Goal: Information Seeking & Learning: Learn about a topic

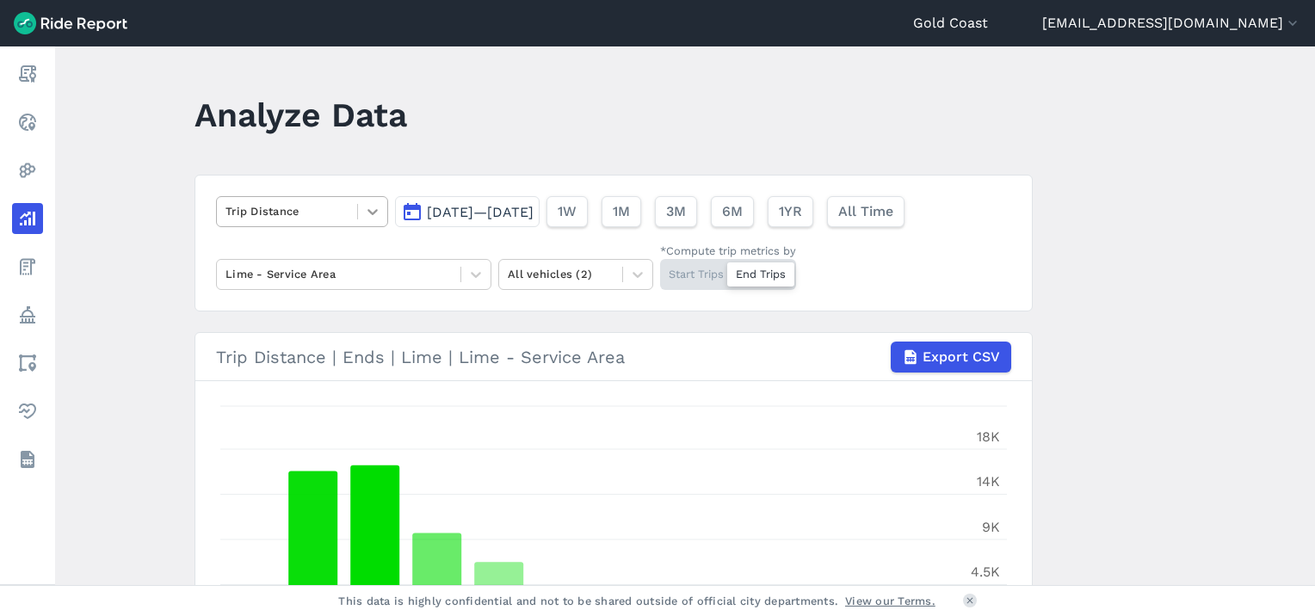
click at [371, 217] on icon at bounding box center [372, 211] width 17 height 17
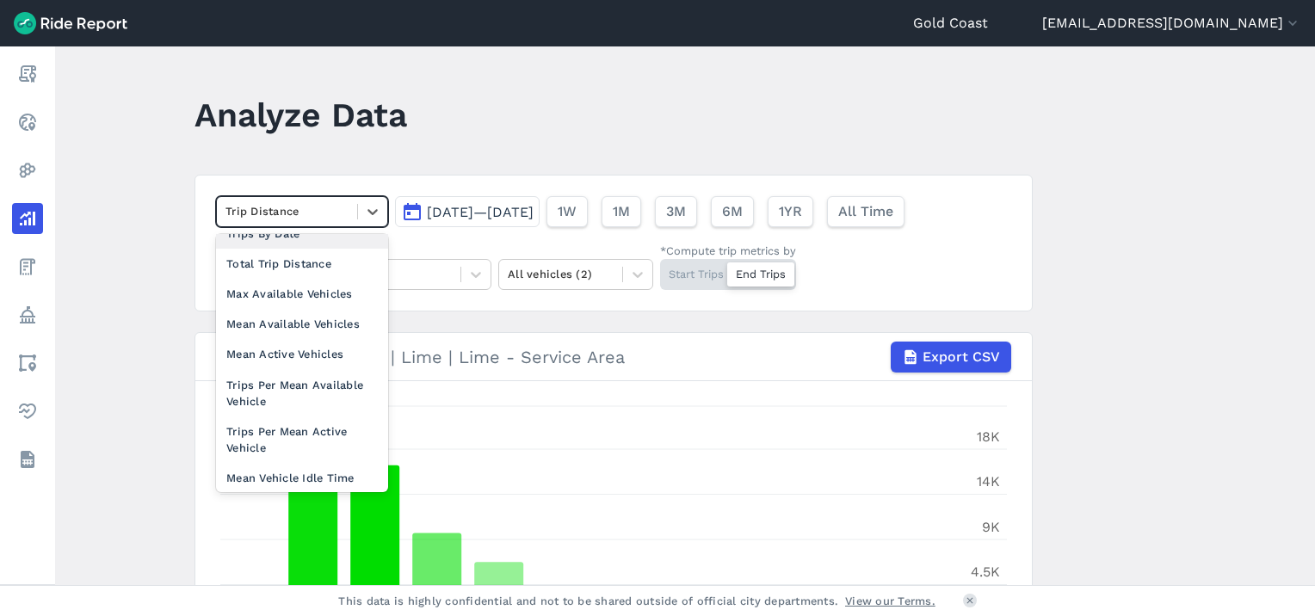
scroll to position [149, 0]
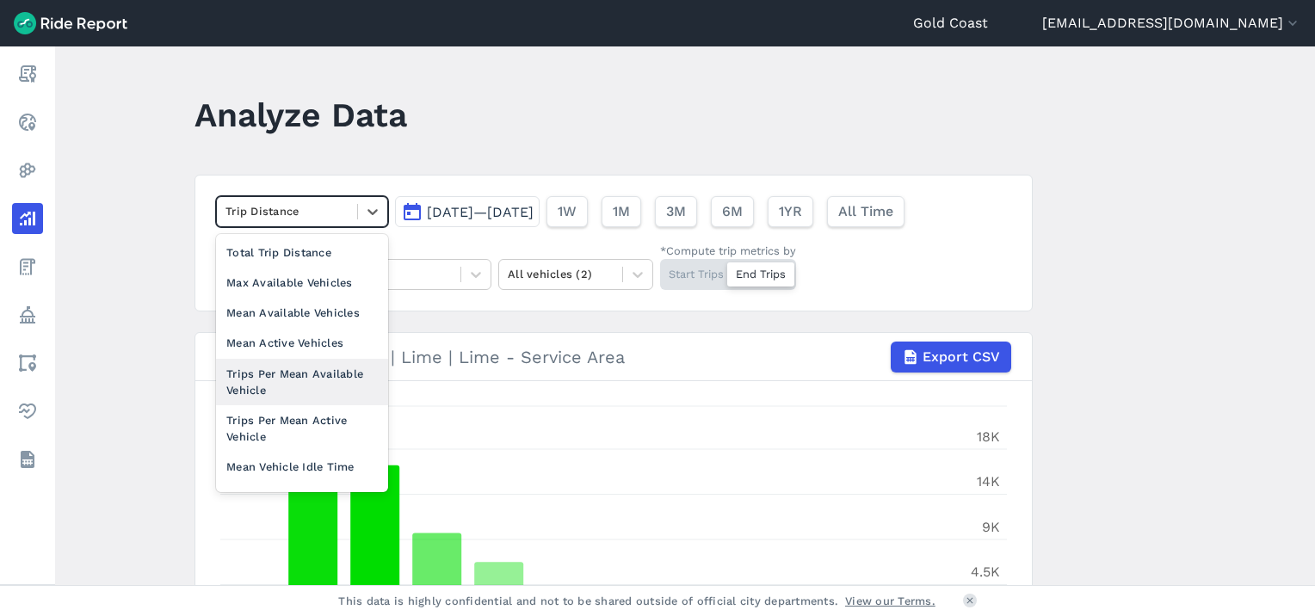
click at [303, 392] on div "Trips Per Mean Available Vehicle" at bounding box center [302, 382] width 172 height 46
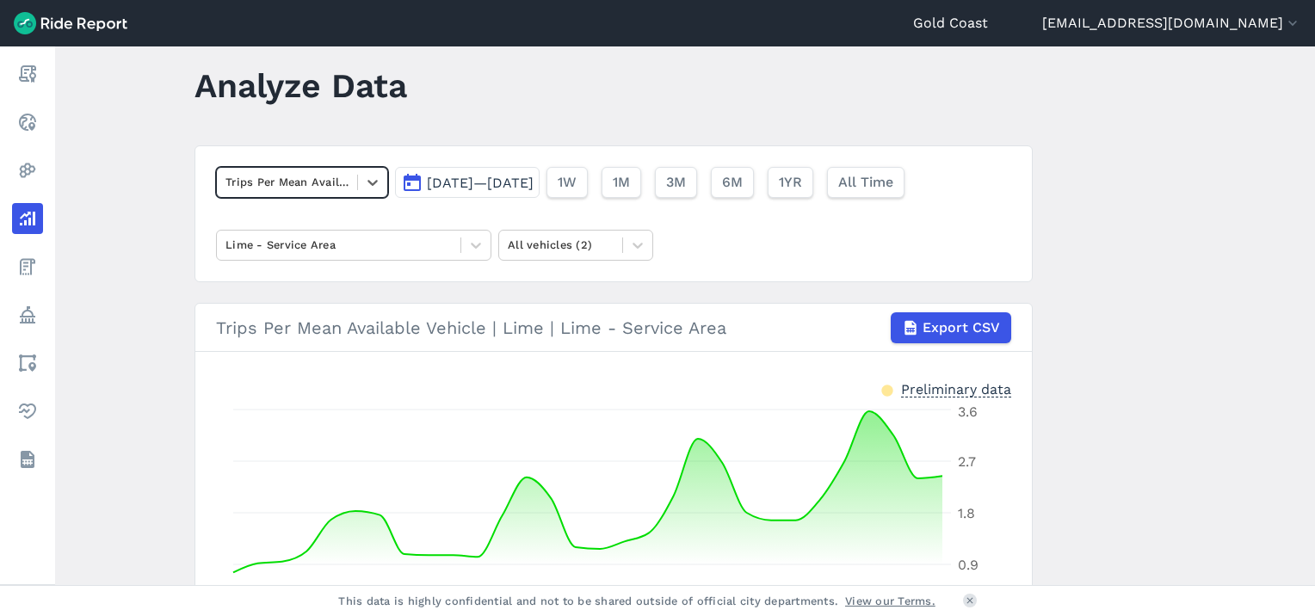
scroll to position [22, 0]
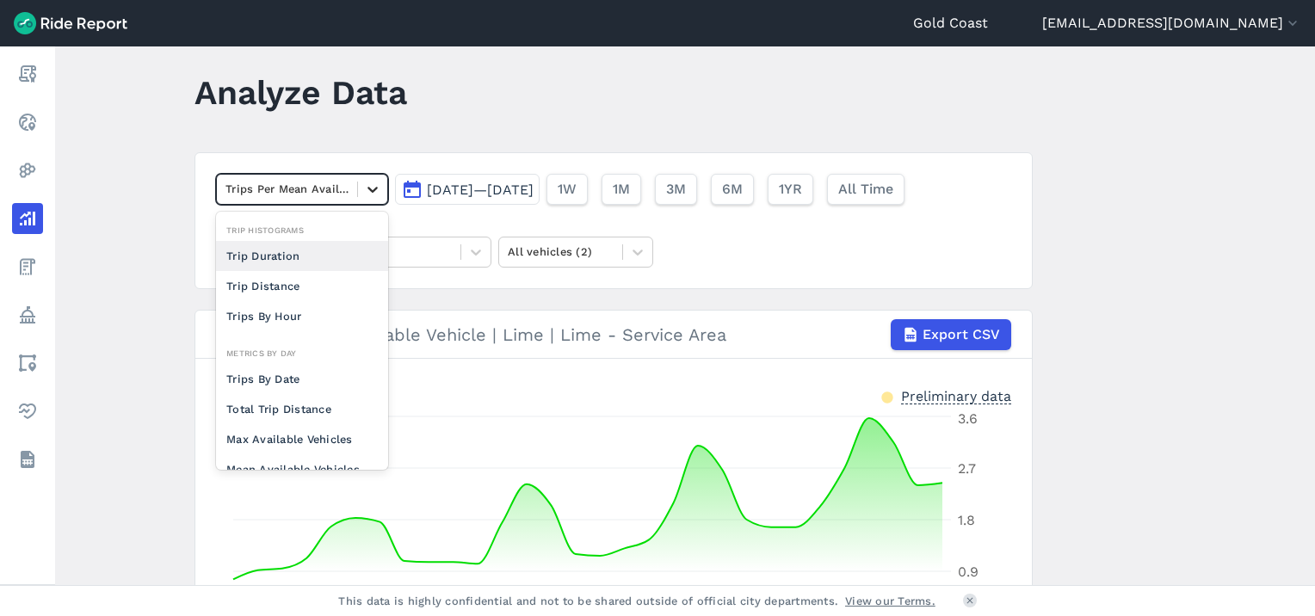
click at [368, 188] on icon at bounding box center [373, 190] width 10 height 6
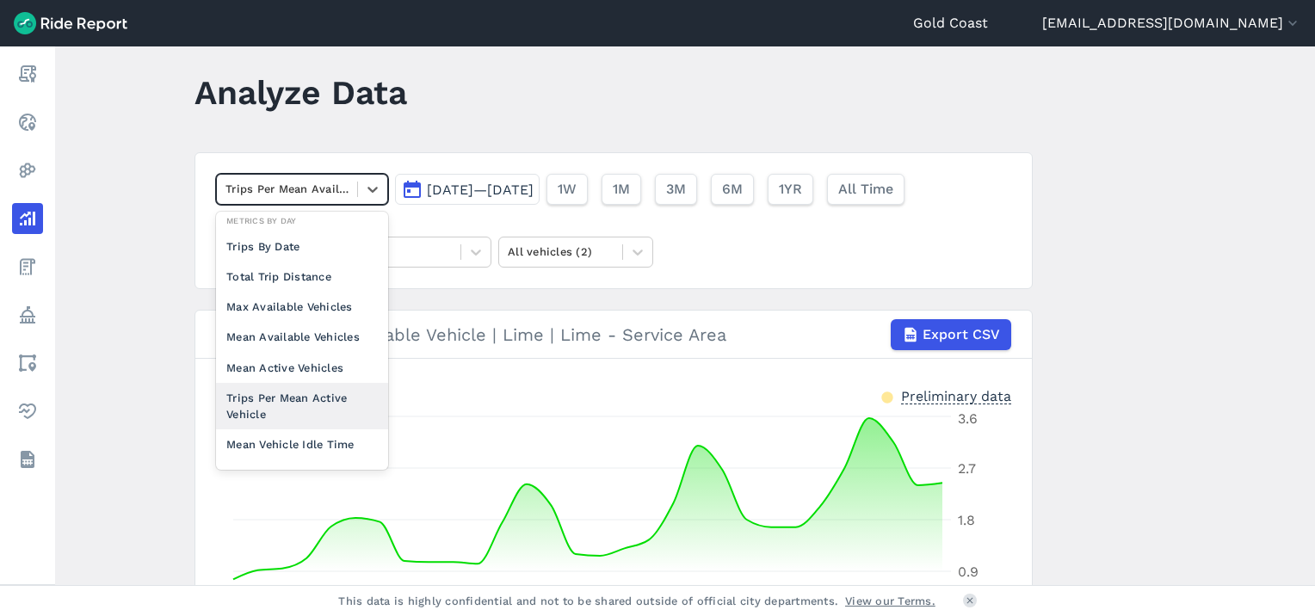
click at [337, 393] on div "Trips Per Mean Active Vehicle" at bounding box center [302, 406] width 172 height 46
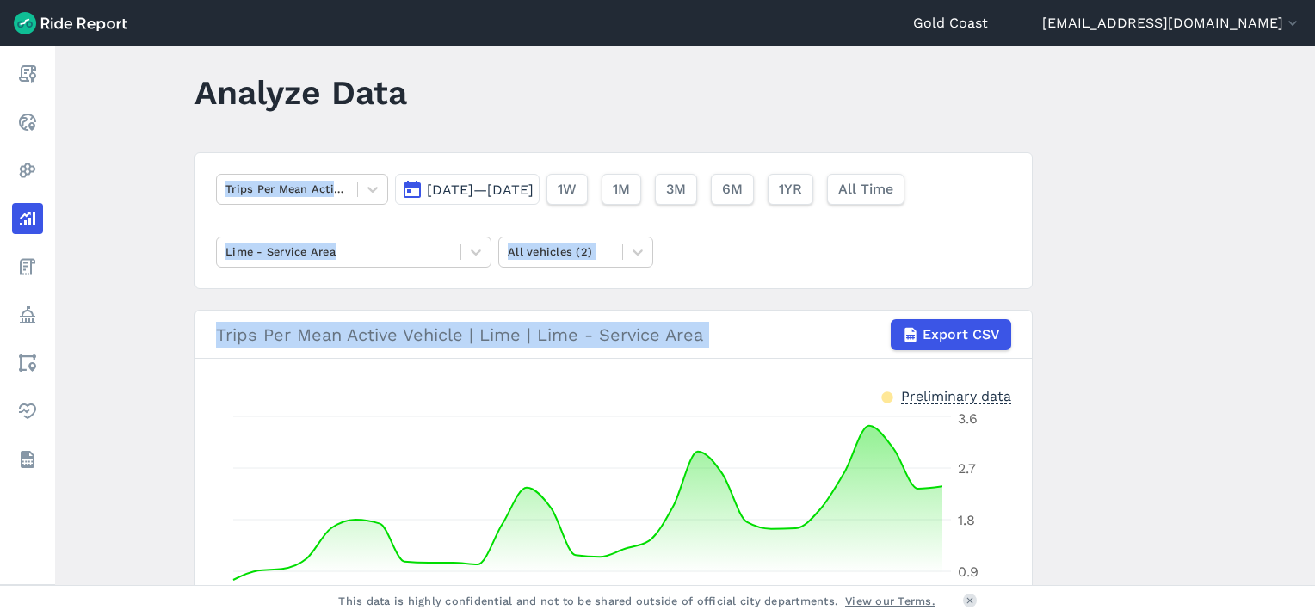
drag, startPoint x: 1309, startPoint y: 172, endPoint x: 1318, endPoint y: 357, distance: 185.3
click at [1314, 357] on html "Gold Coast lpeters@goldcoast.qld.gov.au Settings Terms Sign Out Report Realtime…" at bounding box center [657, 308] width 1315 height 616
drag, startPoint x: 1318, startPoint y: 357, endPoint x: 1277, endPoint y: 443, distance: 95.1
click at [1277, 443] on main "Analyze Data Trips Per Mean Active Vehicle Sep 1, 2025—Sep 30, 2025 1W 1M 3M 6M…" at bounding box center [685, 315] width 1260 height 539
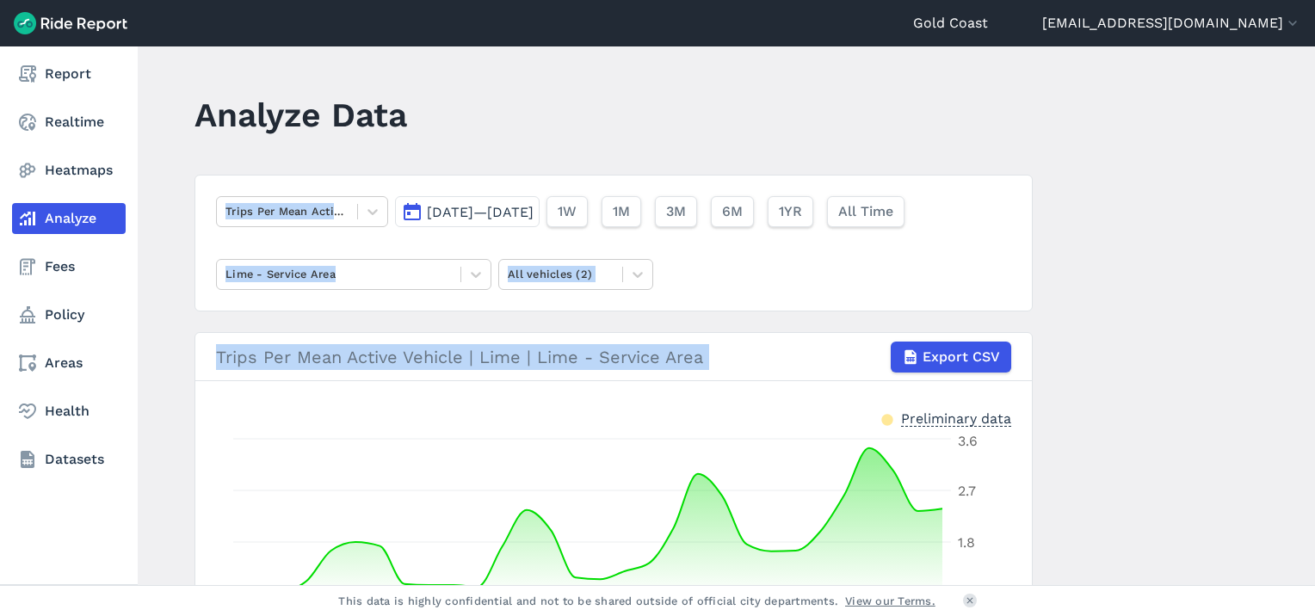
click at [66, 217] on link "Analyze" at bounding box center [69, 218] width 114 height 31
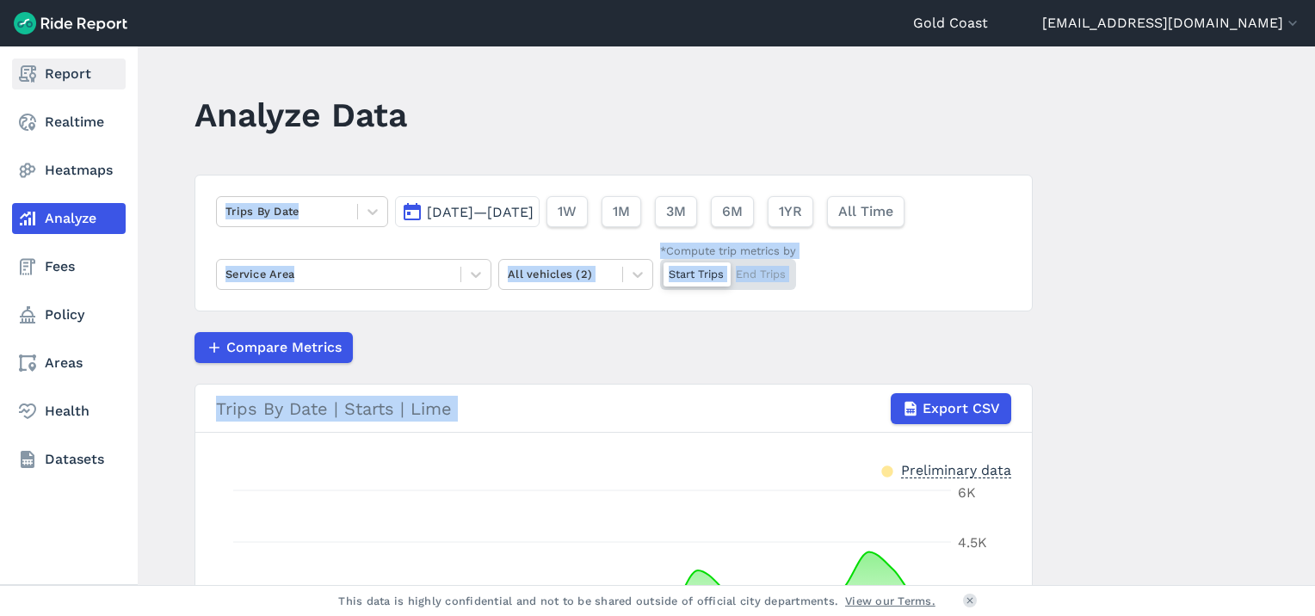
click at [77, 83] on link "Report" at bounding box center [69, 74] width 114 height 31
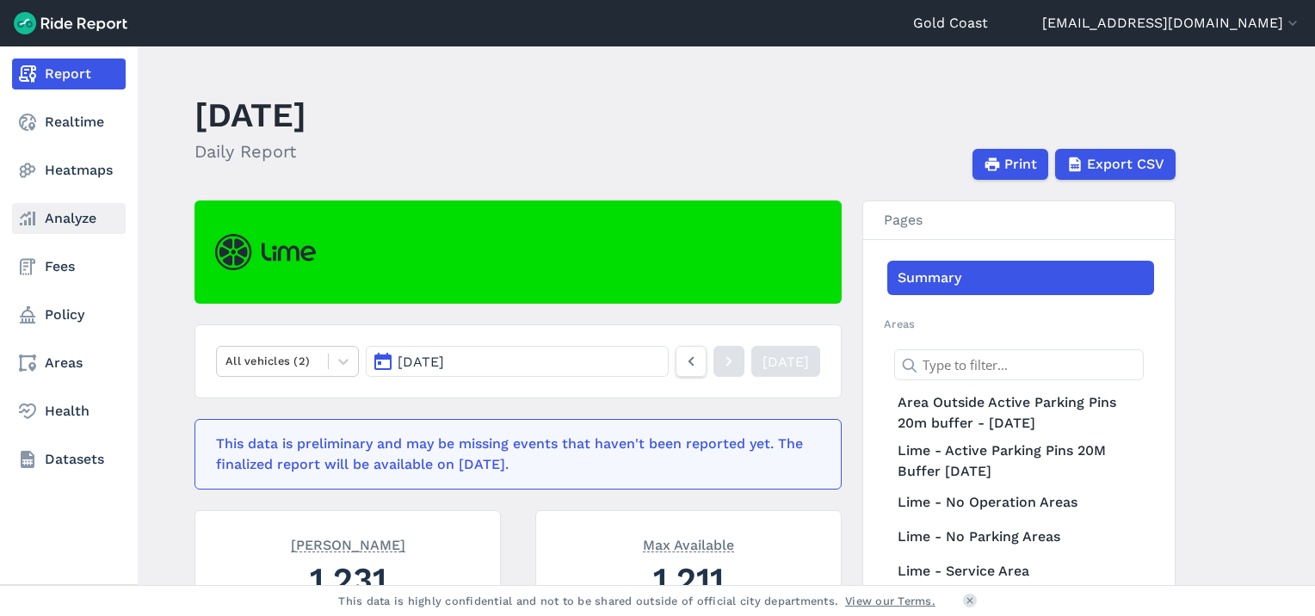
click at [35, 210] on icon at bounding box center [27, 218] width 21 height 21
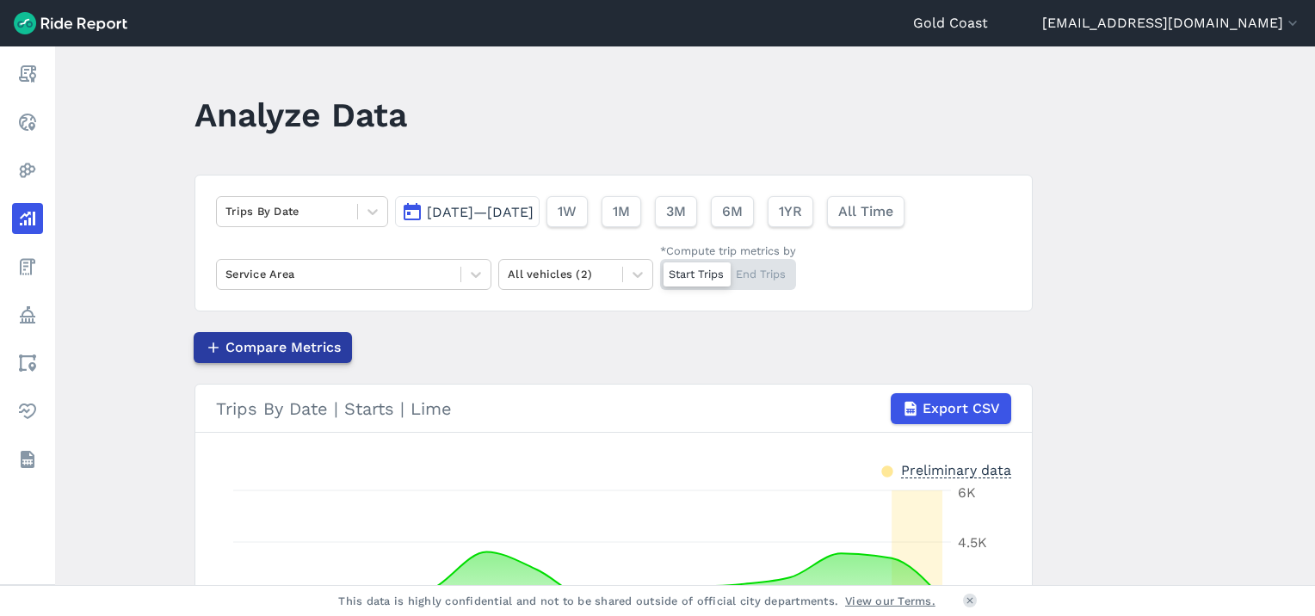
click at [278, 344] on span "Compare Metrics" at bounding box center [283, 347] width 115 height 21
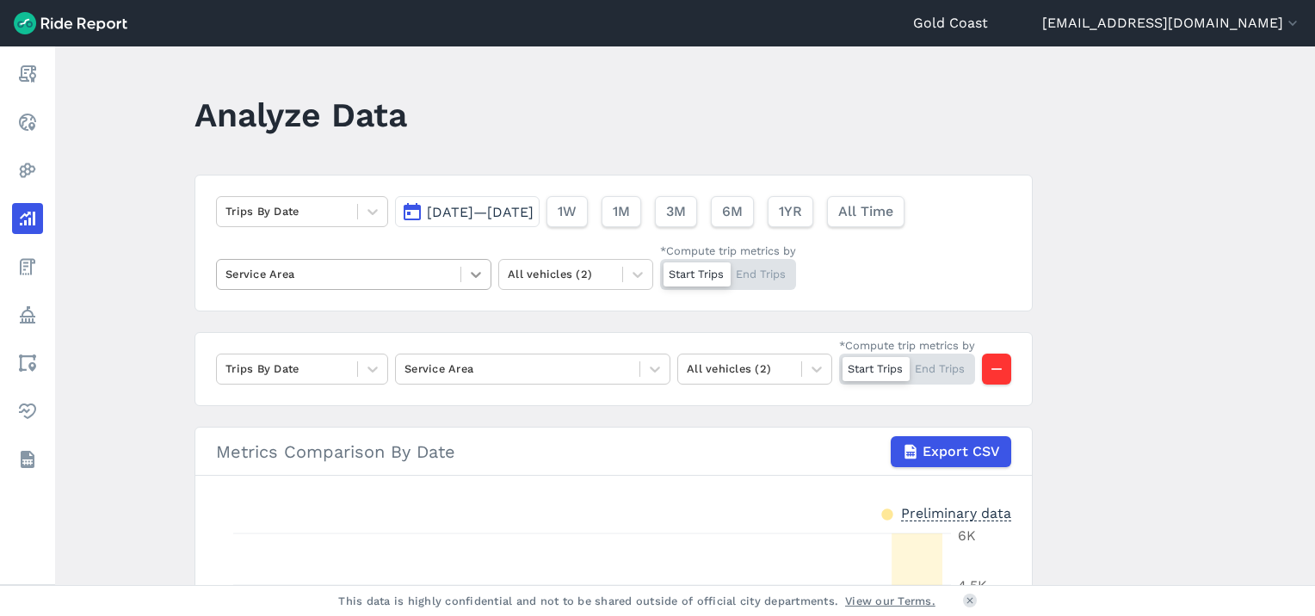
click at [479, 275] on icon at bounding box center [475, 274] width 17 height 17
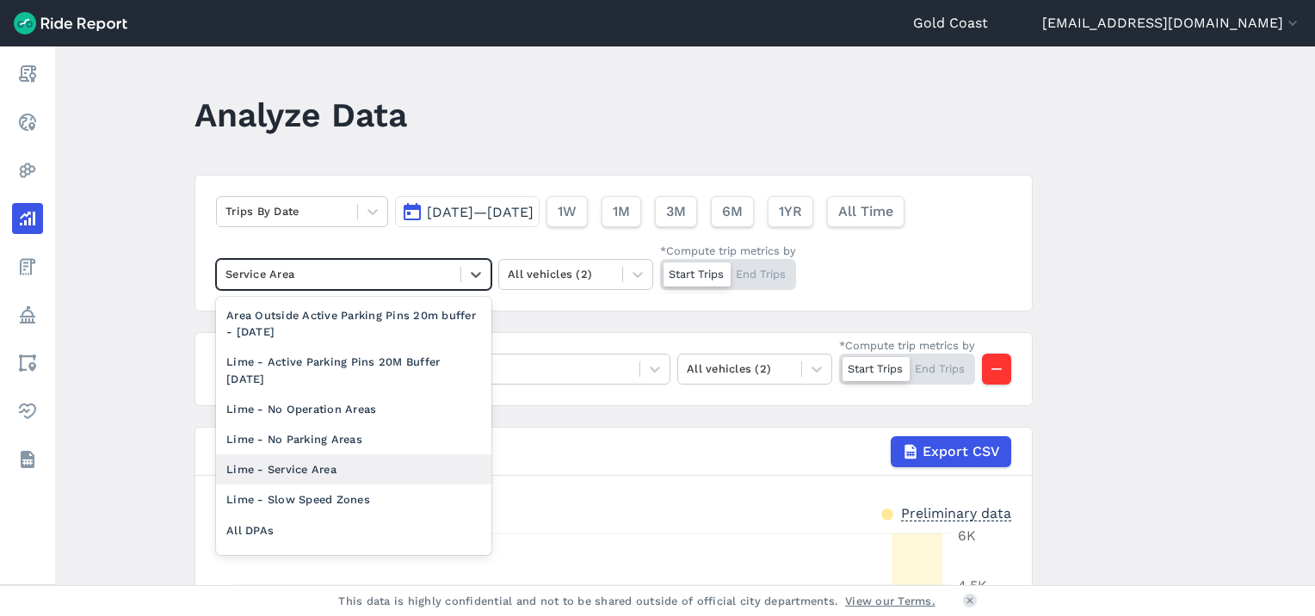
click at [364, 474] on div "Lime - Service Area" at bounding box center [353, 470] width 275 height 30
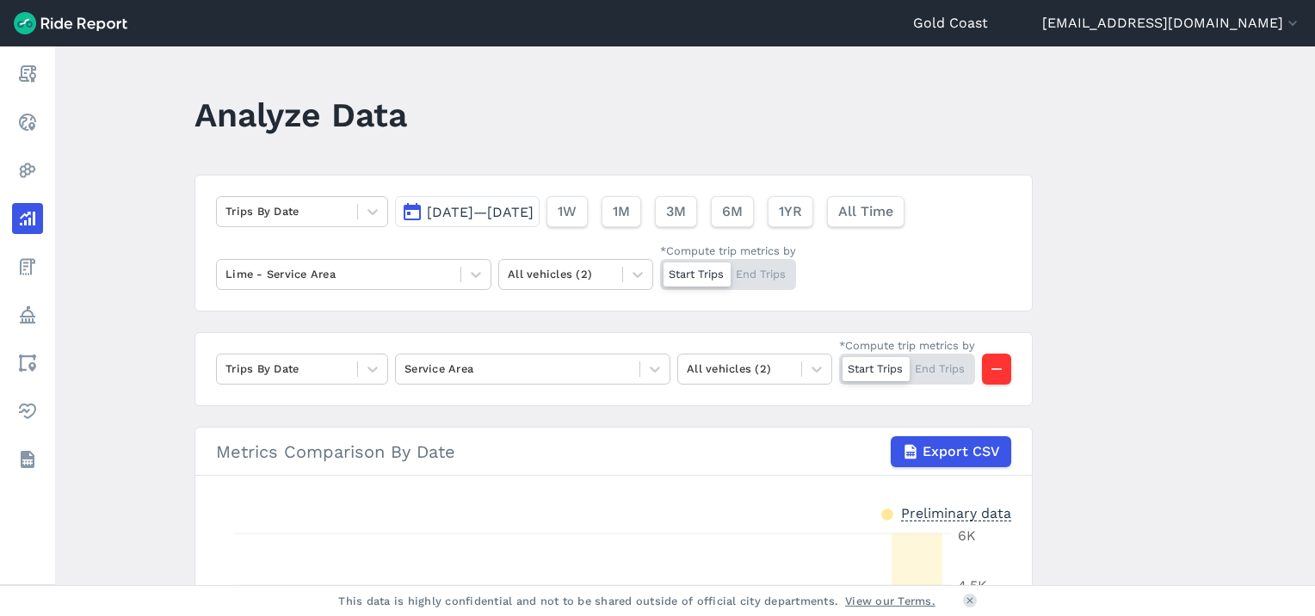
click at [457, 217] on span "Sep 22, 2025—Oct 6, 2025" at bounding box center [480, 212] width 107 height 16
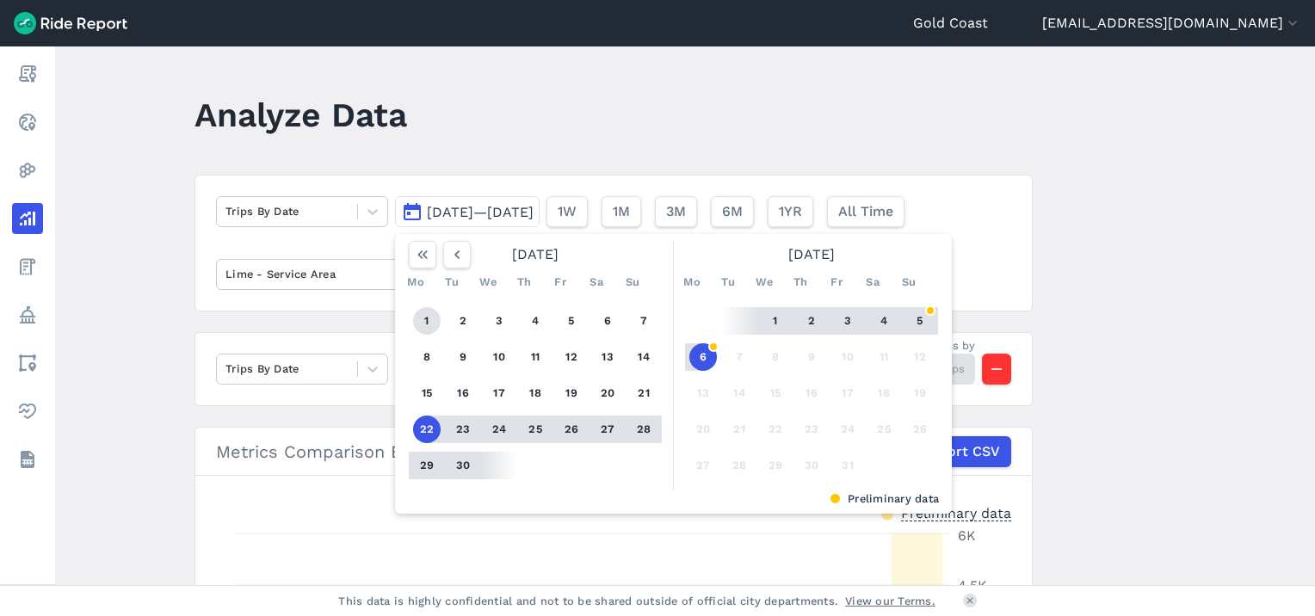
click at [427, 322] on button "1" at bounding box center [427, 321] width 28 height 28
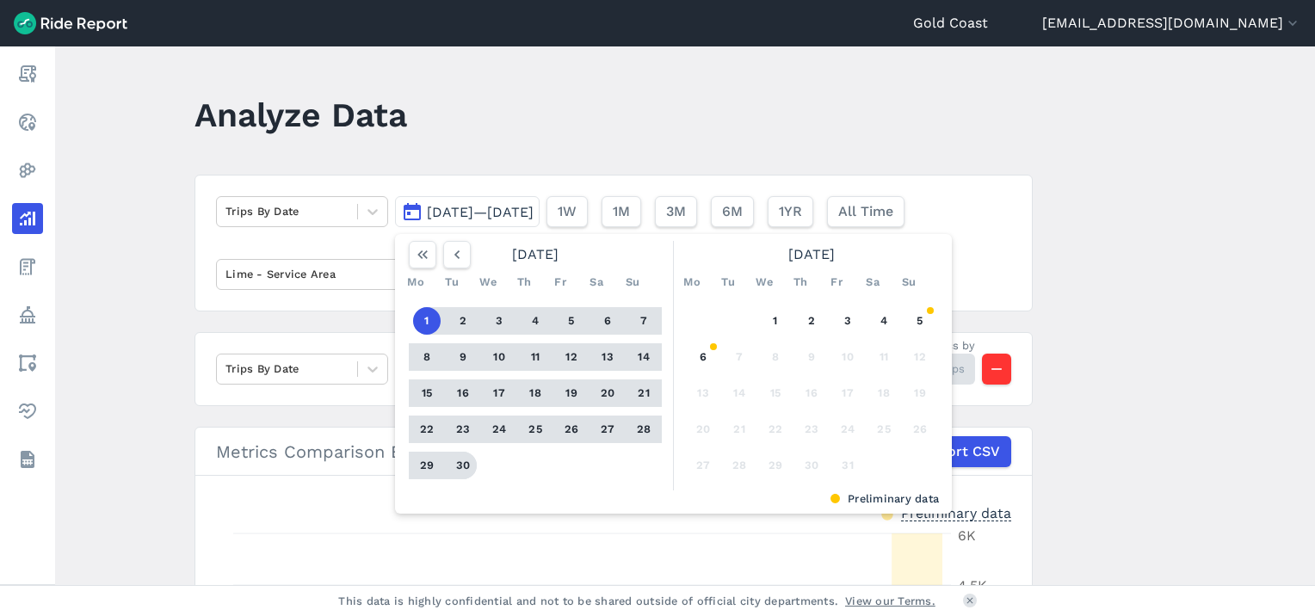
click at [466, 460] on button "30" at bounding box center [463, 466] width 28 height 28
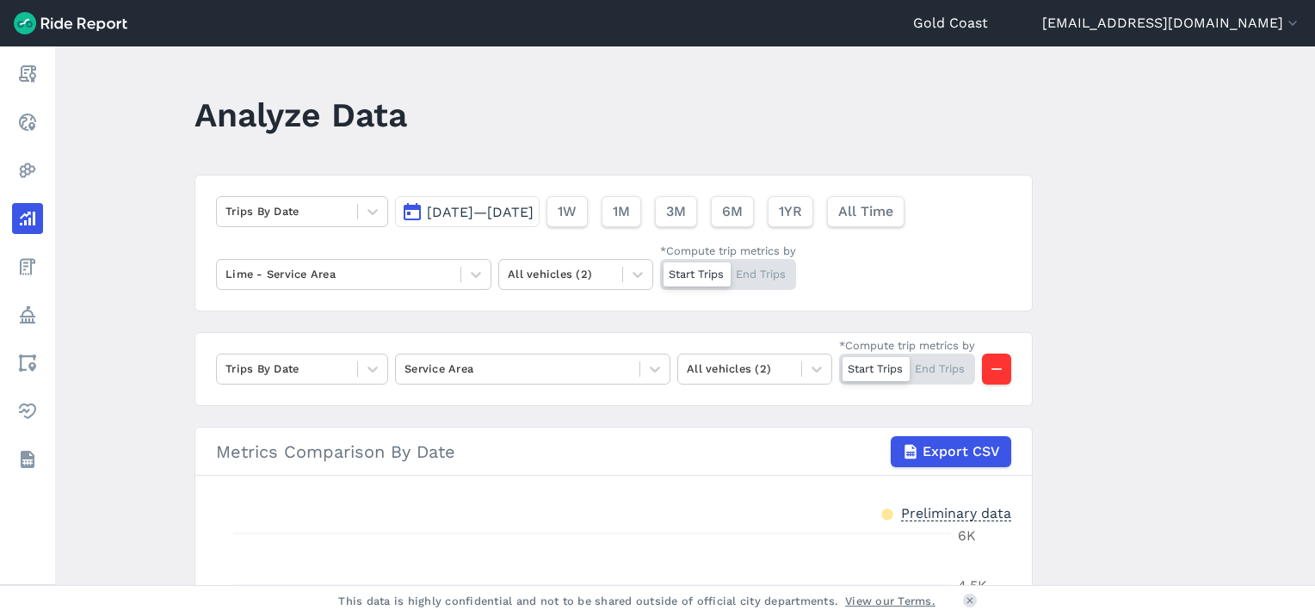
click at [766, 276] on div "Start Trips End Trips" at bounding box center [728, 274] width 136 height 31
click at [660, 270] on input "*Compute trip metrics by Start Trips End Trips" at bounding box center [660, 264] width 0 height 11
click at [373, 370] on icon at bounding box center [372, 369] width 17 height 17
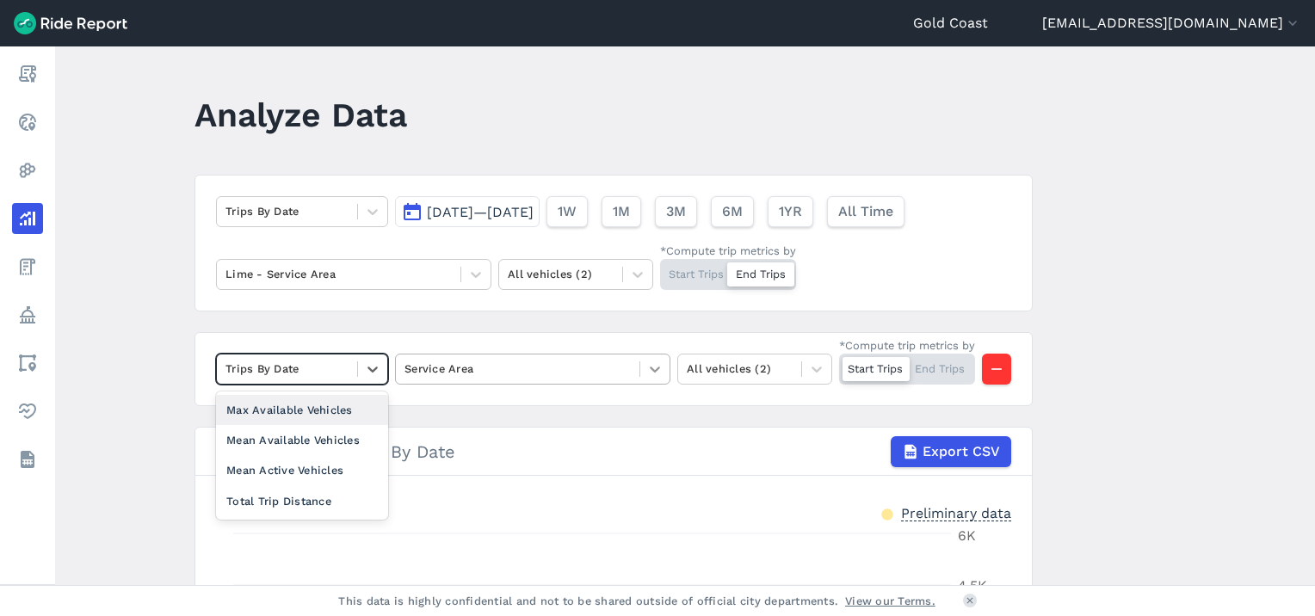
click at [655, 373] on icon at bounding box center [654, 369] width 17 height 17
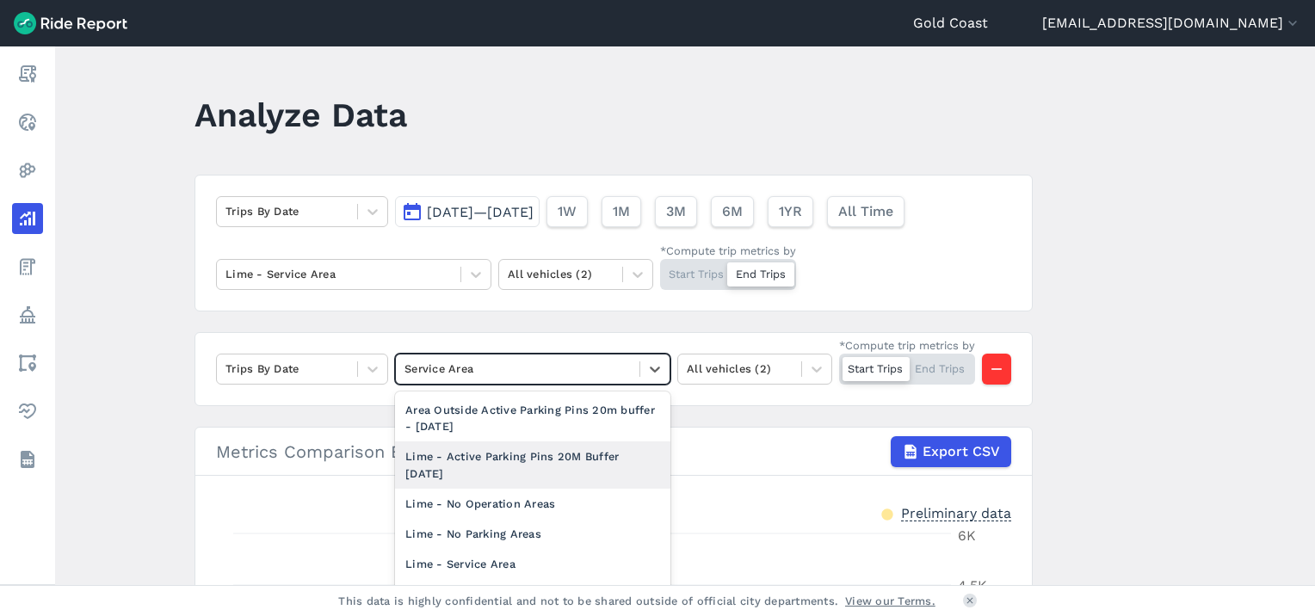
click at [573, 473] on div "Lime - Active Parking Pins 20M Buffer [DATE]" at bounding box center [532, 465] width 275 height 46
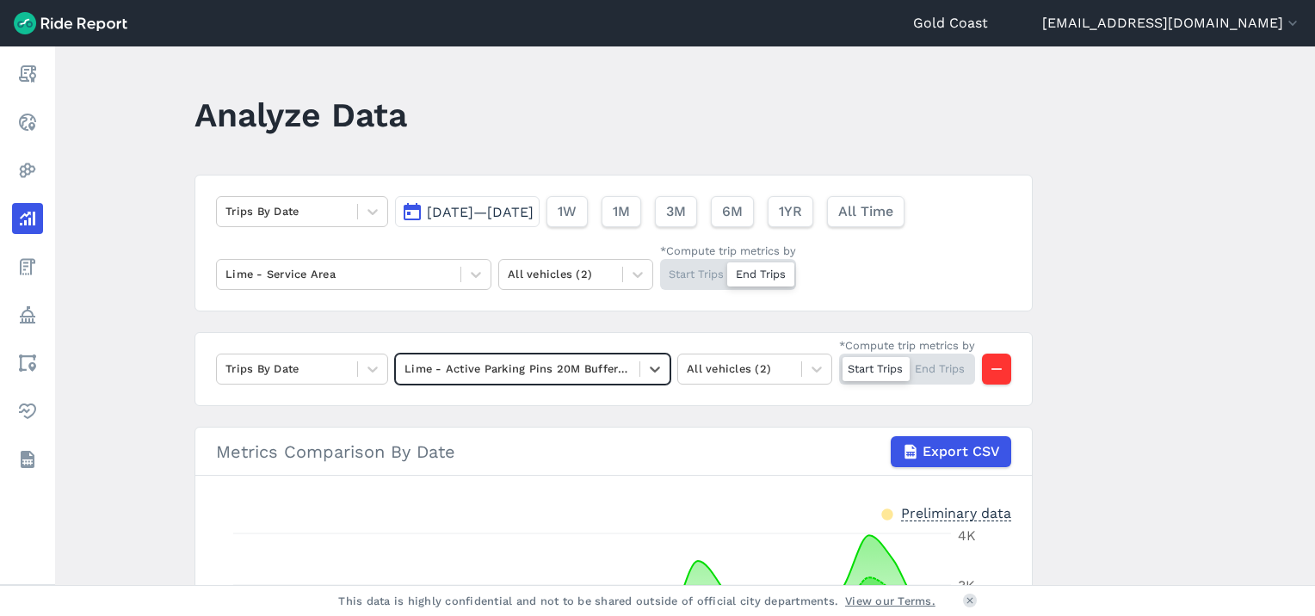
click at [920, 375] on div "Start Trips End Trips" at bounding box center [907, 369] width 136 height 31
click at [839, 365] on input "*Compute trip metrics by Start Trips End Trips" at bounding box center [839, 359] width 0 height 11
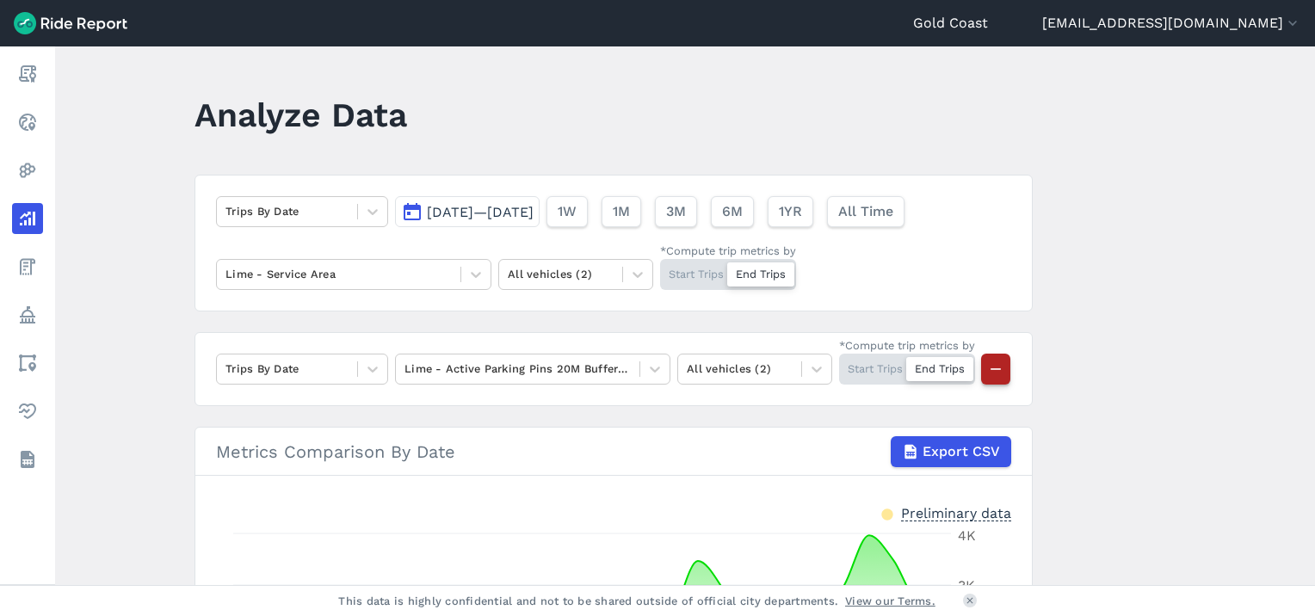
click at [987, 378] on icon "button" at bounding box center [995, 369] width 17 height 17
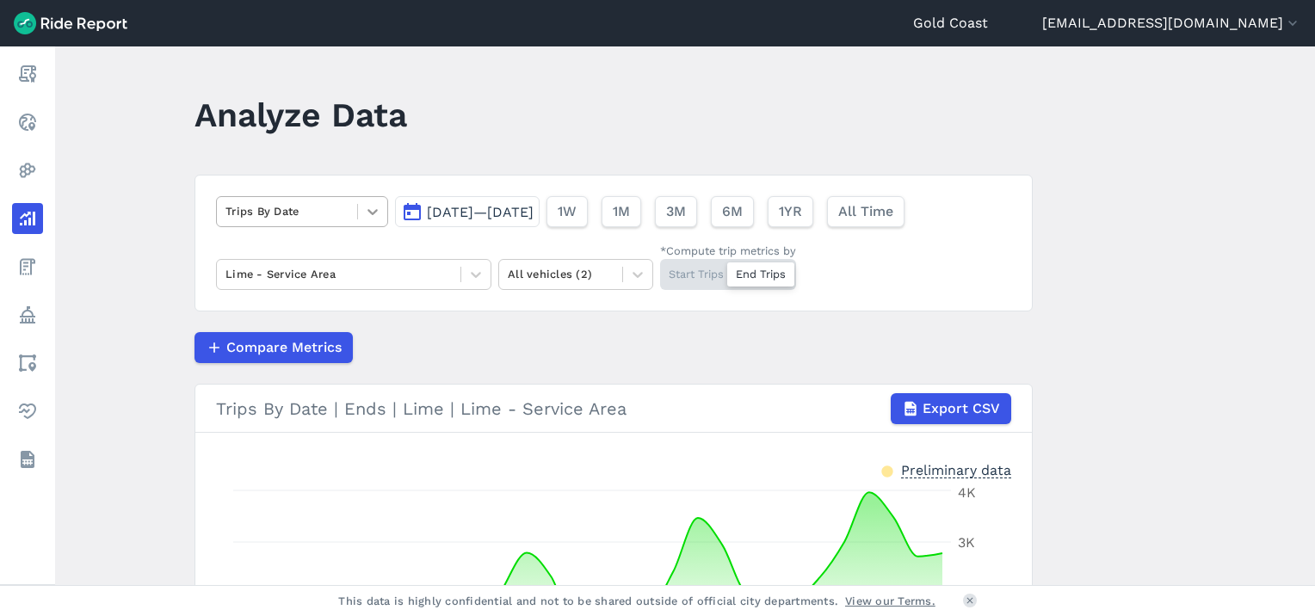
click at [364, 210] on icon at bounding box center [372, 211] width 17 height 17
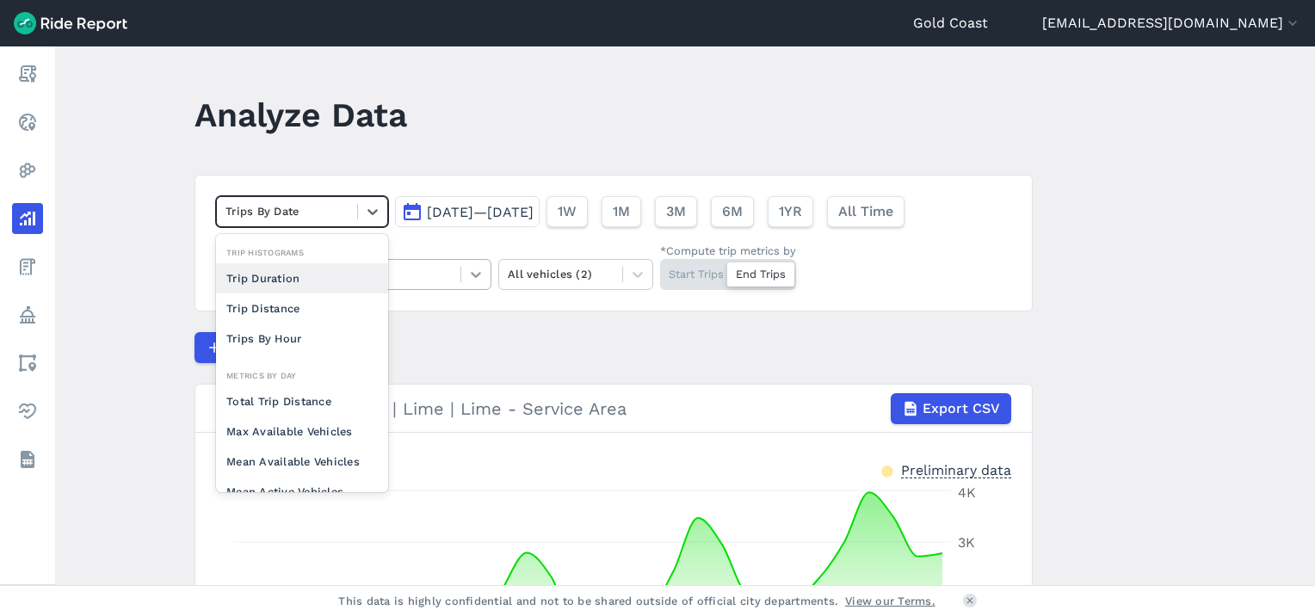
click at [479, 277] on icon at bounding box center [475, 274] width 17 height 17
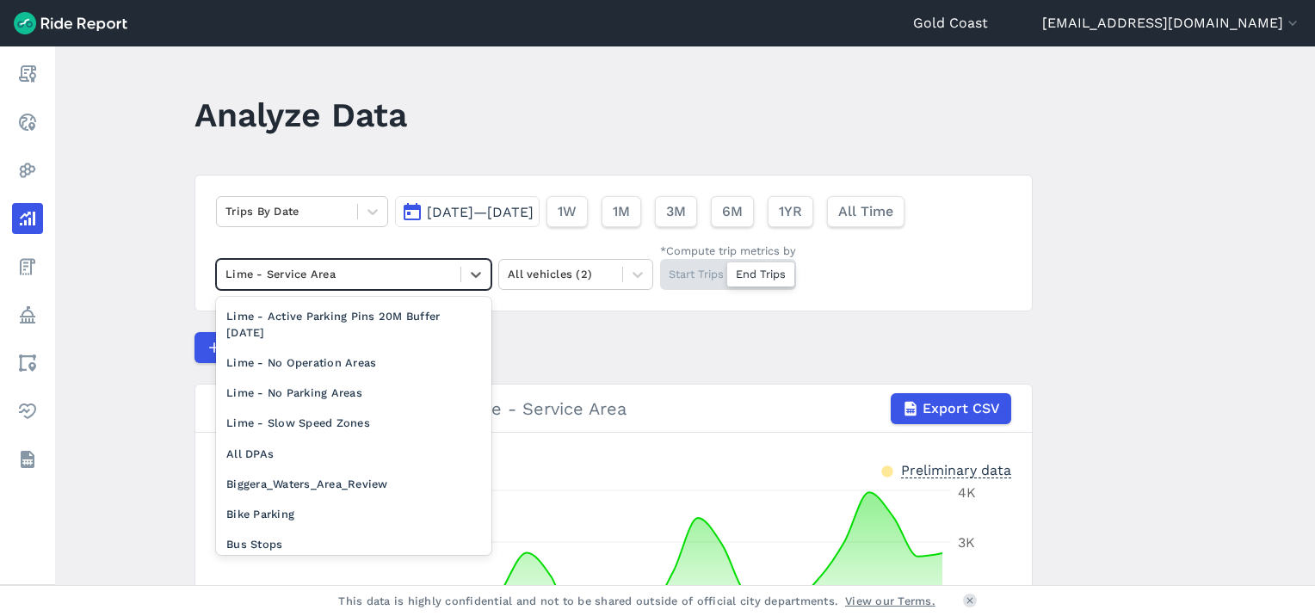
scroll to position [86, 0]
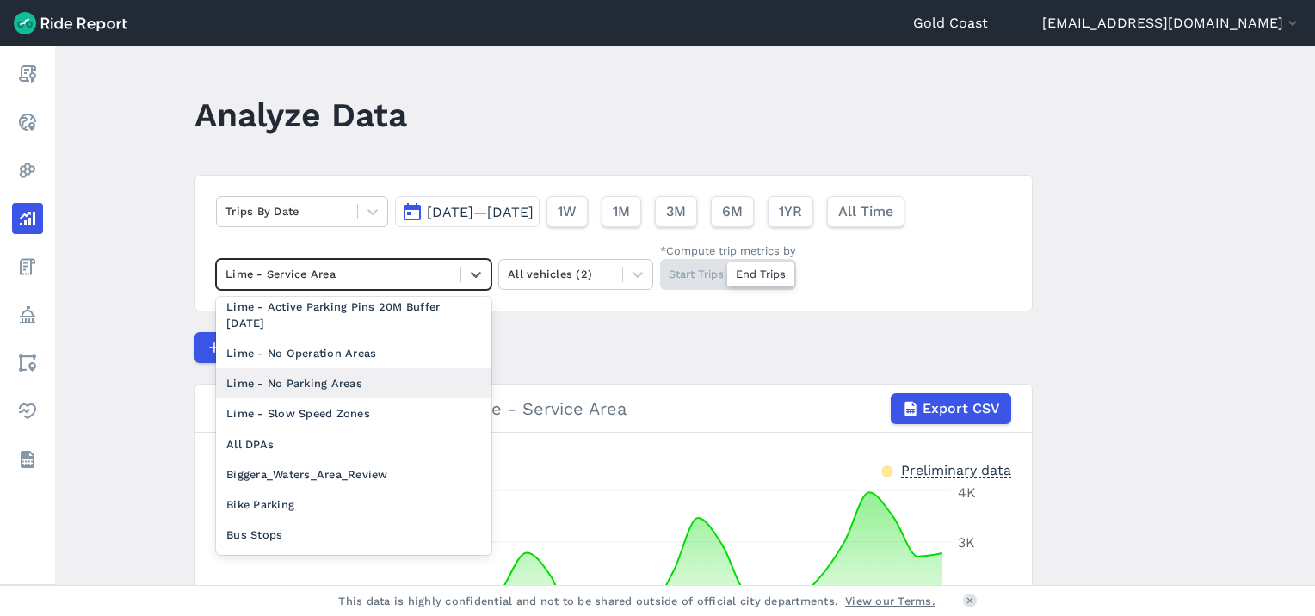
click at [350, 378] on div "Lime - No Parking Areas" at bounding box center [353, 383] width 275 height 30
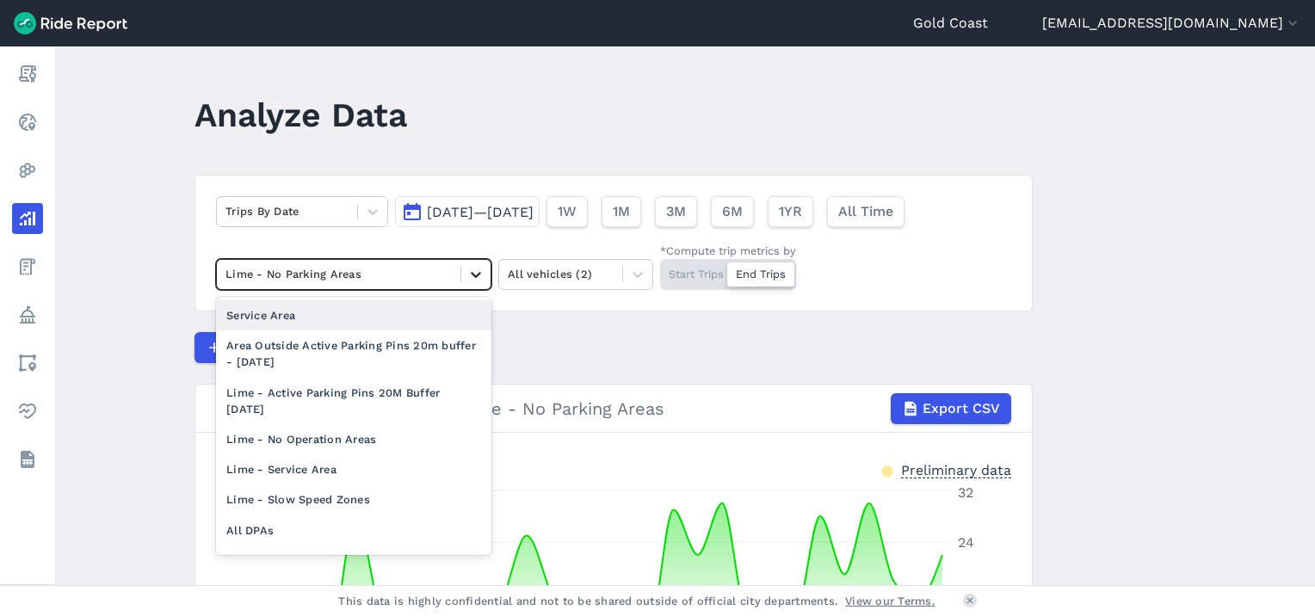
click at [467, 278] on icon at bounding box center [475, 274] width 17 height 17
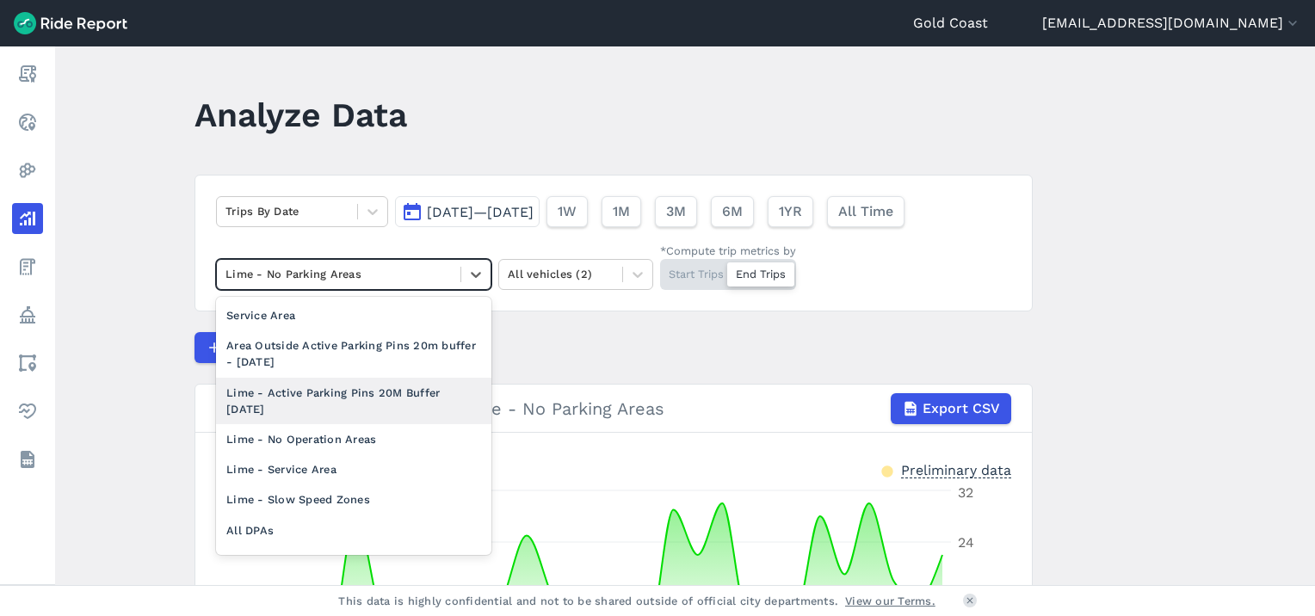
click at [424, 395] on div "Lime - Active Parking Pins 20M Buffer [DATE]" at bounding box center [353, 401] width 275 height 46
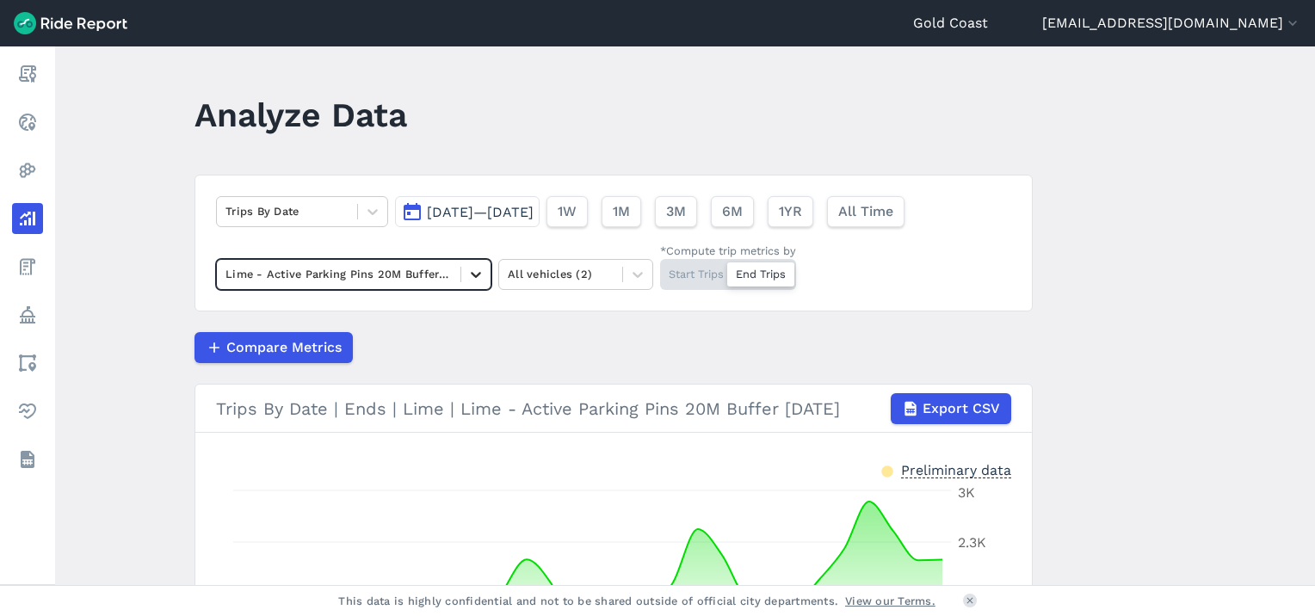
click at [479, 272] on icon at bounding box center [475, 274] width 17 height 17
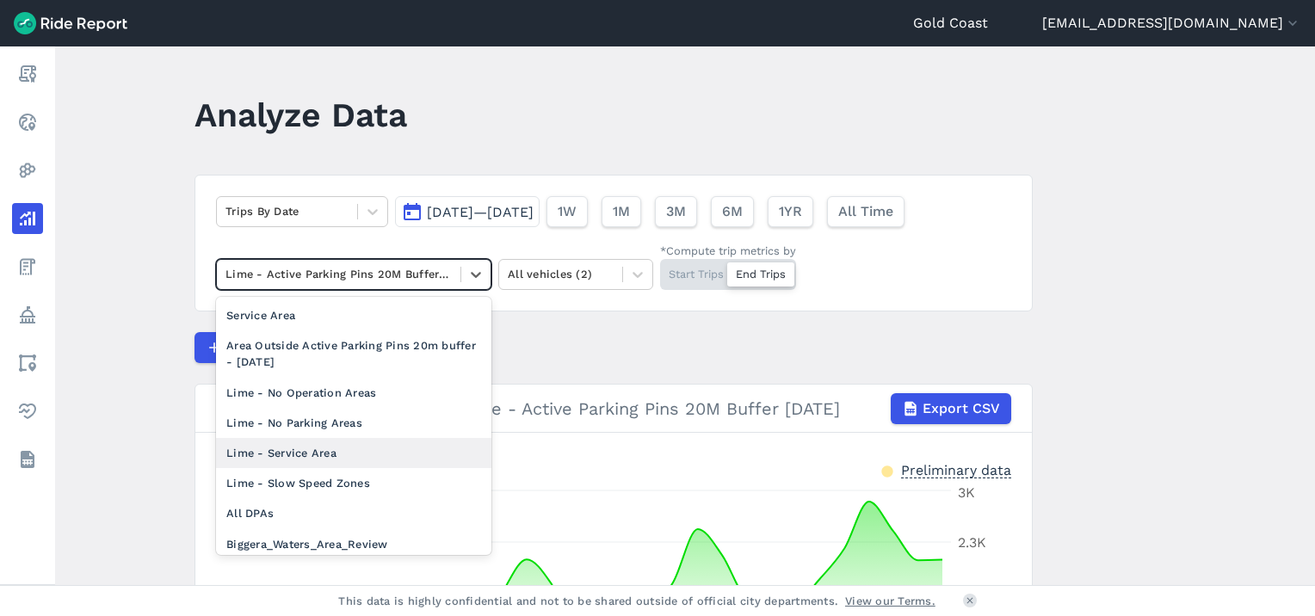
click at [320, 454] on div "Lime - Service Area" at bounding box center [353, 453] width 275 height 30
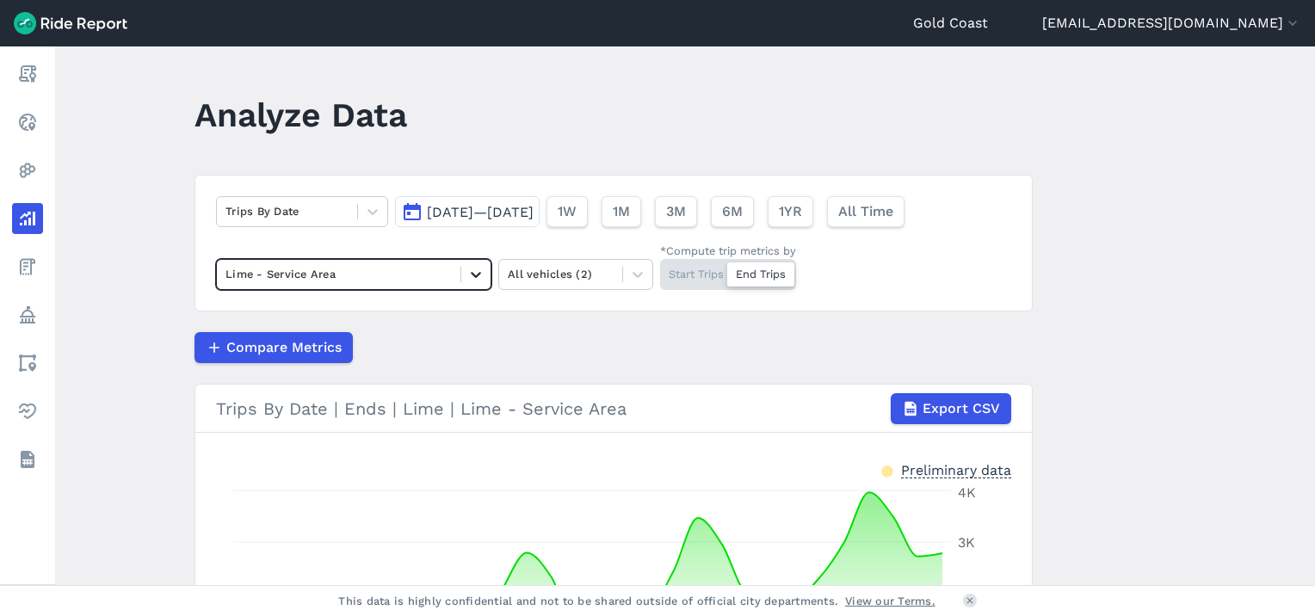
click at [475, 279] on icon at bounding box center [475, 274] width 17 height 17
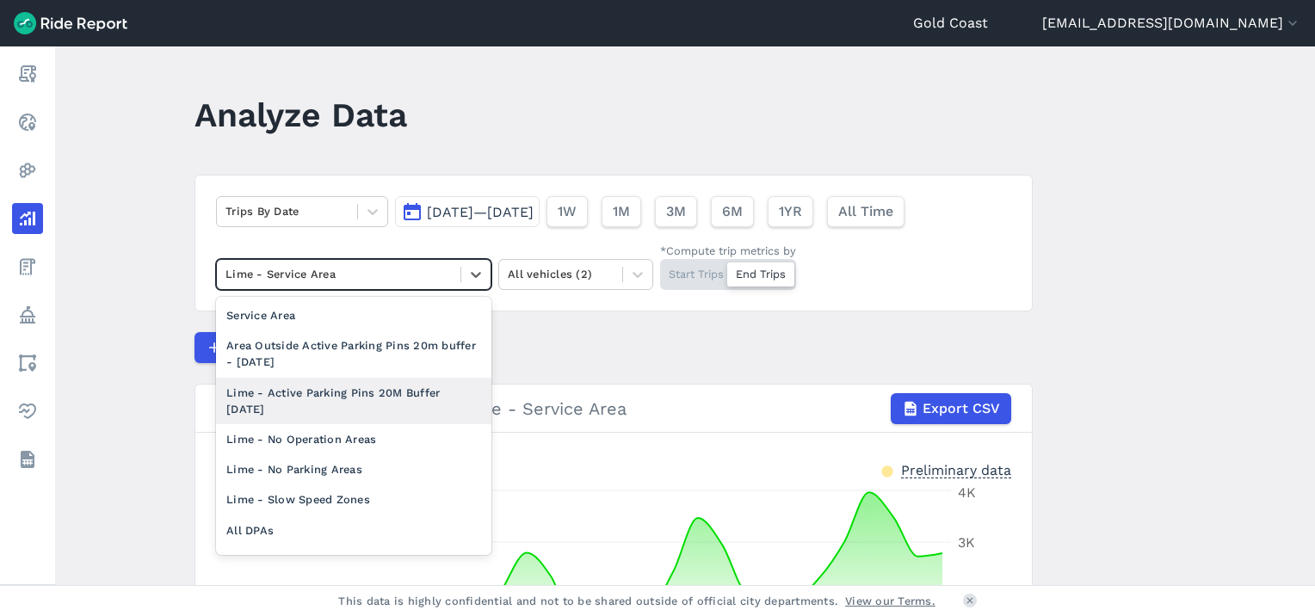
click at [414, 406] on div "Lime - Active Parking Pins 20M Buffer [DATE]" at bounding box center [353, 401] width 275 height 46
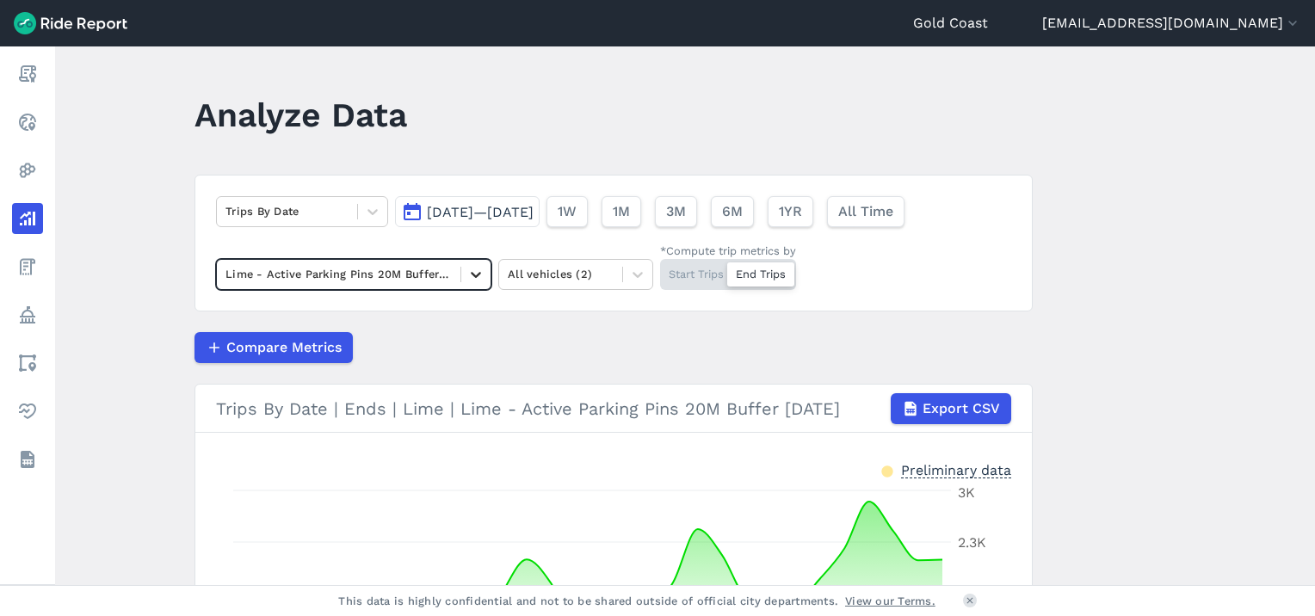
click at [471, 274] on icon at bounding box center [476, 275] width 10 height 6
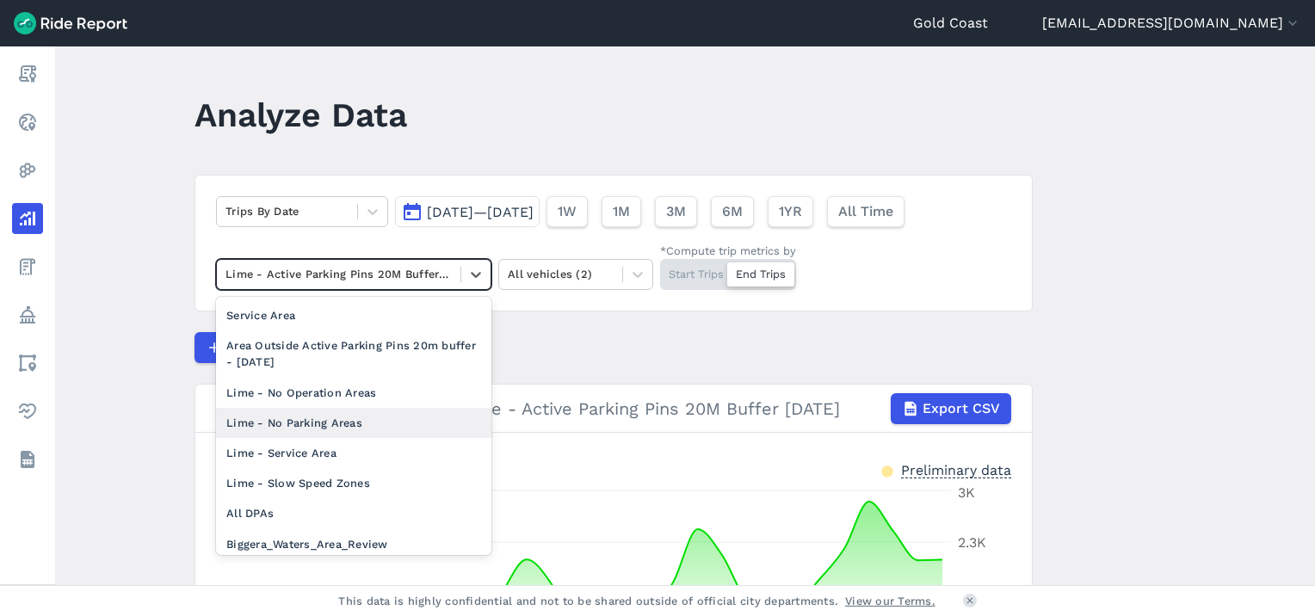
click at [397, 420] on div "Lime - No Parking Areas" at bounding box center [353, 423] width 275 height 30
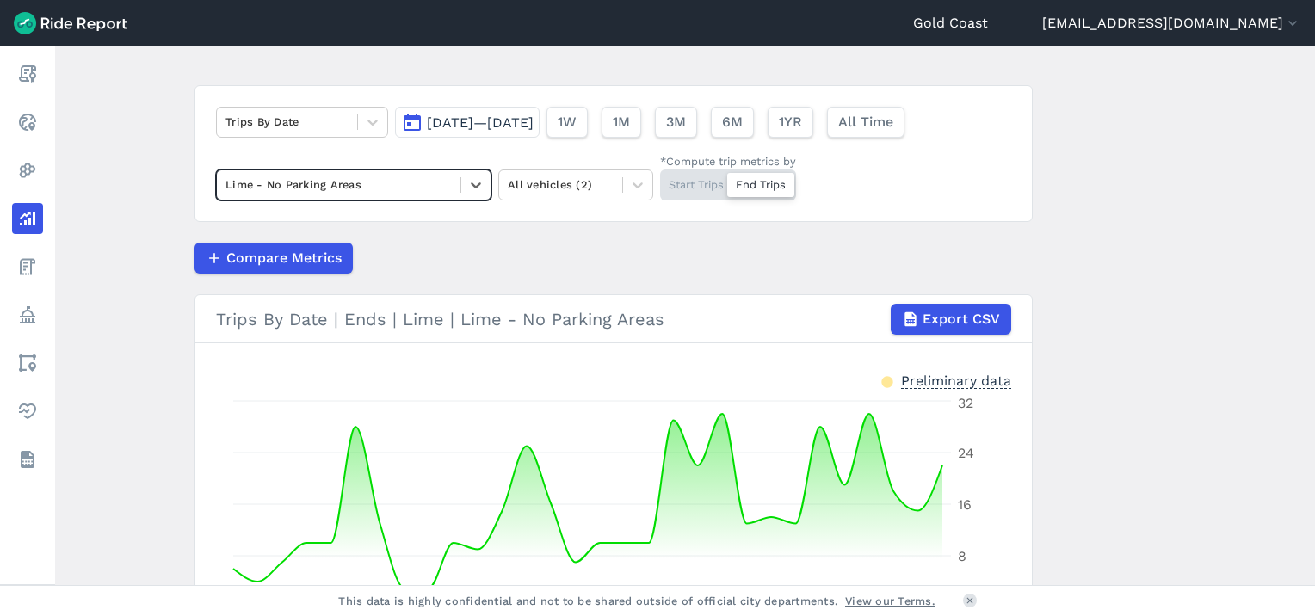
scroll to position [9, 0]
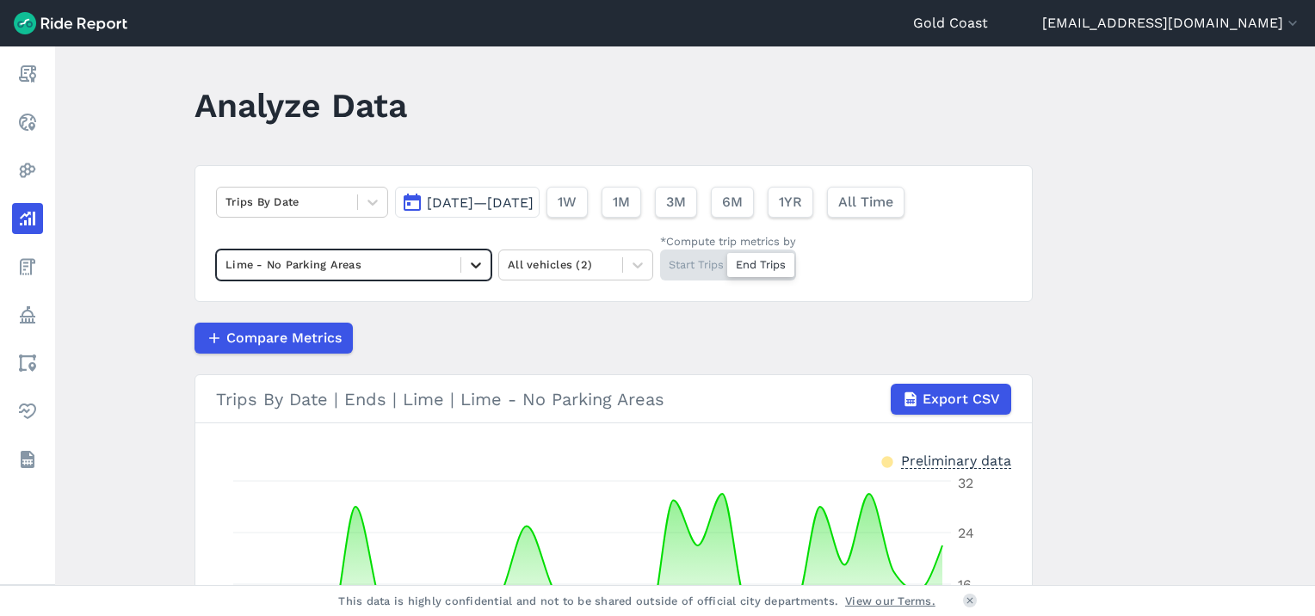
click at [473, 265] on icon at bounding box center [476, 266] width 10 height 6
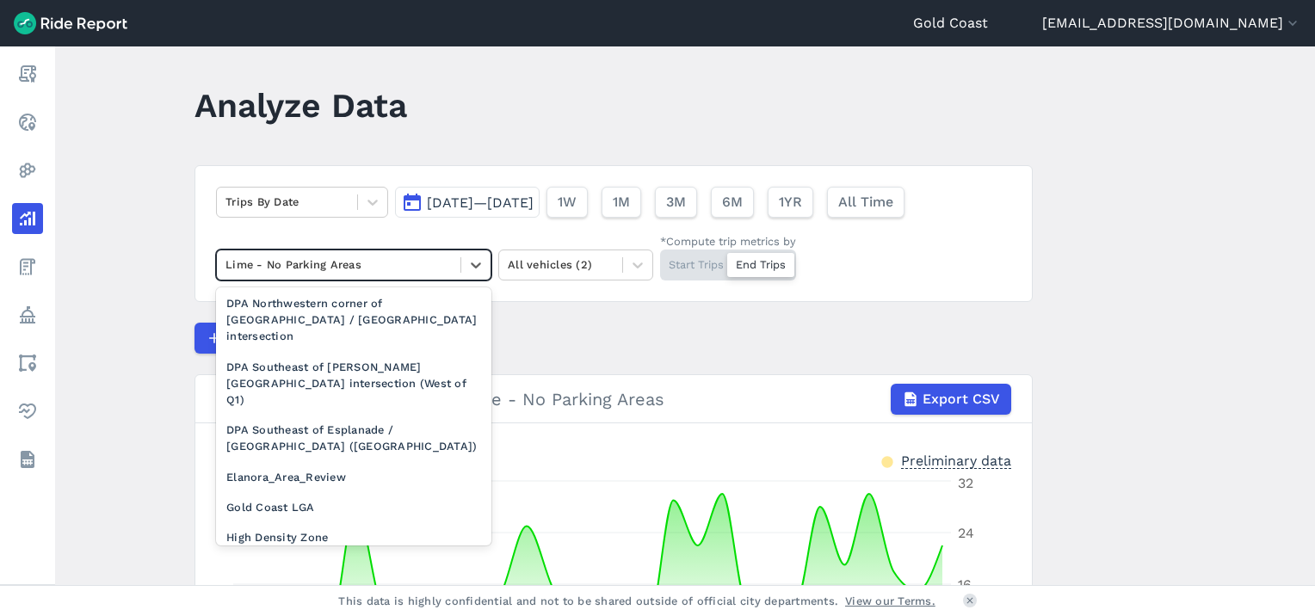
scroll to position [1079, 0]
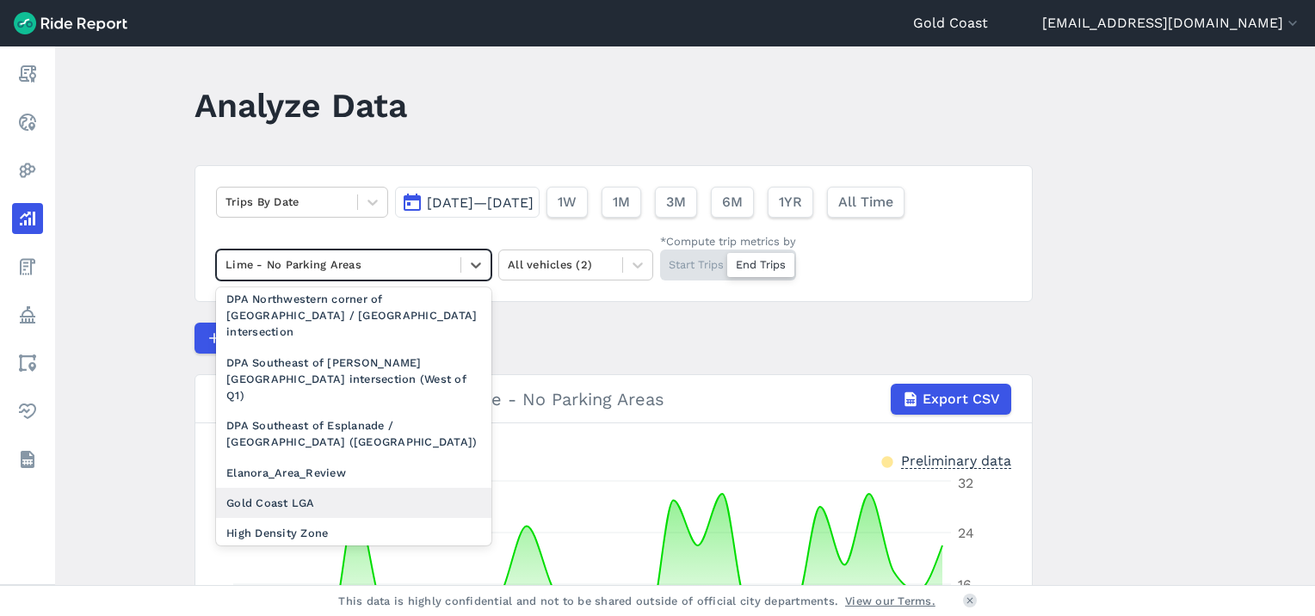
click at [324, 488] on div "Gold Coast LGA" at bounding box center [353, 503] width 275 height 30
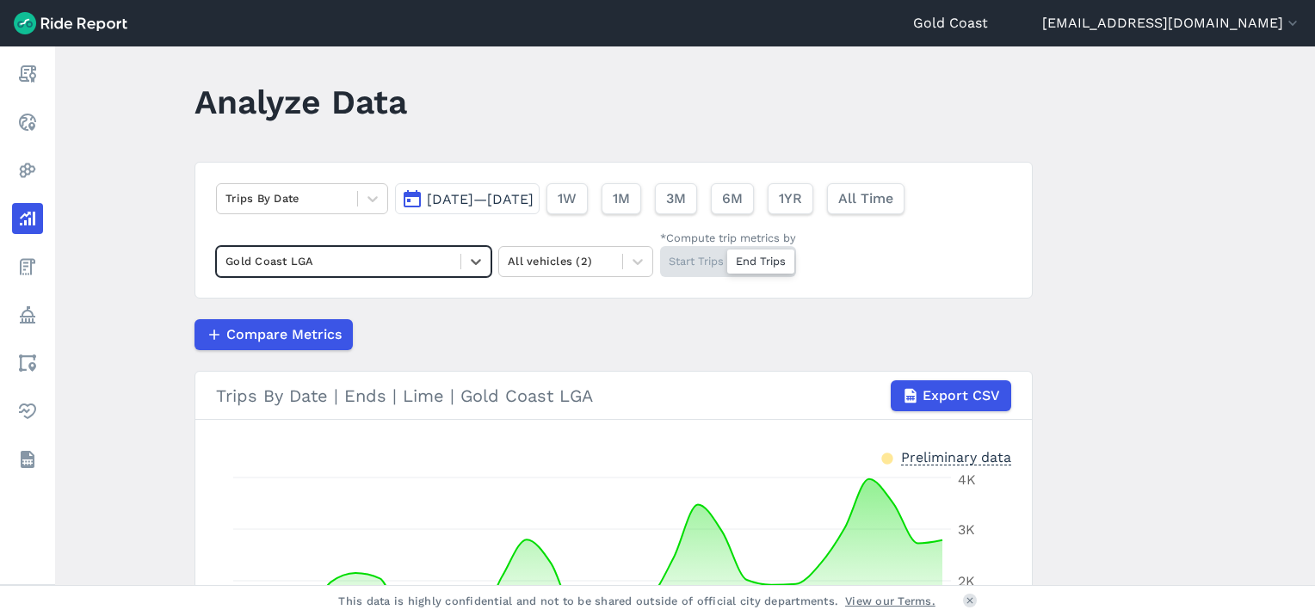
scroll to position [11, 0]
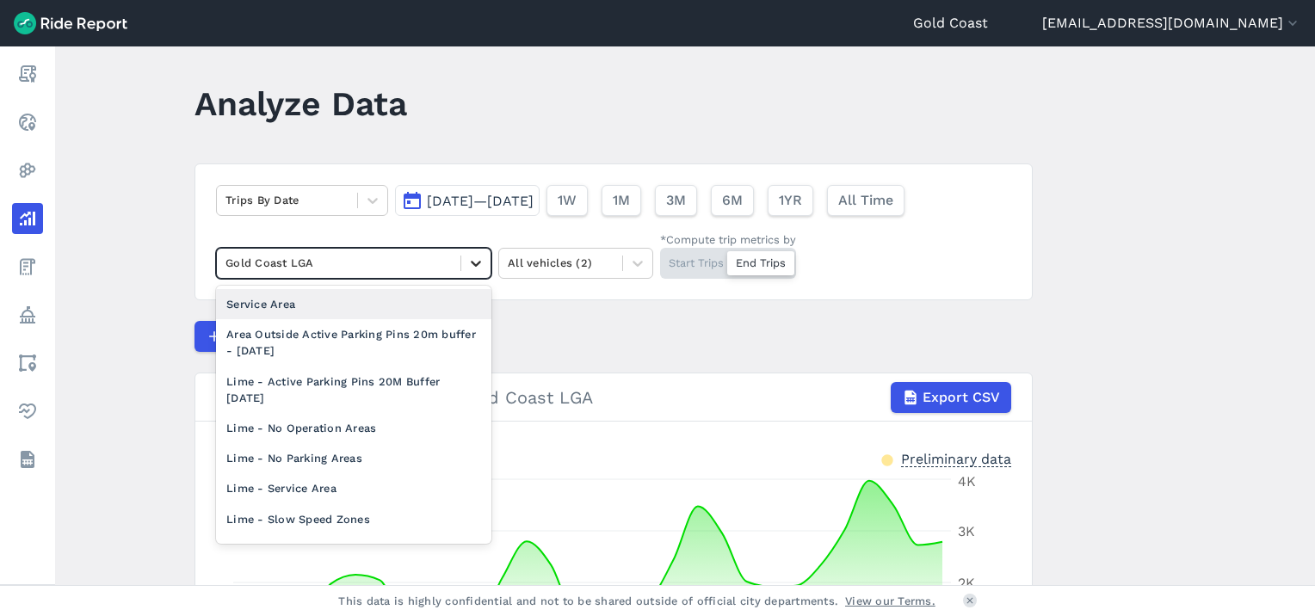
click at [468, 262] on icon at bounding box center [475, 263] width 17 height 17
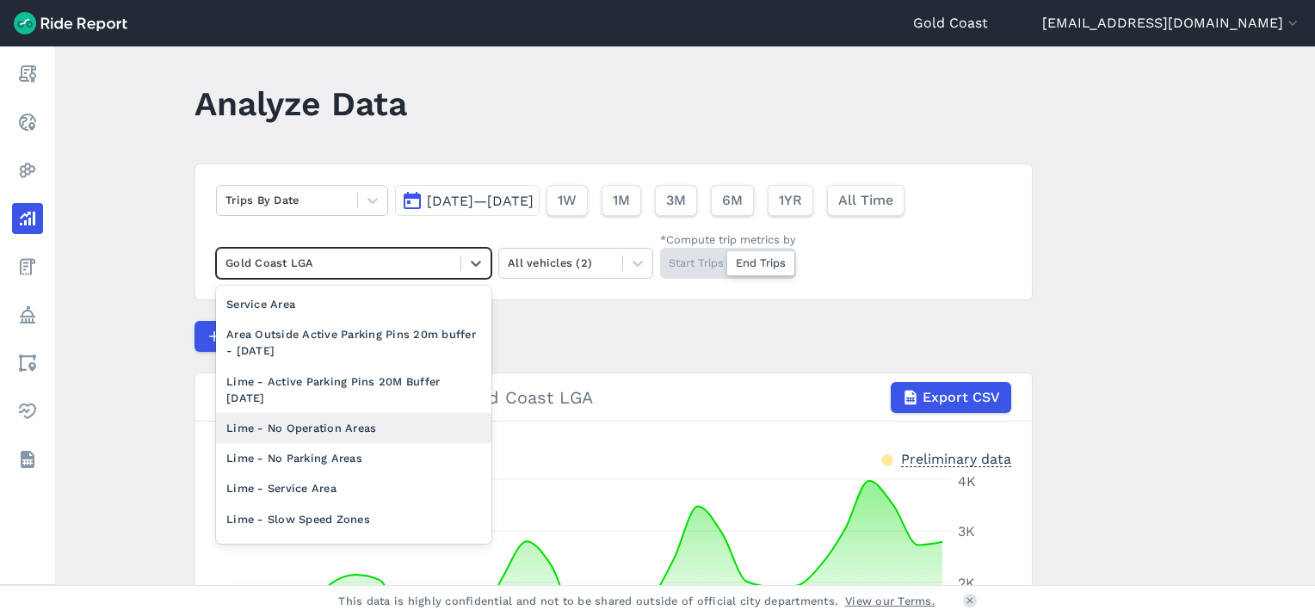
click at [386, 430] on div "Lime - No Operation Areas" at bounding box center [353, 428] width 275 height 30
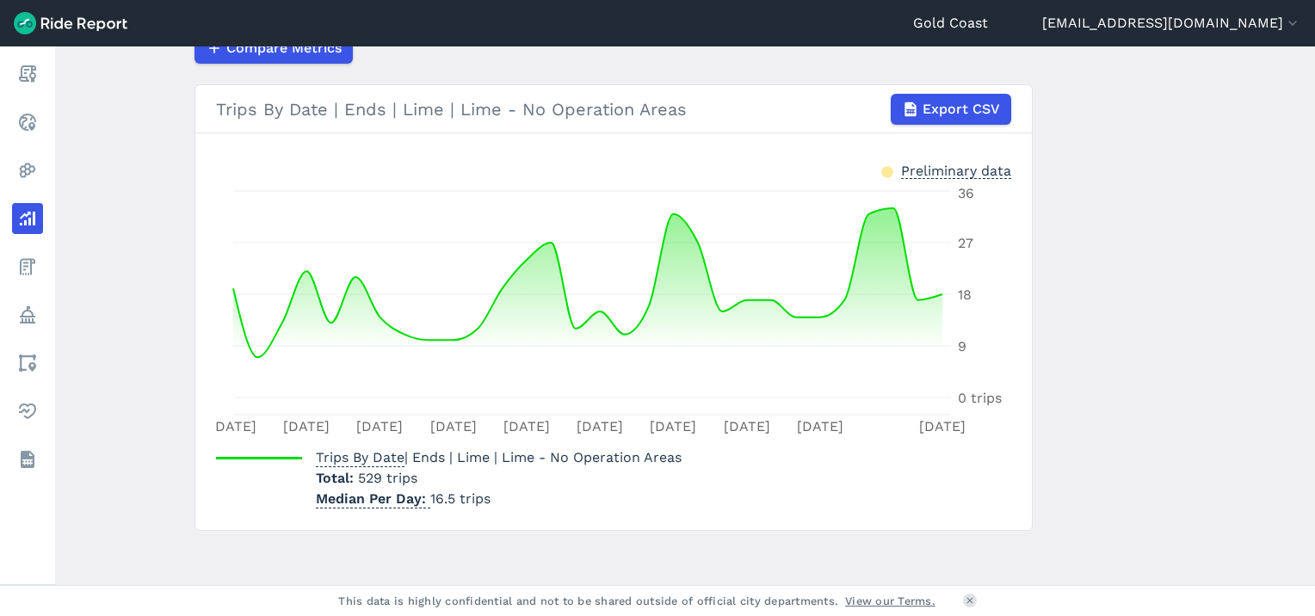
scroll to position [301, 0]
drag, startPoint x: 1308, startPoint y: 375, endPoint x: 1305, endPoint y: 158, distance: 217.8
click at [1305, 158] on main "Analyze Data Trips By Date Sep 1, 2025—Sep 30, 2025 1W 1M 3M 6M 1YR All Time Li…" at bounding box center [685, 315] width 1260 height 539
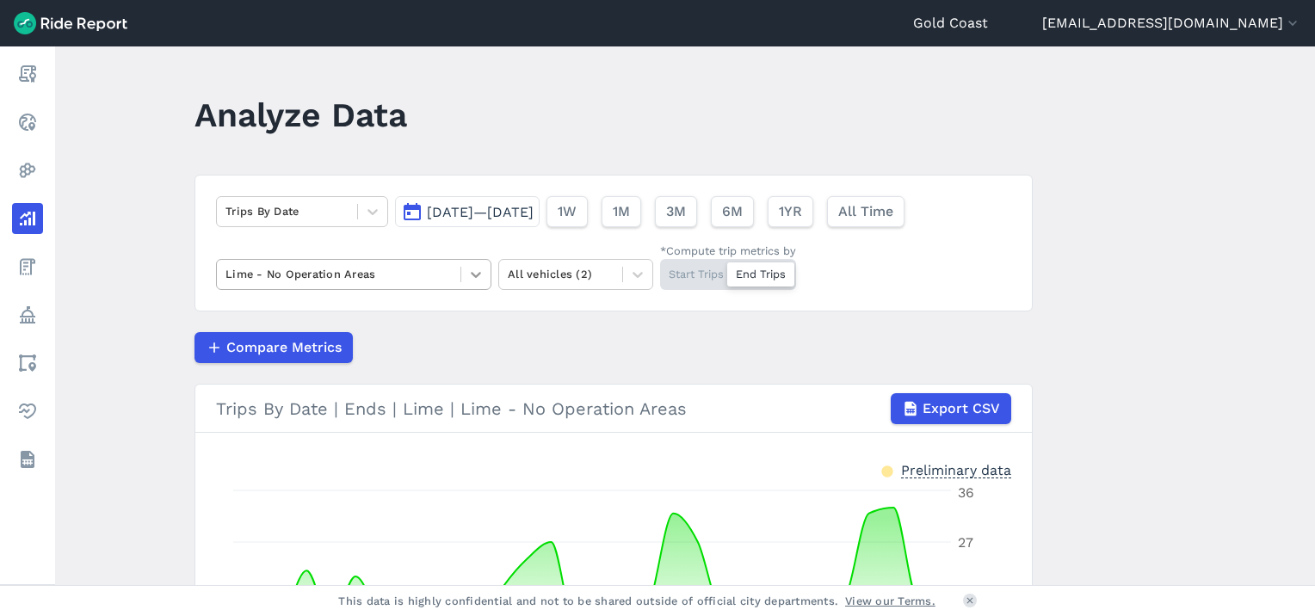
click at [480, 269] on icon at bounding box center [475, 274] width 17 height 17
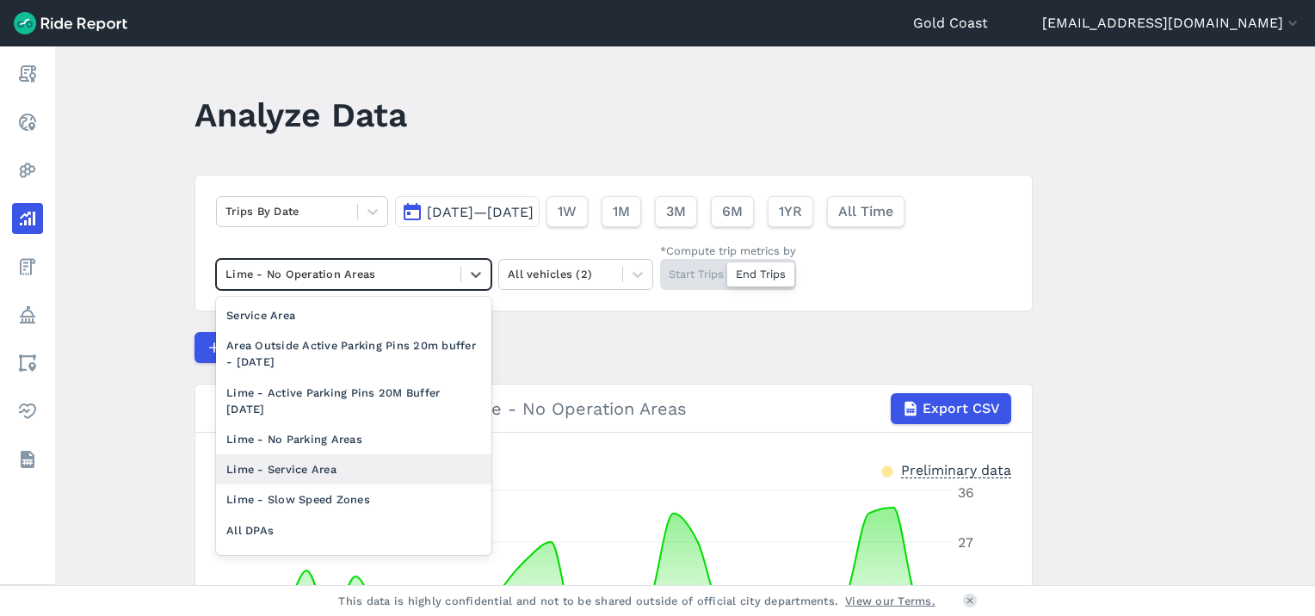
click at [374, 468] on div "Lime - Service Area" at bounding box center [353, 470] width 275 height 30
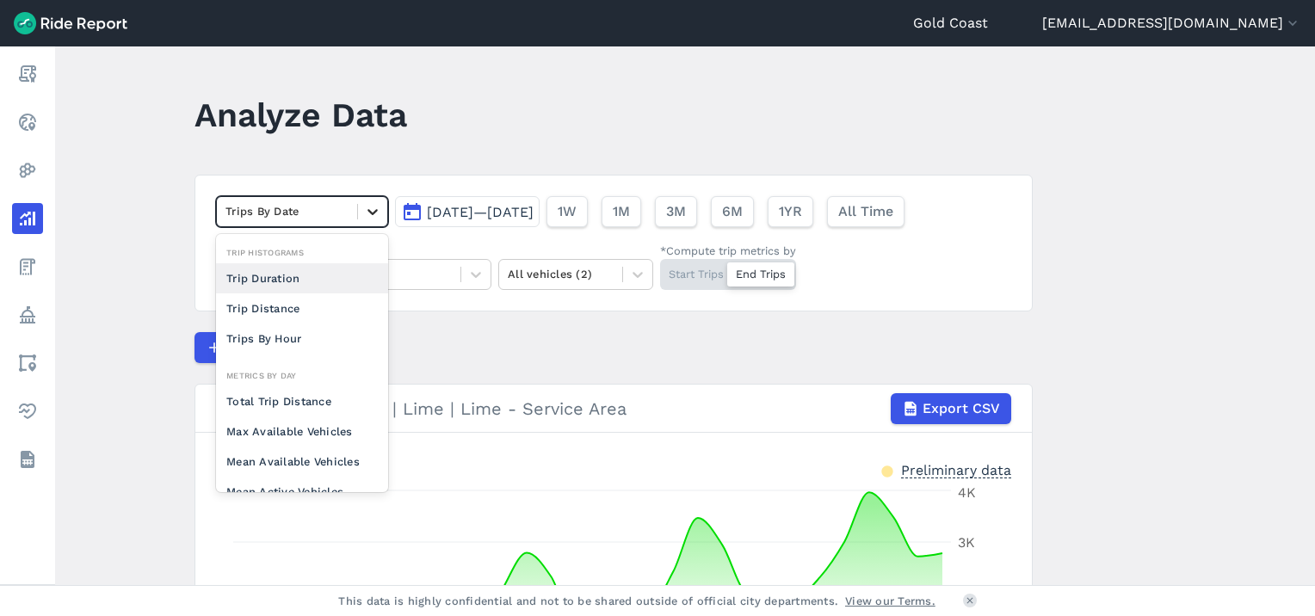
click at [369, 213] on icon at bounding box center [373, 212] width 10 height 6
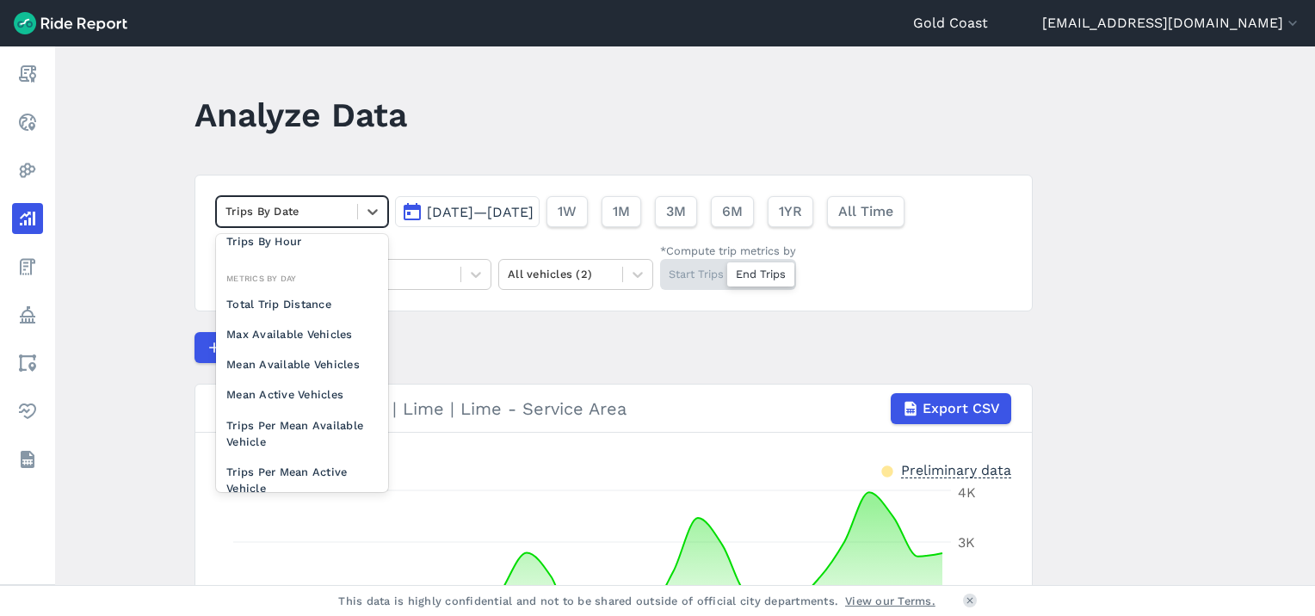
scroll to position [124, 0]
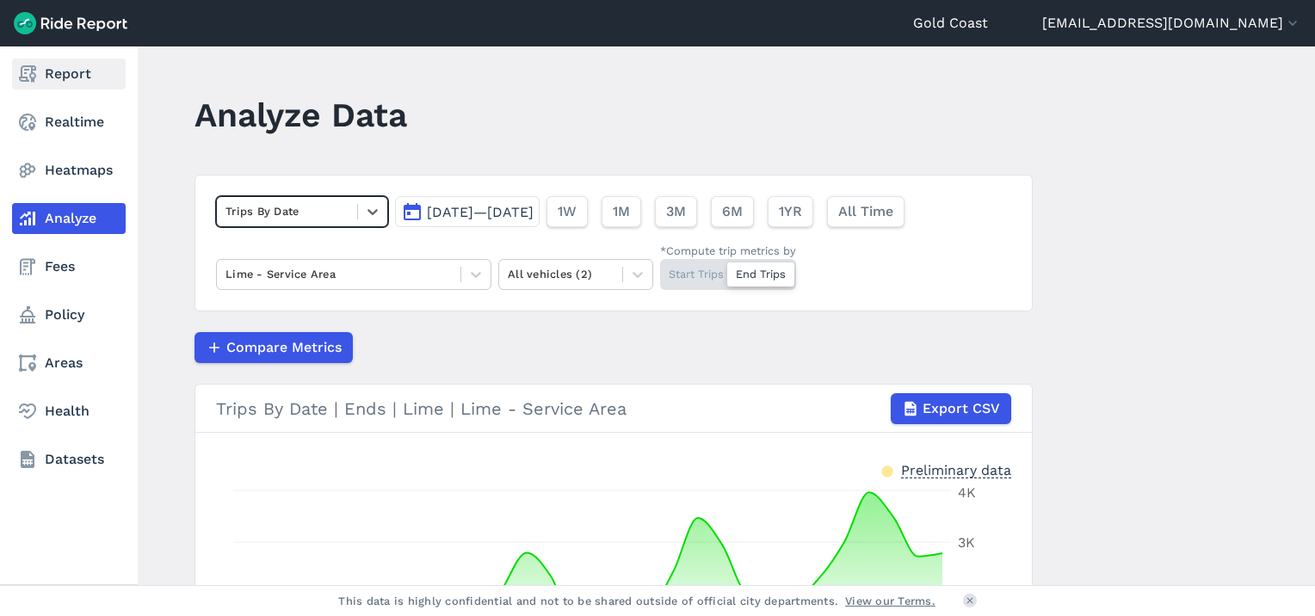
click at [81, 83] on link "Report" at bounding box center [69, 74] width 114 height 31
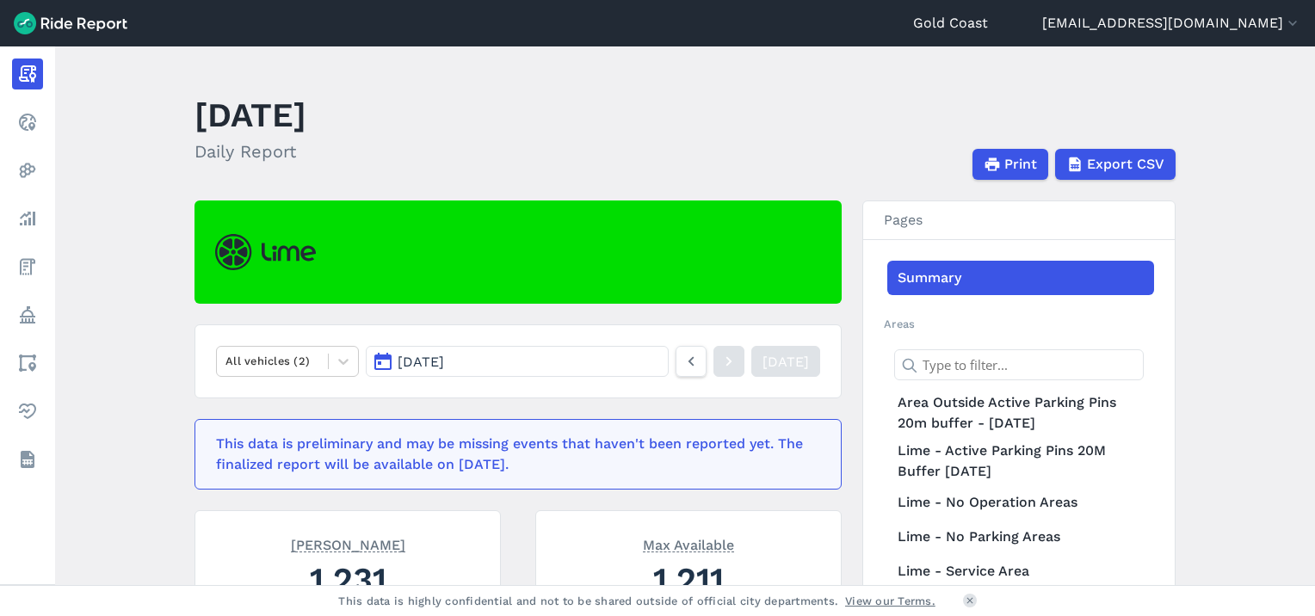
click at [622, 358] on button "Oct 6, 2025" at bounding box center [517, 361] width 303 height 31
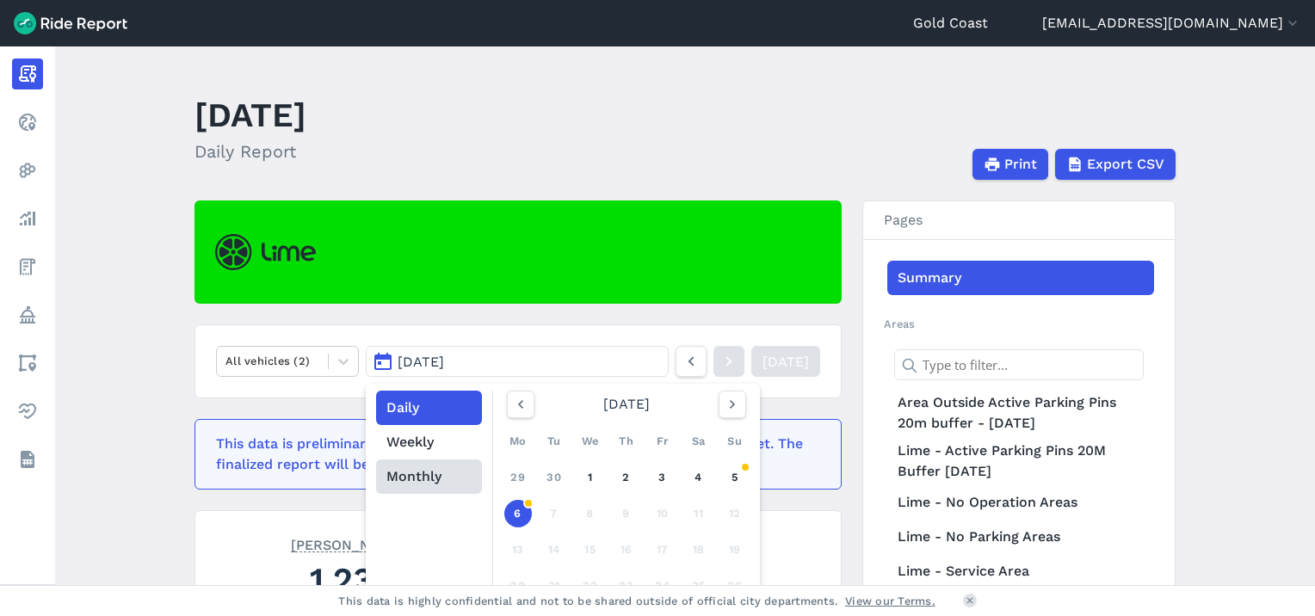
click at [413, 477] on button "Monthly" at bounding box center [429, 477] width 106 height 34
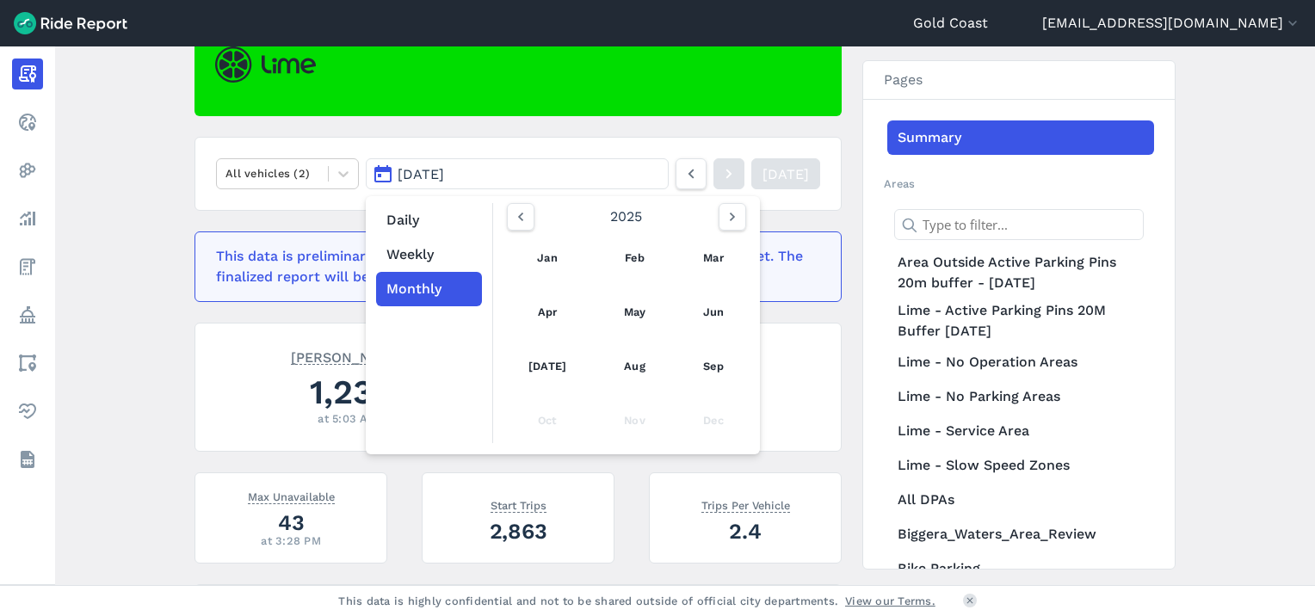
scroll to position [189, 0]
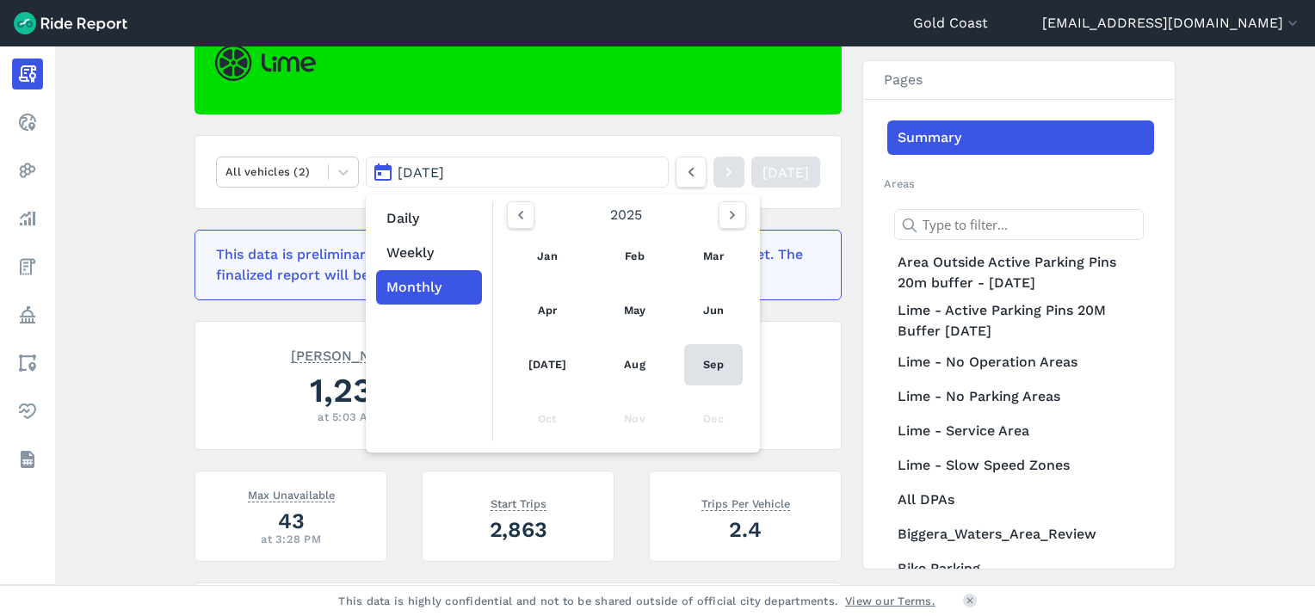
click at [702, 372] on link "Sep" at bounding box center [713, 364] width 59 height 41
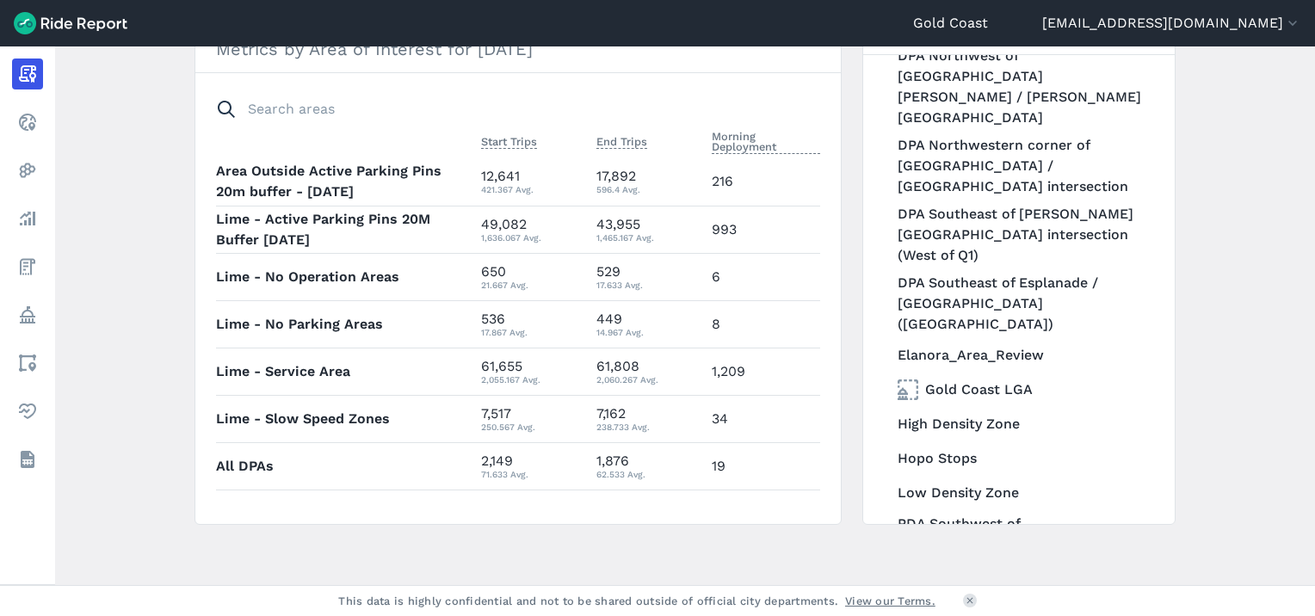
scroll to position [1374, 0]
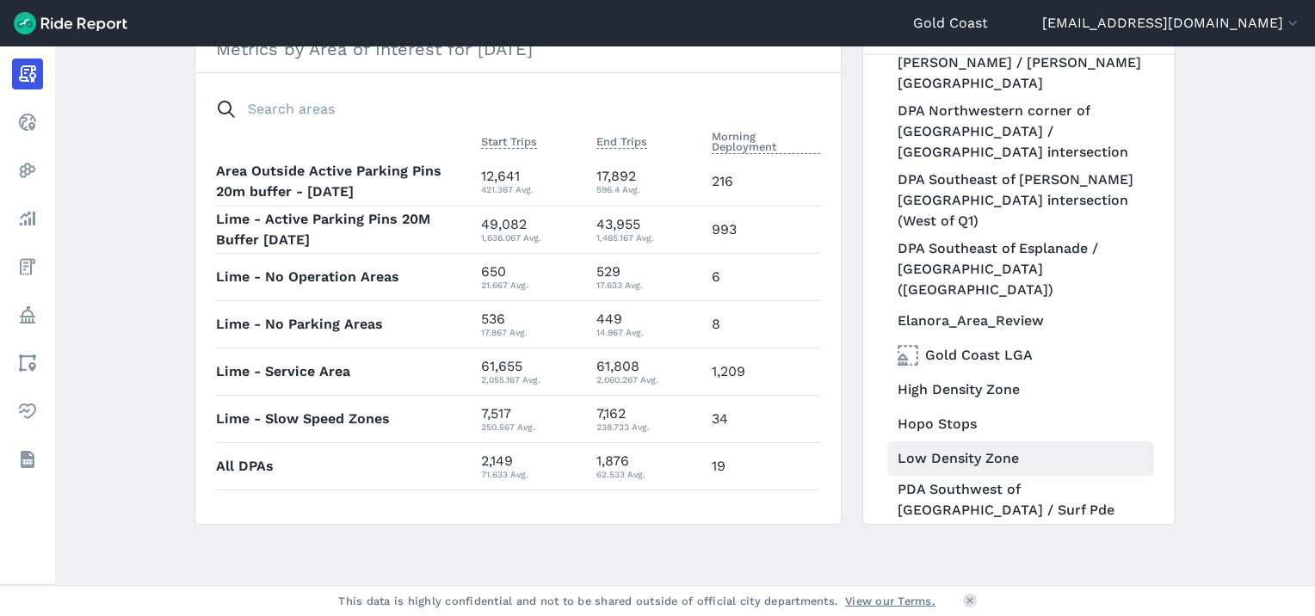
click at [986, 442] on link "Low Density Zone" at bounding box center [1021, 459] width 267 height 34
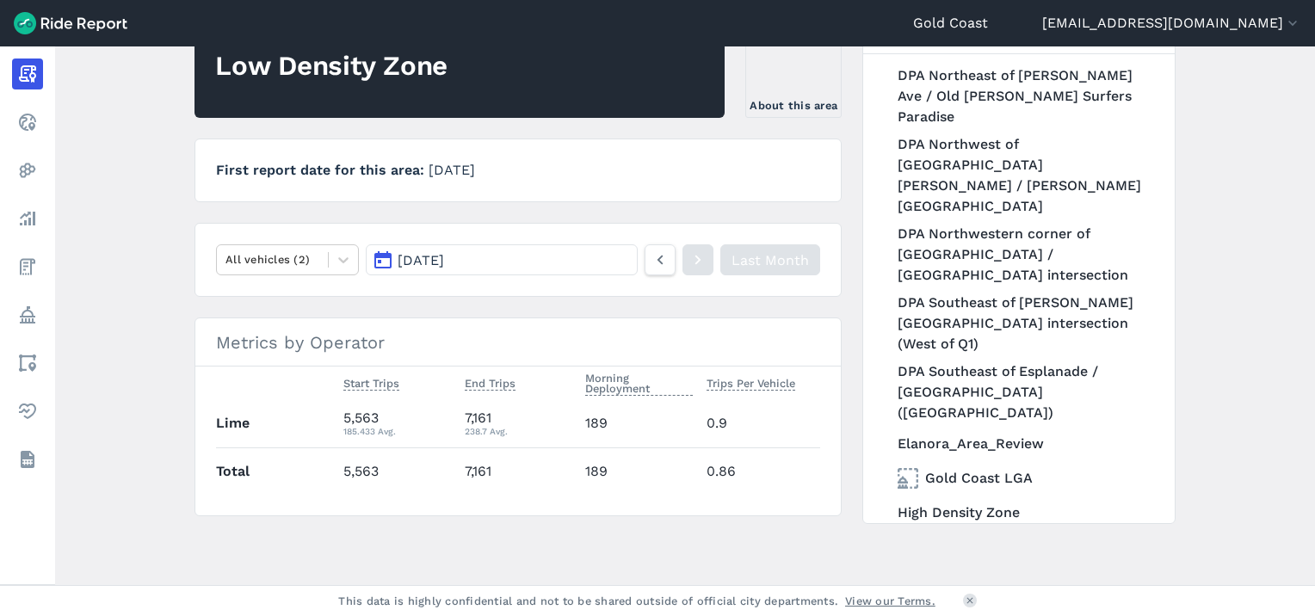
scroll to position [1374, 0]
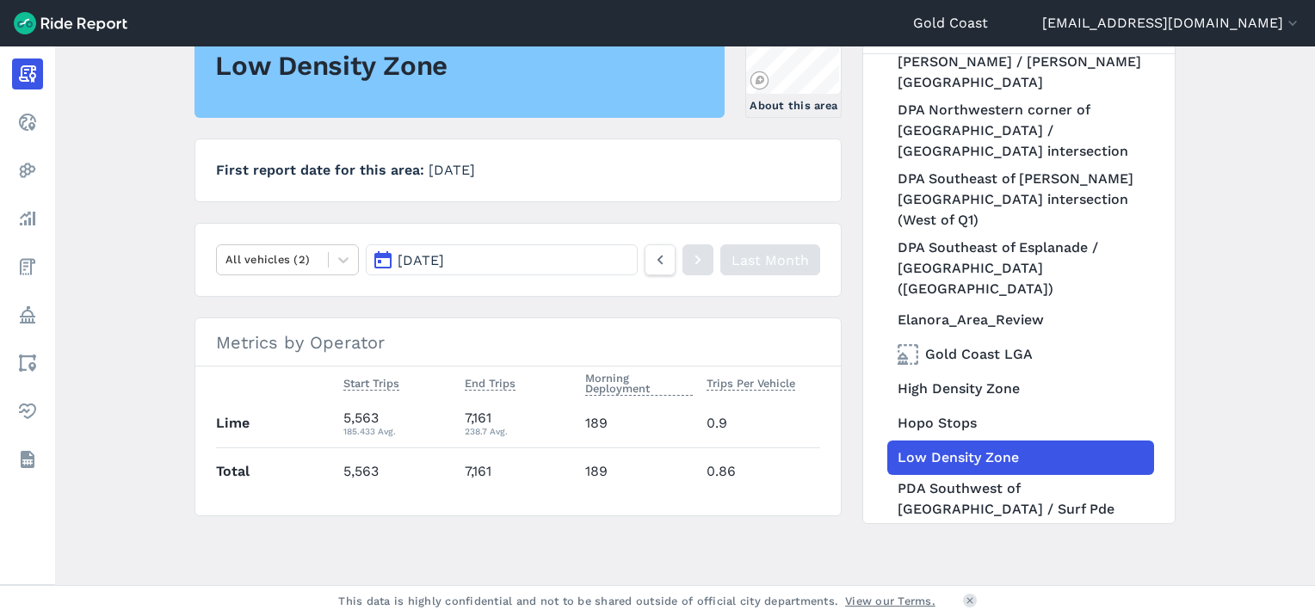
click at [588, 265] on button "[DATE]" at bounding box center [502, 259] width 272 height 31
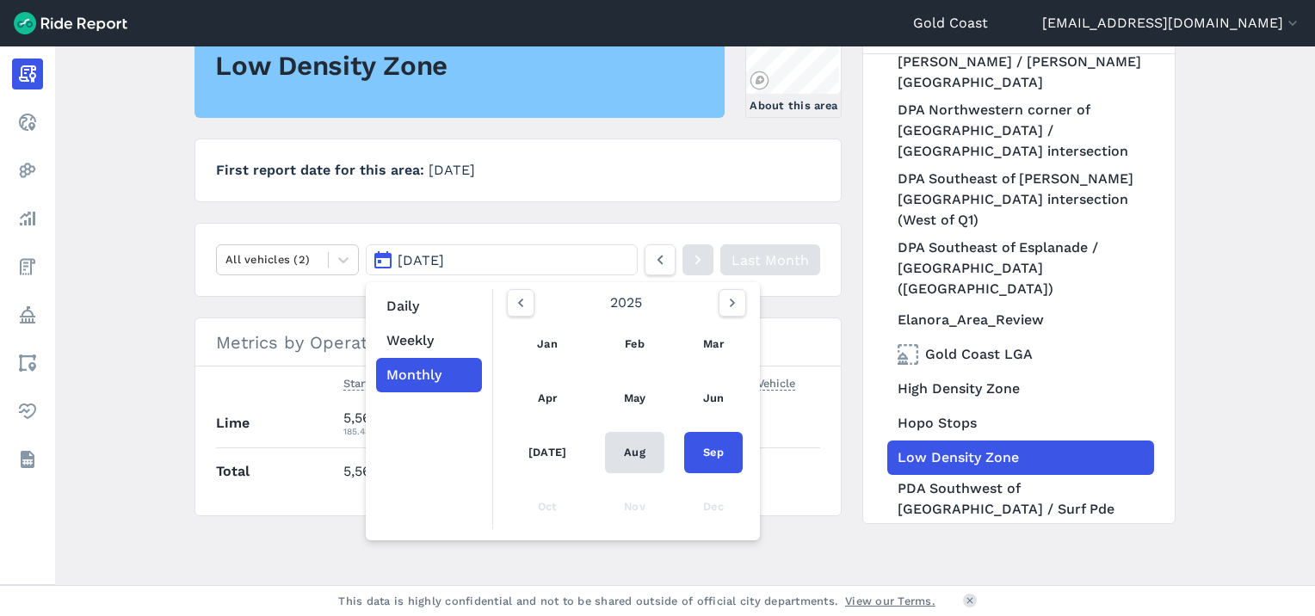
click at [622, 444] on link "Aug" at bounding box center [634, 452] width 59 height 41
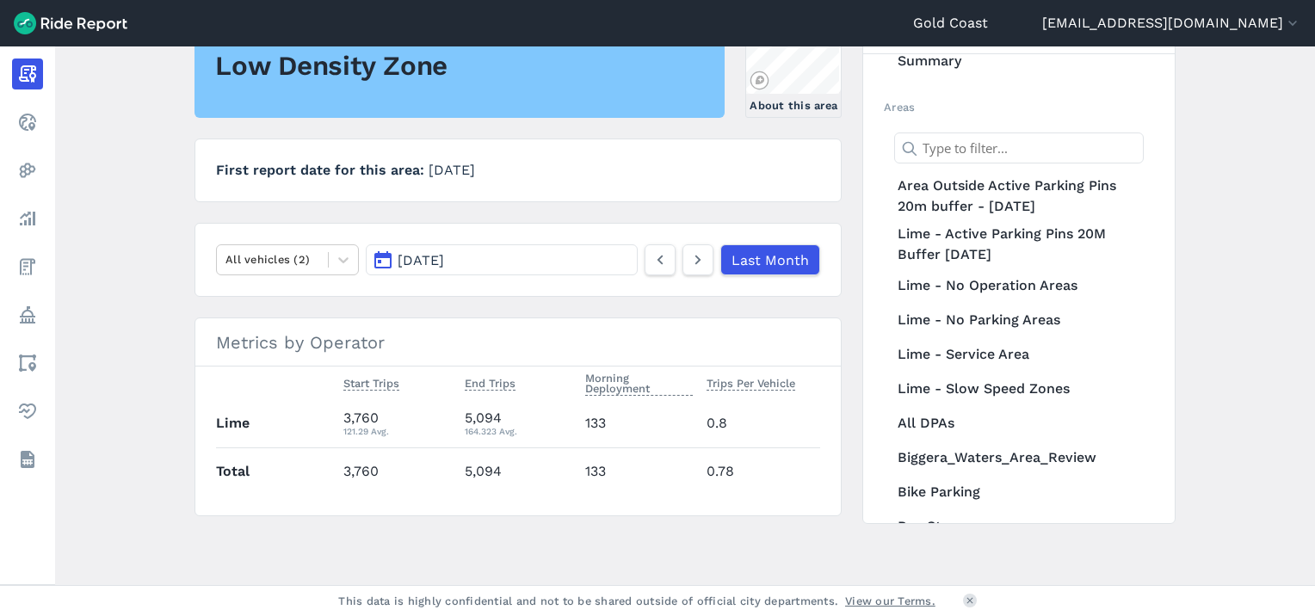
scroll to position [13, 0]
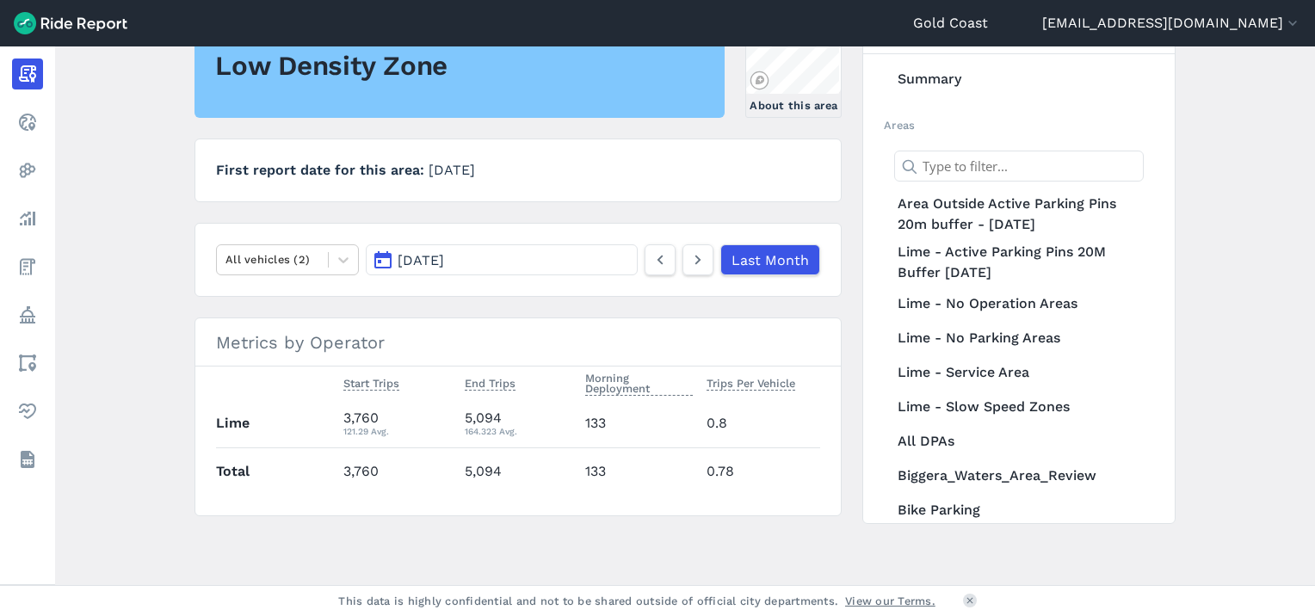
click at [1008, 176] on input "text" at bounding box center [1019, 166] width 250 height 31
click at [925, 82] on link "Summary" at bounding box center [1021, 79] width 267 height 34
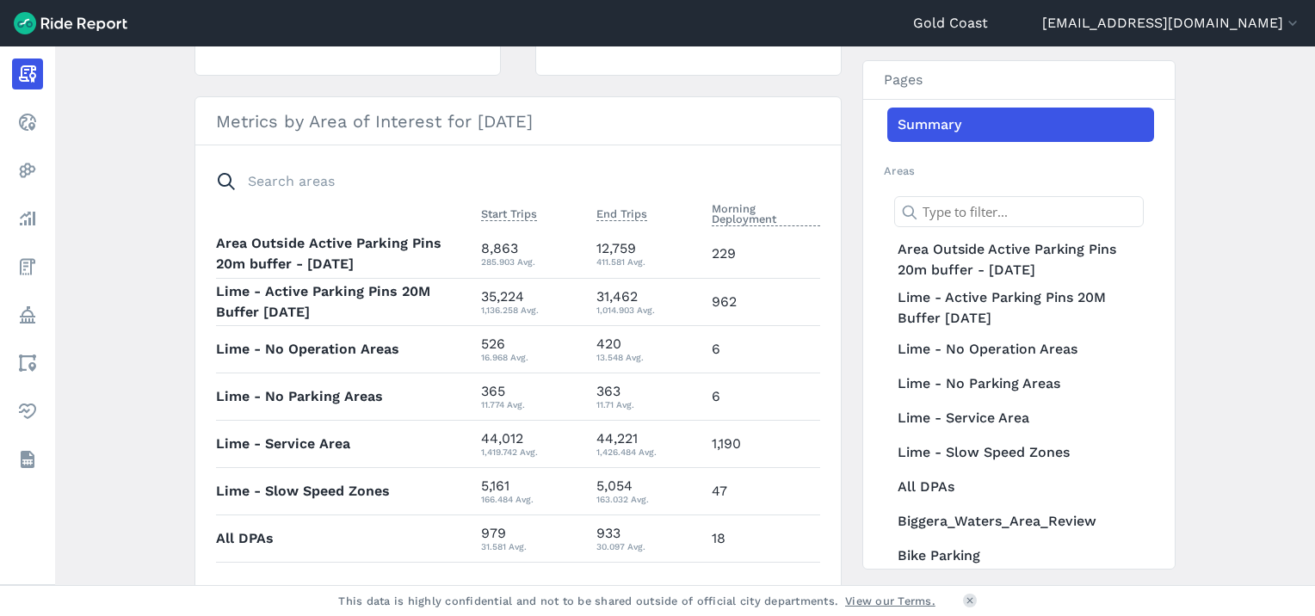
click at [513, 449] on div "1,419.742 Avg." at bounding box center [532, 451] width 102 height 15
click at [1025, 436] on link "Lime - Slow Speed Zones" at bounding box center [1021, 453] width 267 height 34
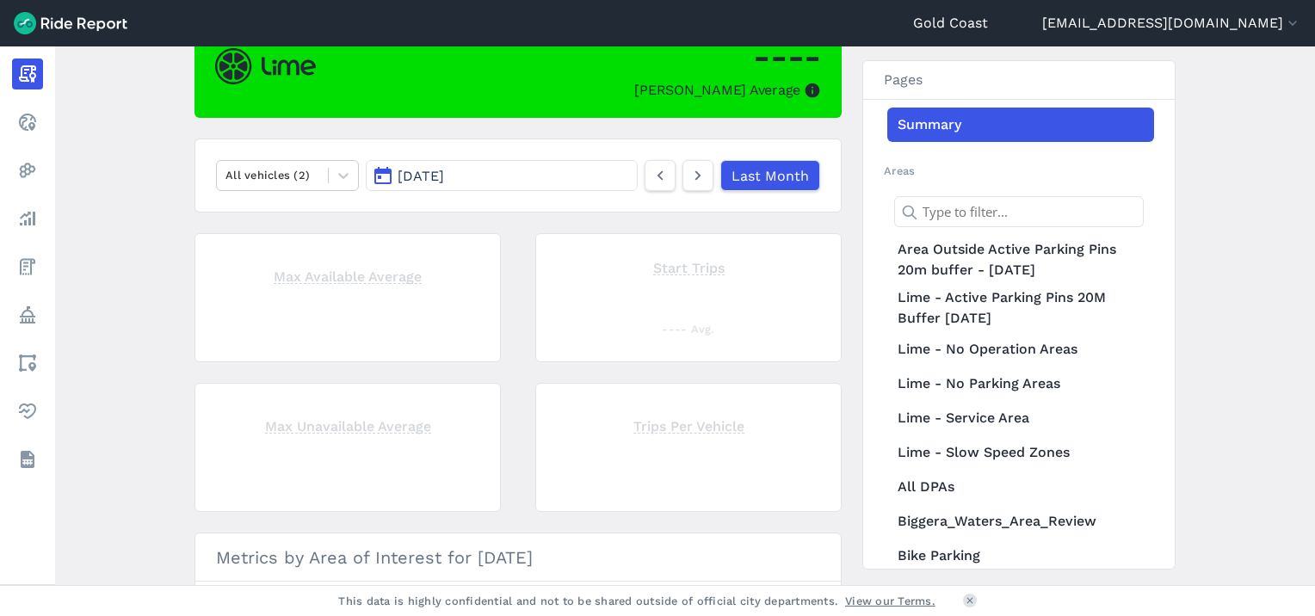
scroll to position [622, 0]
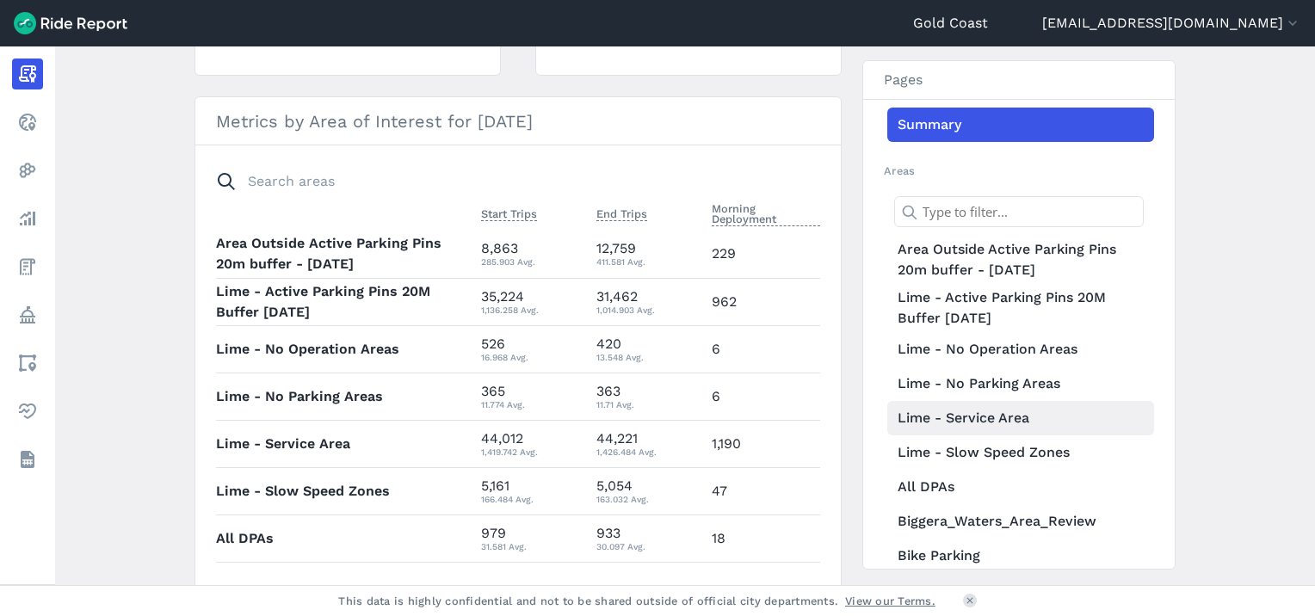
click at [1012, 413] on link "Lime - Service Area" at bounding box center [1021, 418] width 267 height 34
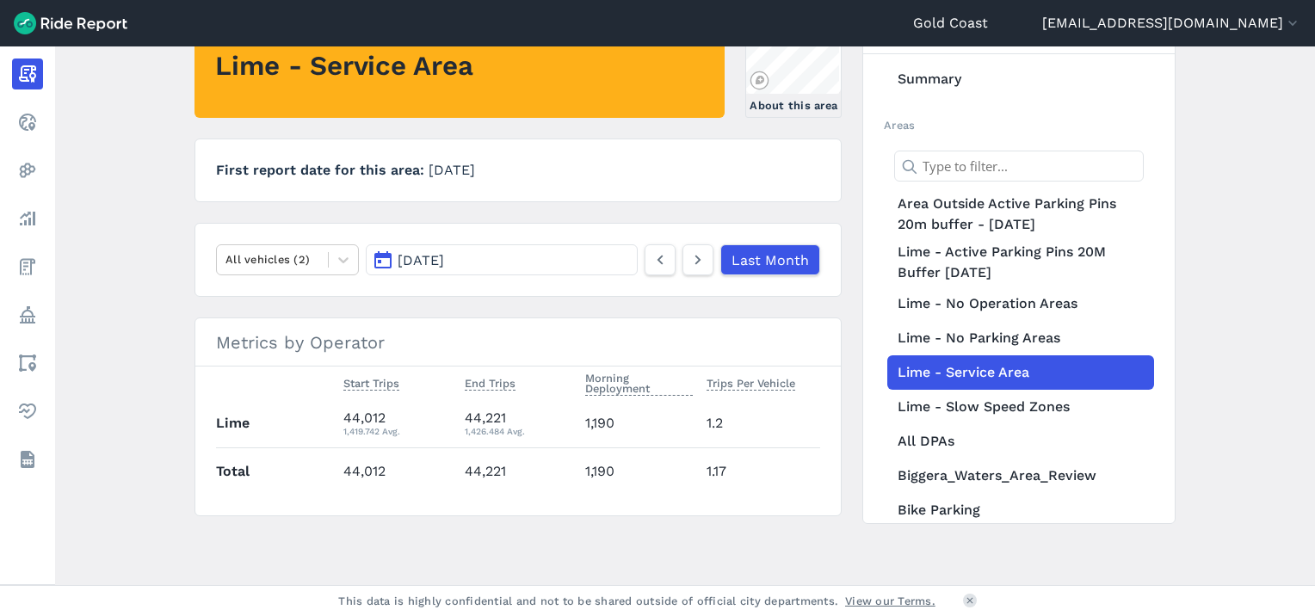
click at [1012, 163] on input "text" at bounding box center [1019, 166] width 250 height 31
click at [951, 86] on link "Summary" at bounding box center [1021, 79] width 267 height 34
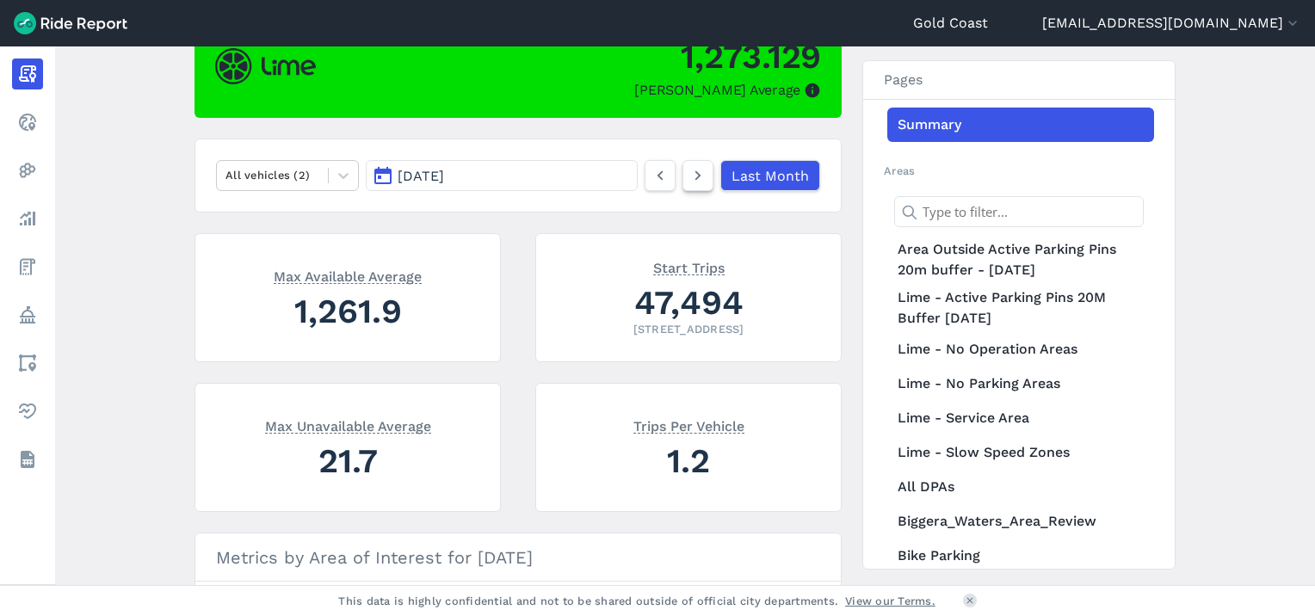
click at [702, 170] on icon at bounding box center [698, 175] width 19 height 21
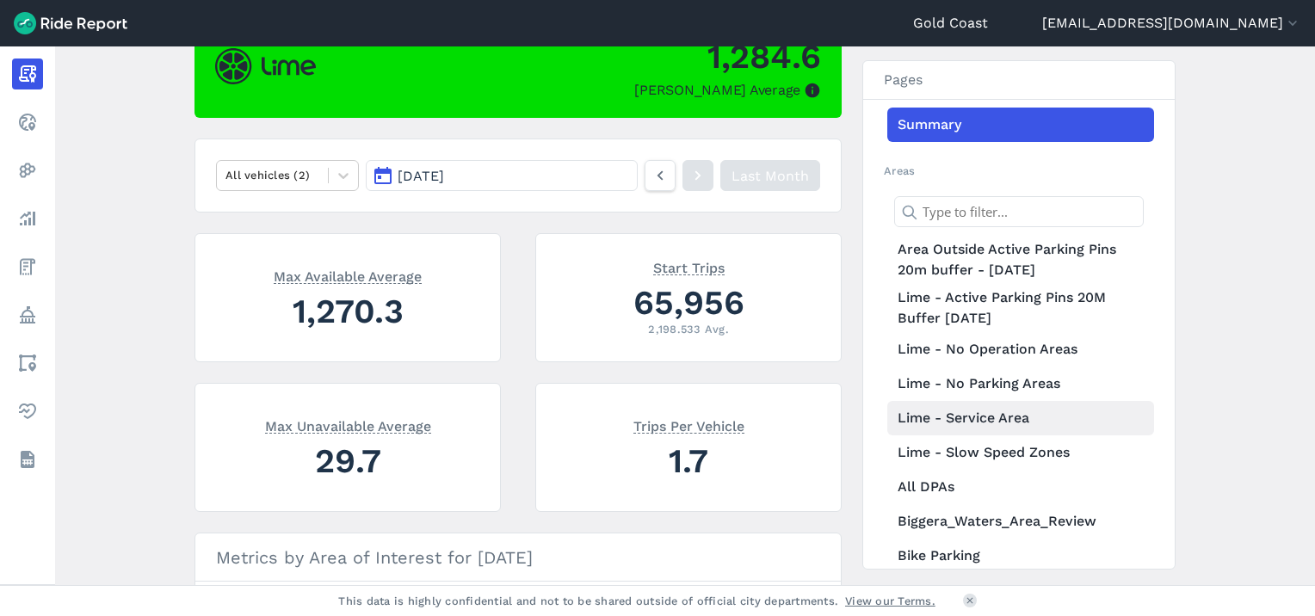
click at [987, 421] on link "Lime - Service Area" at bounding box center [1021, 418] width 267 height 34
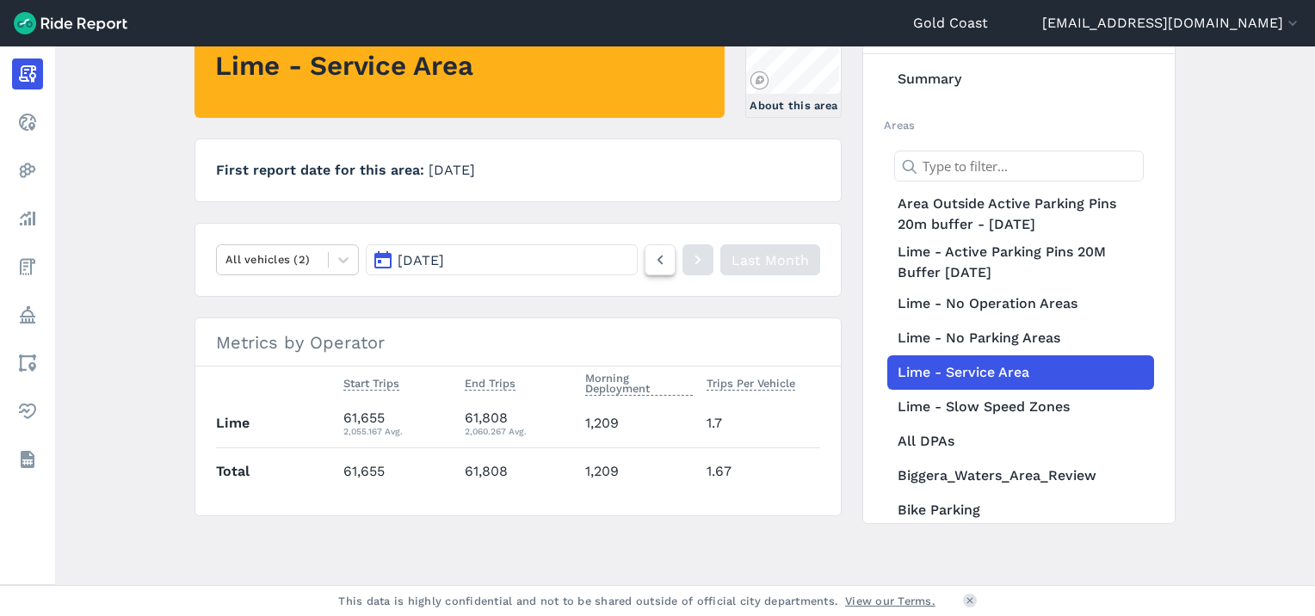
click at [657, 261] on icon at bounding box center [660, 260] width 19 height 21
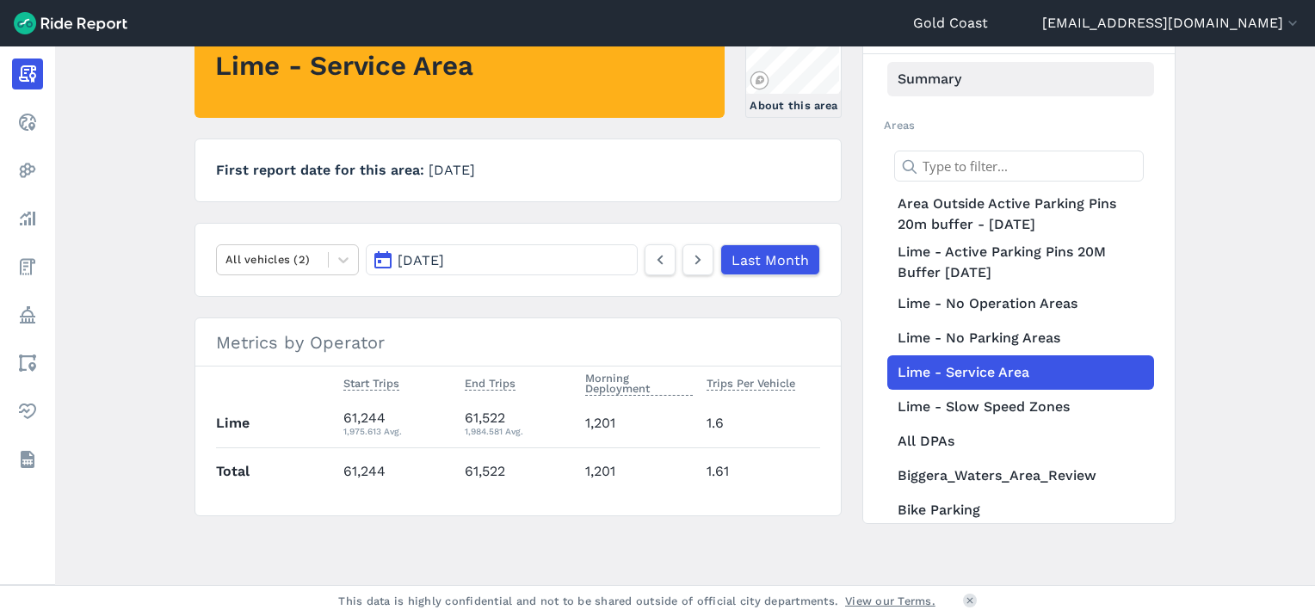
click at [937, 72] on link "Summary" at bounding box center [1021, 79] width 267 height 34
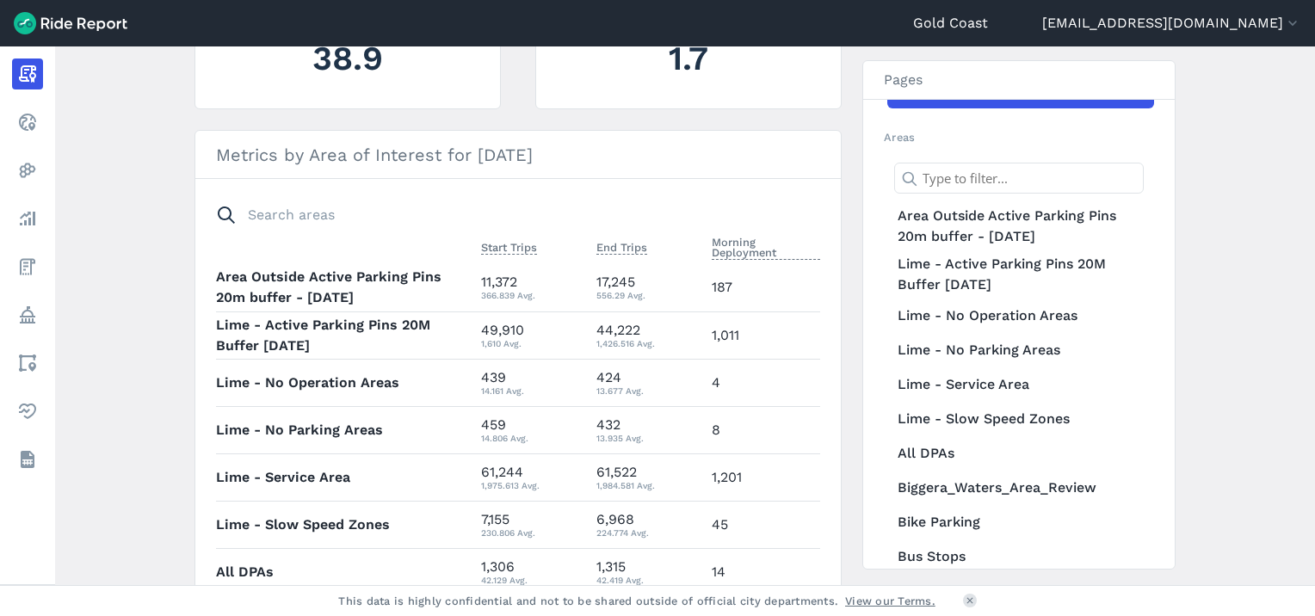
scroll to position [50, 0]
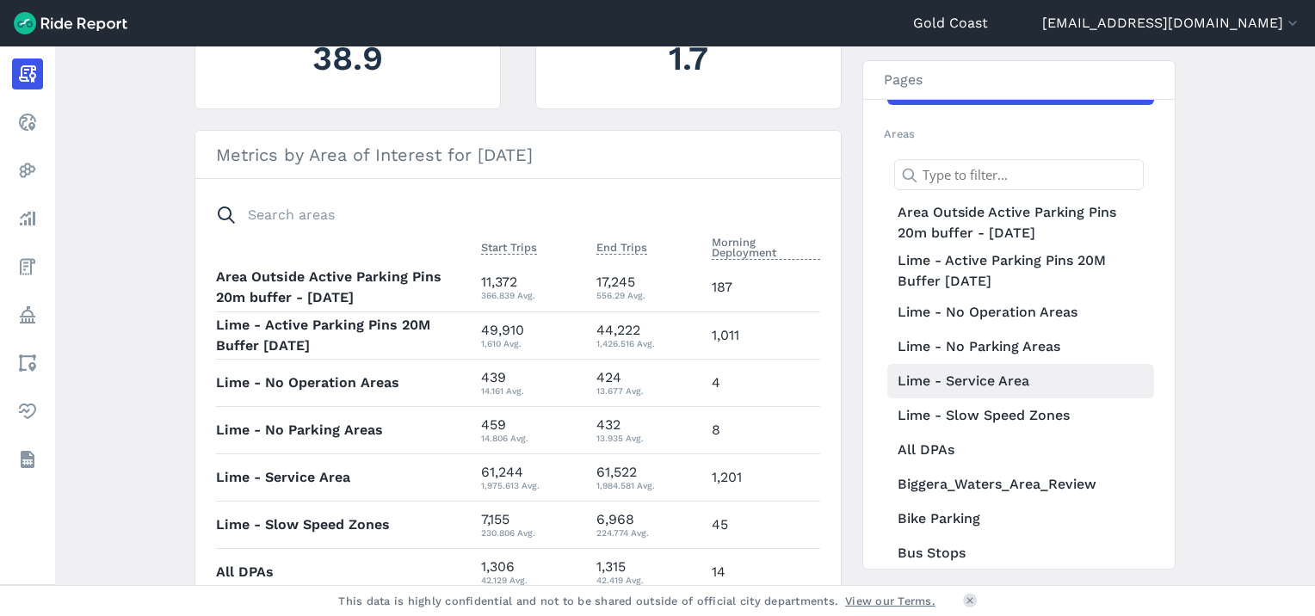
click at [1005, 386] on link "Lime - Service Area" at bounding box center [1021, 381] width 267 height 34
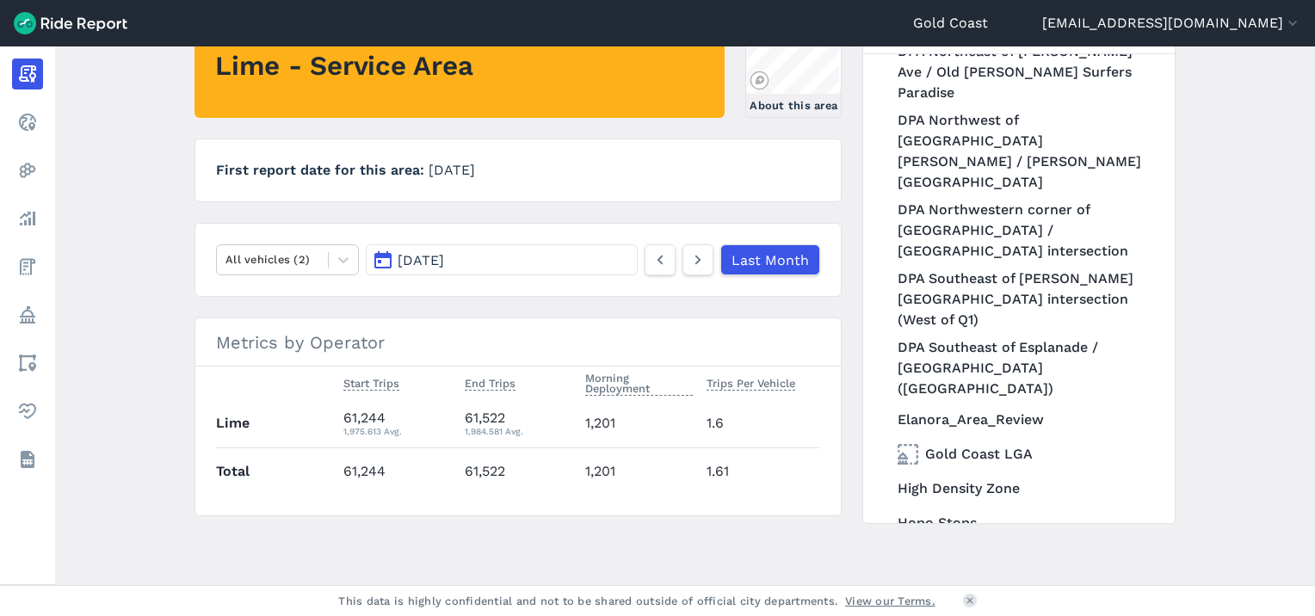
scroll to position [1290, 0]
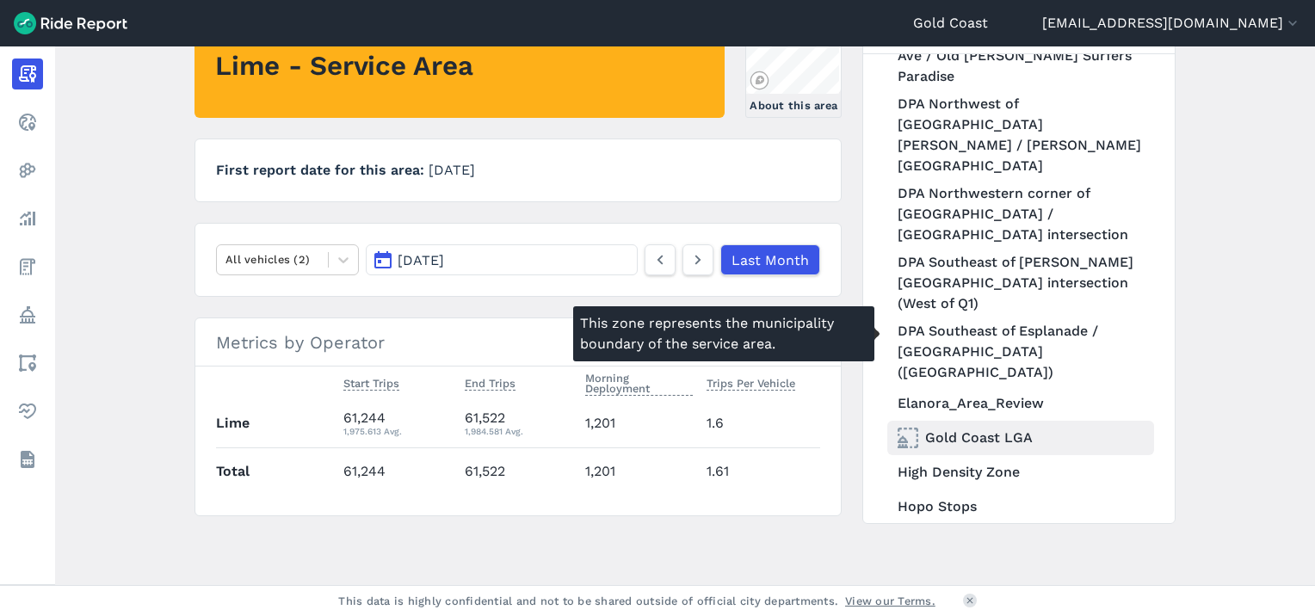
click at [997, 421] on link "Gold Coast LGA" at bounding box center [1021, 438] width 267 height 34
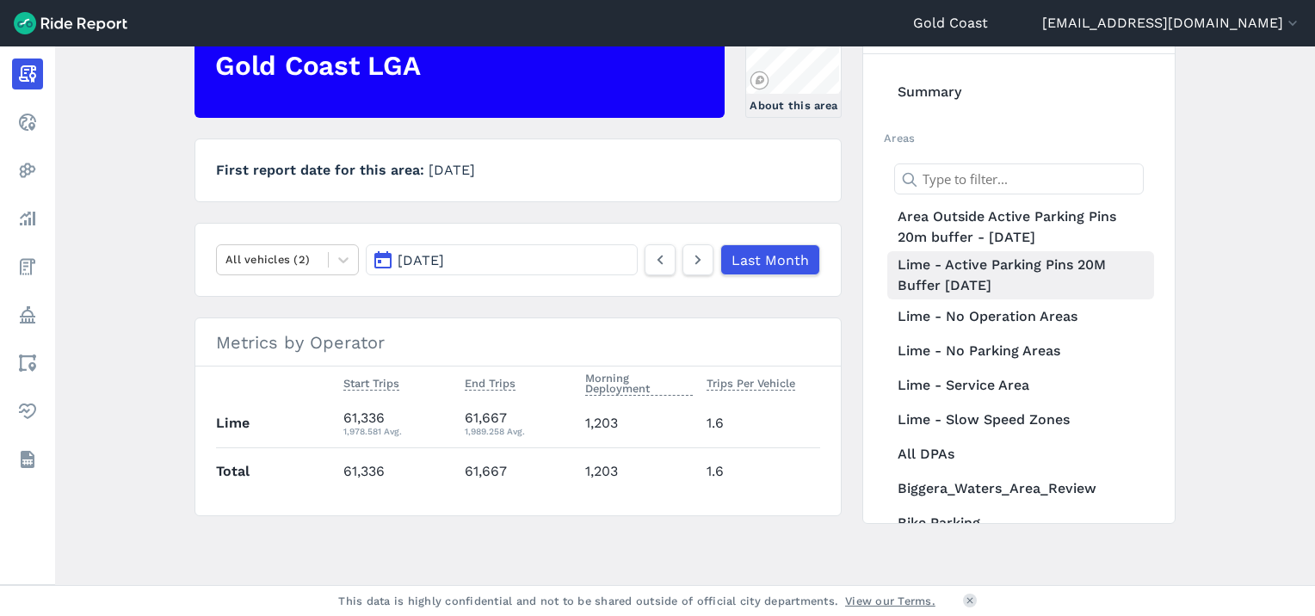
click at [1011, 269] on link "Lime - Active Parking Pins 20M Buffer [DATE]" at bounding box center [1021, 275] width 267 height 48
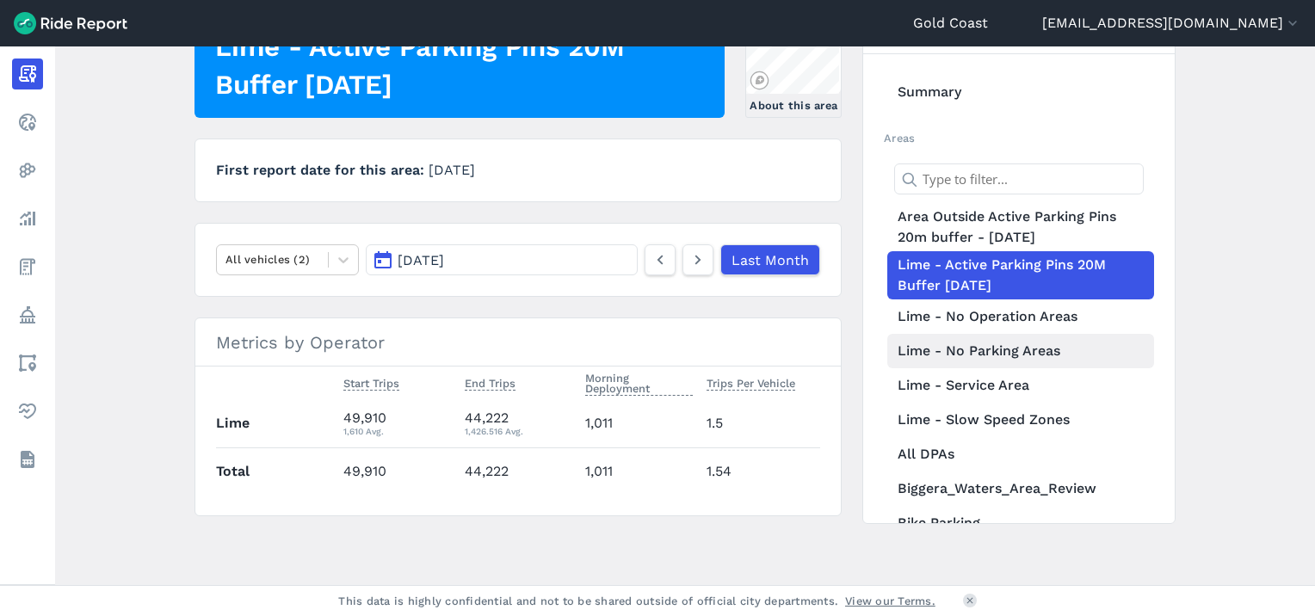
click at [1036, 352] on link "Lime - No Parking Areas" at bounding box center [1021, 351] width 267 height 34
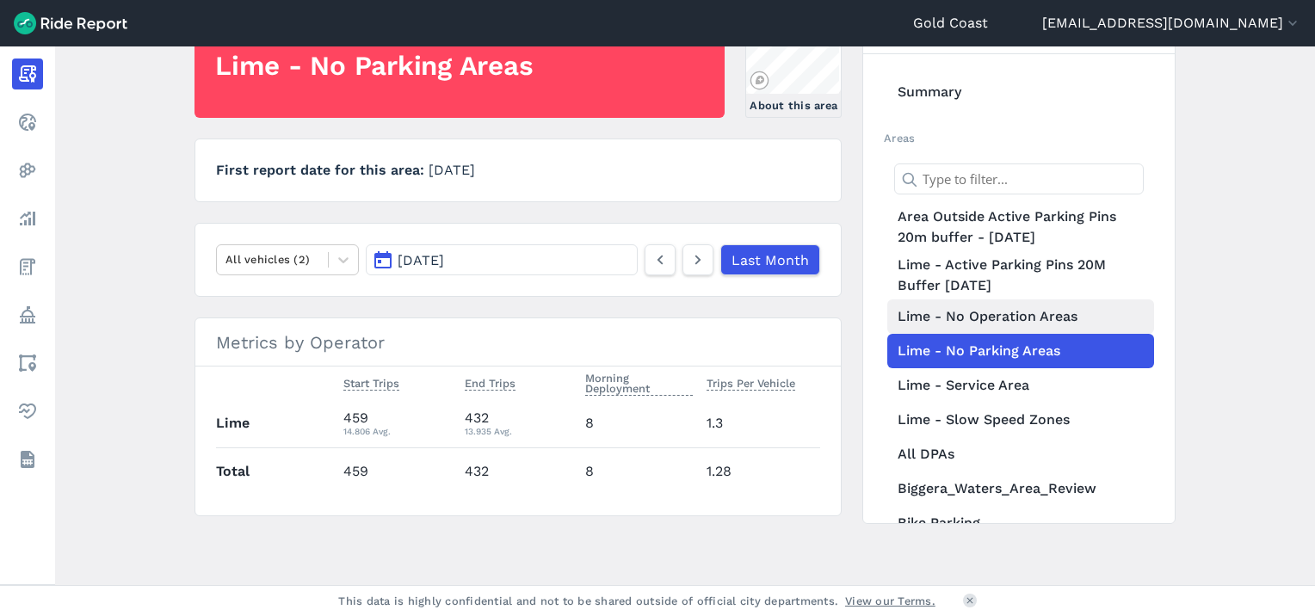
click at [965, 310] on link "Lime - No Operation Areas" at bounding box center [1021, 317] width 267 height 34
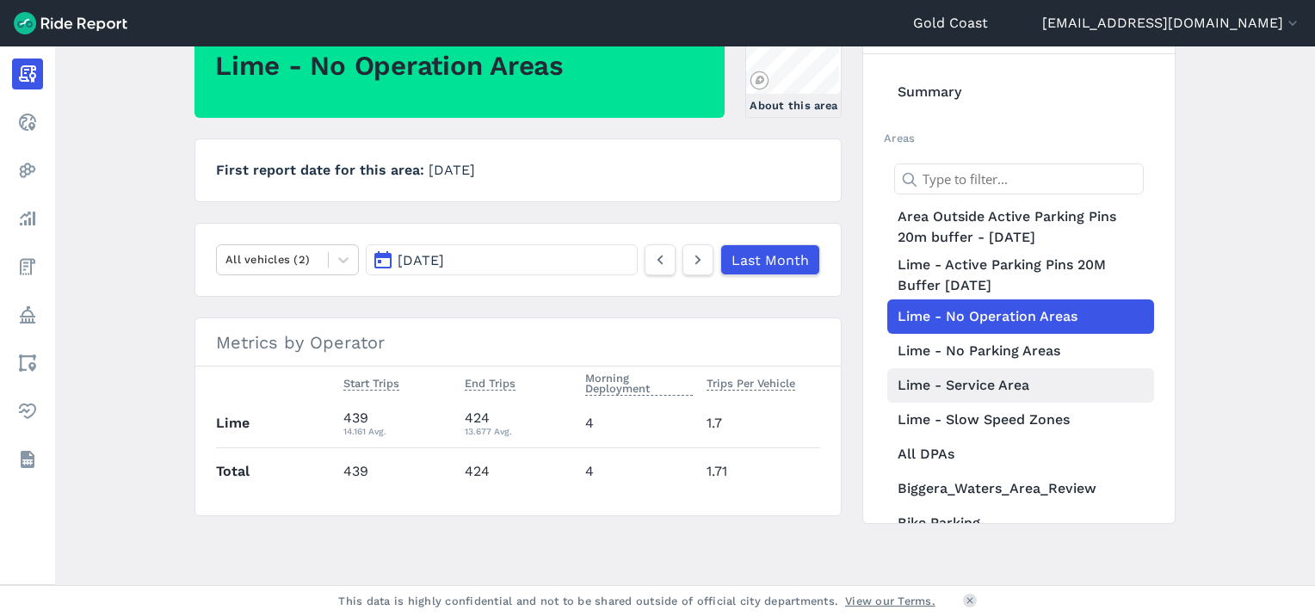
click at [1020, 377] on link "Lime - Service Area" at bounding box center [1021, 385] width 267 height 34
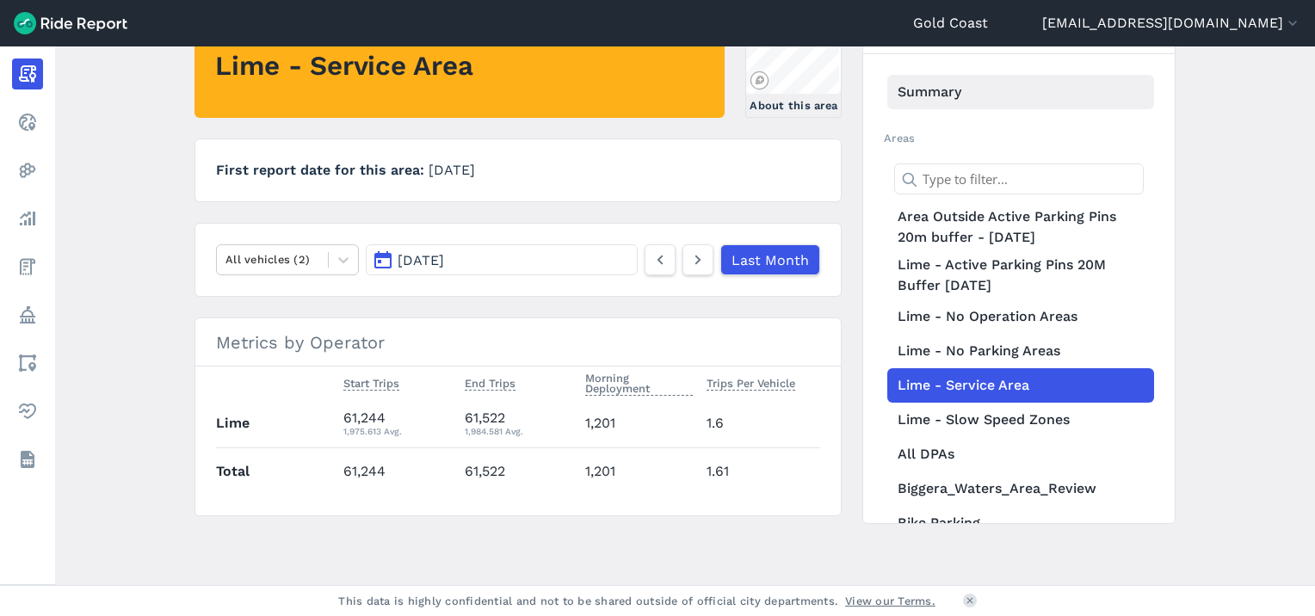
click at [920, 83] on link "Summary" at bounding box center [1021, 92] width 267 height 34
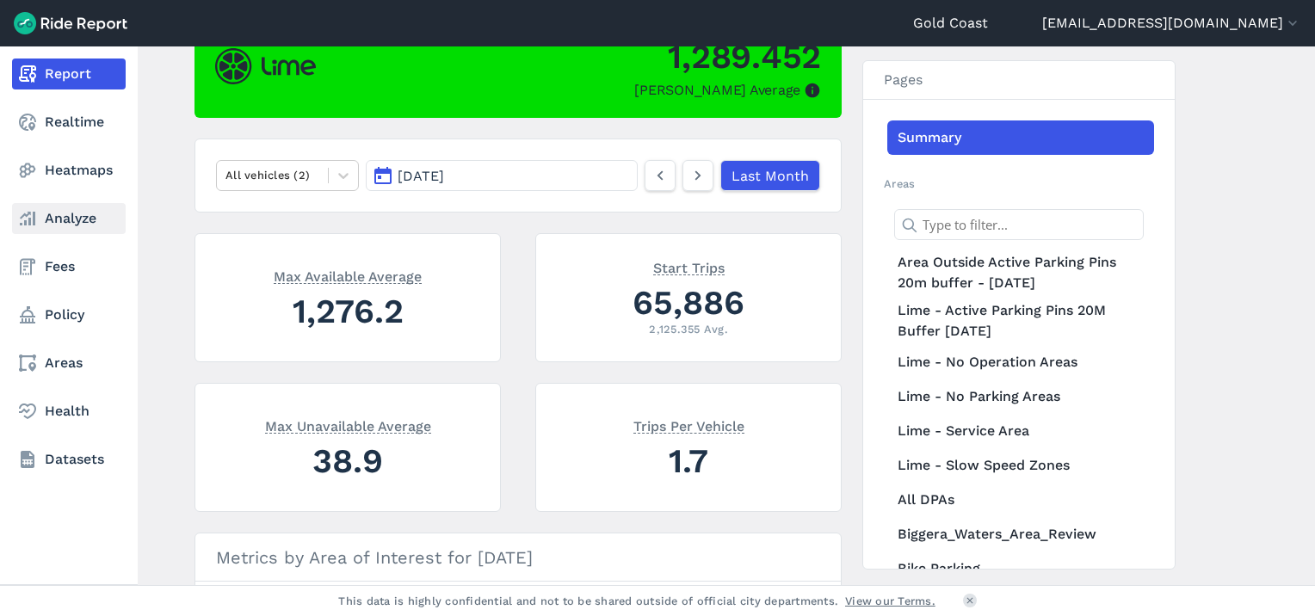
click at [37, 217] on icon at bounding box center [27, 218] width 21 height 21
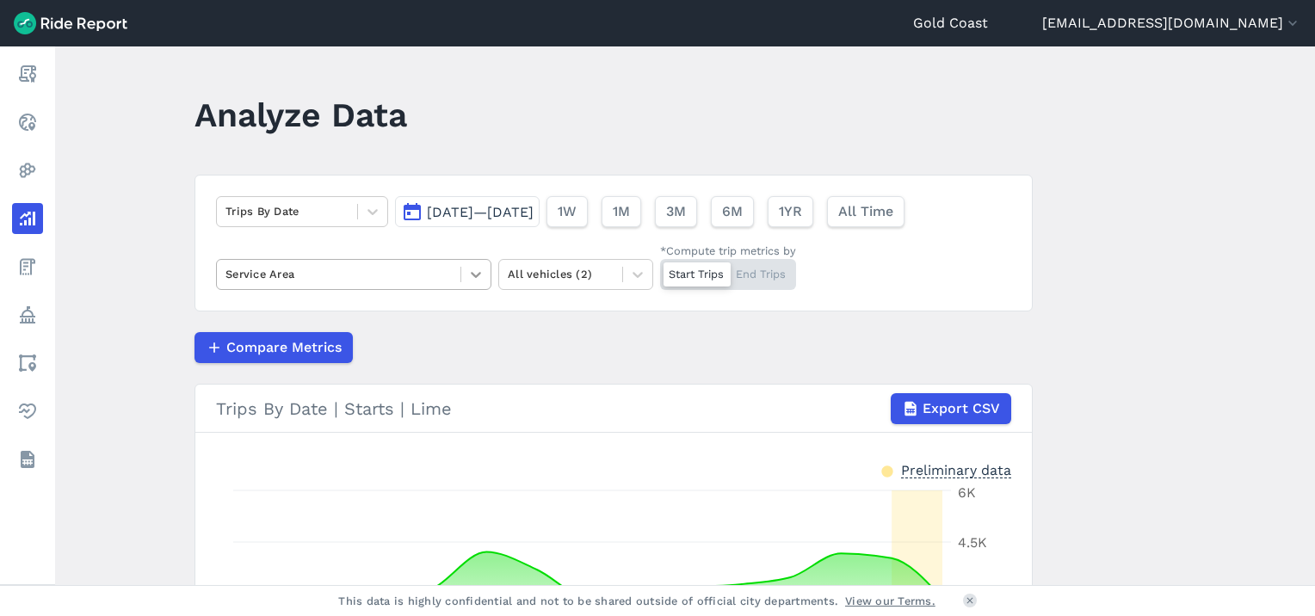
click at [471, 272] on icon at bounding box center [476, 275] width 10 height 6
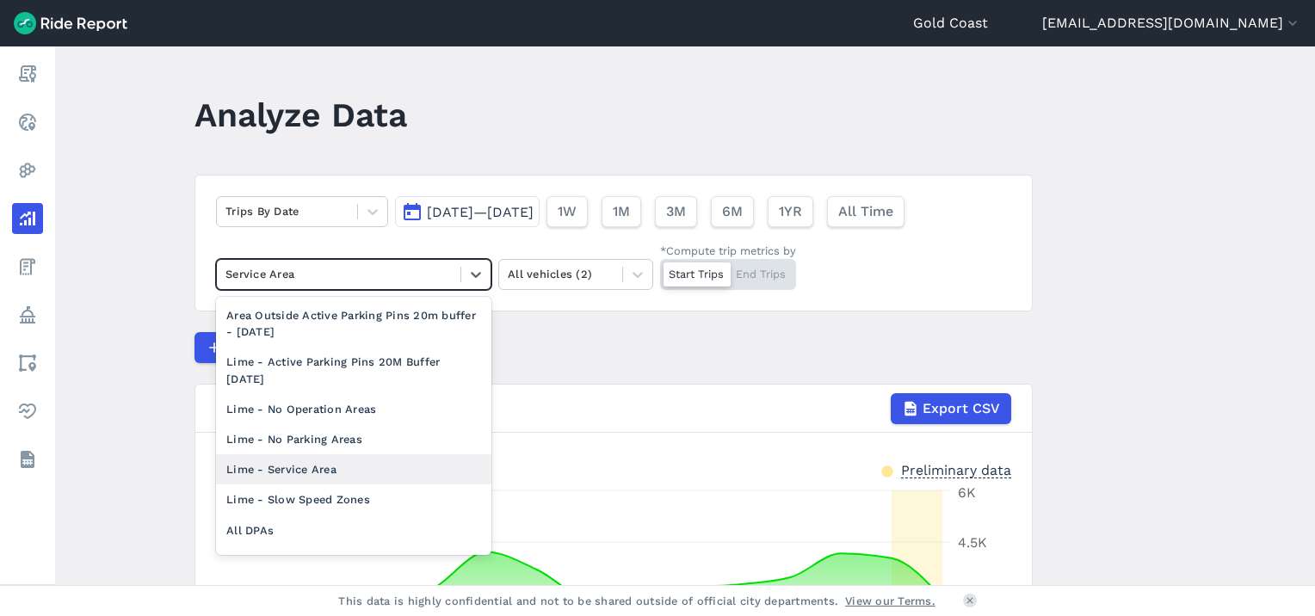
click at [337, 465] on div "Lime - Service Area" at bounding box center [353, 470] width 275 height 30
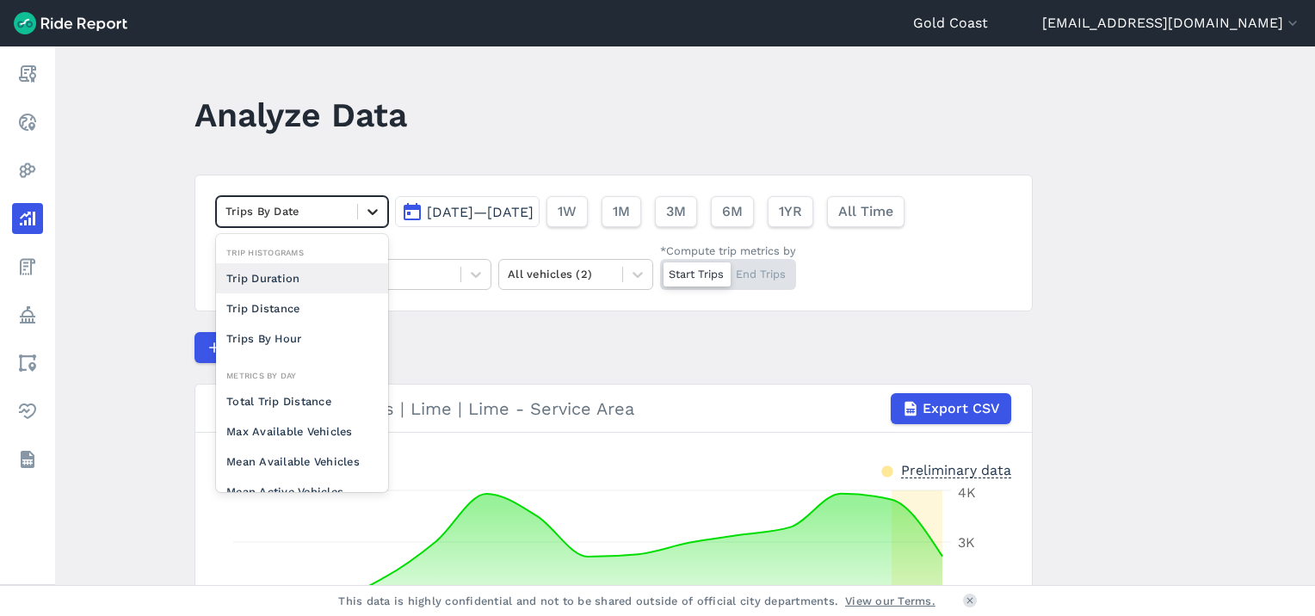
click at [368, 218] on icon at bounding box center [372, 211] width 17 height 17
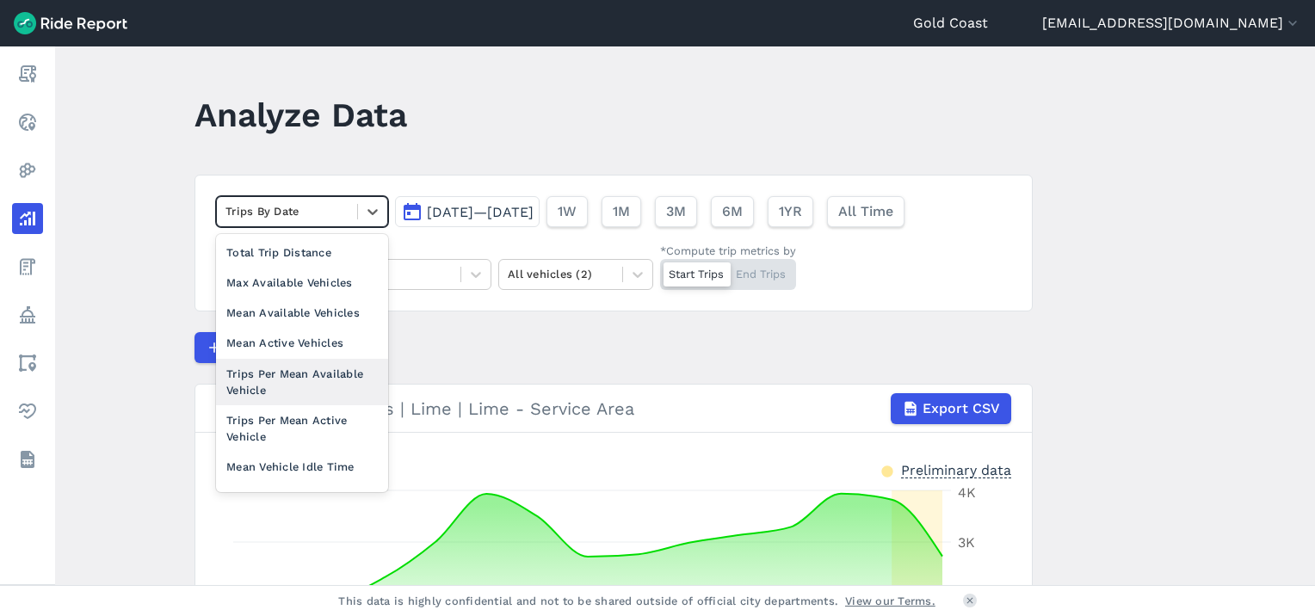
click at [334, 380] on div "Trips Per Mean Available Vehicle" at bounding box center [302, 382] width 172 height 46
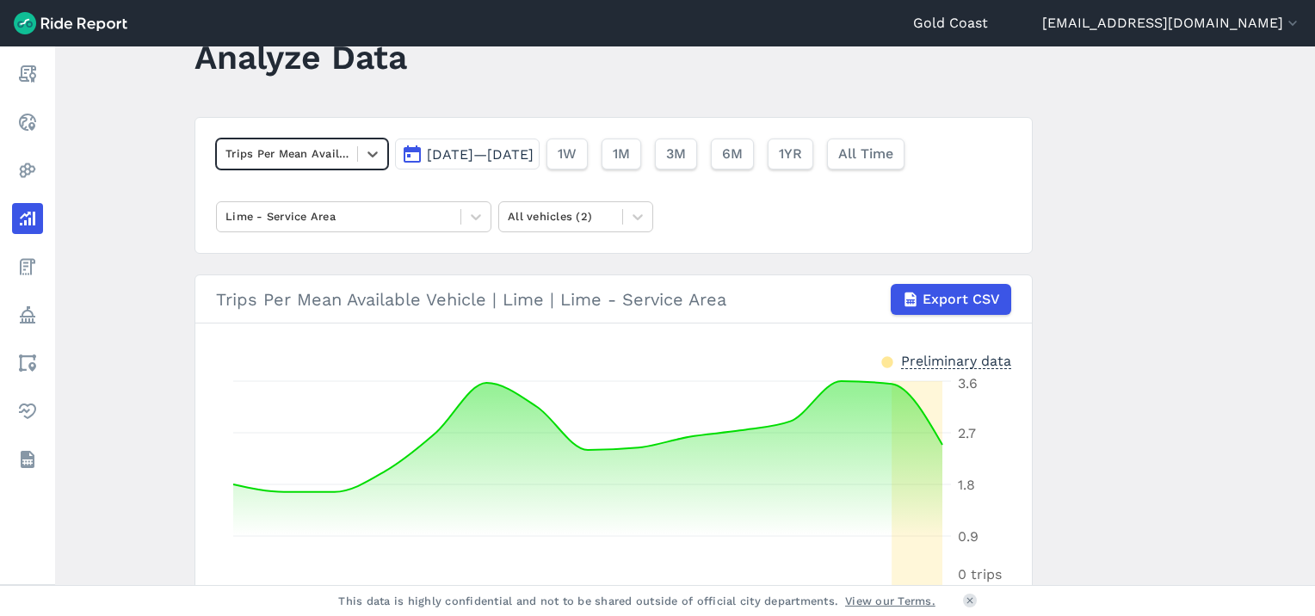
scroll to position [54, 0]
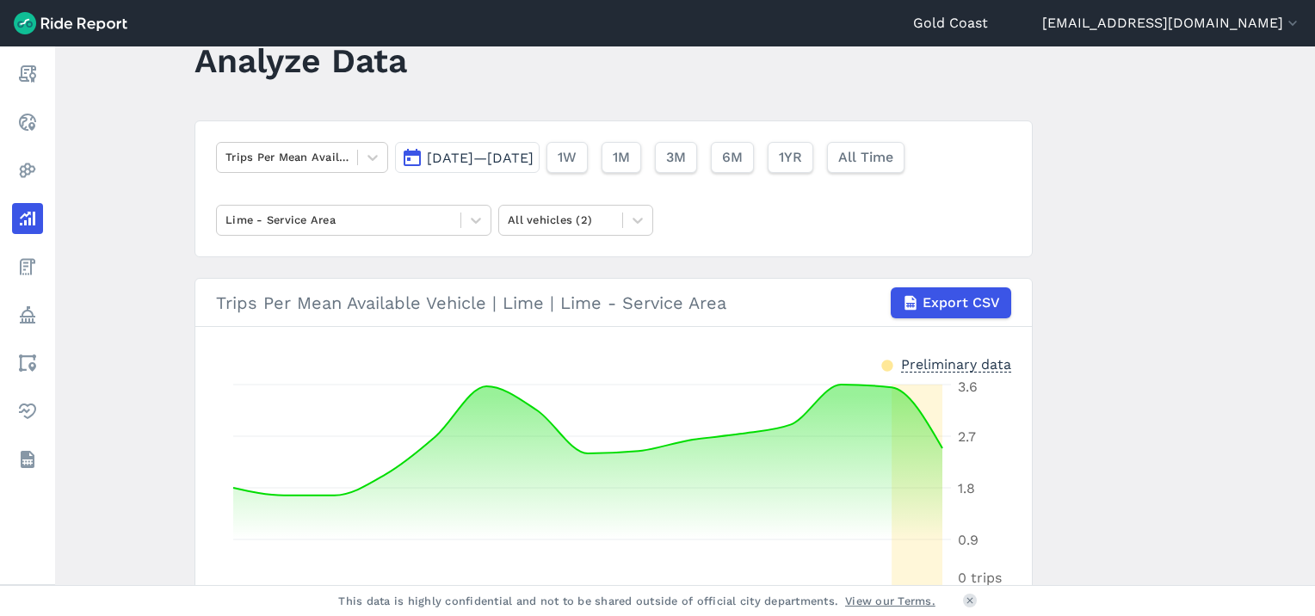
click at [520, 162] on span "Sep 22, 2025—Oct 6, 2025" at bounding box center [480, 158] width 107 height 16
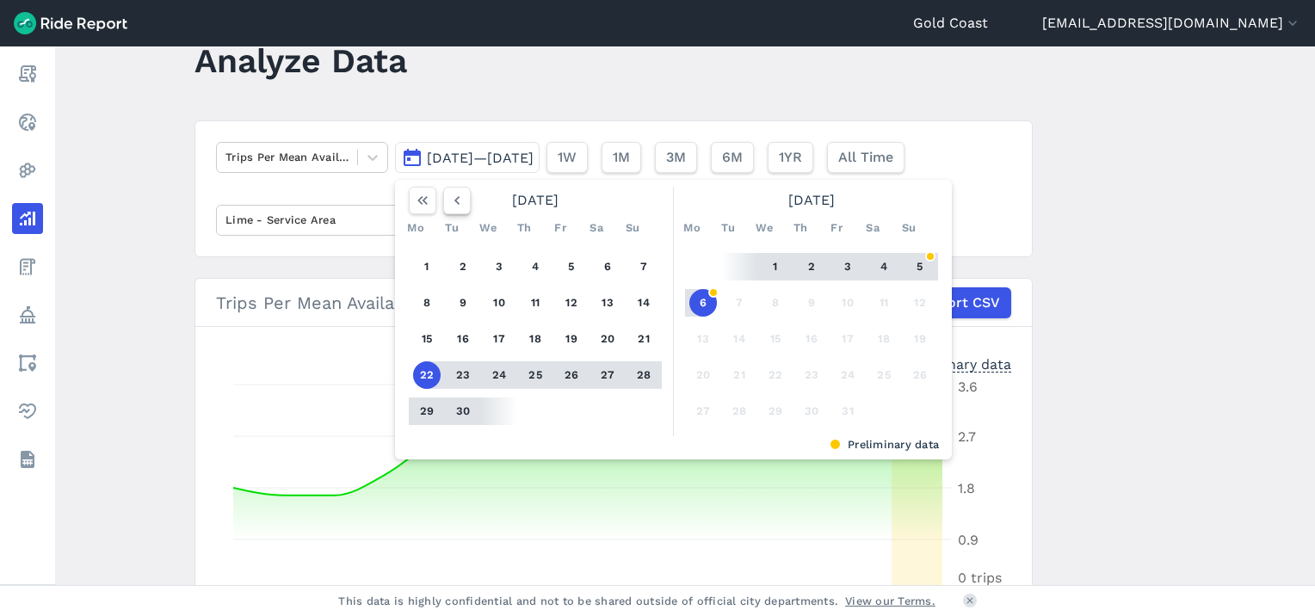
click at [453, 203] on icon "button" at bounding box center [456, 200] width 17 height 17
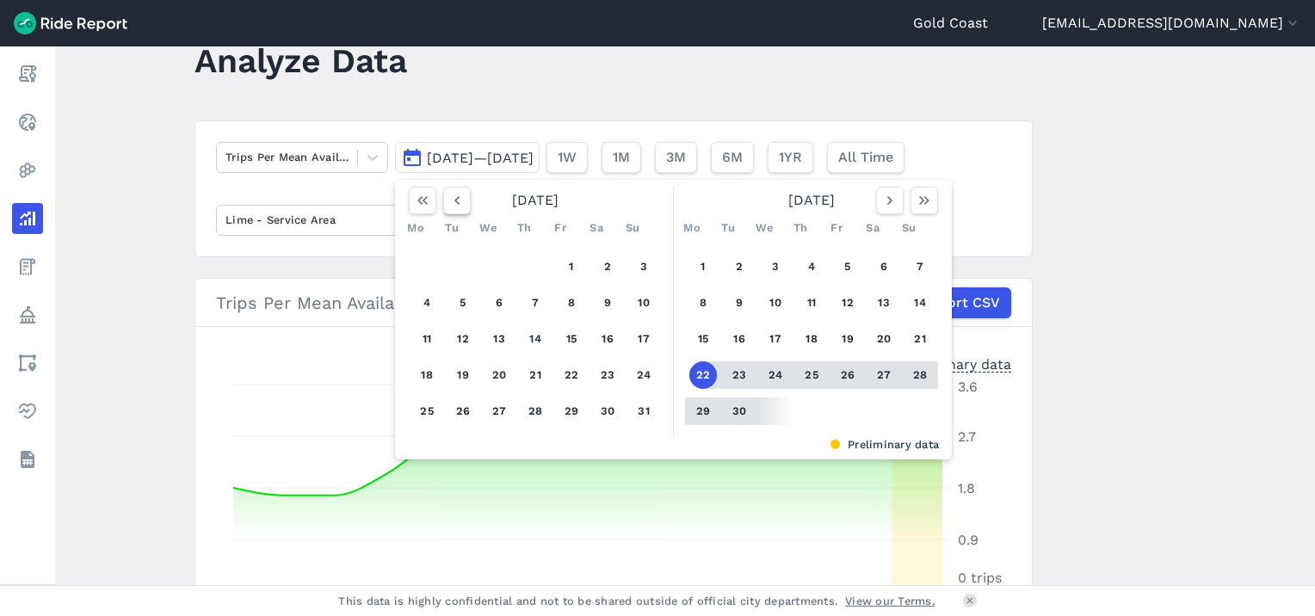
click at [453, 203] on icon "button" at bounding box center [456, 200] width 17 height 17
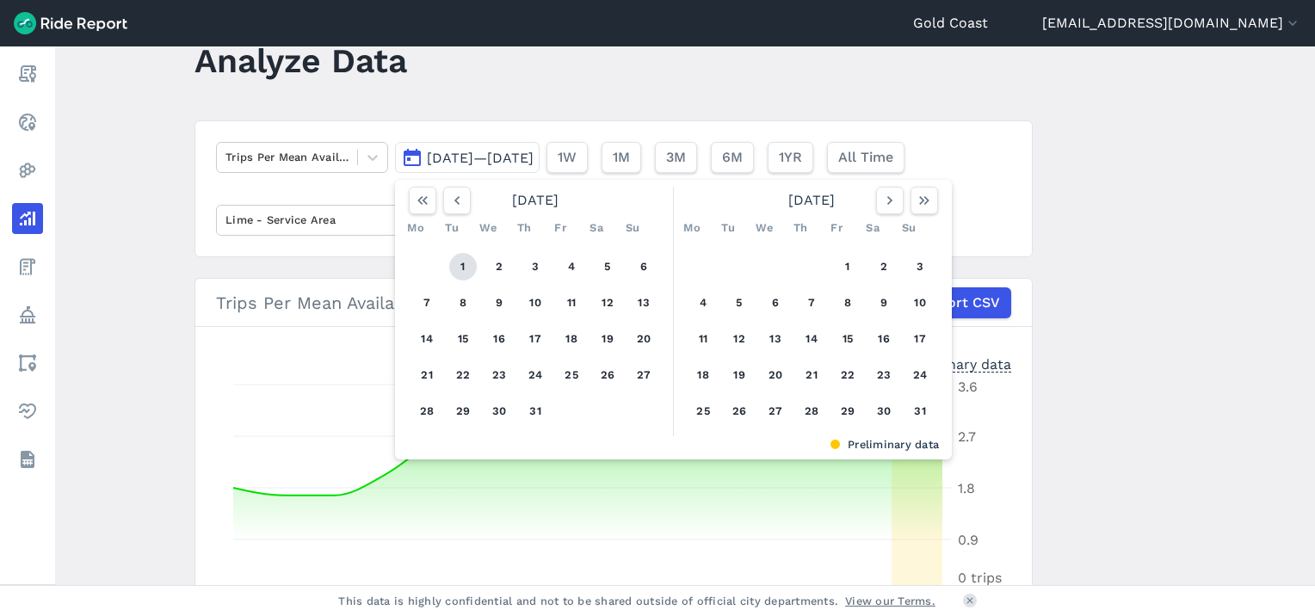
click at [458, 266] on button "1" at bounding box center [463, 267] width 28 height 28
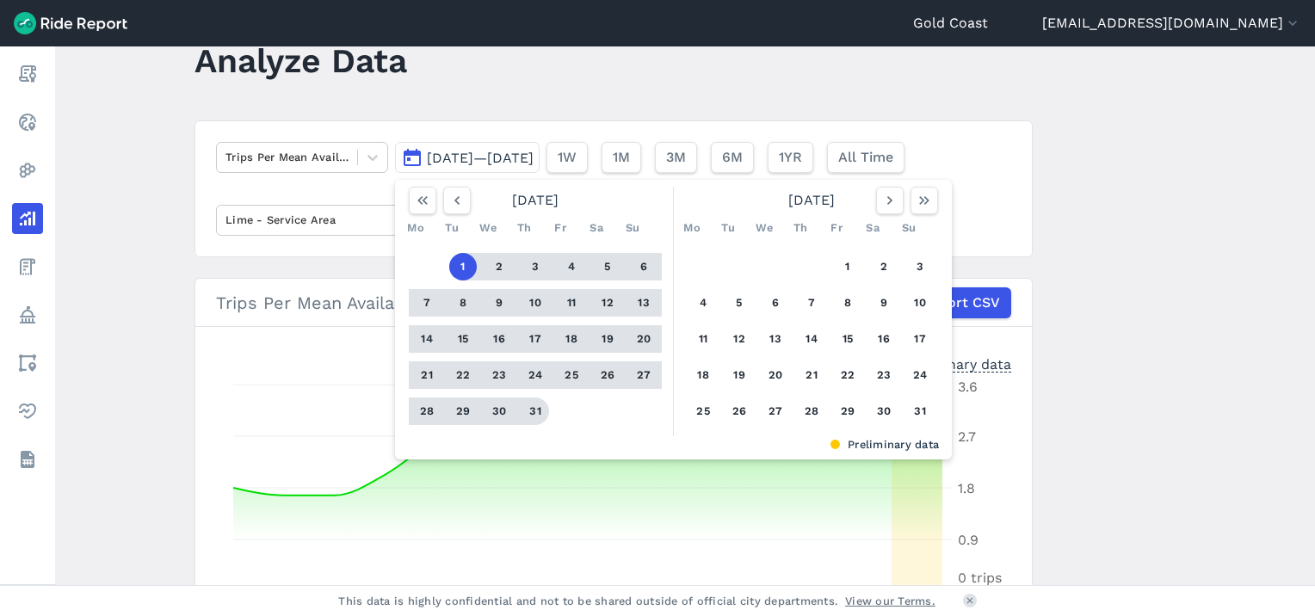
click at [534, 412] on button "31" at bounding box center [536, 412] width 28 height 28
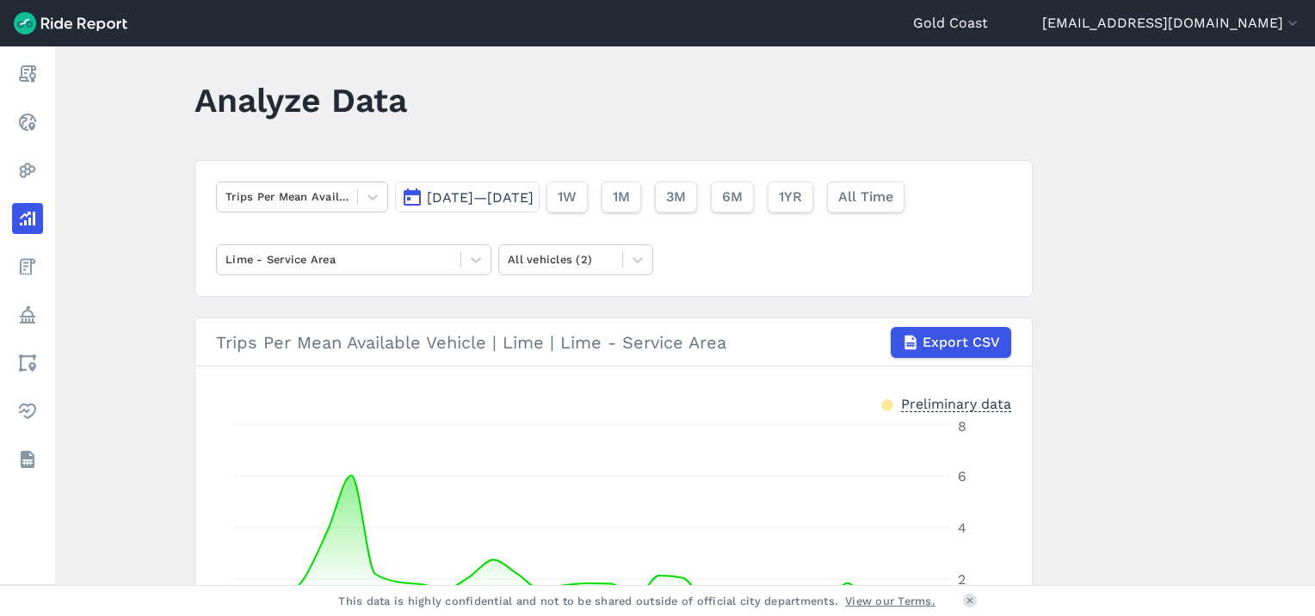
scroll to position [9, 0]
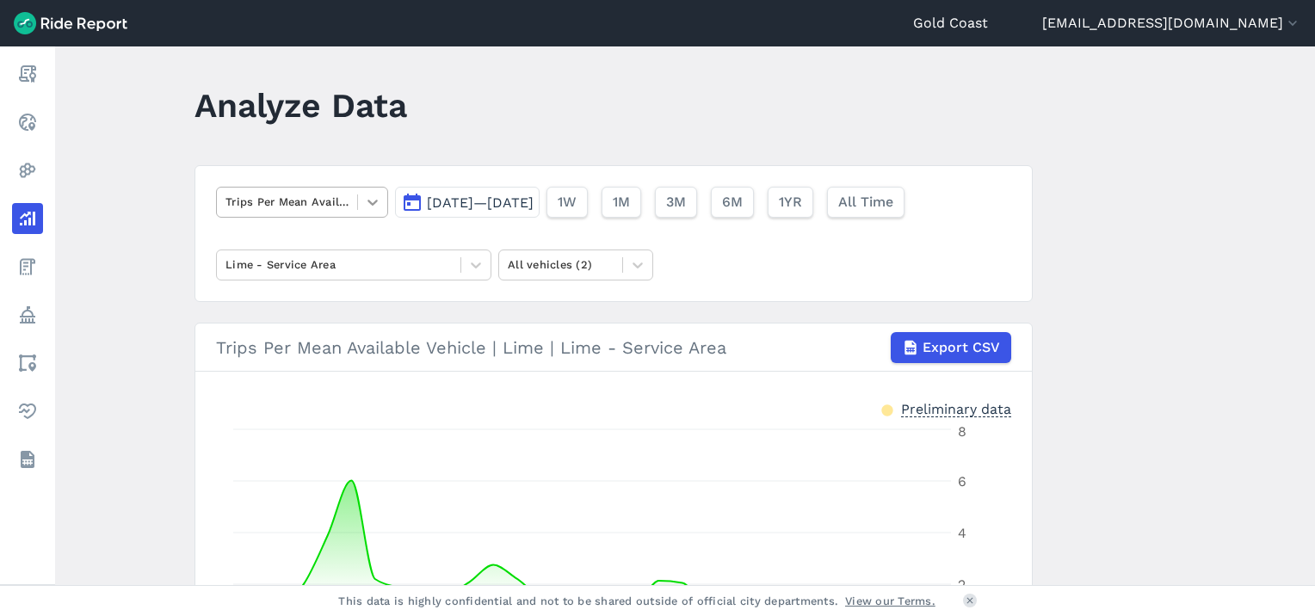
click at [366, 199] on icon at bounding box center [372, 202] width 17 height 17
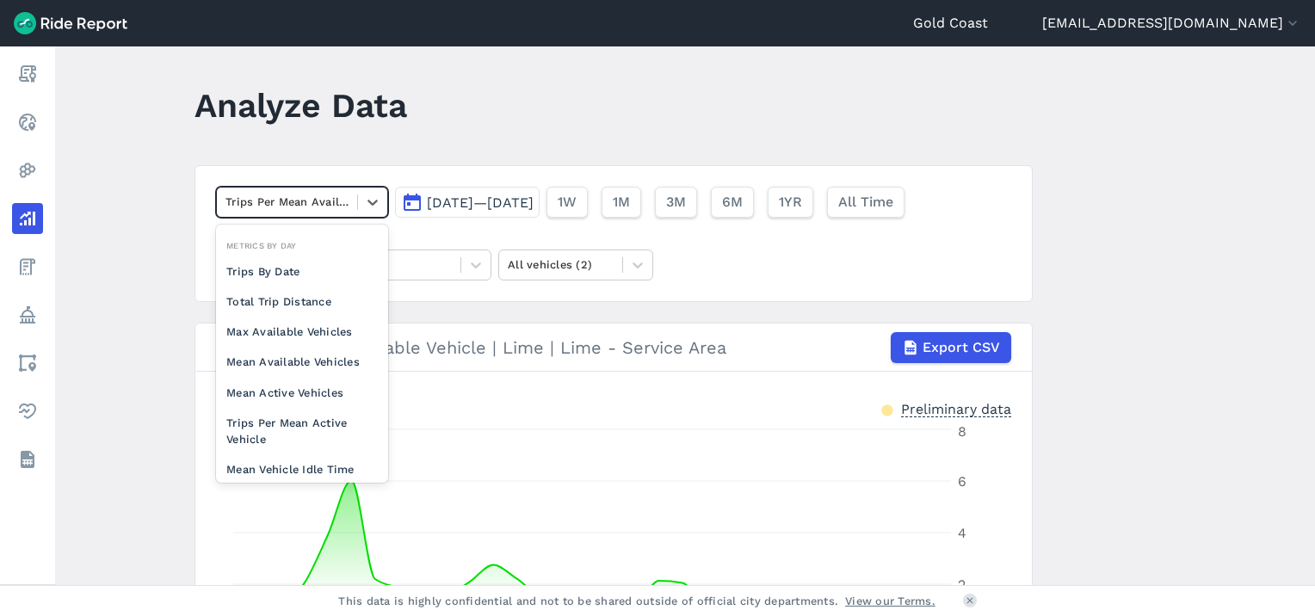
scroll to position [133, 0]
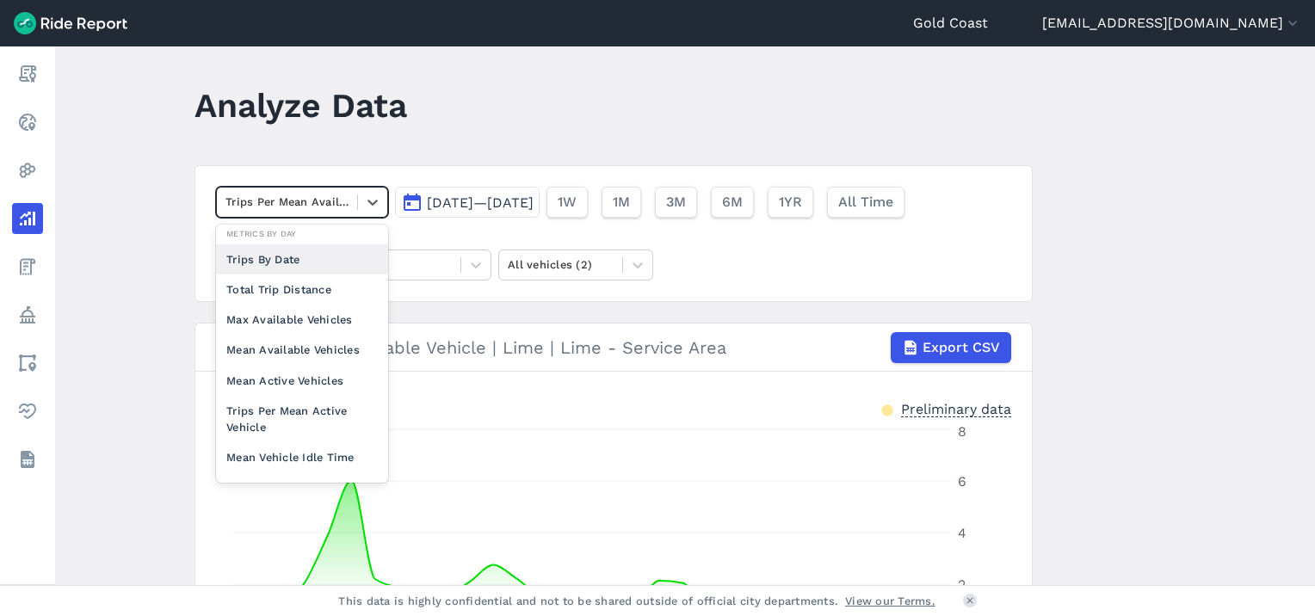
click at [300, 265] on div "Trips By Date" at bounding box center [302, 259] width 172 height 30
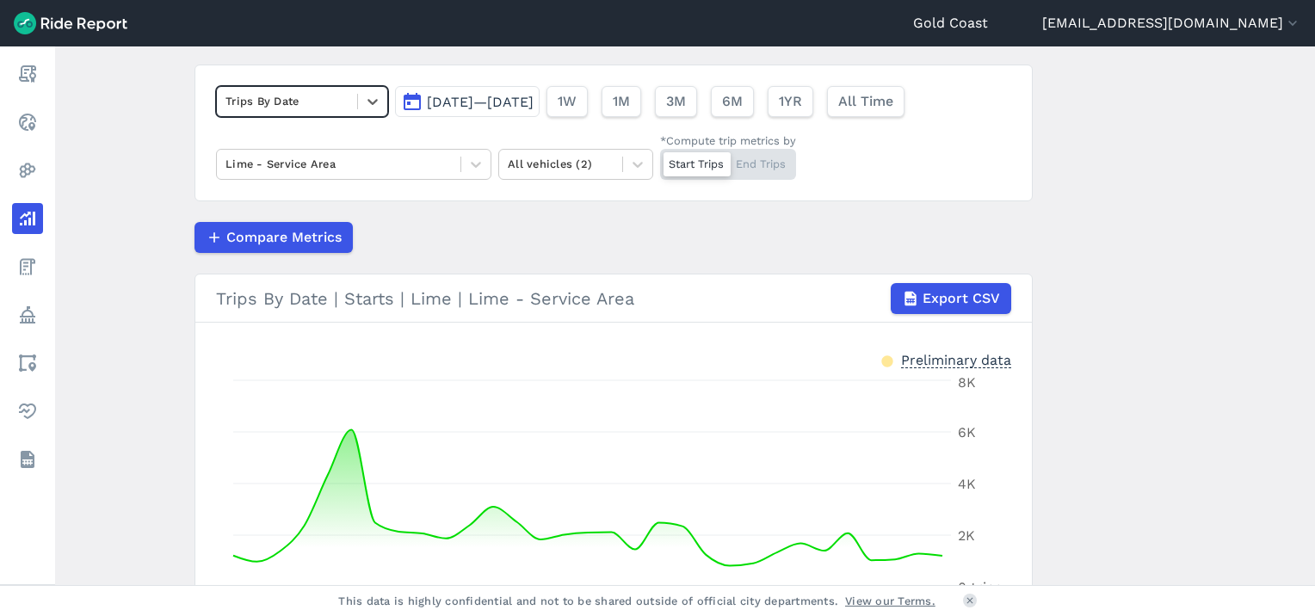
scroll to position [61, 0]
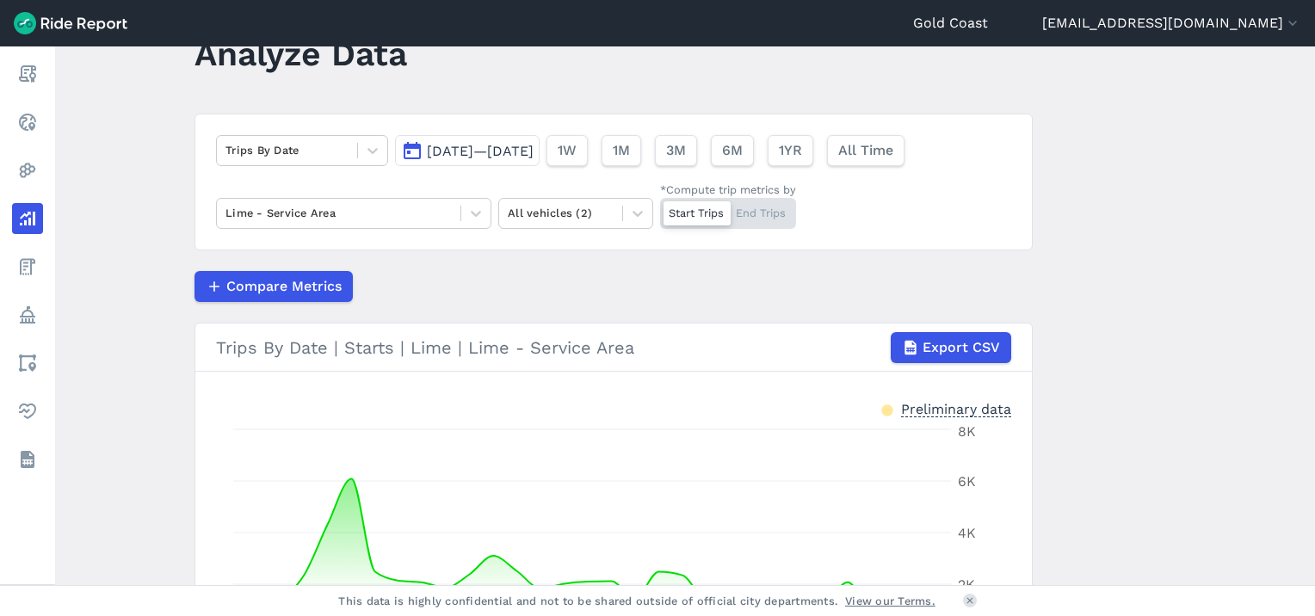
click at [768, 212] on div "Start Trips End Trips" at bounding box center [728, 213] width 136 height 31
click at [660, 209] on input "*Compute trip metrics by Start Trips End Trips" at bounding box center [660, 203] width 0 height 11
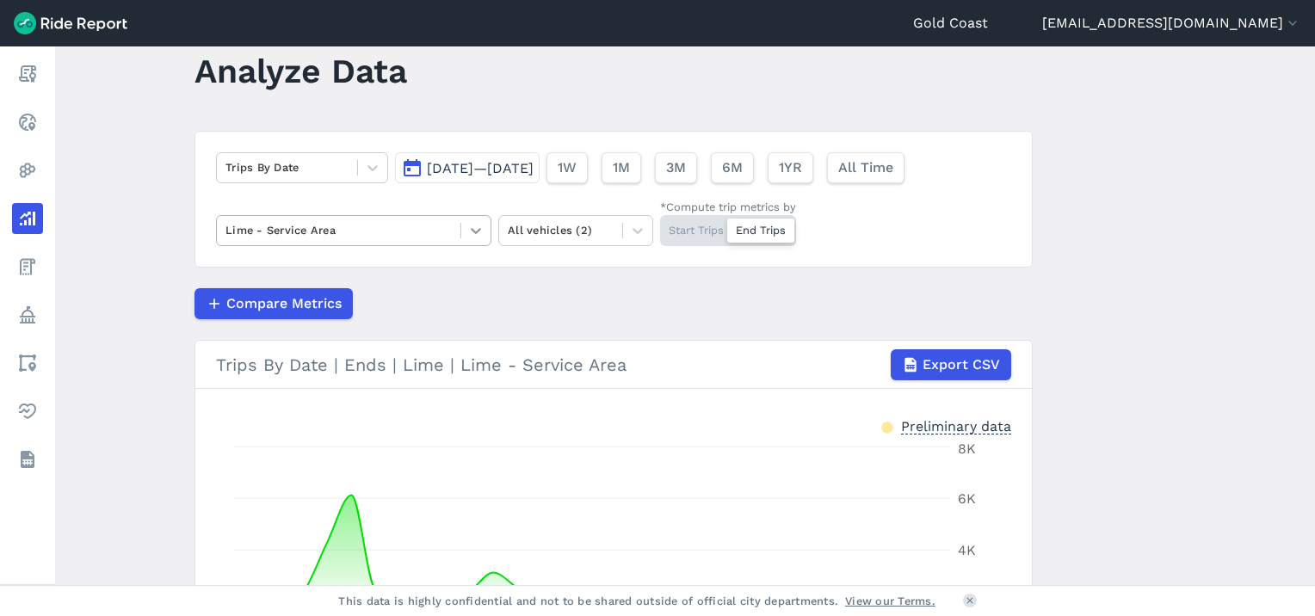
click at [475, 232] on icon at bounding box center [476, 231] width 10 height 6
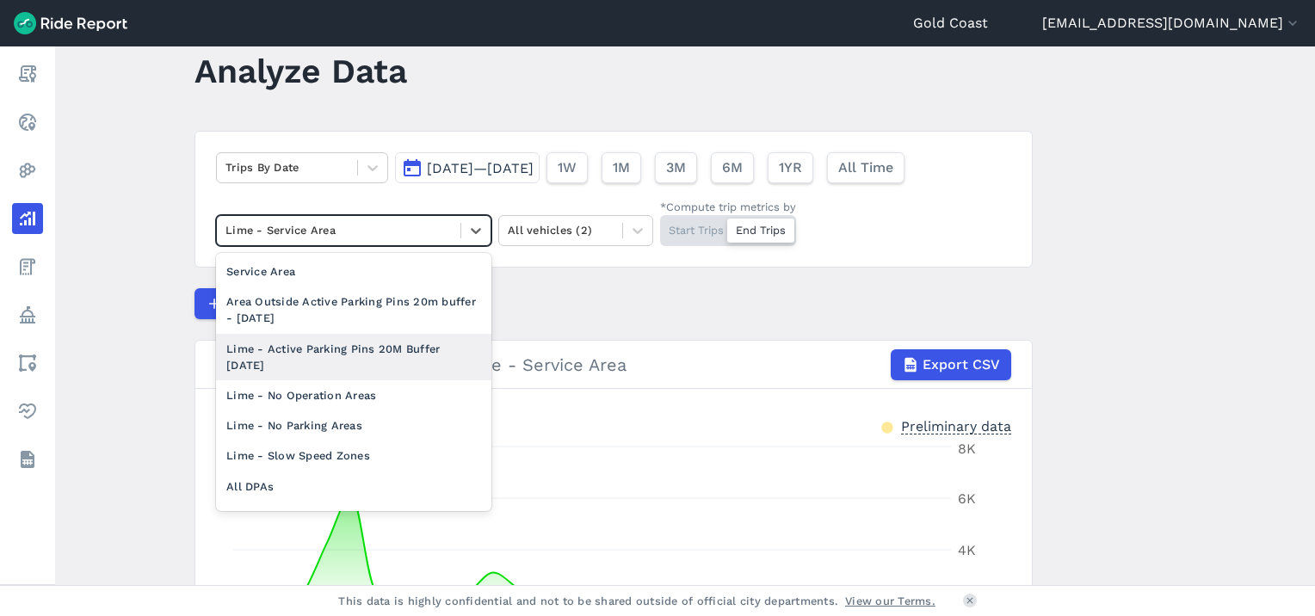
click at [430, 354] on div "Lime - Active Parking Pins 20M Buffer [DATE]" at bounding box center [353, 357] width 275 height 46
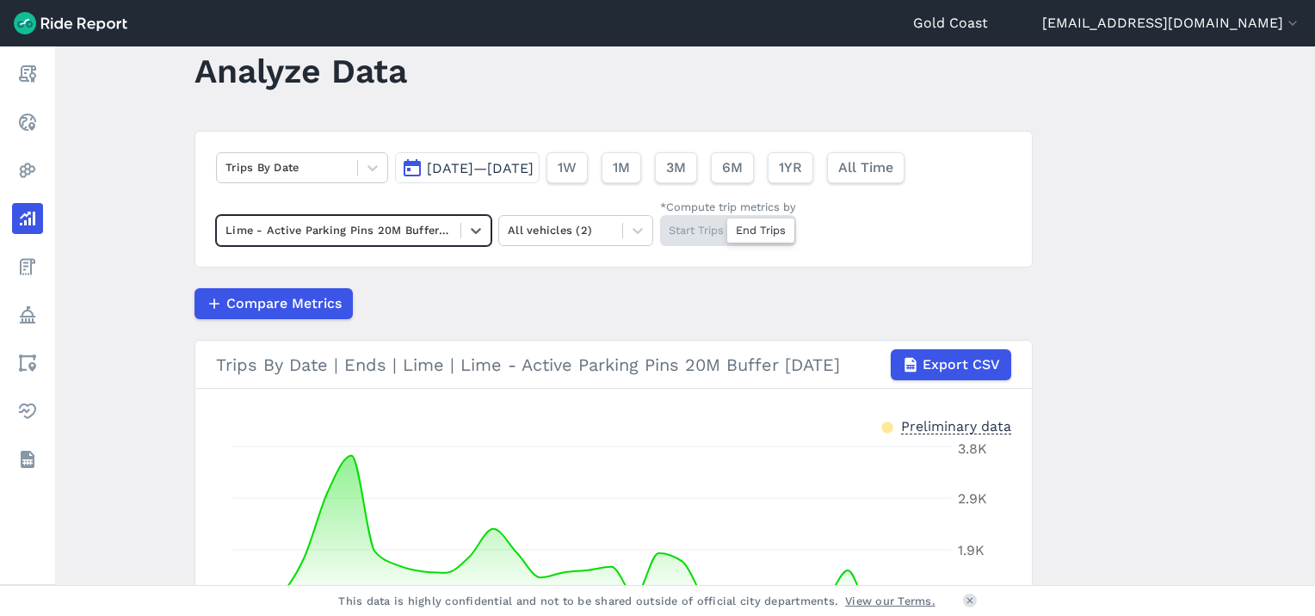
scroll to position [306, 0]
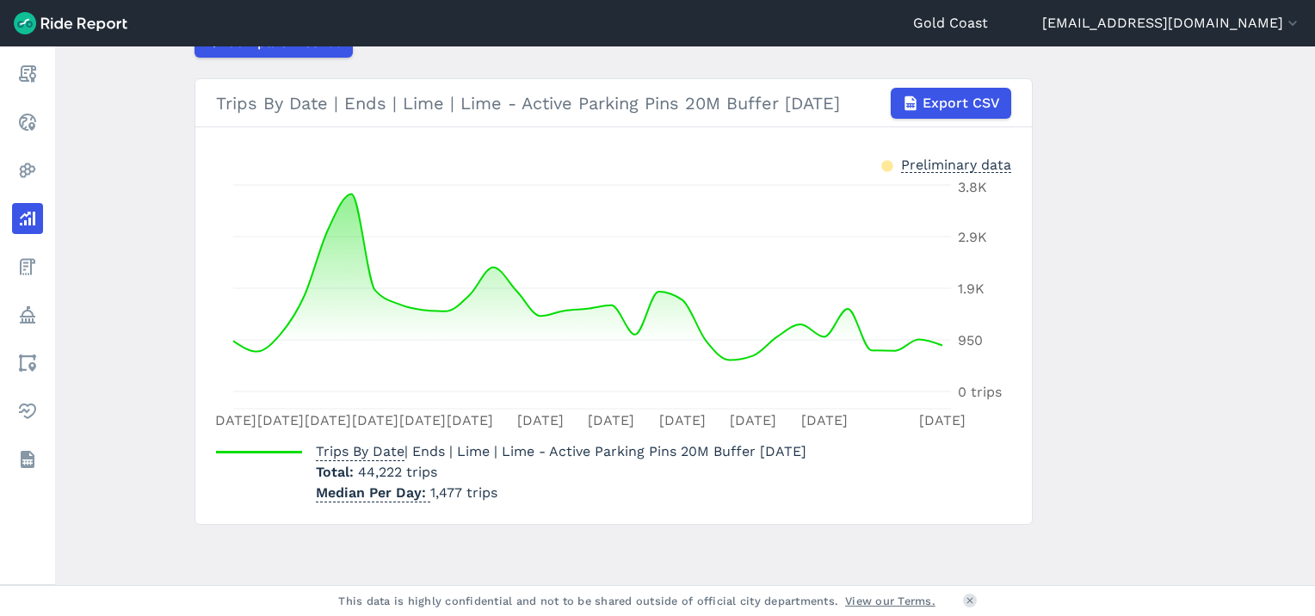
drag, startPoint x: 1309, startPoint y: 418, endPoint x: 1288, endPoint y: 277, distance: 142.8
click at [1288, 277] on main "Analyze Data Trips By Date Jul 1, 2025—Jul 31, 2025 1W 1M 3M 6M 1YR All Time Li…" at bounding box center [685, 315] width 1260 height 539
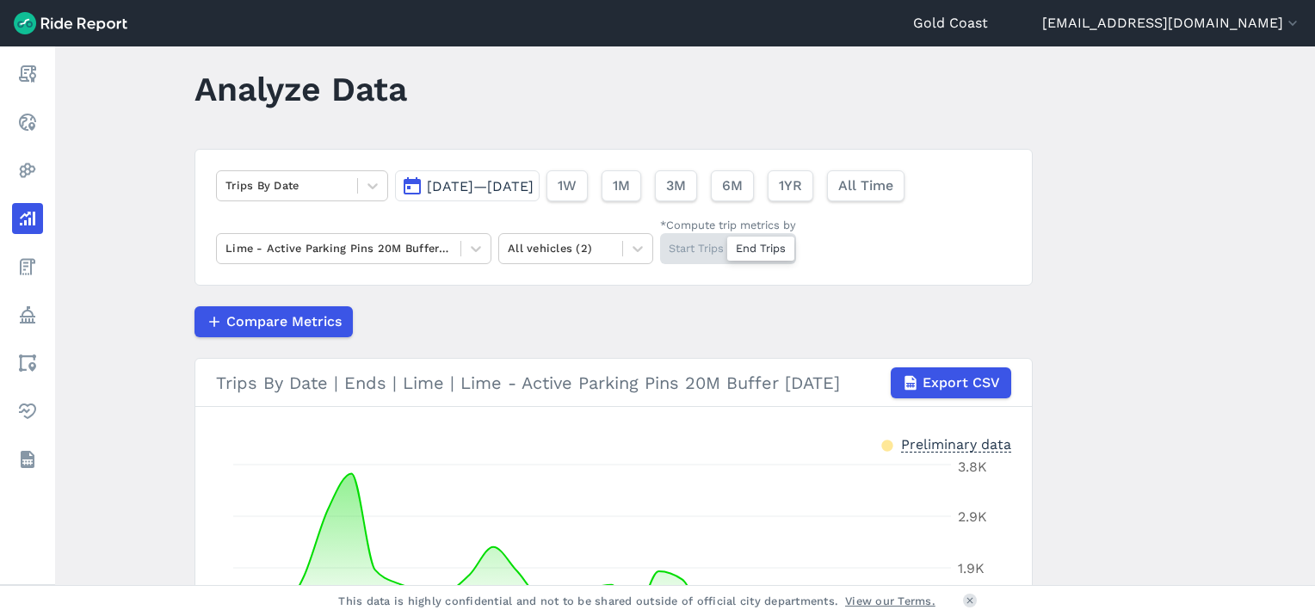
scroll to position [5, 0]
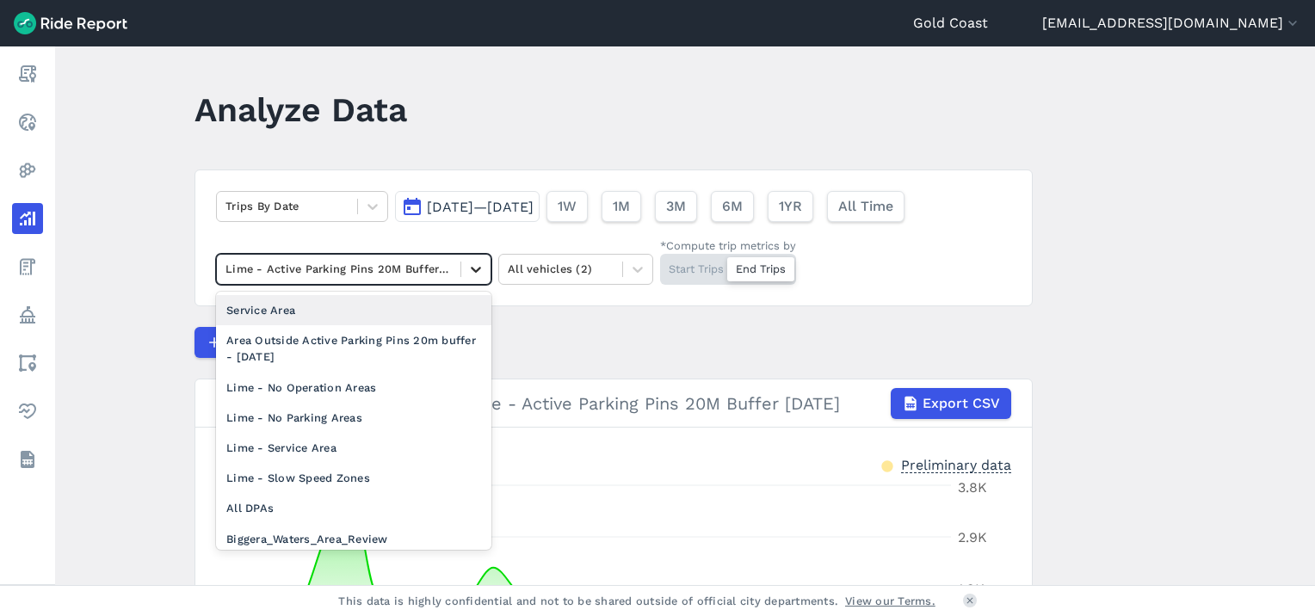
click at [461, 271] on div at bounding box center [475, 269] width 29 height 29
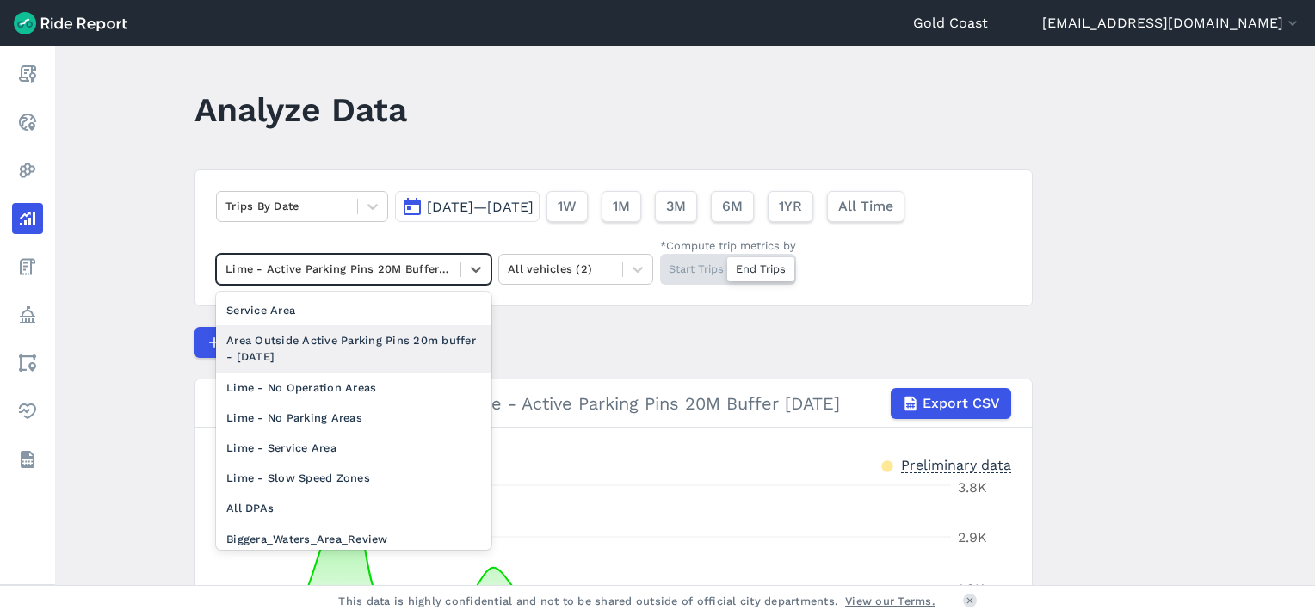
click at [417, 344] on div "Area Outside Active Parking Pins 20m buffer - [DATE]" at bounding box center [353, 348] width 275 height 46
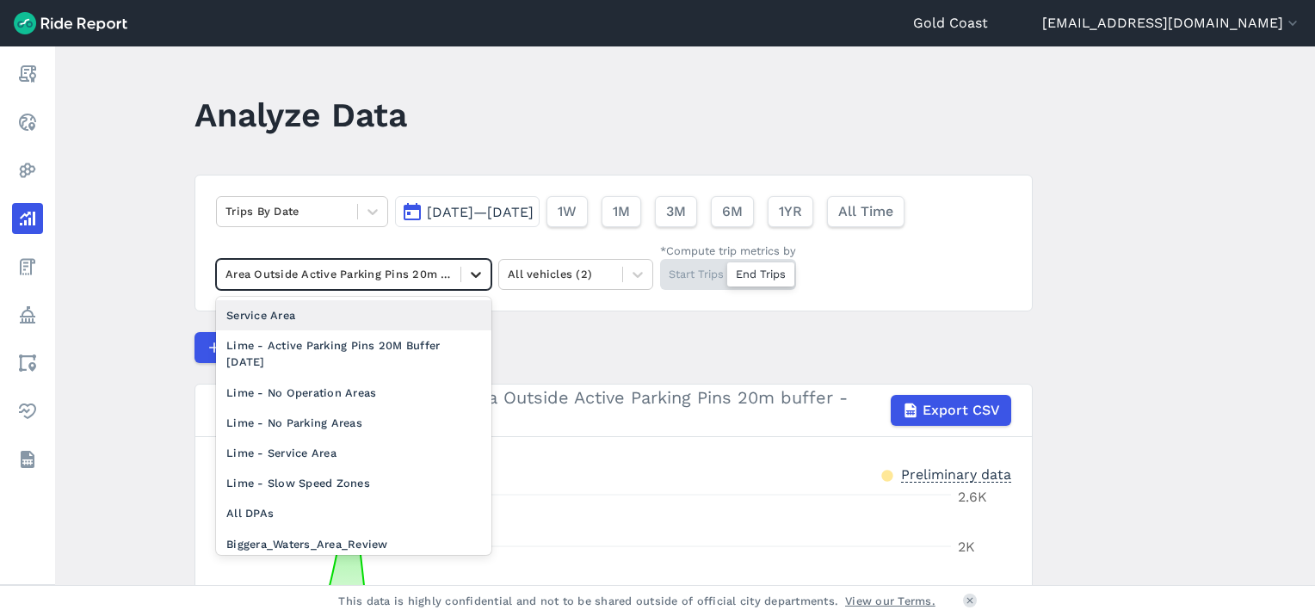
click at [473, 272] on icon at bounding box center [475, 274] width 17 height 17
click at [304, 317] on div "Service Area" at bounding box center [353, 315] width 275 height 30
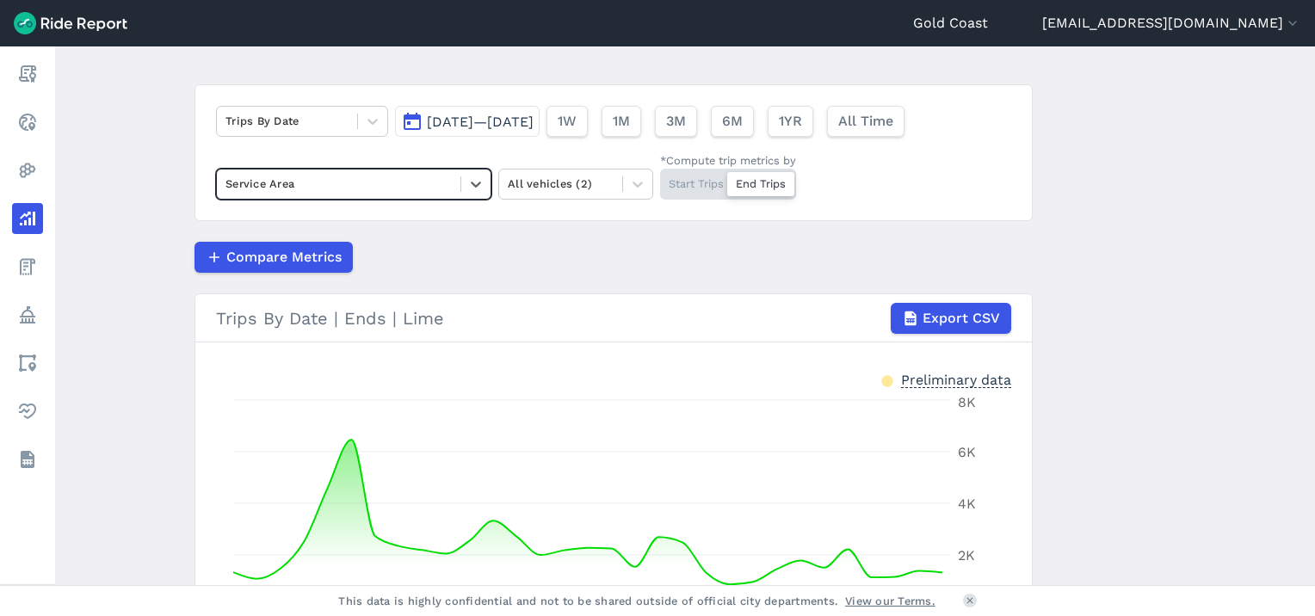
scroll to position [34, 0]
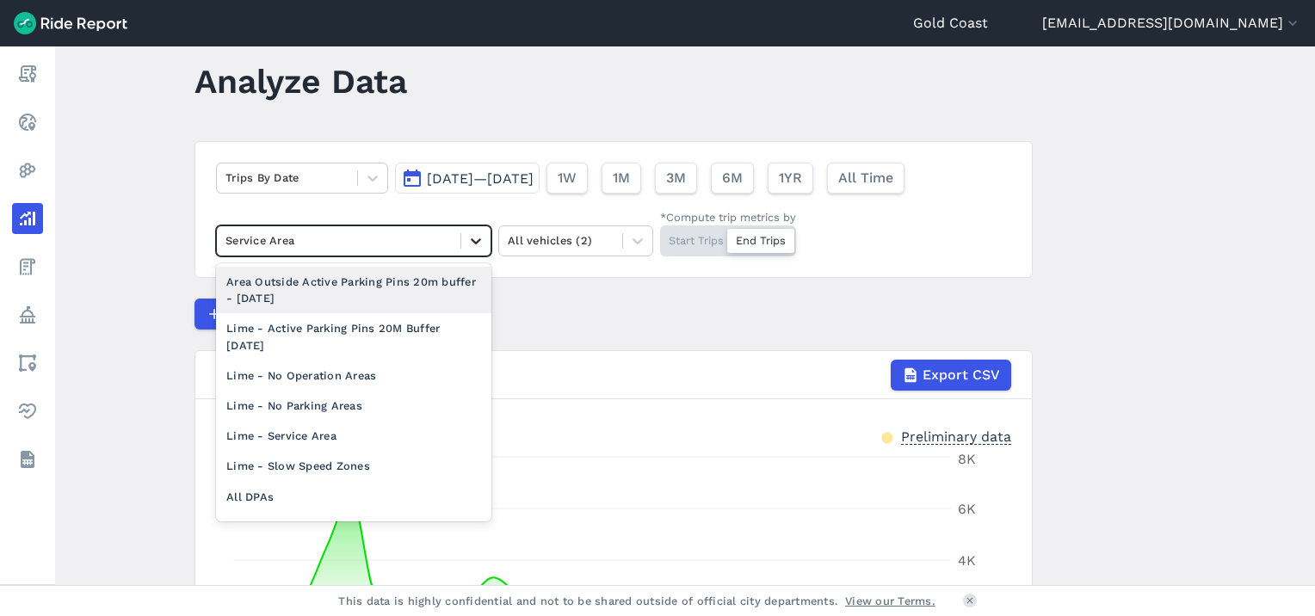
click at [471, 238] on icon at bounding box center [476, 241] width 10 height 6
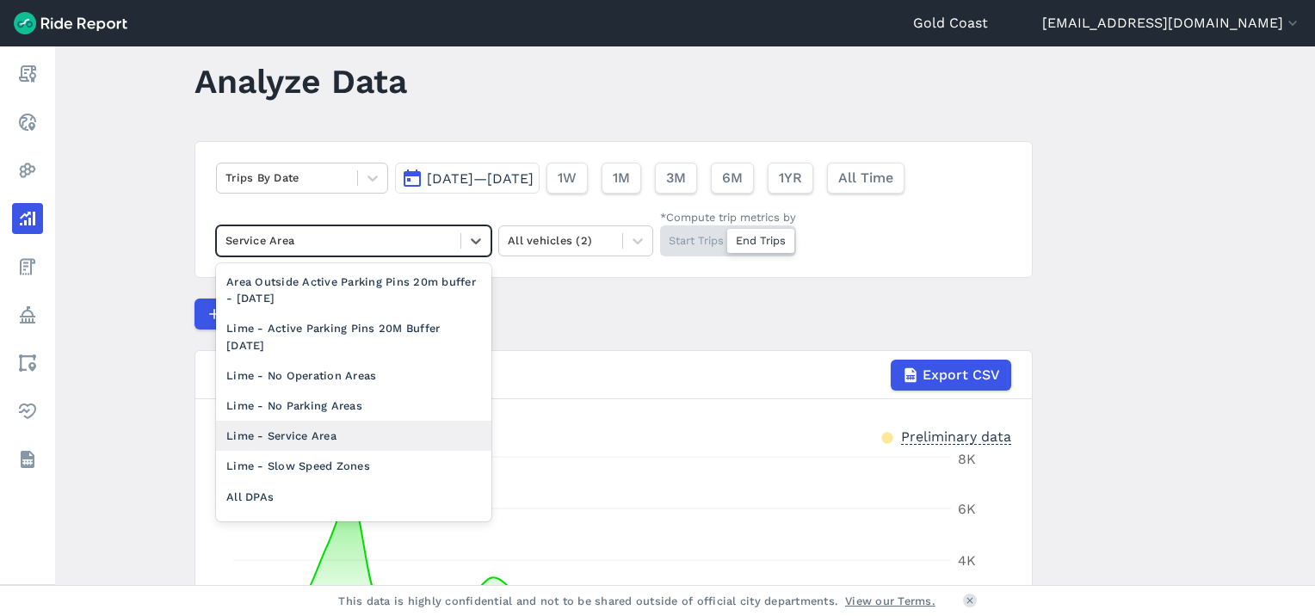
click at [376, 440] on div "Lime - Service Area" at bounding box center [353, 436] width 275 height 30
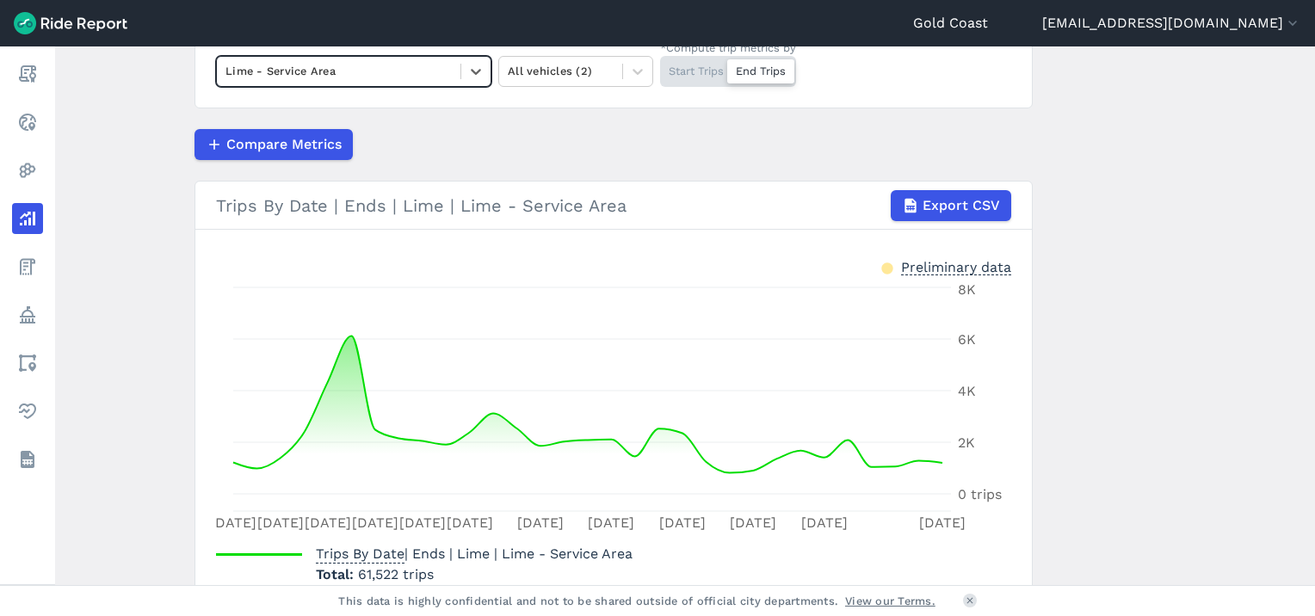
scroll to position [306, 0]
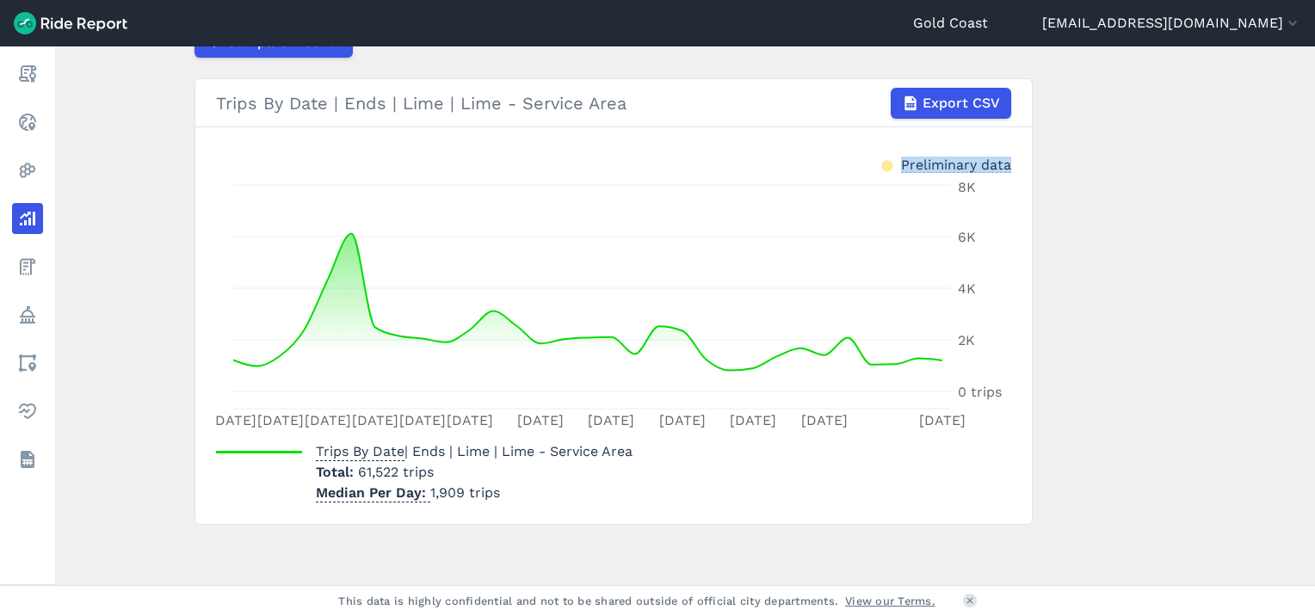
drag, startPoint x: 1309, startPoint y: 251, endPoint x: 1293, endPoint y: 79, distance: 172.9
click at [1293, 79] on main "Analyze Data Trips By Date Jul 1, 2025—Jul 31, 2025 1W 1M 3M 6M 1YR All Time Li…" at bounding box center [685, 315] width 1260 height 539
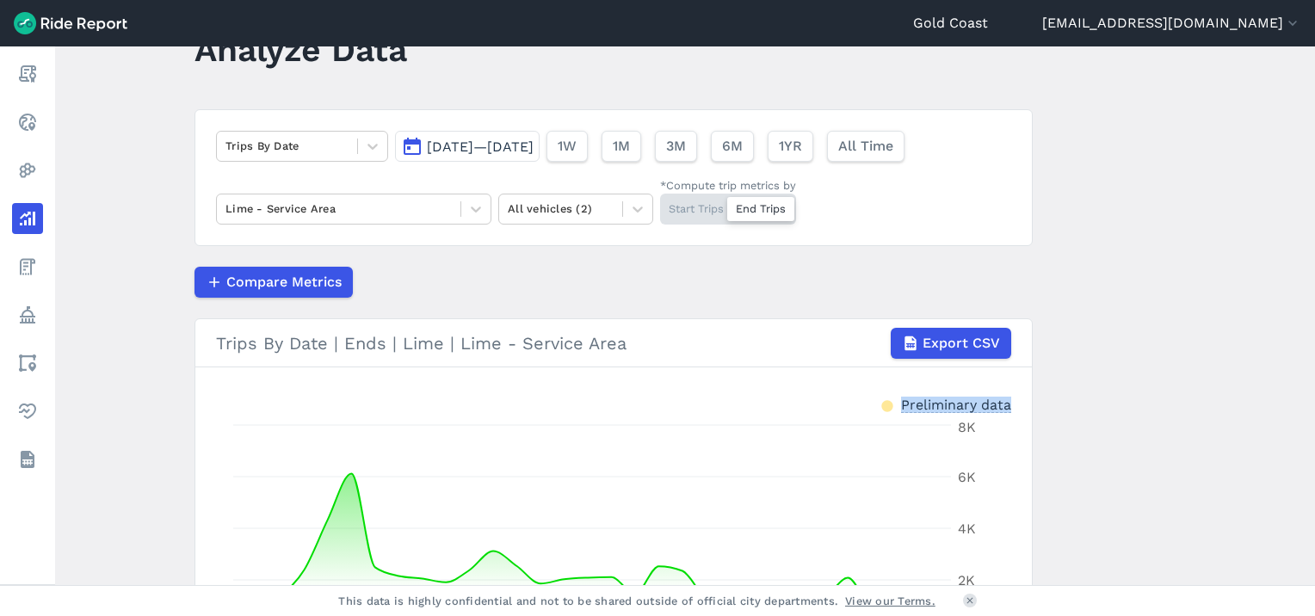
scroll to position [49, 0]
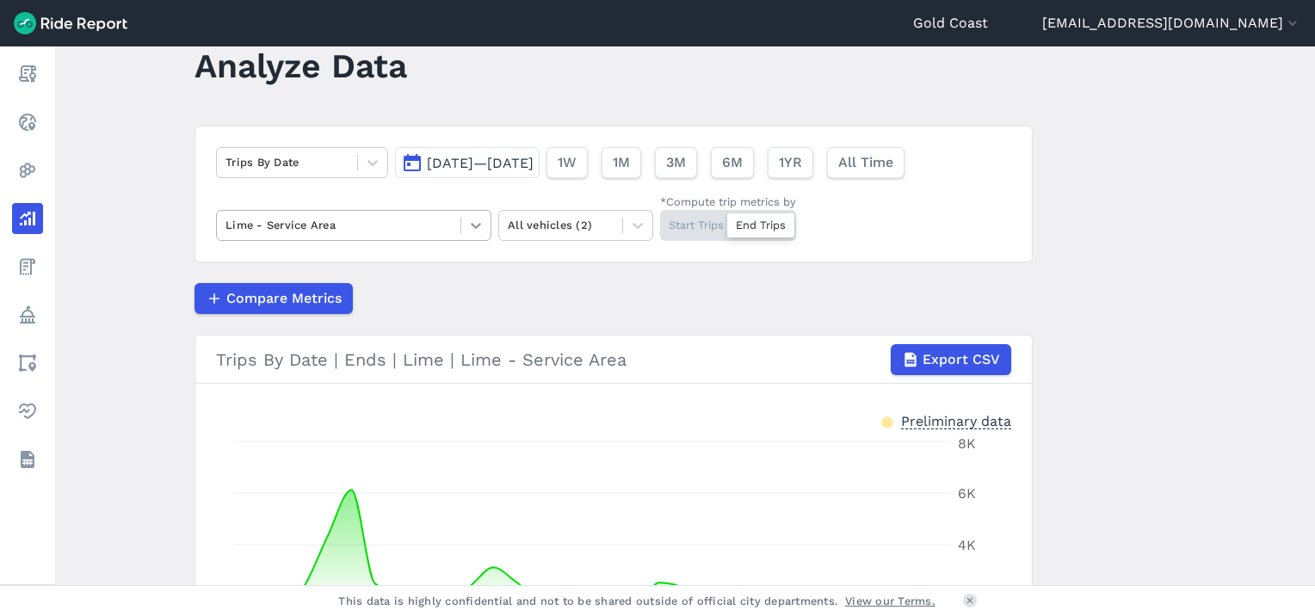
click at [467, 226] on icon at bounding box center [475, 225] width 17 height 17
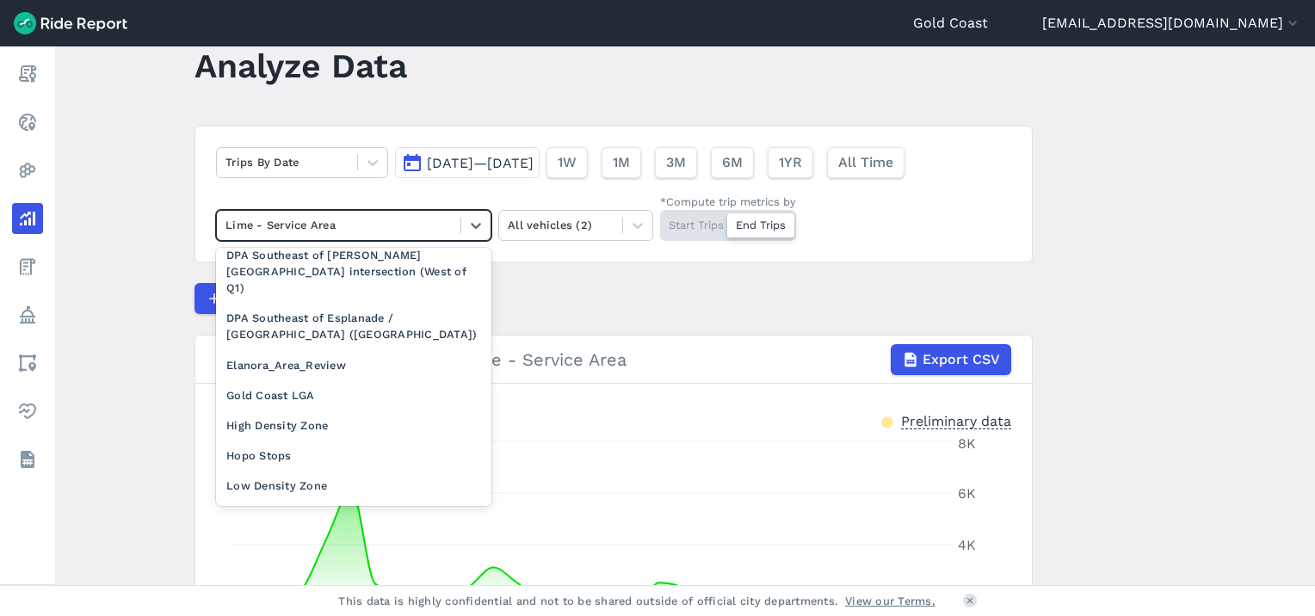
scroll to position [1180, 0]
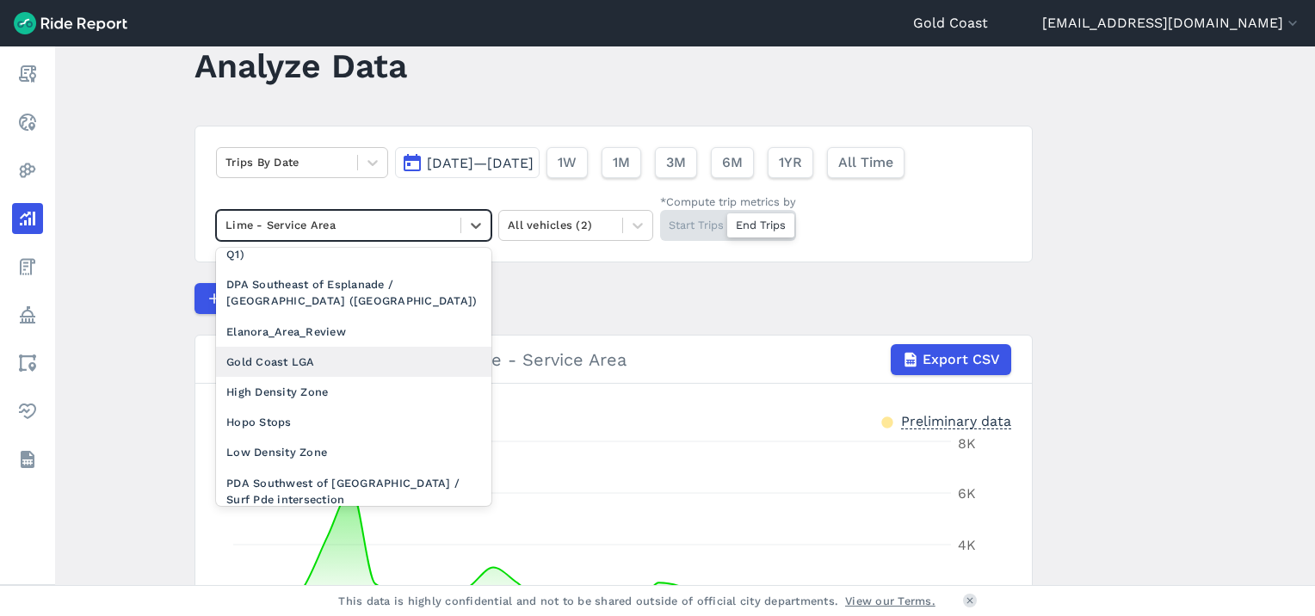
click at [336, 347] on div "Gold Coast LGA" at bounding box center [353, 362] width 275 height 30
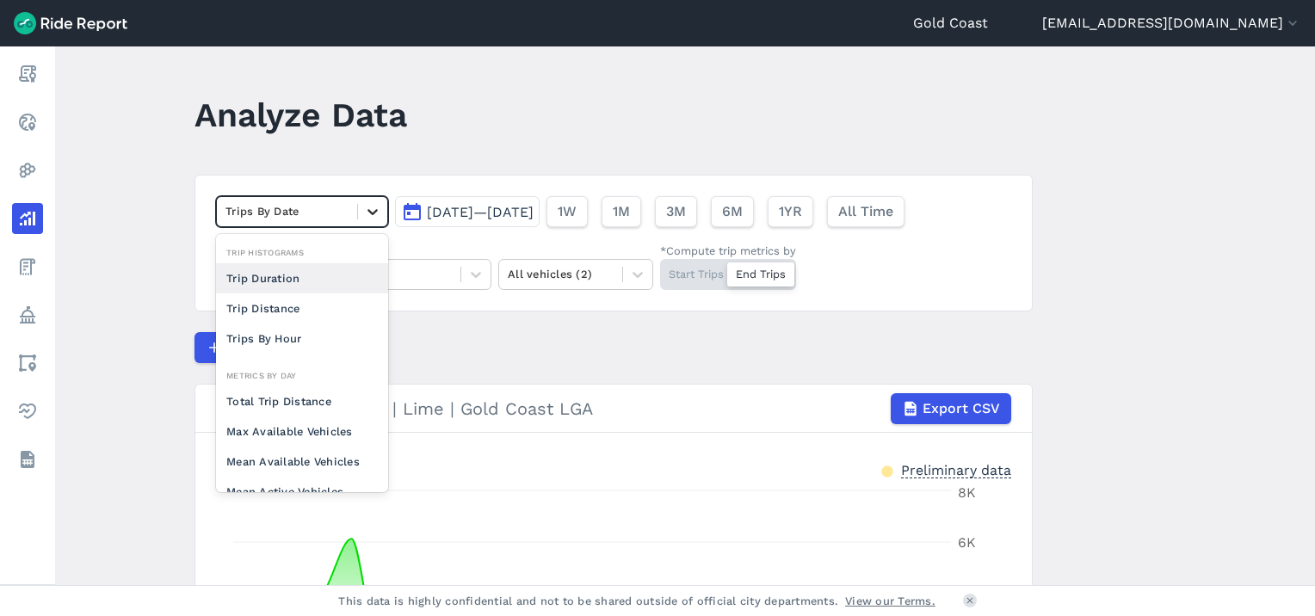
click at [367, 206] on icon at bounding box center [372, 211] width 17 height 17
click at [472, 213] on span "Jul 1, 2025—Jul 31, 2025" at bounding box center [480, 212] width 107 height 16
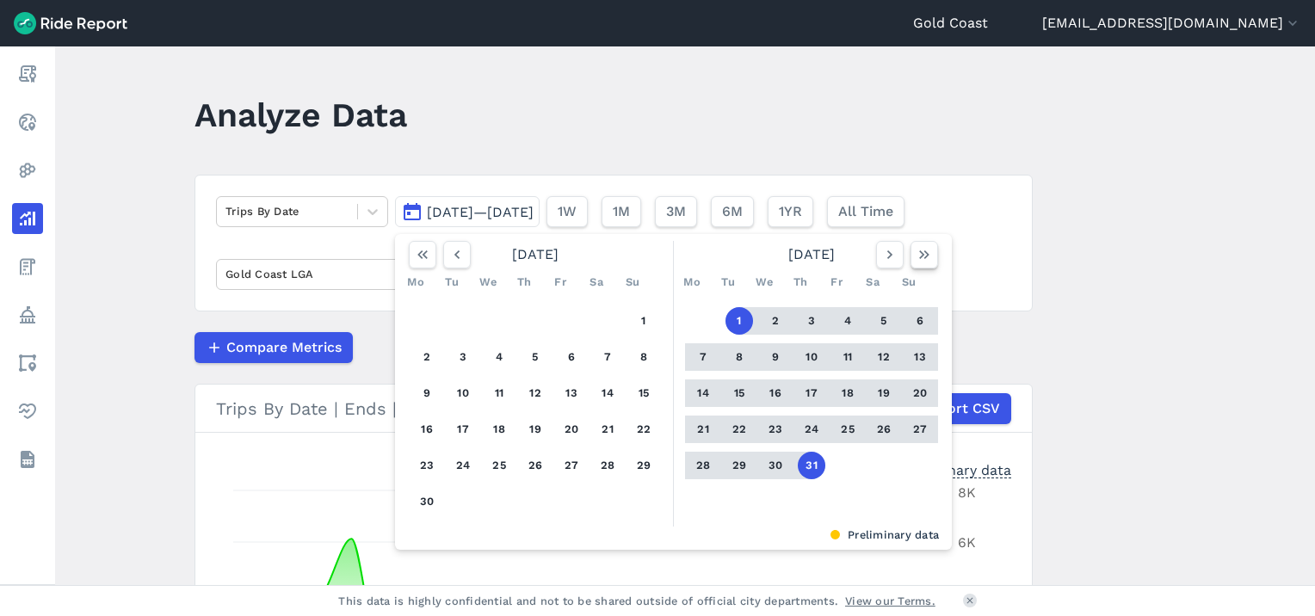
click at [916, 250] on icon "button" at bounding box center [924, 254] width 17 height 17
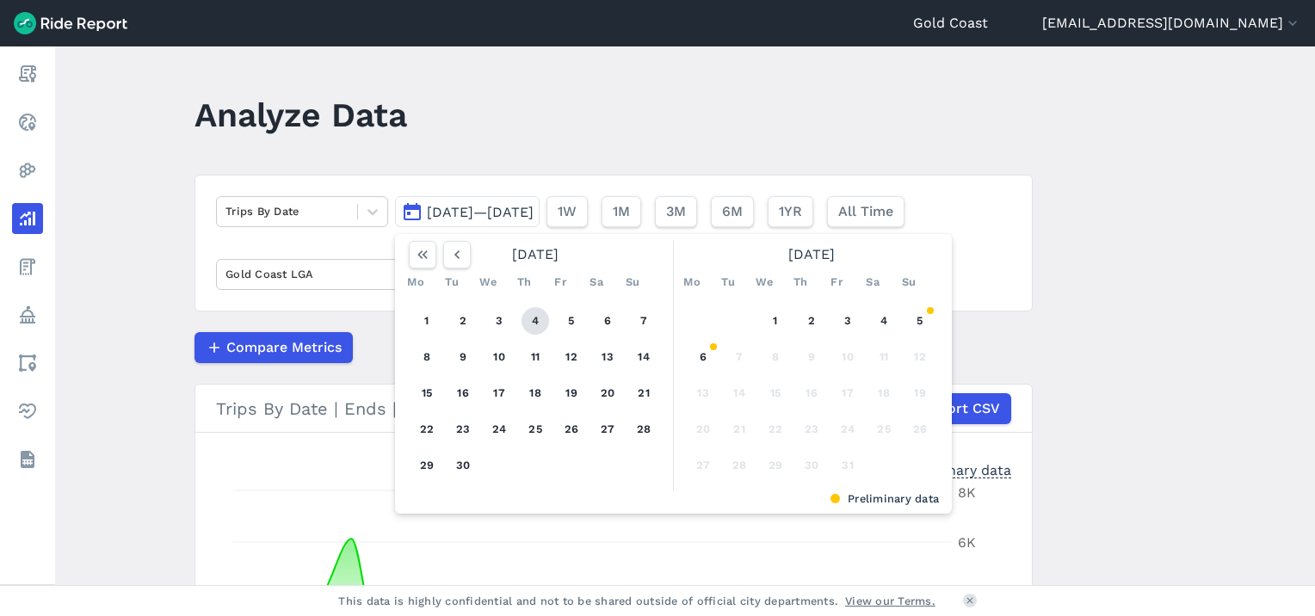
click at [531, 316] on button "4" at bounding box center [536, 321] width 28 height 28
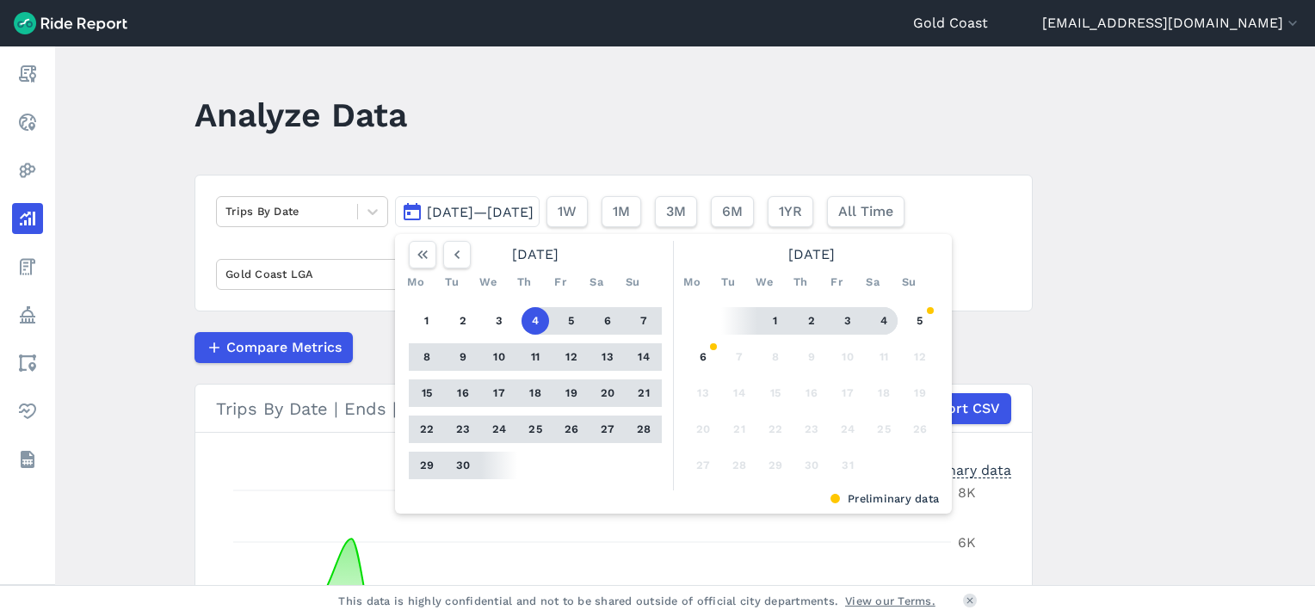
click at [875, 319] on button "4" at bounding box center [884, 321] width 28 height 28
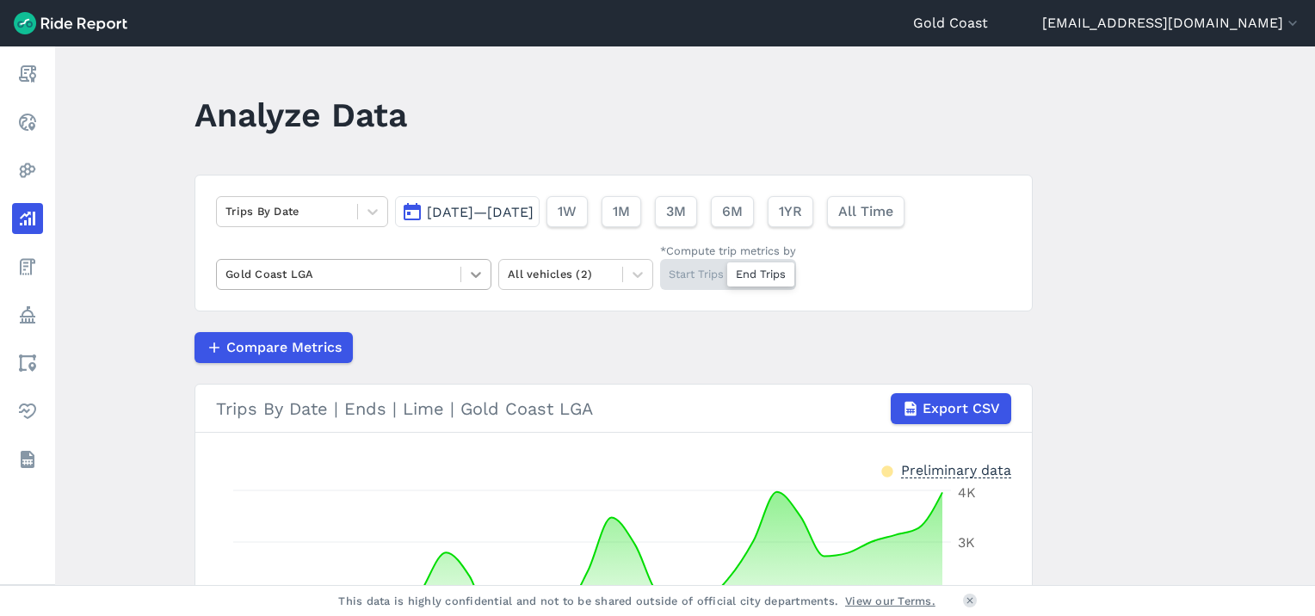
click at [461, 277] on div at bounding box center [475, 274] width 29 height 29
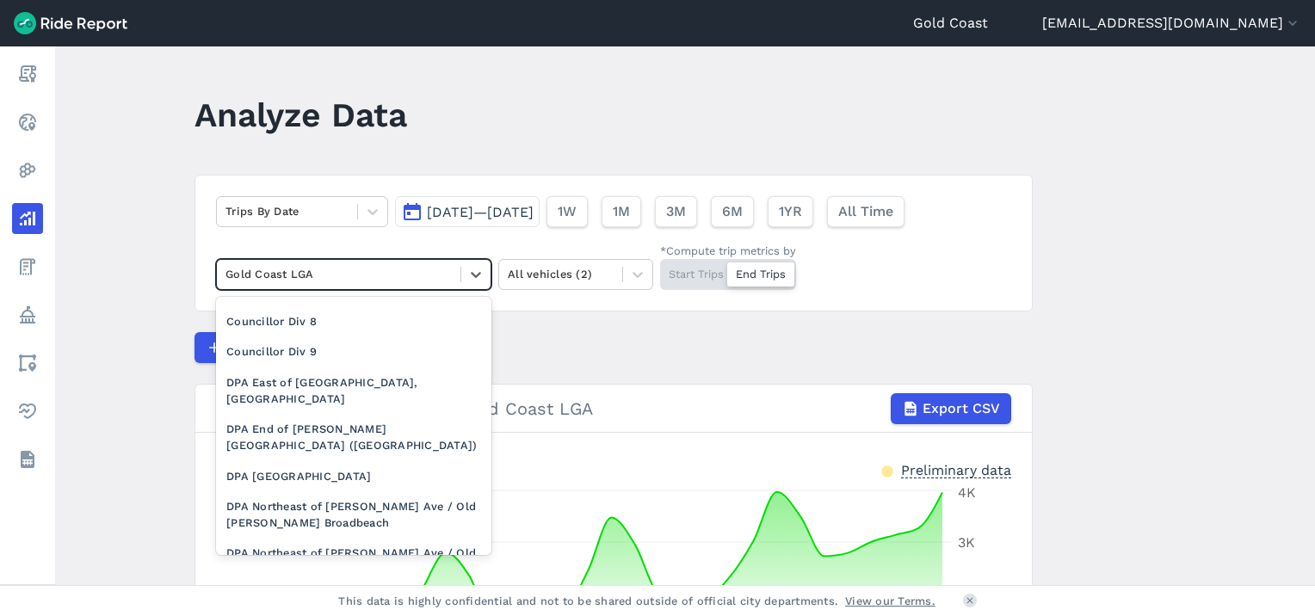
scroll to position [769, 0]
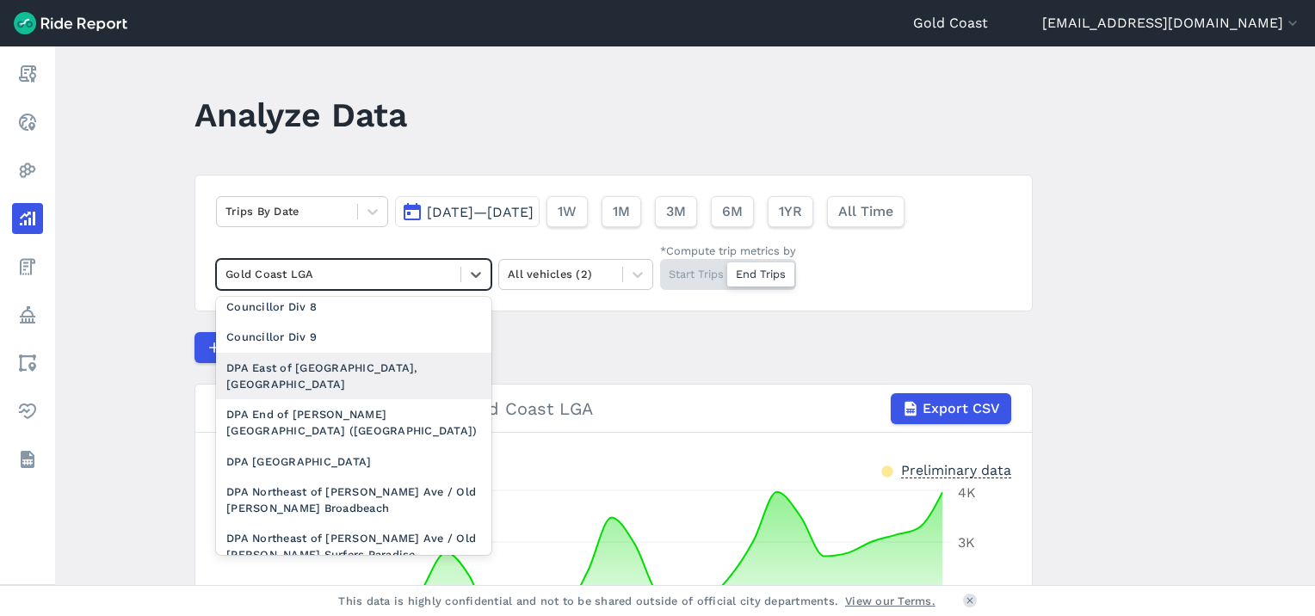
click at [436, 371] on div "DPA East of Broadbeach North Light Rail Station, West of Queensland Avenue" at bounding box center [353, 376] width 275 height 46
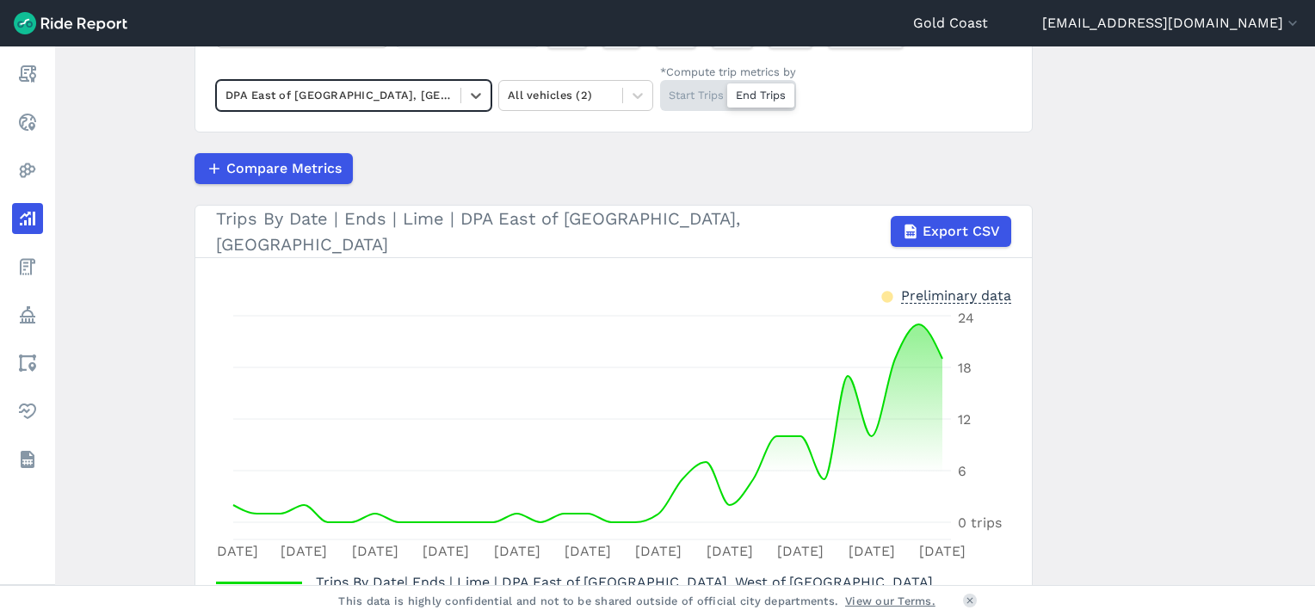
scroll to position [182, 0]
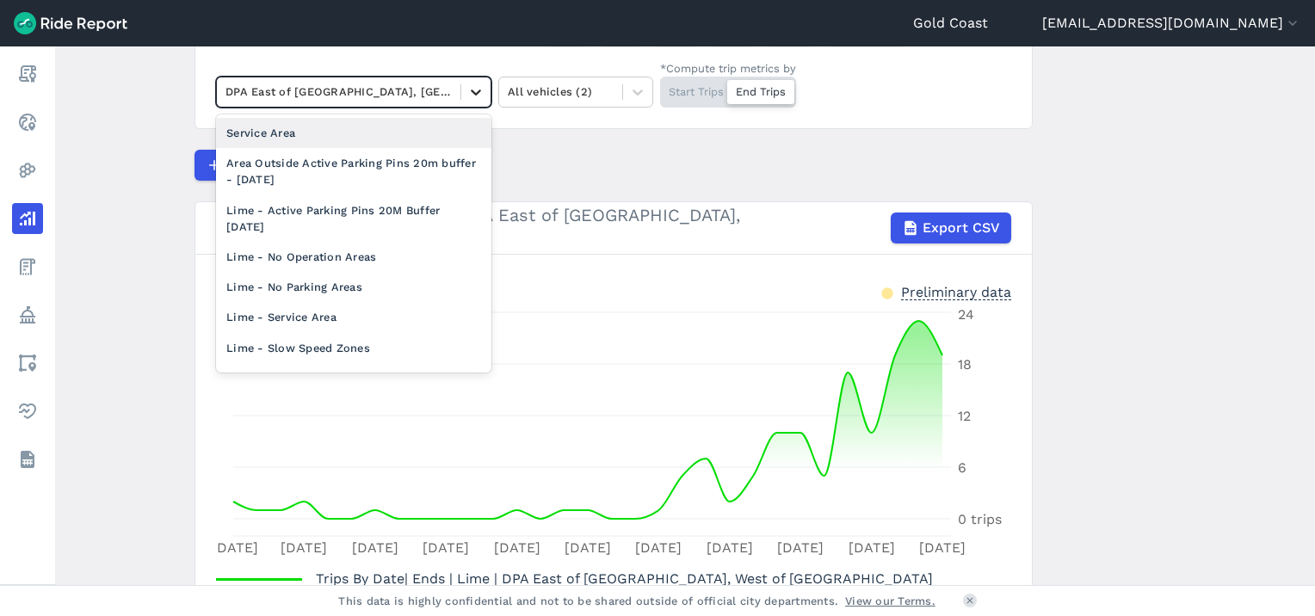
click at [473, 100] on icon at bounding box center [475, 91] width 17 height 17
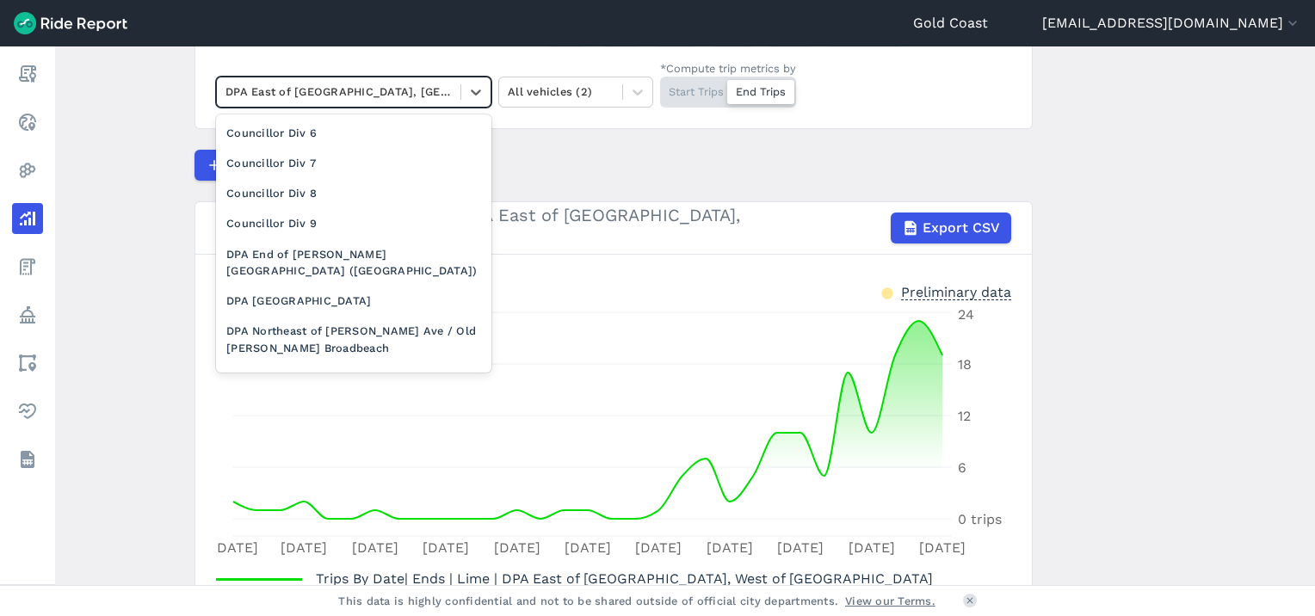
scroll to position [704, 0]
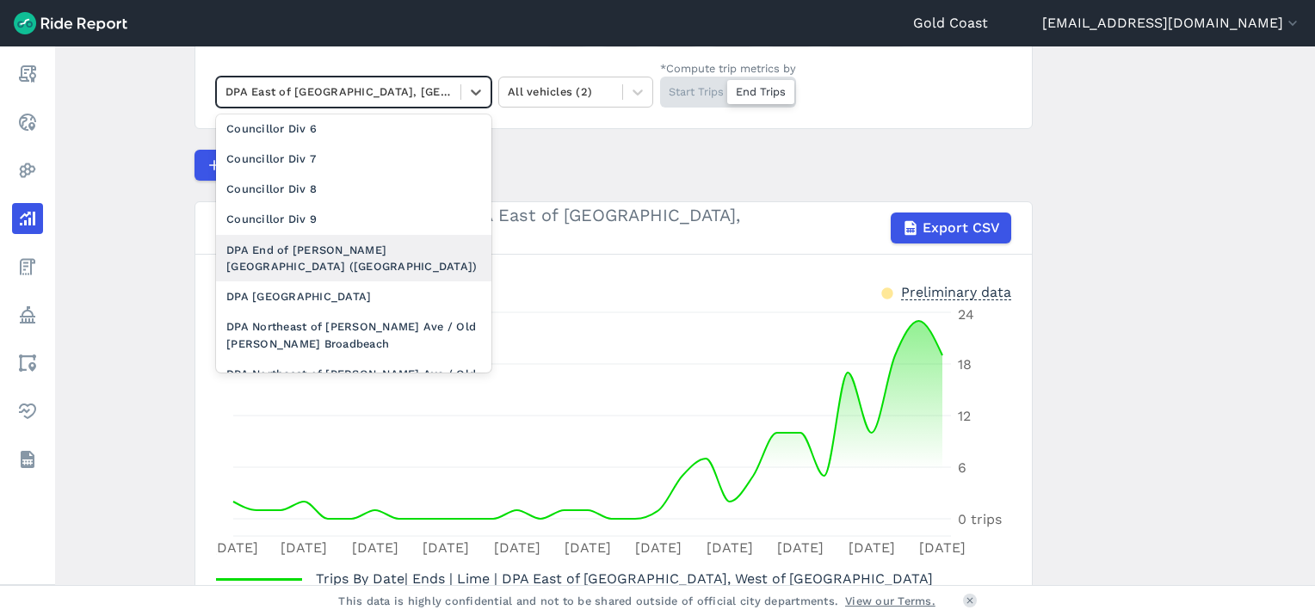
click at [425, 251] on div "DPA End of Hamilton Avenue (Oceanway)" at bounding box center [353, 258] width 275 height 46
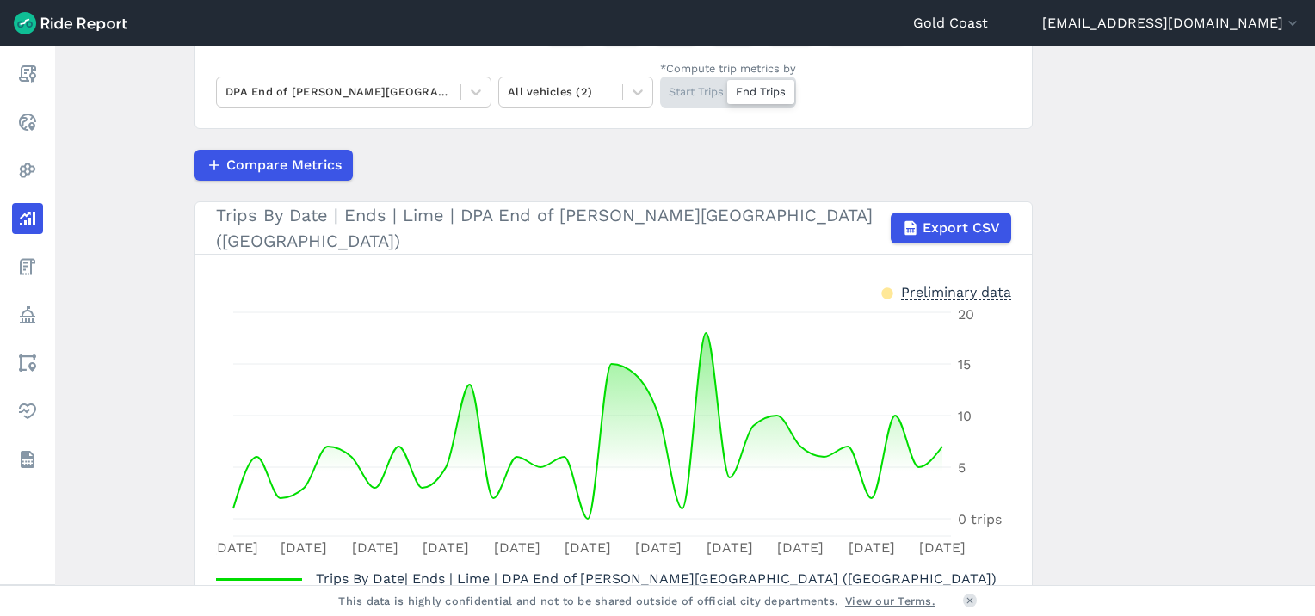
drag, startPoint x: 1309, startPoint y: 296, endPoint x: 1318, endPoint y: 340, distance: 44.7
click at [1314, 340] on html "Gold Coast lpeters@goldcoast.qld.gov.au Settings Terms Sign Out Report Realtime…" at bounding box center [657, 308] width 1315 height 616
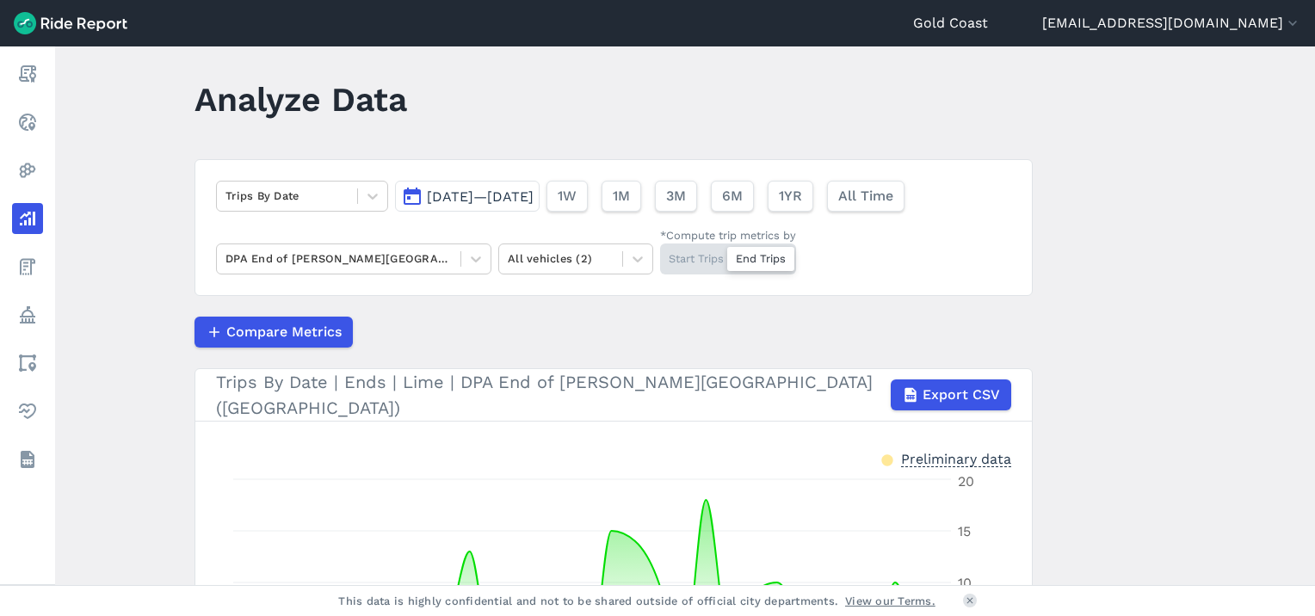
scroll to position [12, 0]
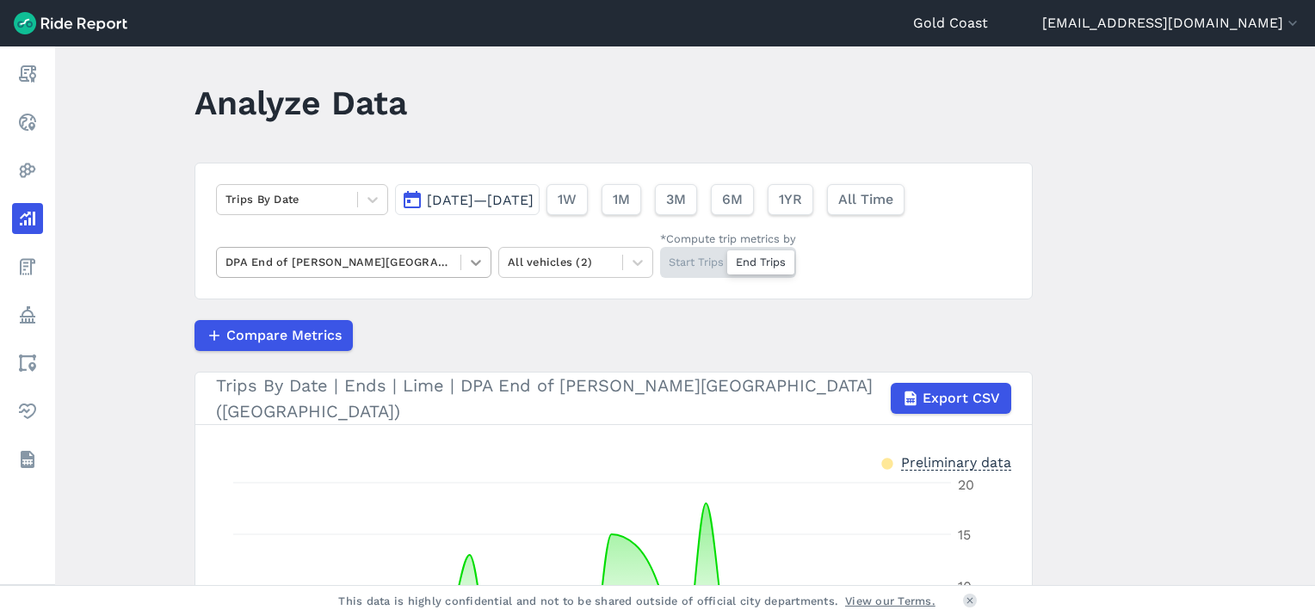
click at [471, 260] on icon at bounding box center [476, 263] width 10 height 6
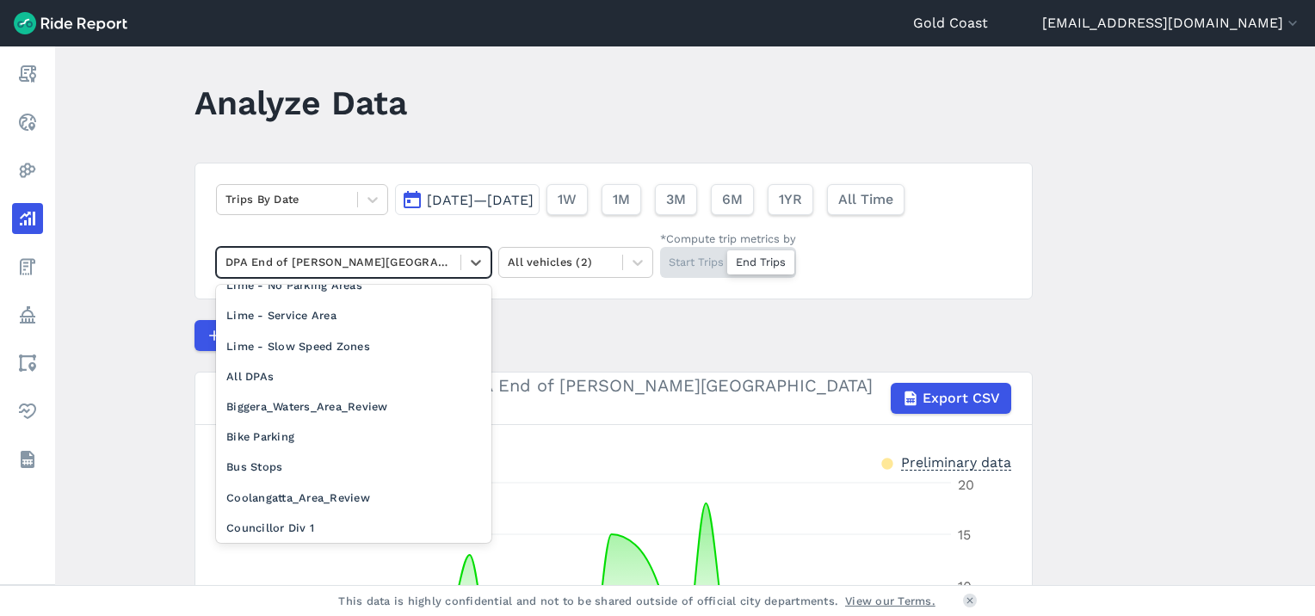
scroll to position [207, 0]
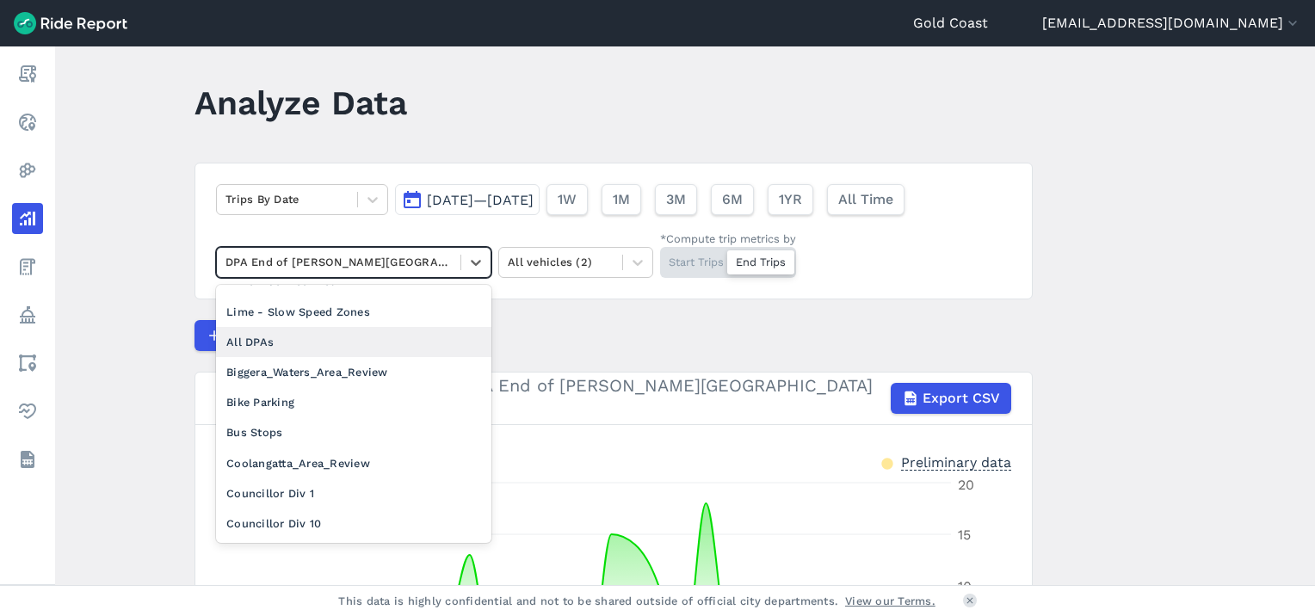
click at [258, 348] on div "All DPAs" at bounding box center [353, 342] width 275 height 30
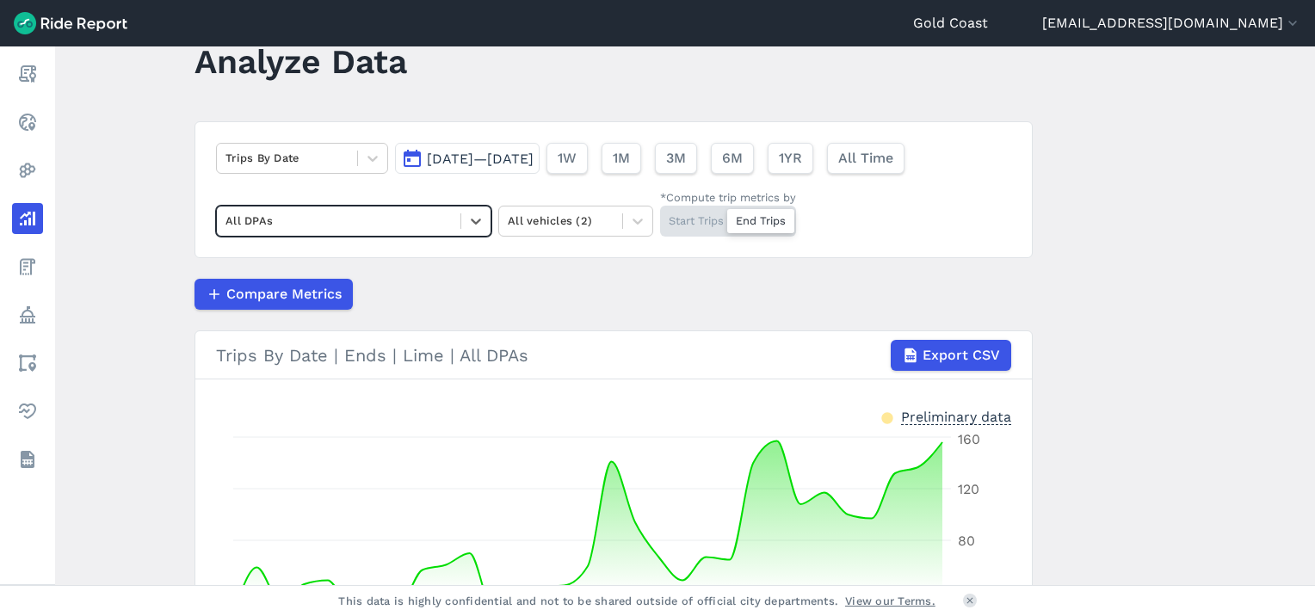
scroll to position [45, 0]
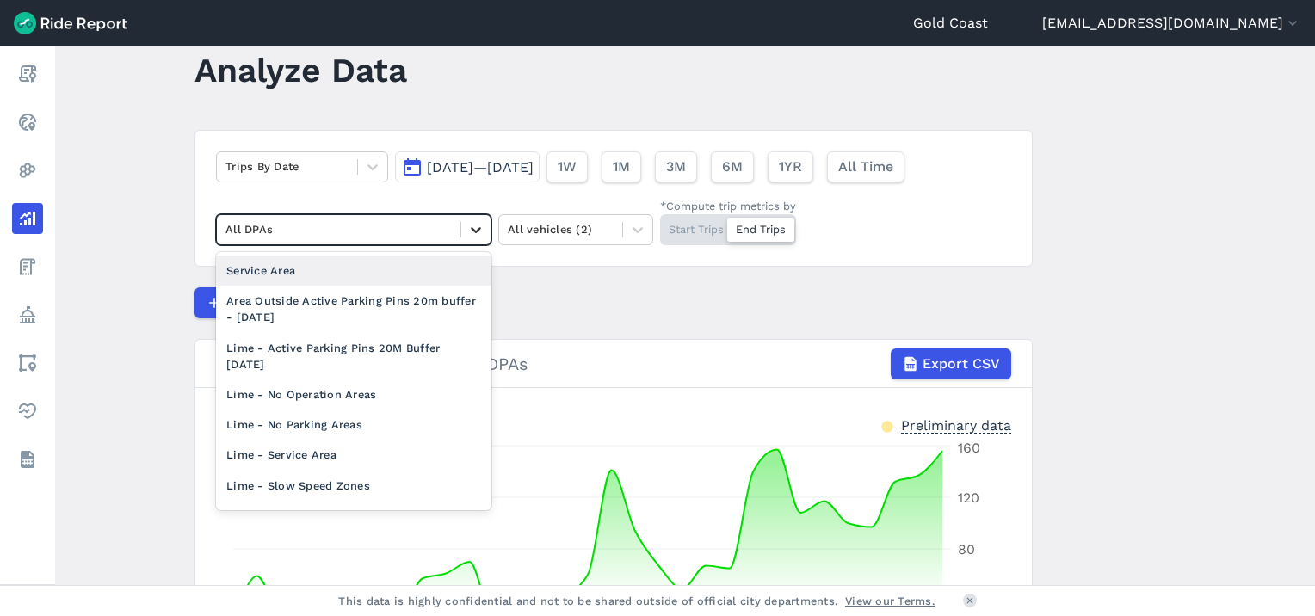
click at [470, 226] on icon at bounding box center [475, 229] width 17 height 17
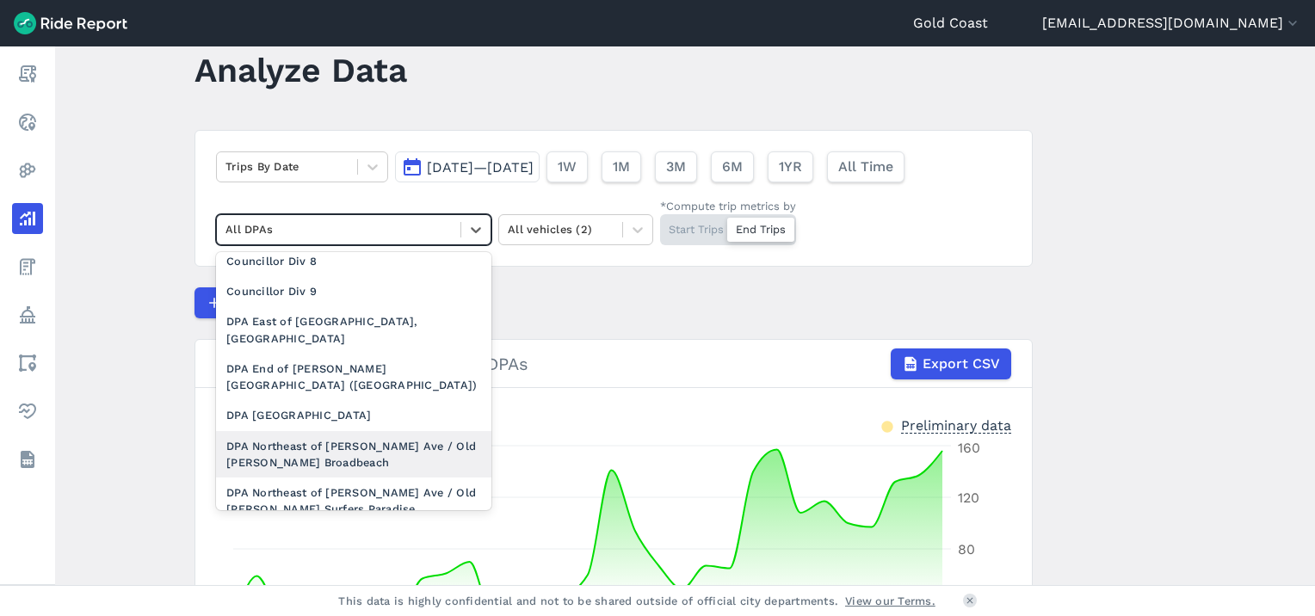
scroll to position [723, 0]
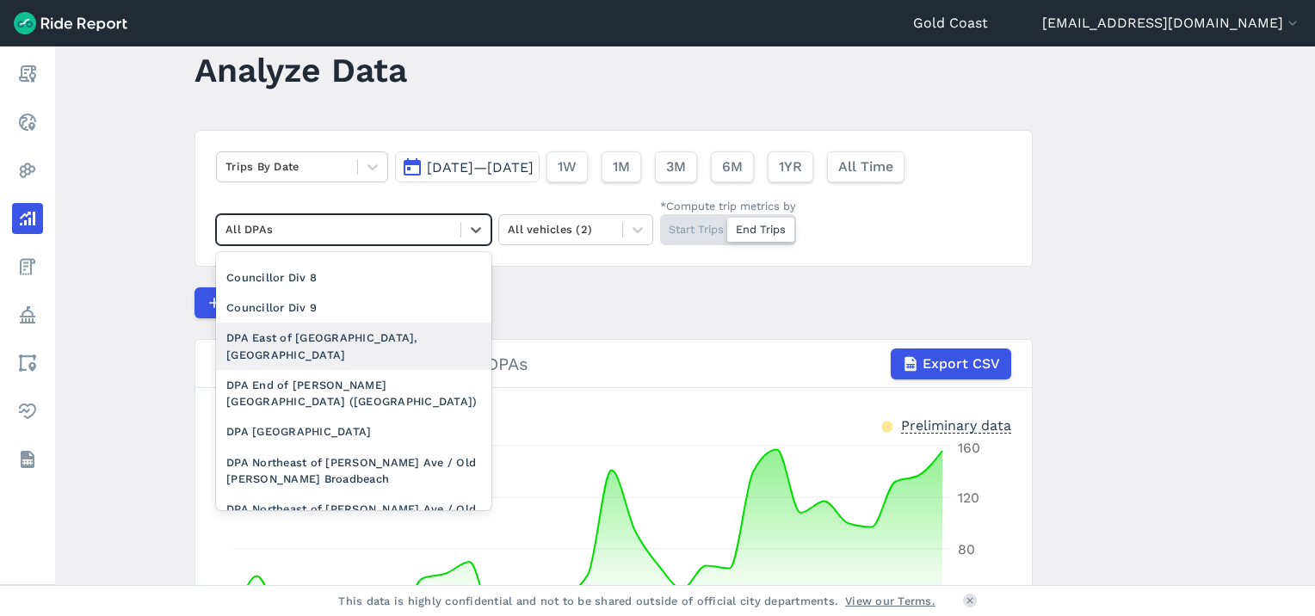
click at [400, 336] on div "DPA East of Broadbeach North Light Rail Station, West of Queensland Avenue" at bounding box center [353, 346] width 275 height 46
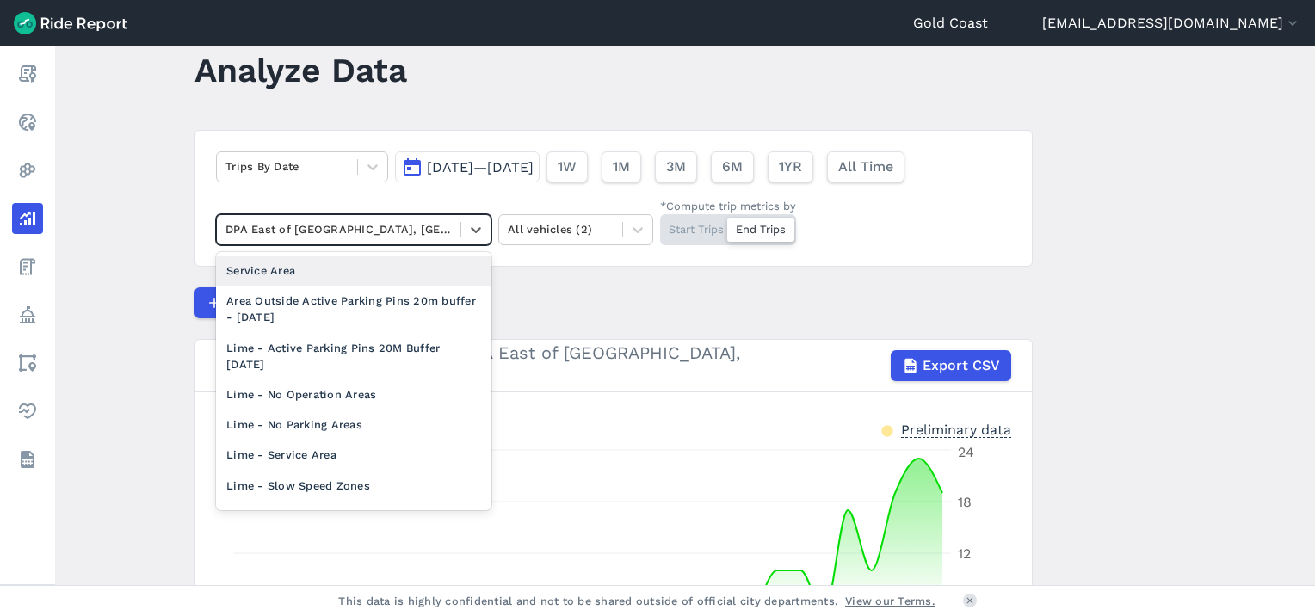
drag, startPoint x: 246, startPoint y: 224, endPoint x: 795, endPoint y: 289, distance: 553.1
click at [795, 289] on div "Compare Metrics" at bounding box center [614, 303] width 838 height 31
click at [461, 231] on div at bounding box center [475, 229] width 29 height 29
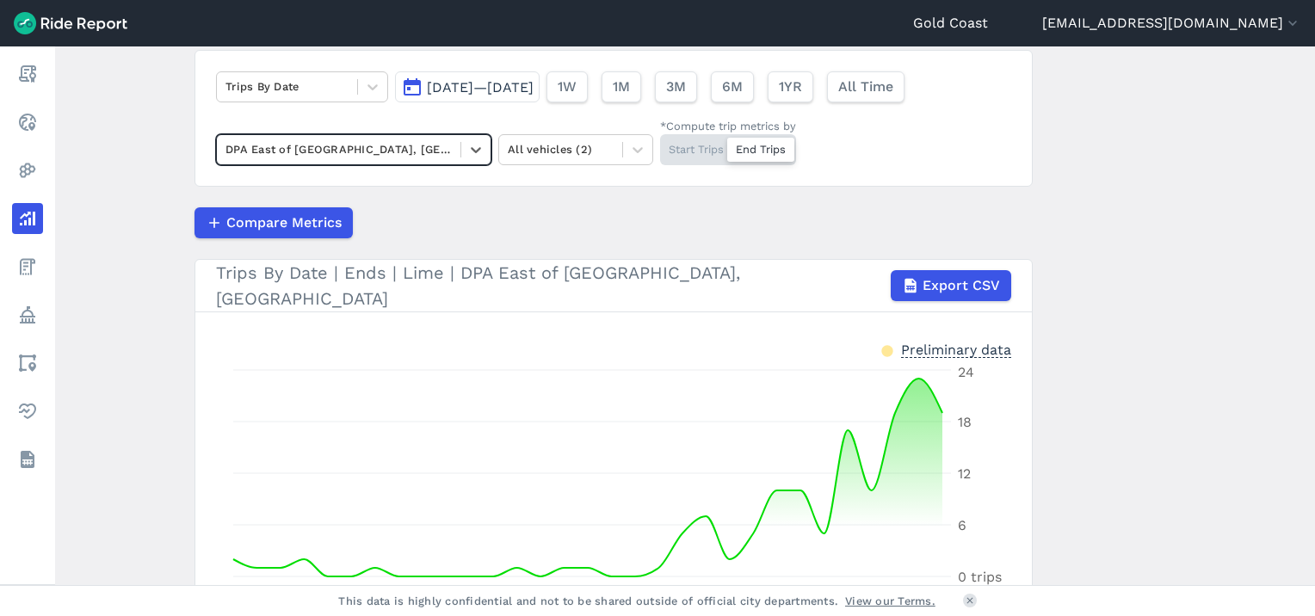
scroll to position [79, 0]
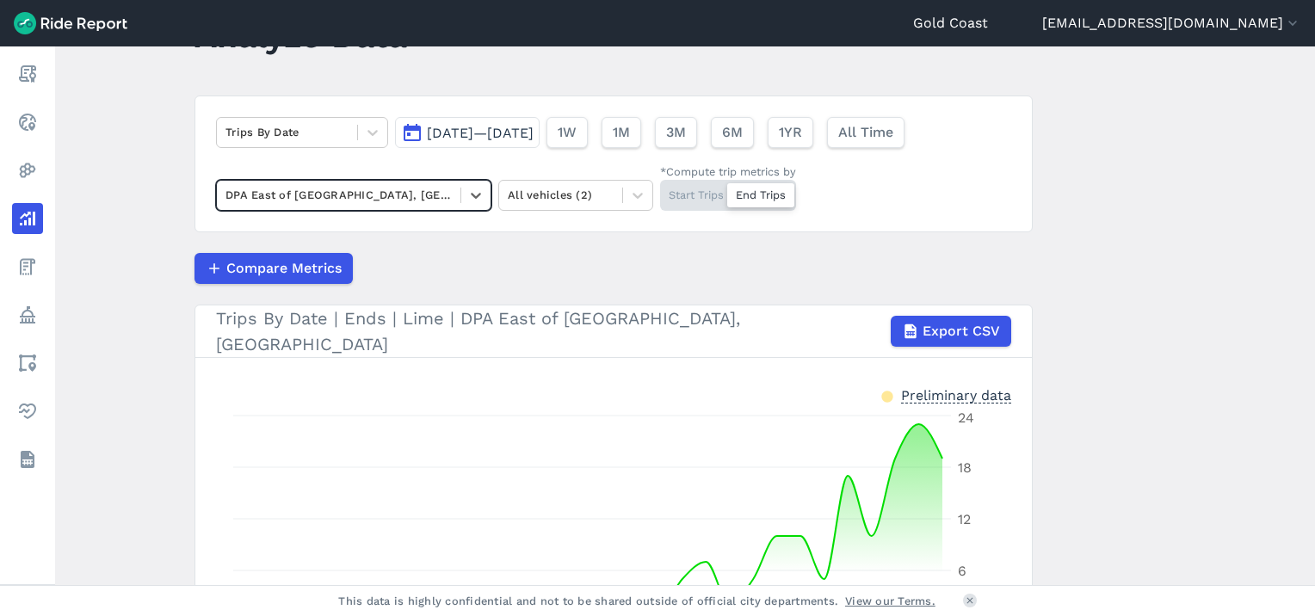
click at [534, 135] on span "Sep 4, 2025—Oct 4, 2025" at bounding box center [480, 133] width 107 height 16
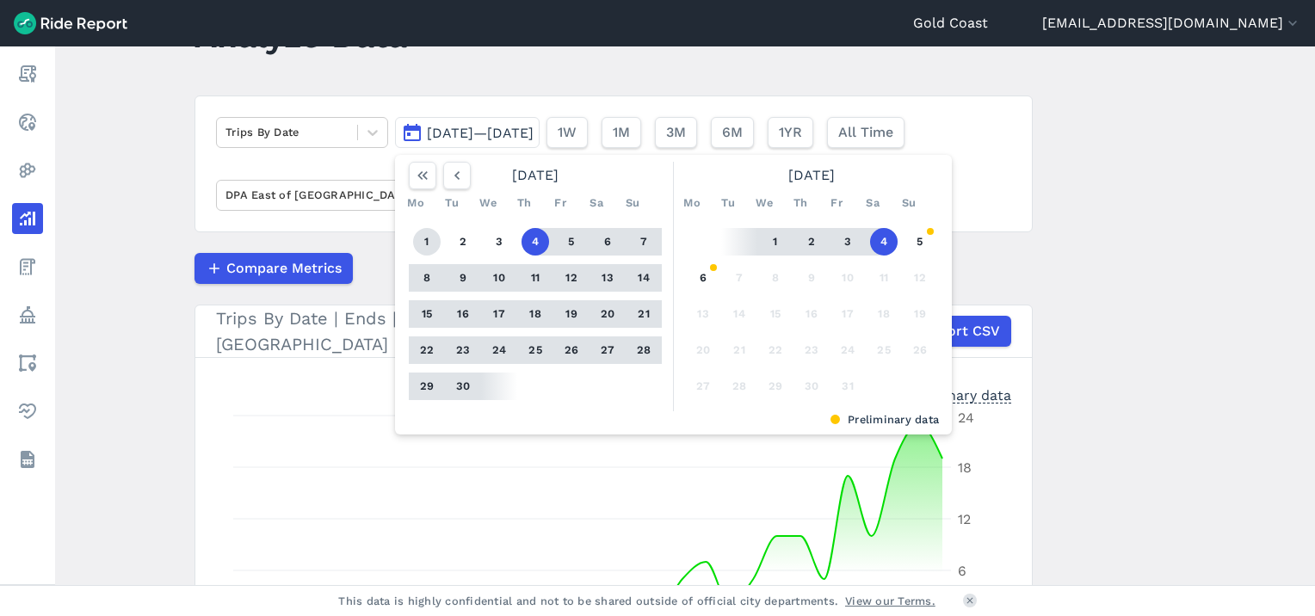
click at [425, 241] on button "1" at bounding box center [427, 242] width 28 height 28
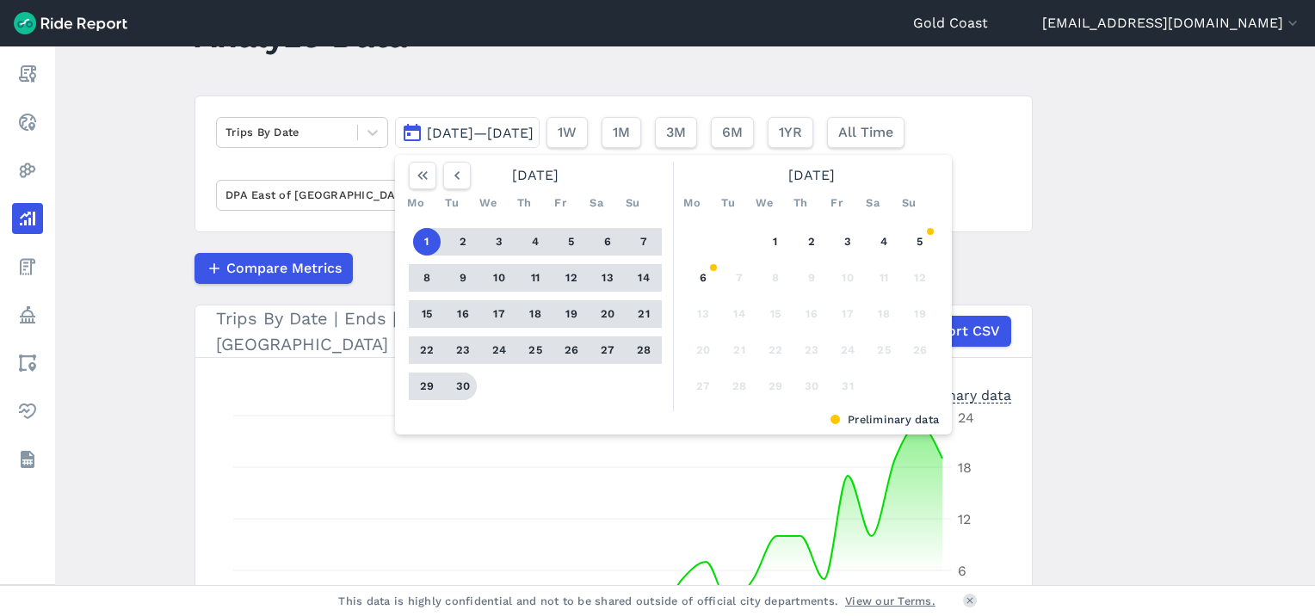
click at [472, 393] on button "30" at bounding box center [463, 387] width 28 height 28
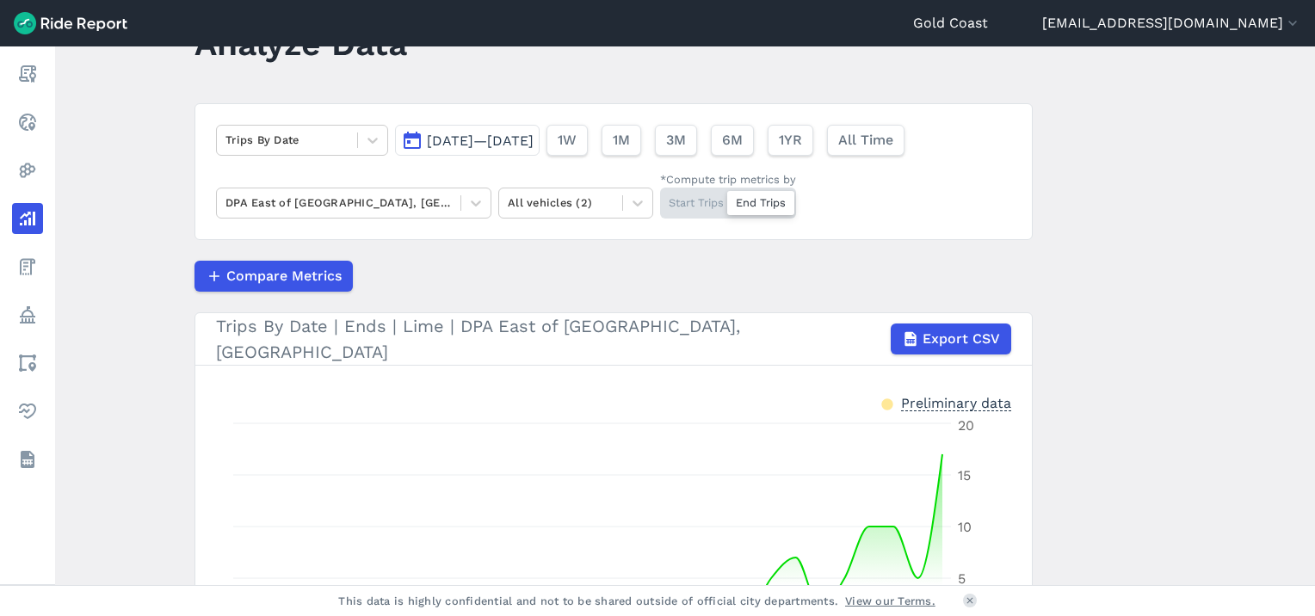
scroll to position [65, 0]
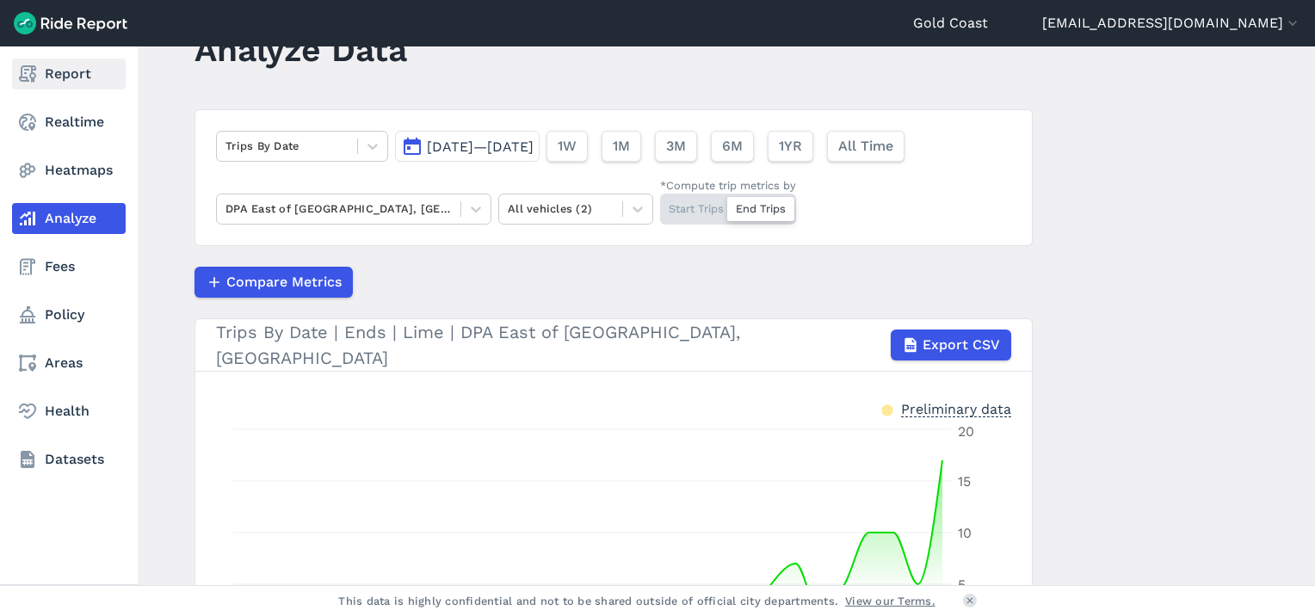
click at [45, 86] on link "Report" at bounding box center [69, 74] width 114 height 31
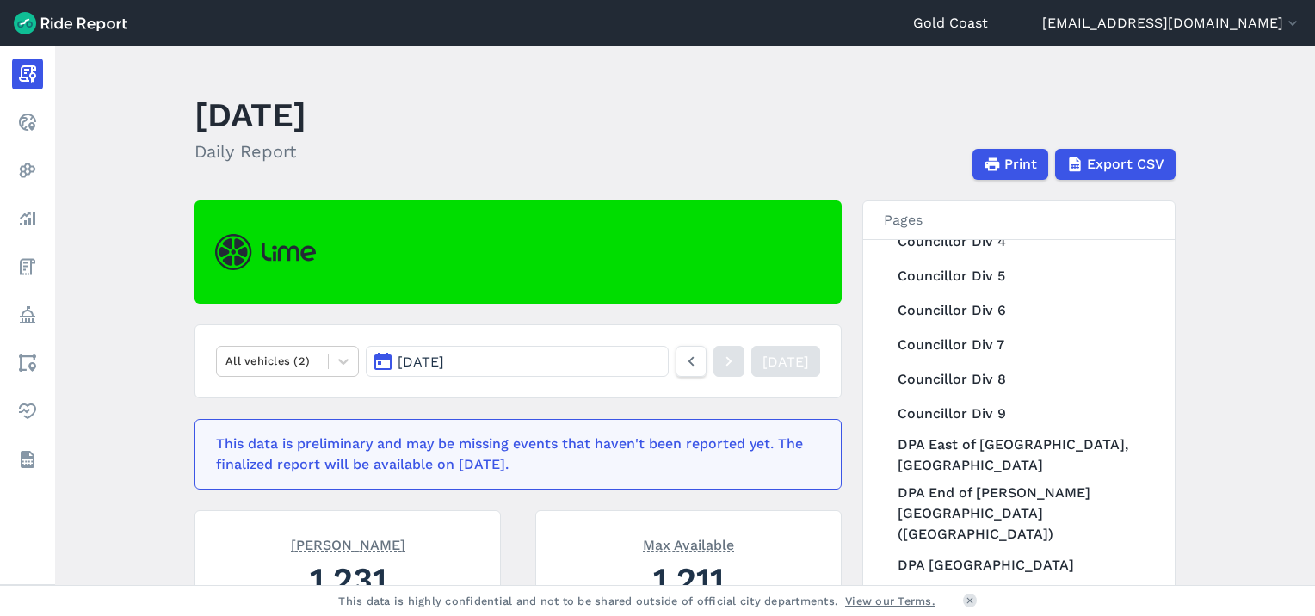
scroll to position [850, 0]
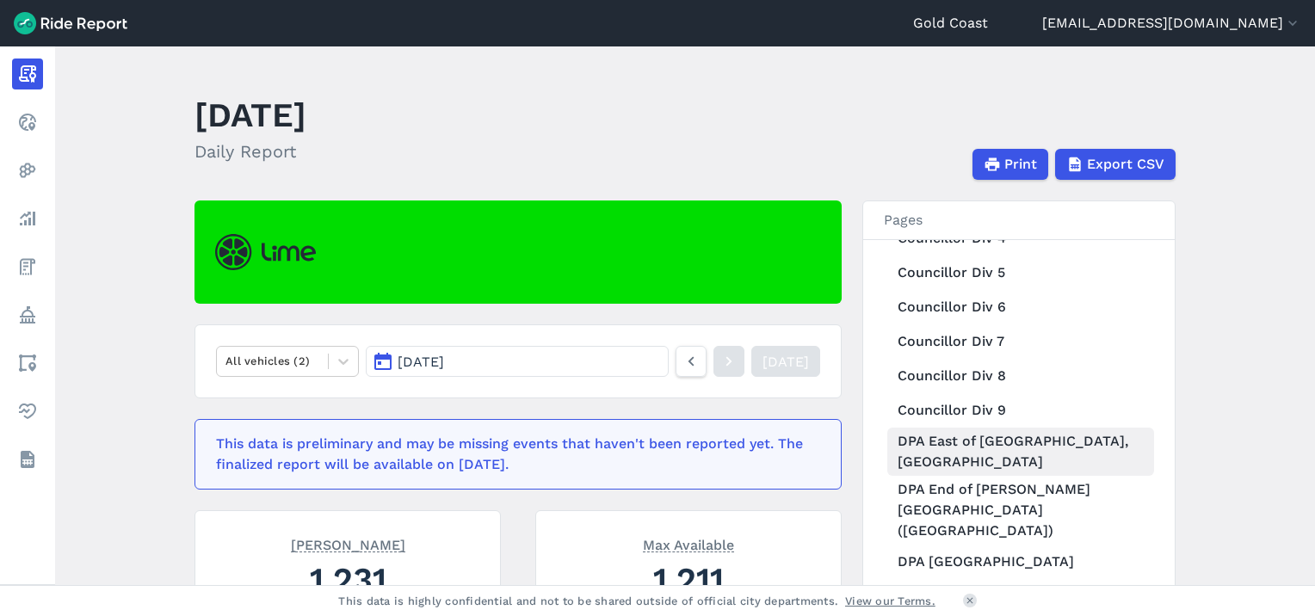
click at [1009, 448] on link "DPA East of Broadbeach North Light Rail Station, West of Queensland Avenue" at bounding box center [1021, 452] width 267 height 48
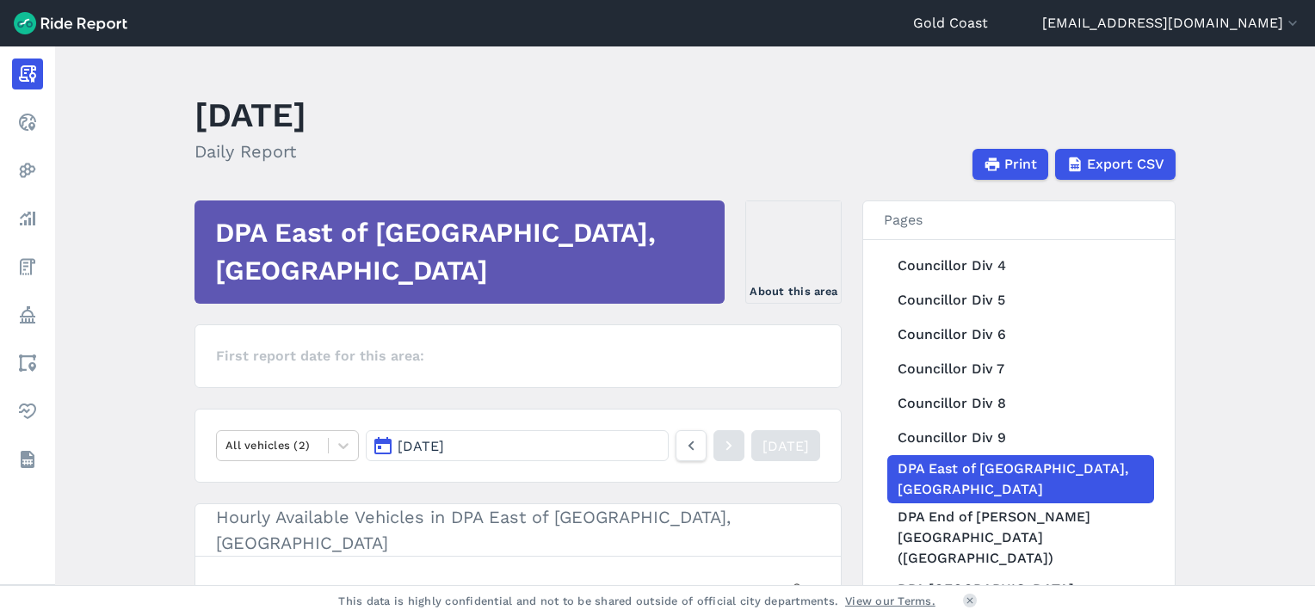
scroll to position [850, 0]
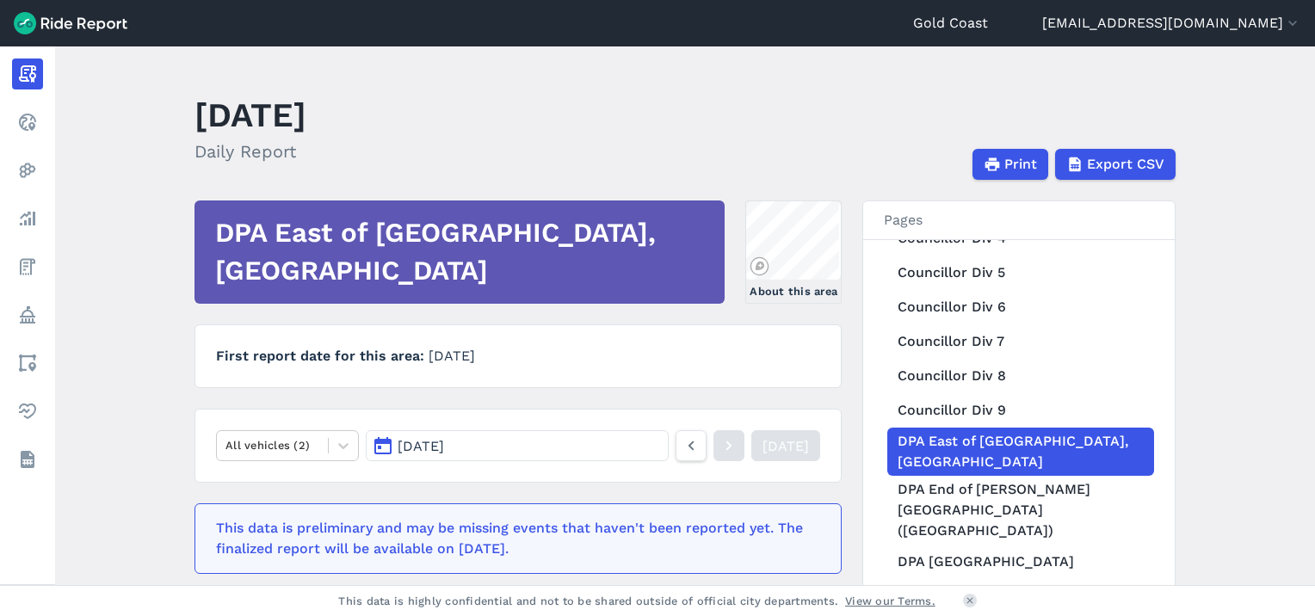
click at [547, 437] on button "Oct 6, 2025" at bounding box center [517, 445] width 303 height 31
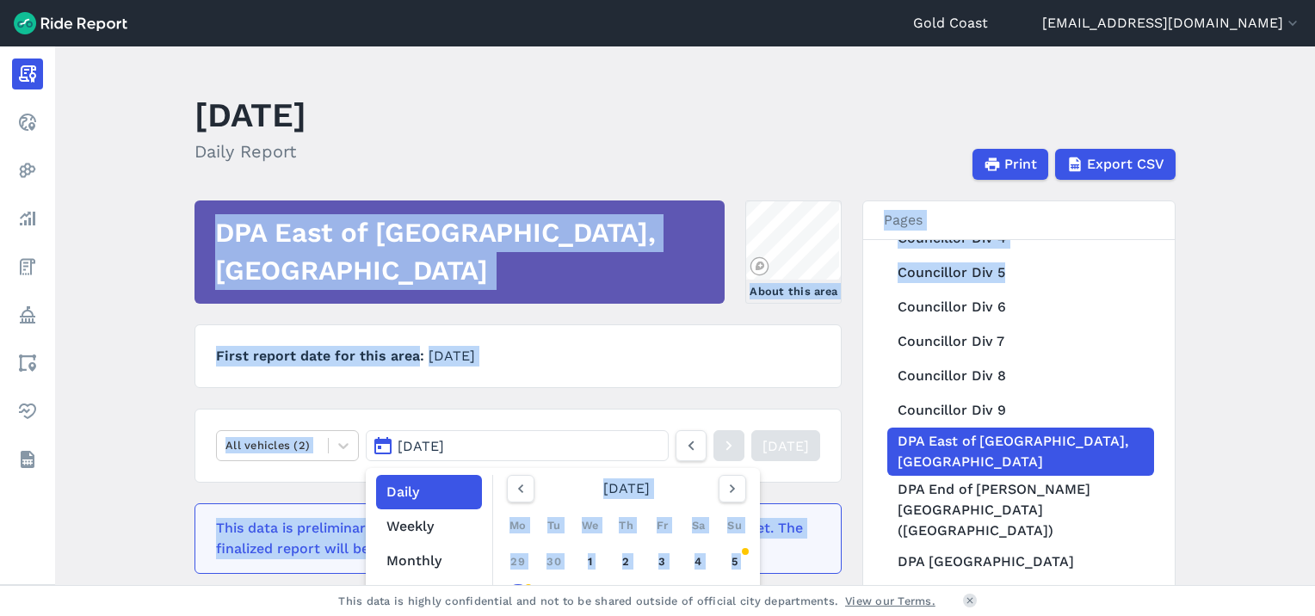
drag, startPoint x: 1308, startPoint y: 221, endPoint x: 1314, endPoint y: 270, distance: 49.3
click at [1314, 270] on main "October 6, 2025 Daily Report Print Export CSV DPA East of Broadbeach North Ligh…" at bounding box center [685, 315] width 1260 height 539
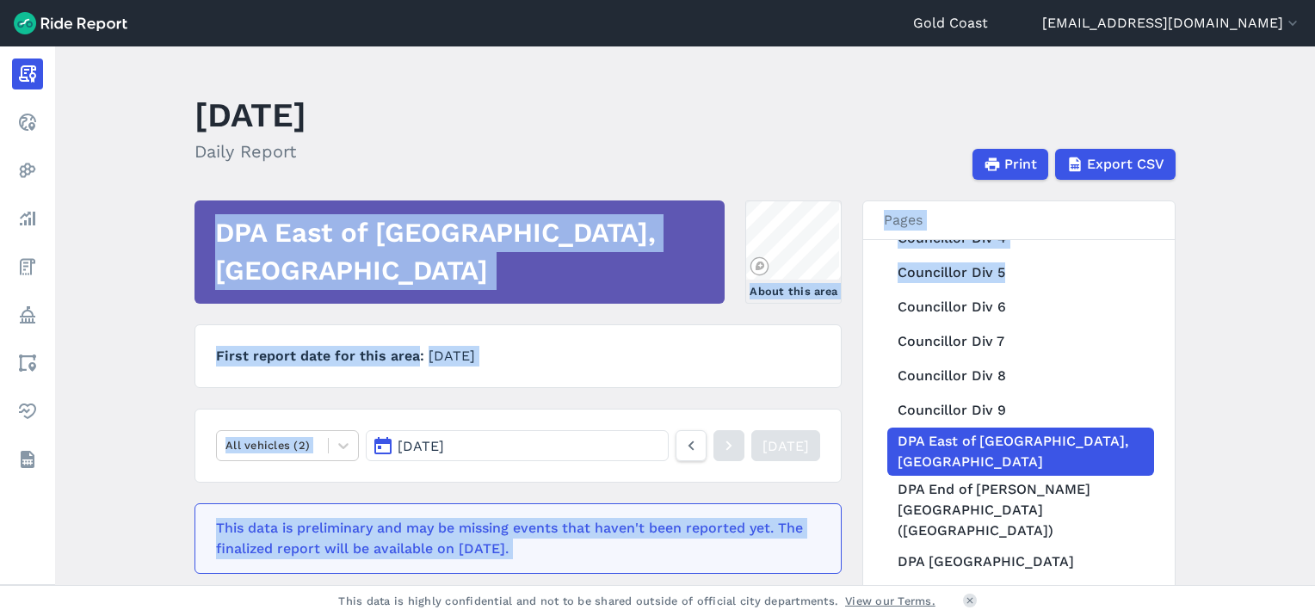
click at [461, 434] on button "Oct 6, 2025" at bounding box center [517, 445] width 303 height 31
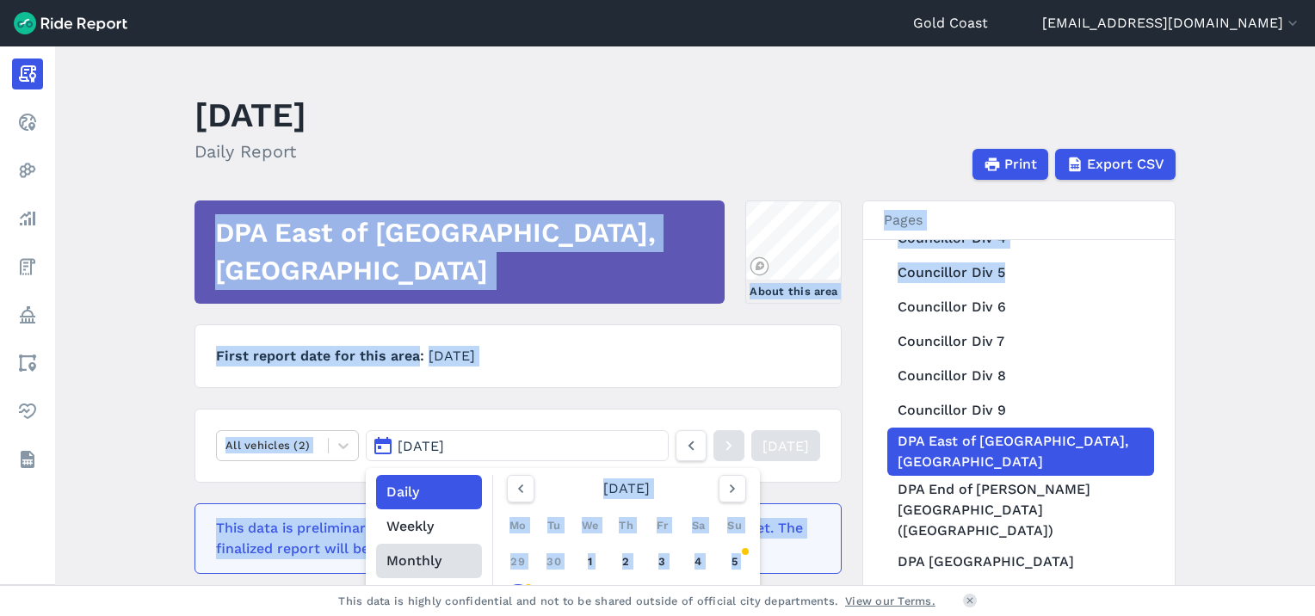
click at [417, 554] on button "Monthly" at bounding box center [429, 561] width 106 height 34
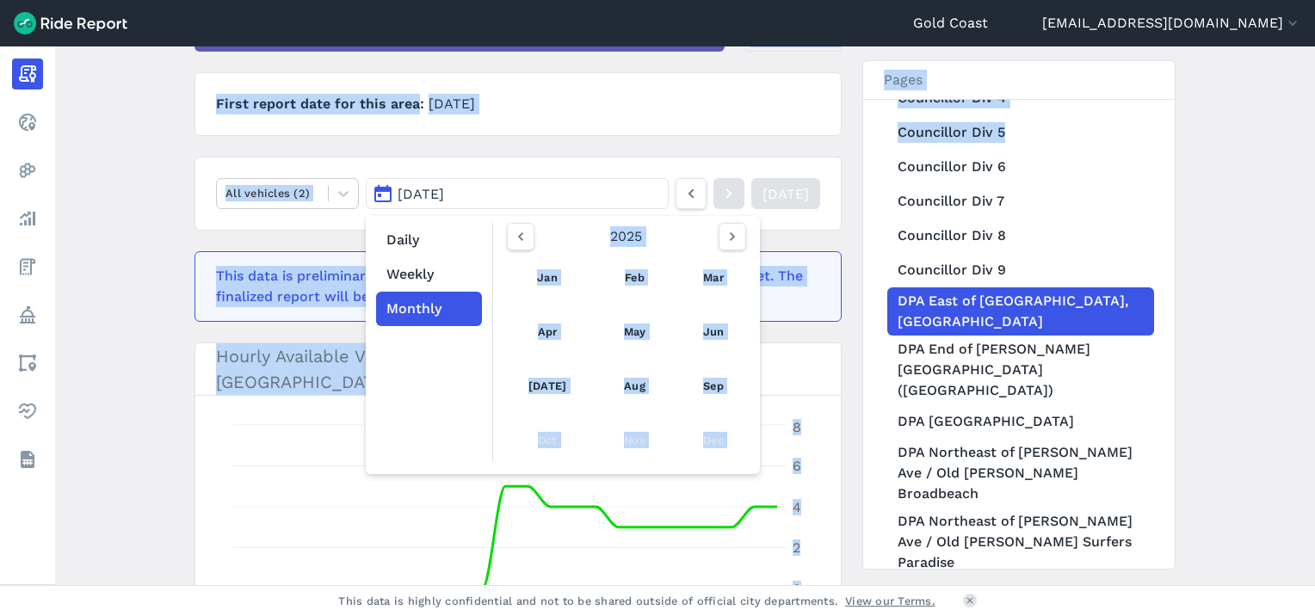
scroll to position [254, 0]
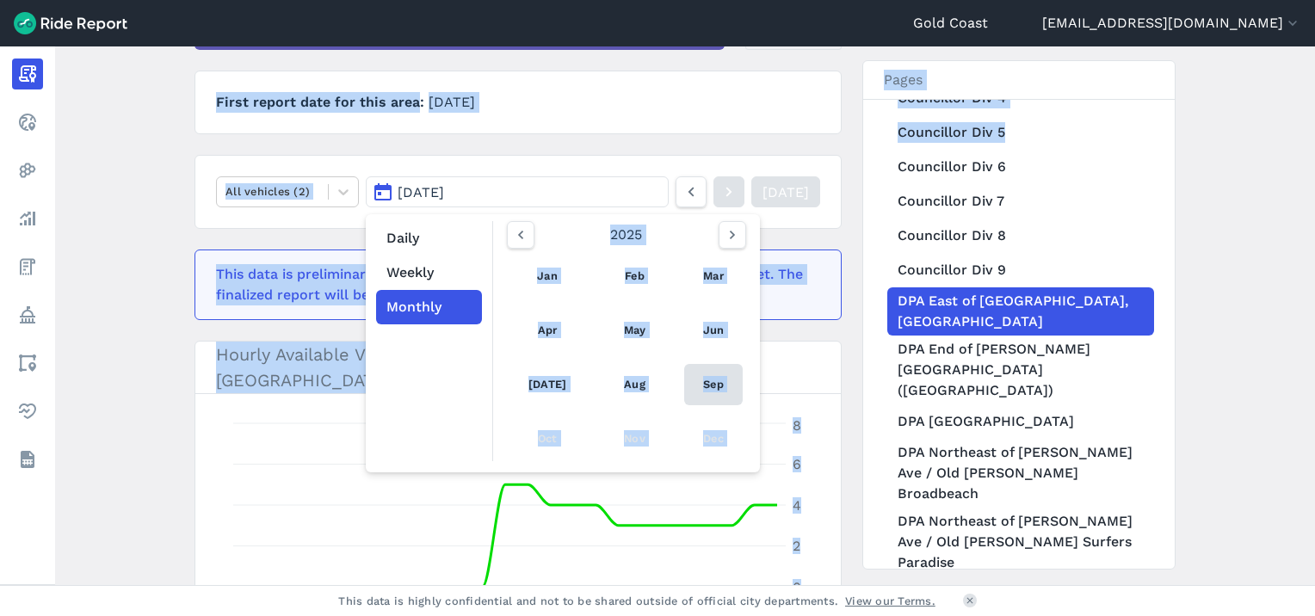
click at [713, 382] on link "Sep" at bounding box center [713, 384] width 59 height 41
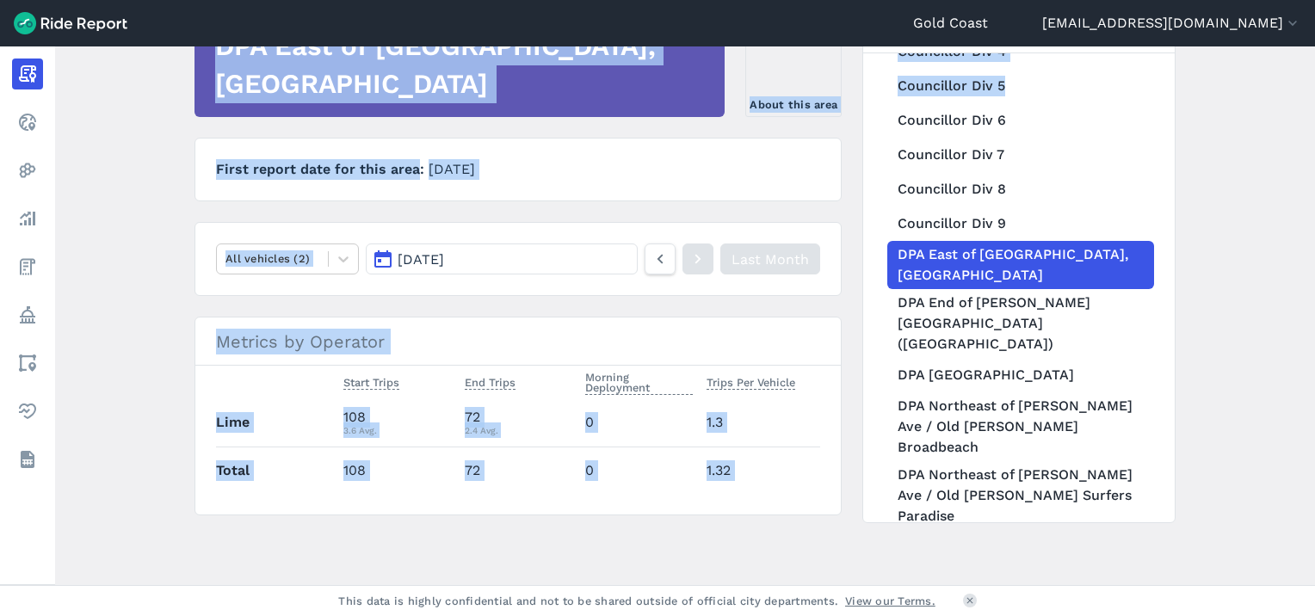
scroll to position [186, 0]
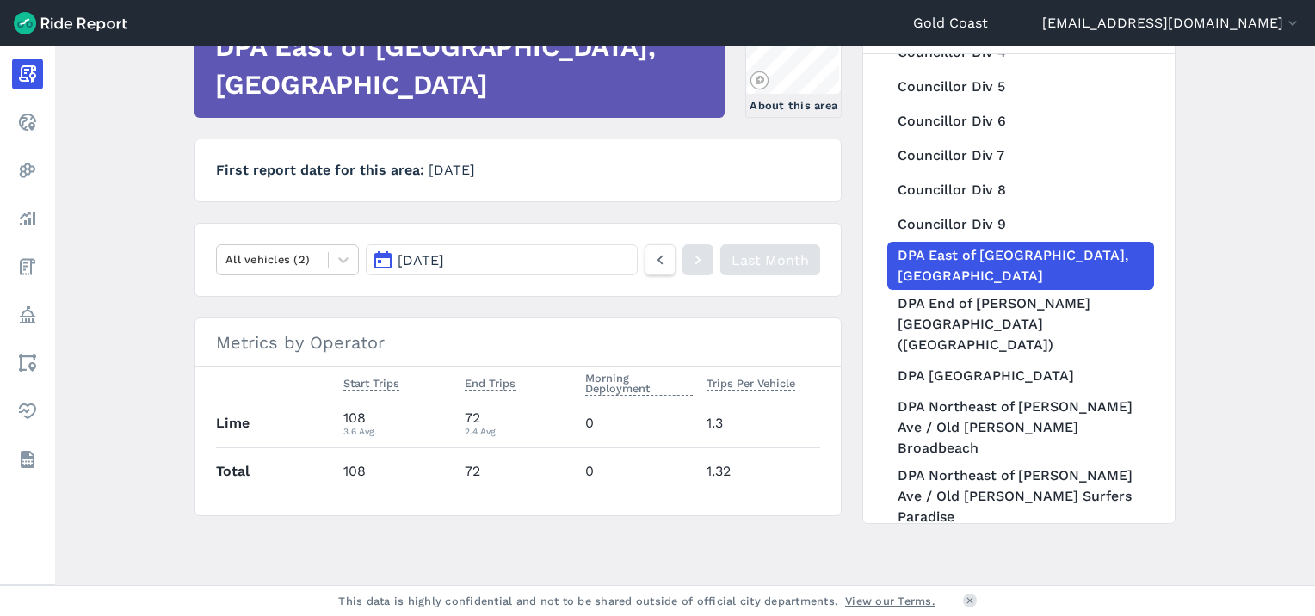
click at [465, 547] on main "September 2025 Monthly Report Print Export CSV DPA East of Broadbeach North Lig…" at bounding box center [685, 315] width 1260 height 539
click at [652, 262] on icon at bounding box center [660, 260] width 19 height 21
click at [700, 255] on icon at bounding box center [698, 260] width 19 height 21
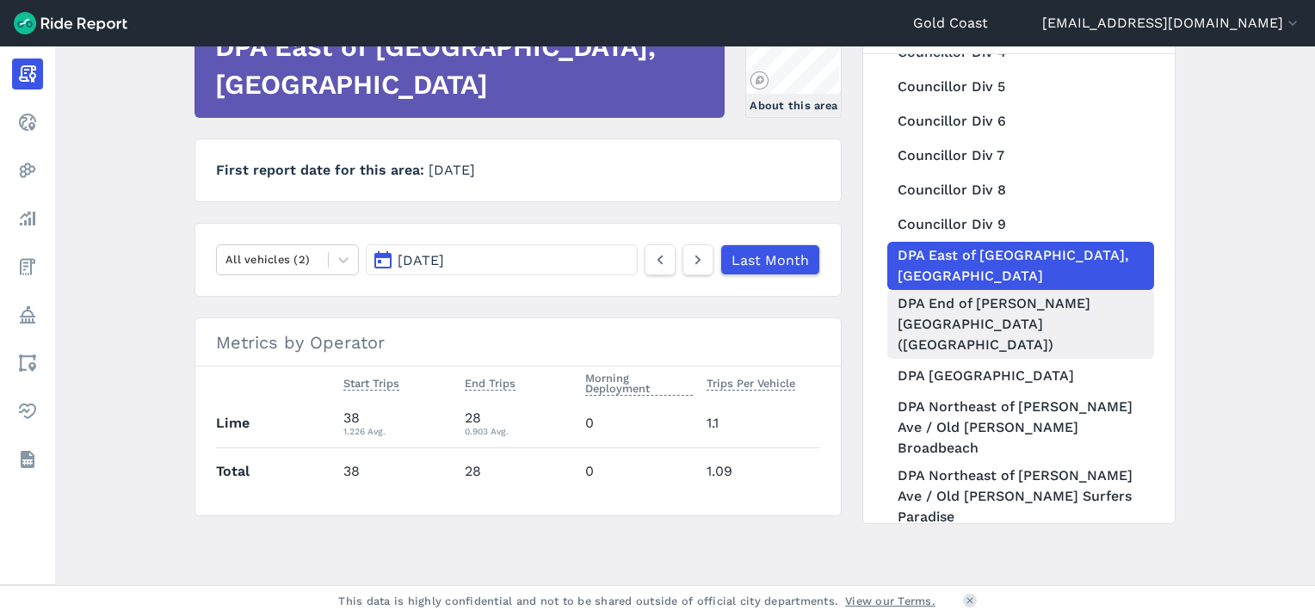
click at [999, 331] on link "DPA End of Hamilton Avenue (Oceanway)" at bounding box center [1021, 324] width 267 height 69
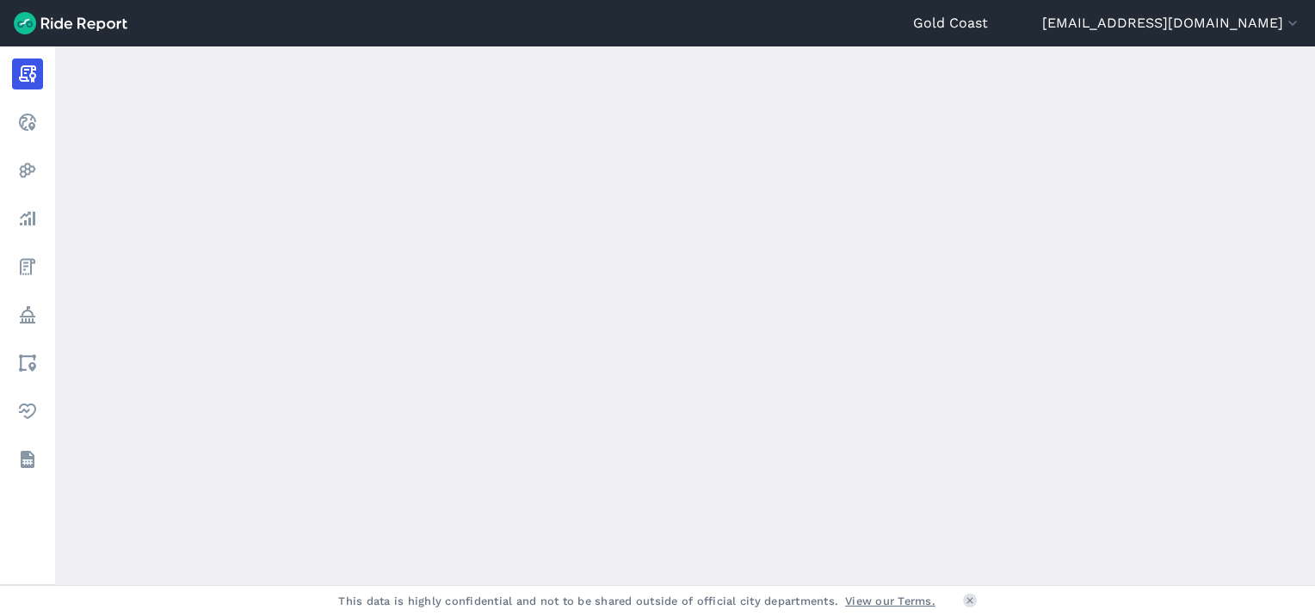
scroll to position [850, 0]
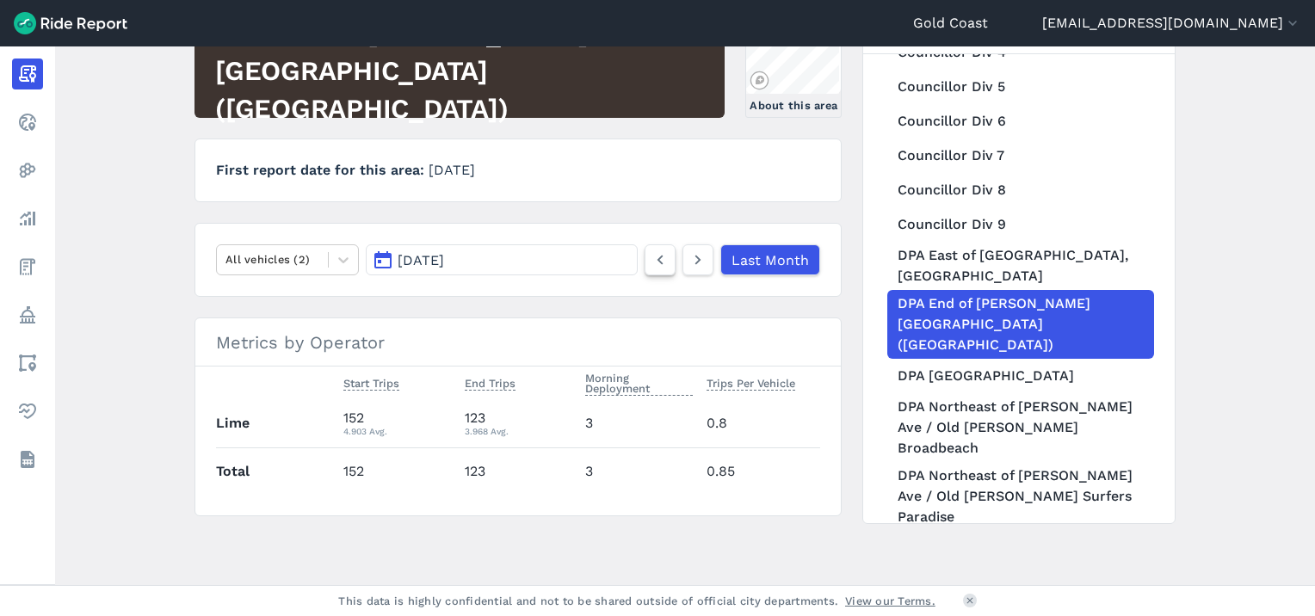
click at [661, 262] on use at bounding box center [661, 260] width 6 height 9
click at [696, 250] on icon at bounding box center [698, 260] width 19 height 21
click at [693, 258] on icon at bounding box center [698, 260] width 19 height 21
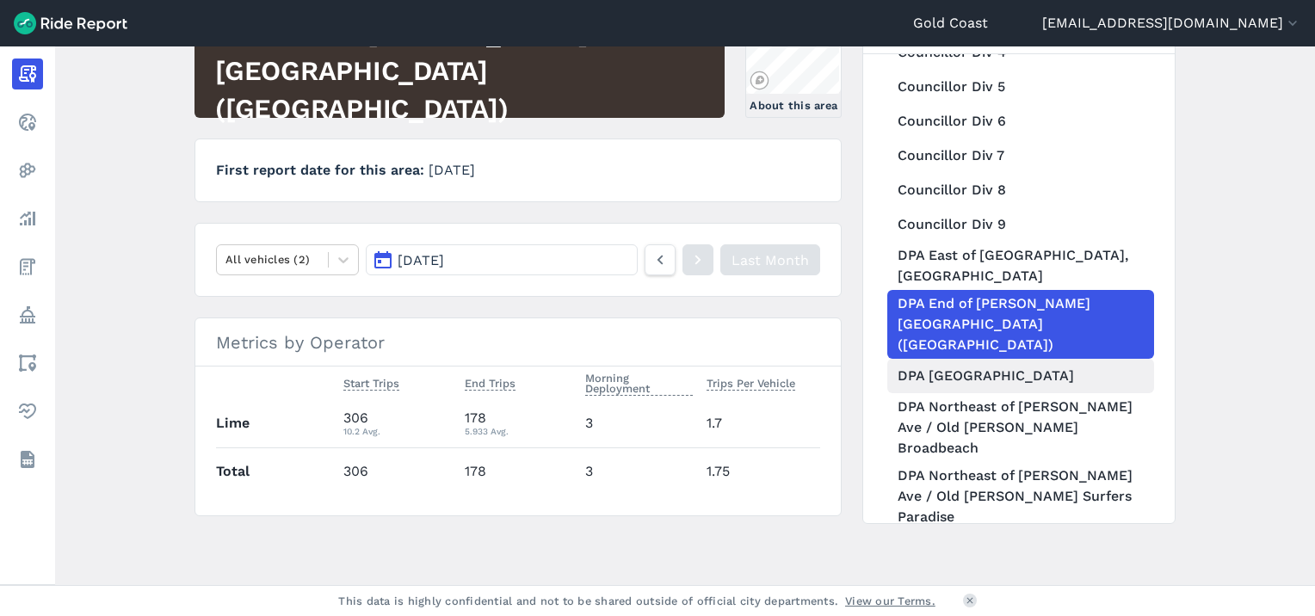
click at [974, 375] on link "DPA Kurrawa Park" at bounding box center [1021, 376] width 267 height 34
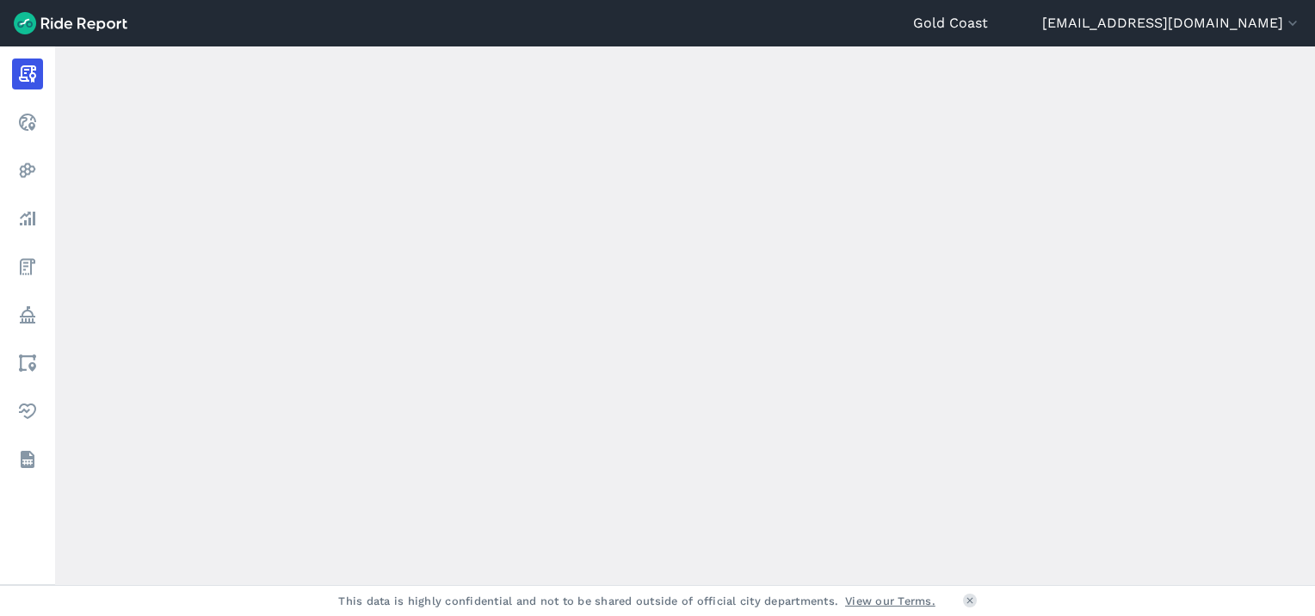
scroll to position [850, 0]
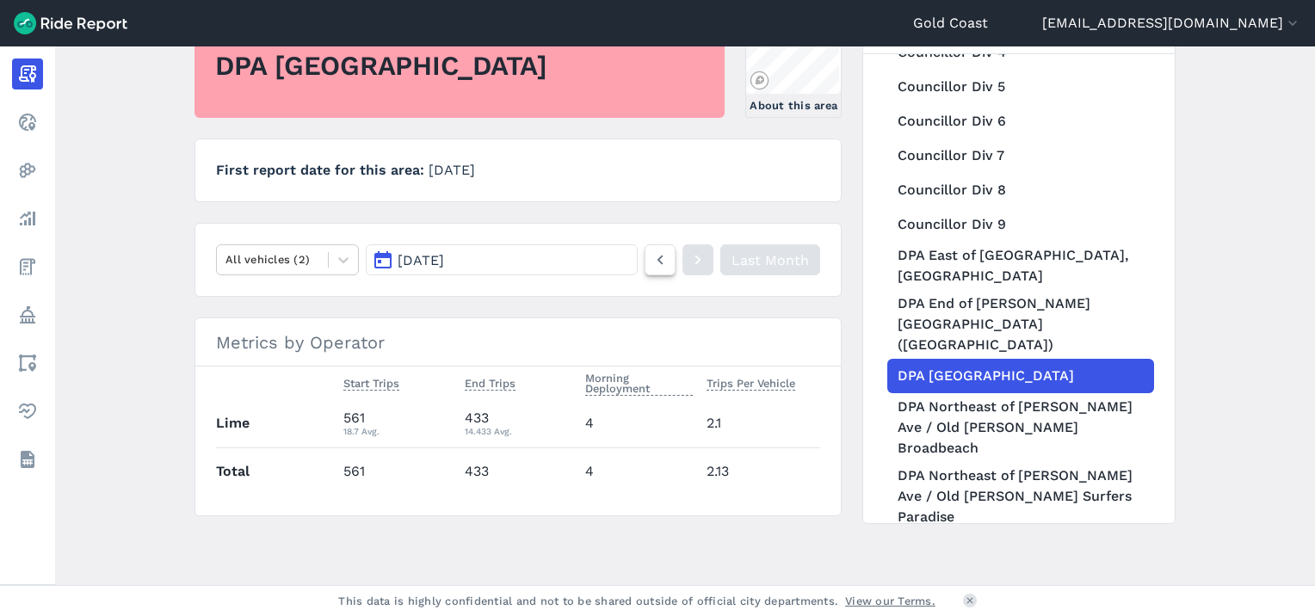
click at [662, 251] on icon at bounding box center [660, 260] width 19 height 21
click at [654, 266] on icon at bounding box center [660, 260] width 19 height 21
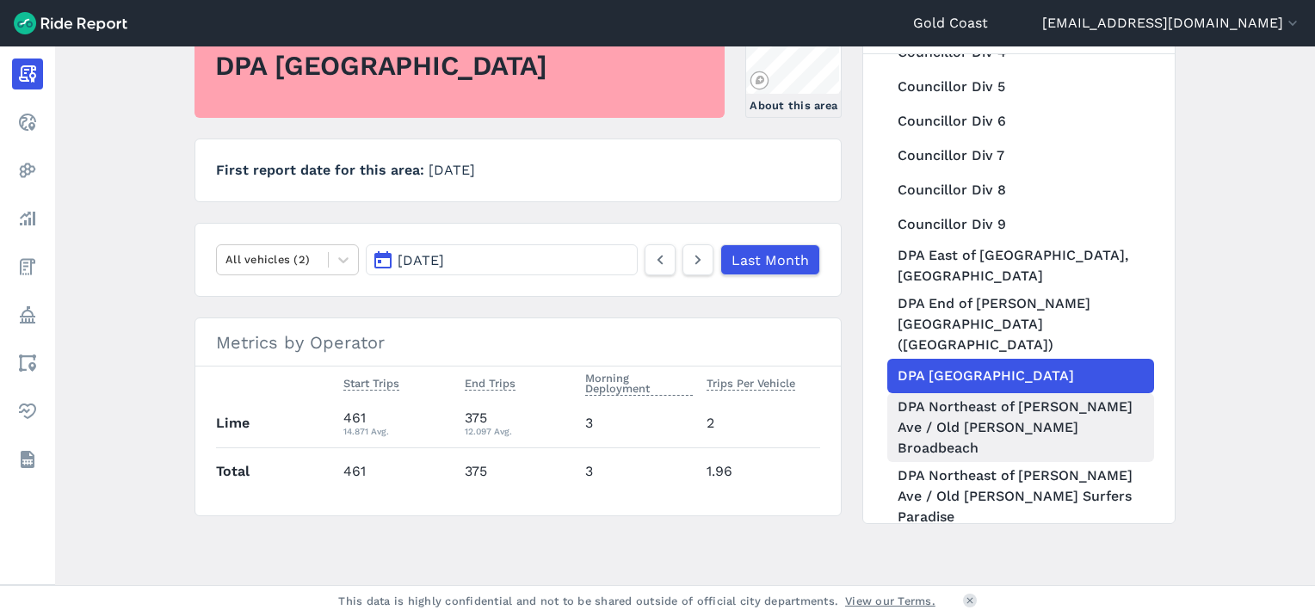
click at [992, 407] on link "DPA Northeast of Charles Ave / Old Burleigh Rd Broadbeach" at bounding box center [1021, 427] width 267 height 69
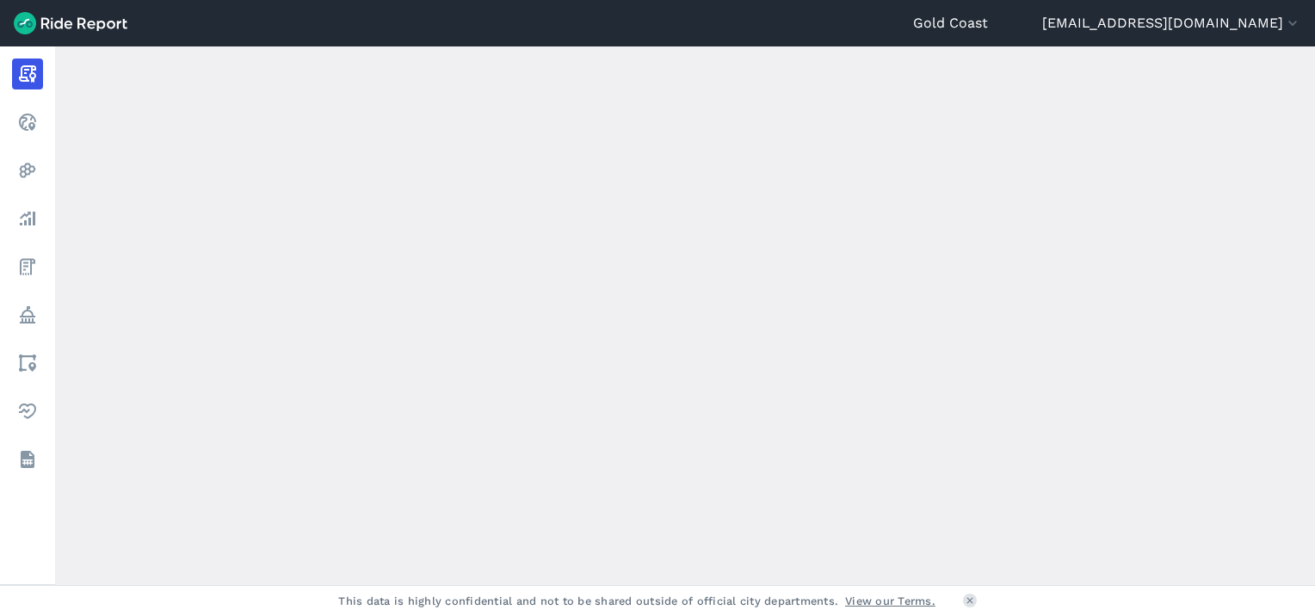
scroll to position [850, 0]
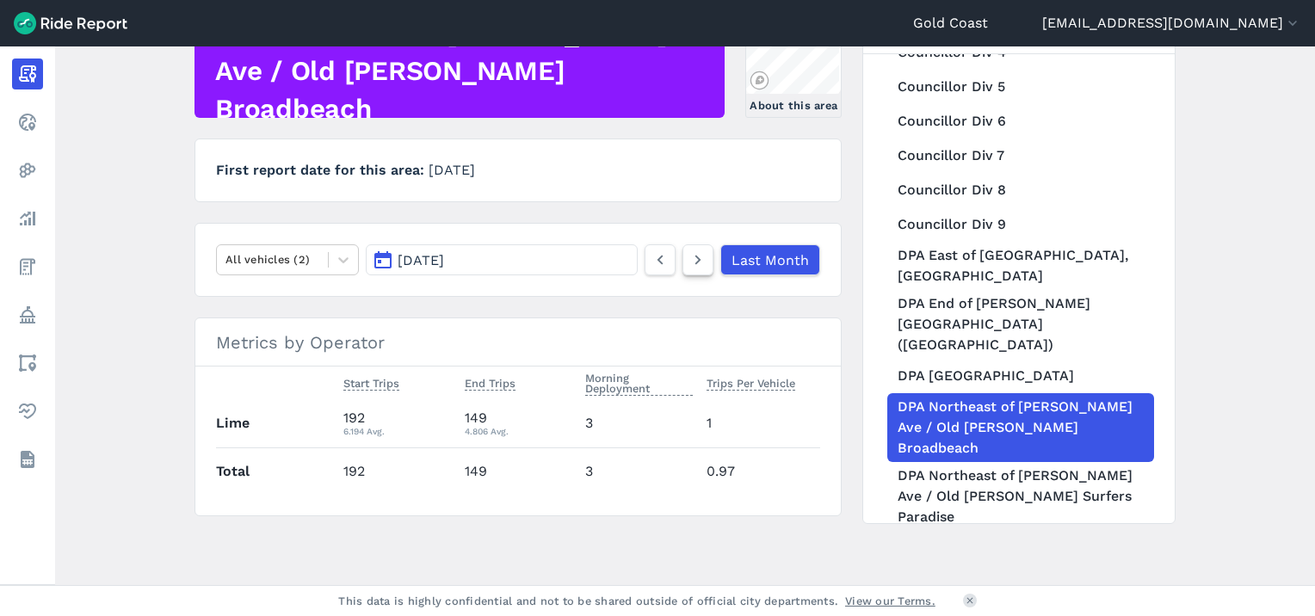
click at [699, 252] on icon at bounding box center [698, 260] width 19 height 21
click at [699, 264] on icon at bounding box center [698, 260] width 19 height 21
click at [665, 253] on icon at bounding box center [660, 260] width 19 height 21
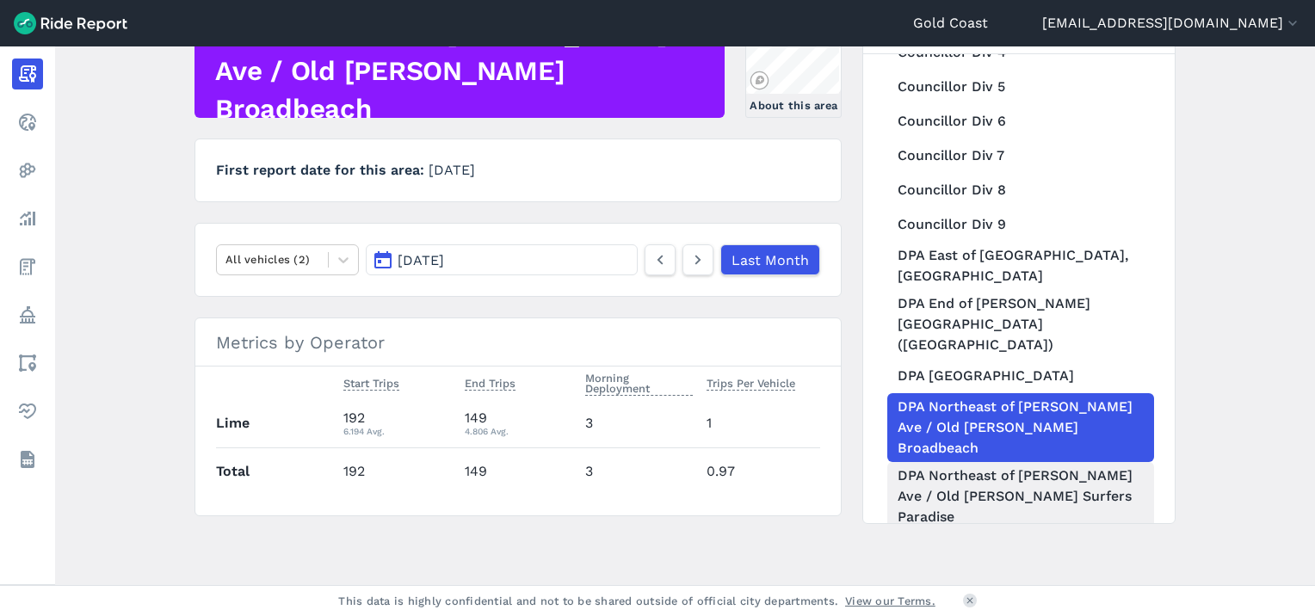
click at [934, 462] on link "DPA Northeast of Charles Ave / Old Burleigh Rd Surfers Paradise" at bounding box center [1021, 496] width 267 height 69
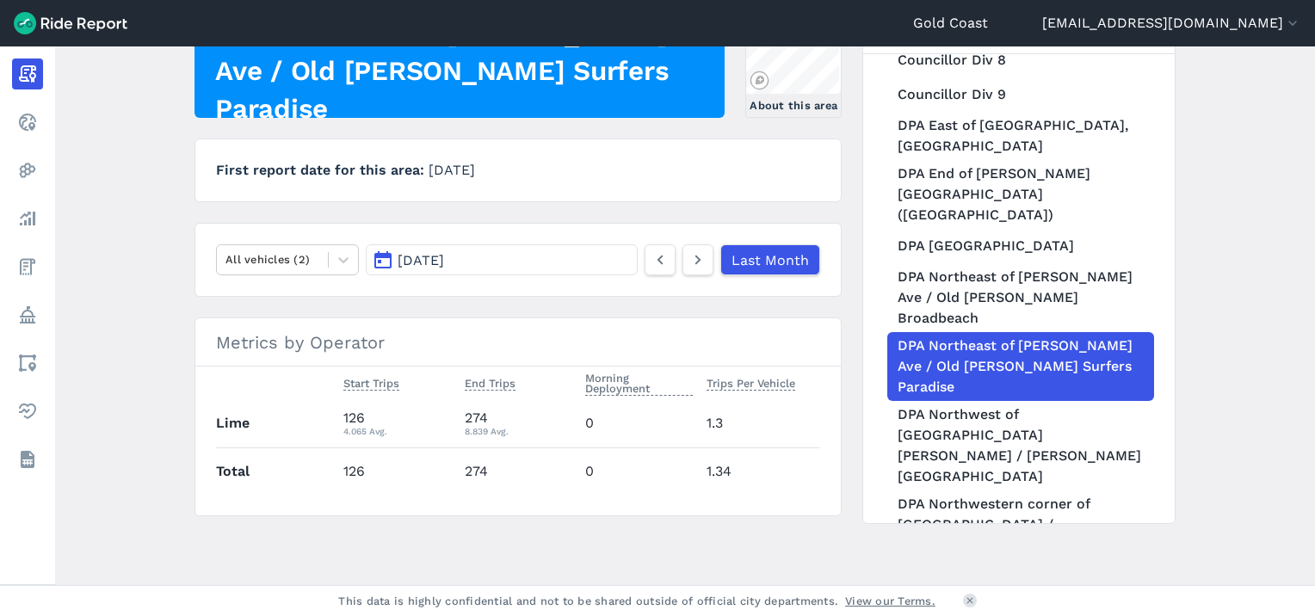
scroll to position [982, 0]
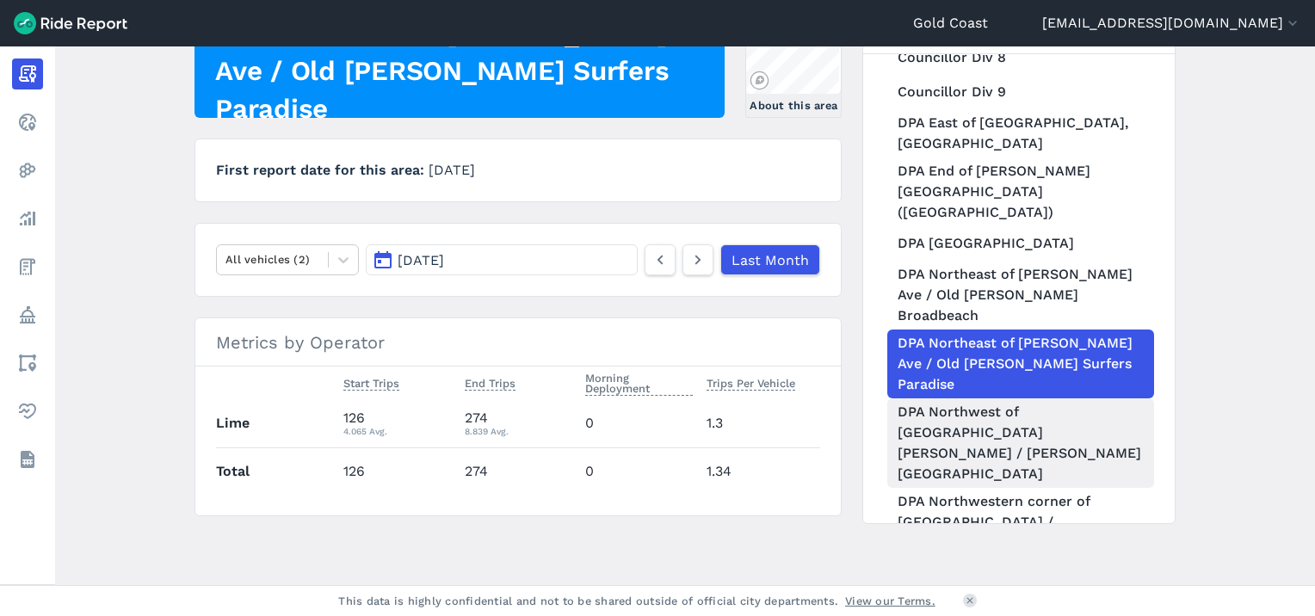
click at [1045, 399] on link "DPA Northwest of Old Burleigh Rd / Victoria Ave intersection" at bounding box center [1021, 444] width 267 height 90
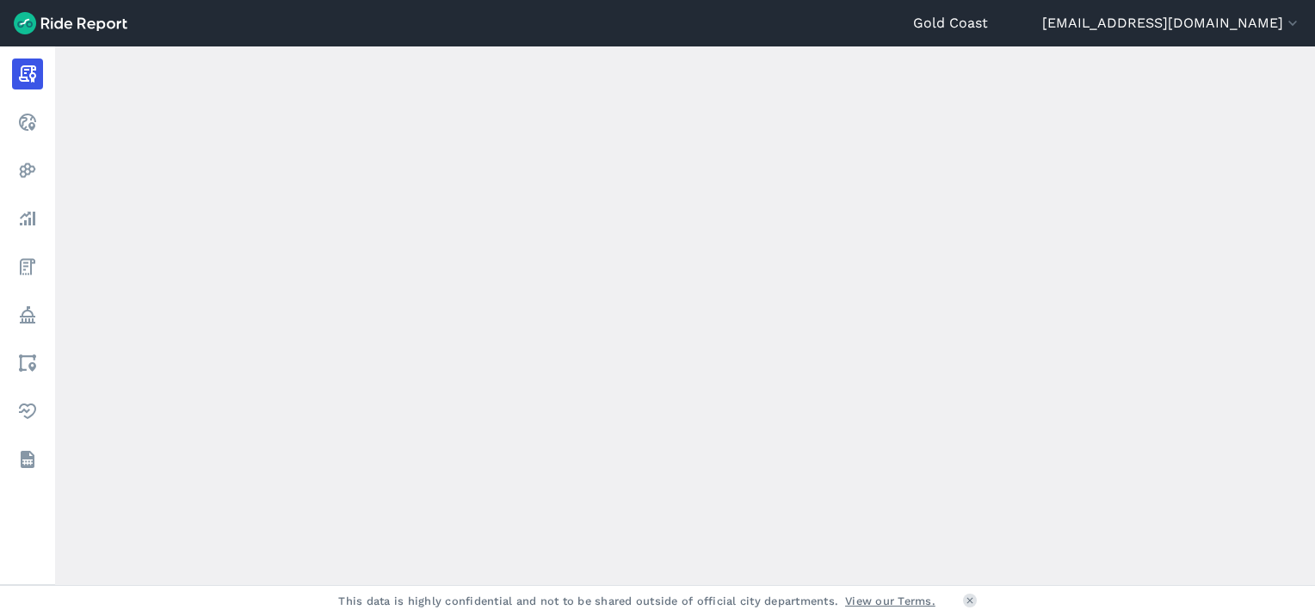
scroll to position [982, 0]
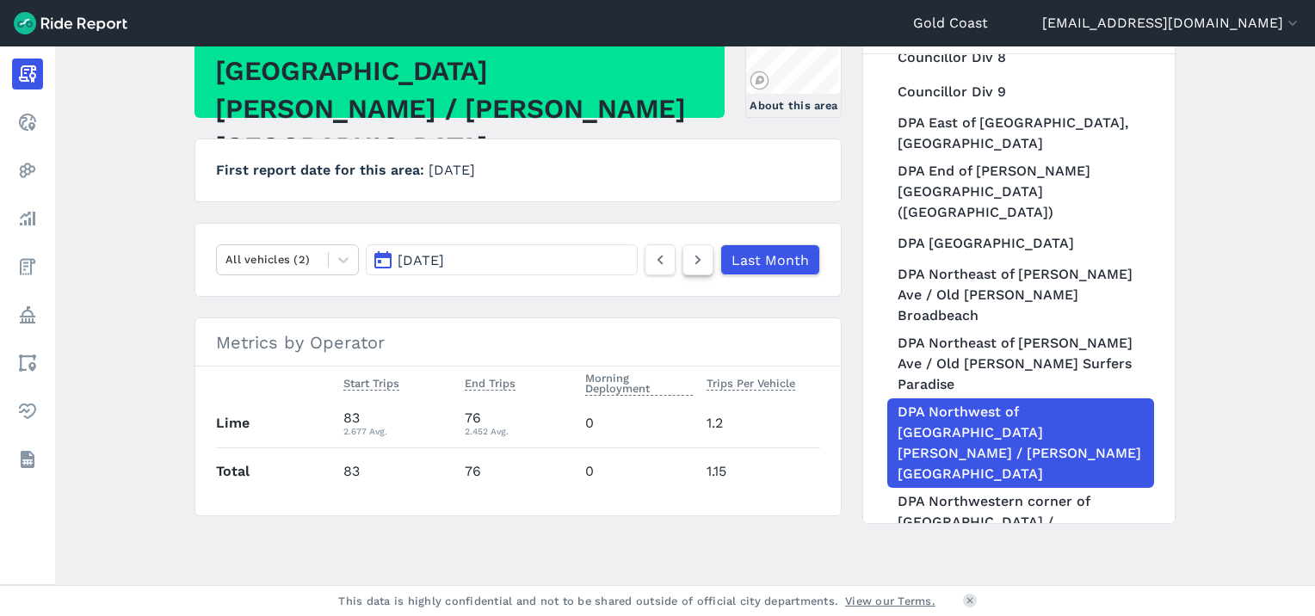
click at [706, 251] on icon at bounding box center [698, 260] width 19 height 21
click at [692, 252] on icon at bounding box center [698, 260] width 19 height 21
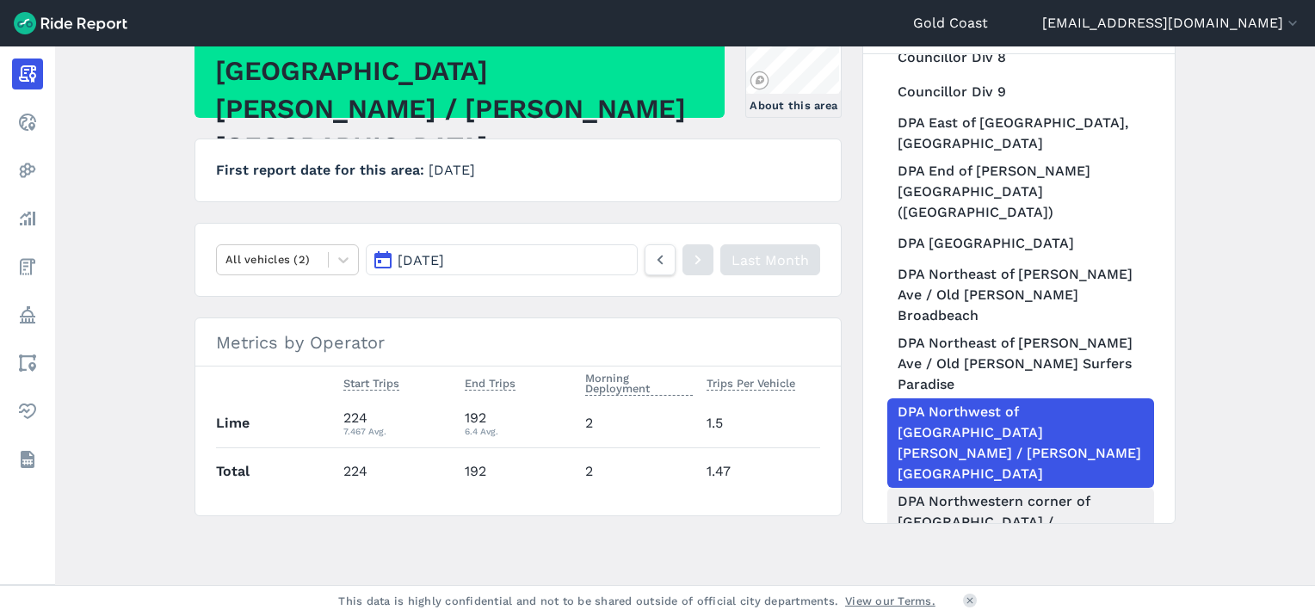
click at [919, 488] on link "DPA Northwestern corner of Esplanade / Staghorn Ave intersection" at bounding box center [1021, 522] width 267 height 69
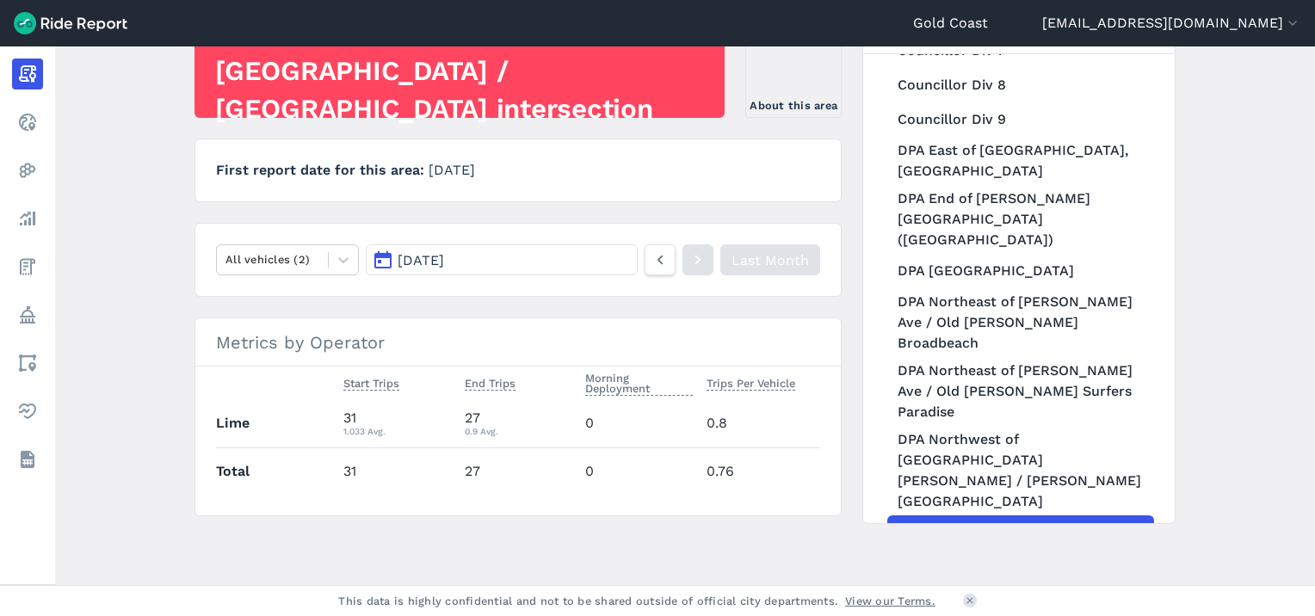
scroll to position [982, 0]
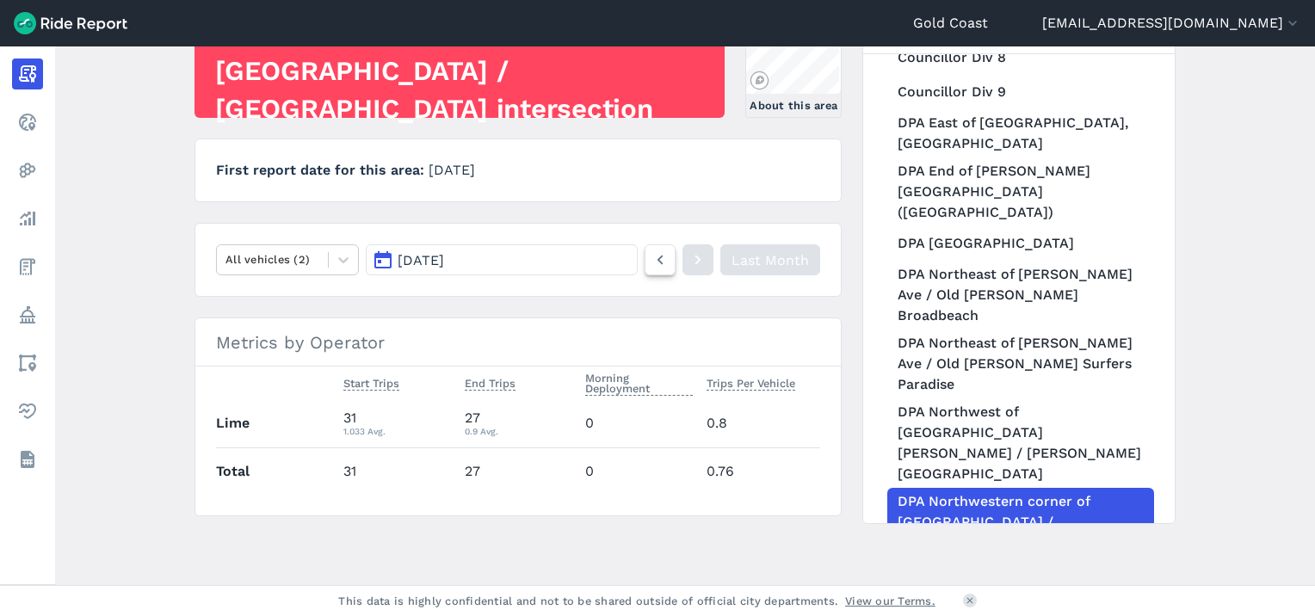
click at [662, 254] on icon at bounding box center [660, 260] width 19 height 21
click at [708, 255] on link at bounding box center [698, 259] width 31 height 31
click at [693, 253] on icon at bounding box center [698, 260] width 19 height 21
click at [954, 557] on link "DPA Southeast of Clifford St / Surfers Paradise Blvd intersection (West of Q1)" at bounding box center [1021, 591] width 267 height 69
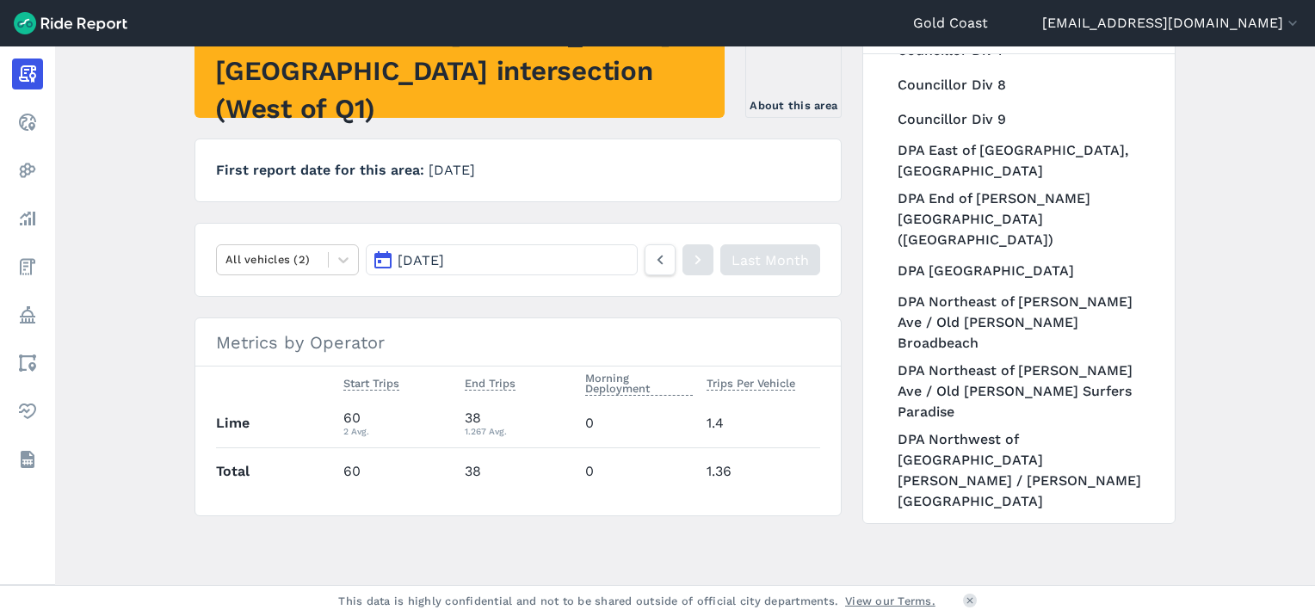
scroll to position [982, 0]
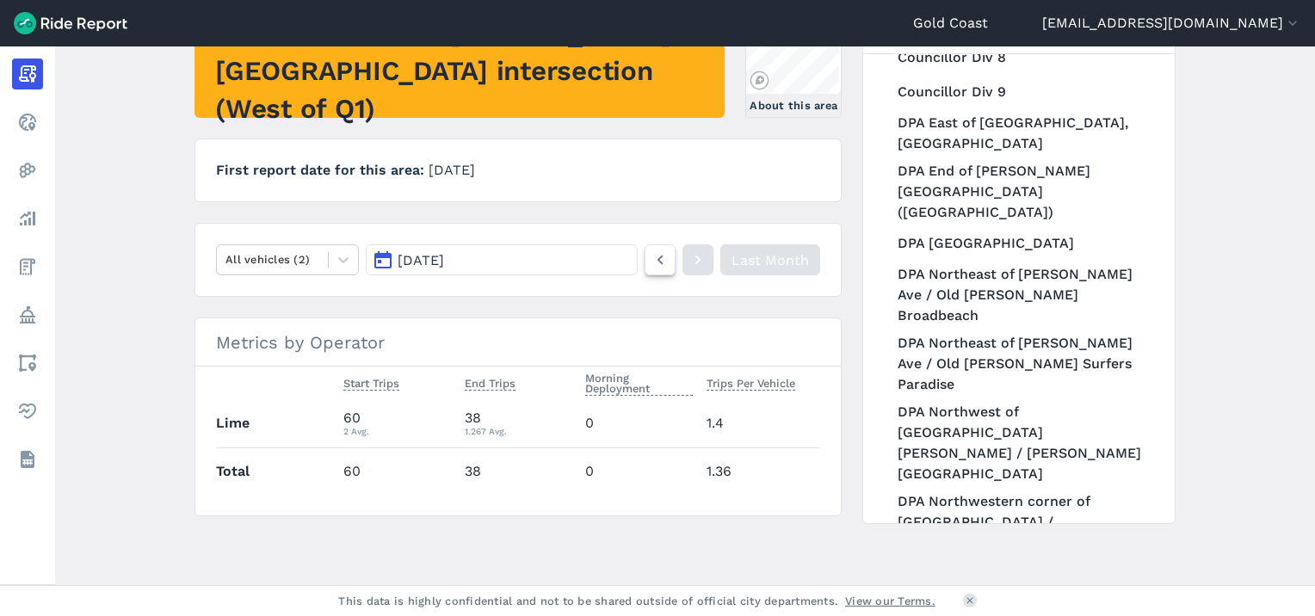
click at [646, 258] on link at bounding box center [660, 259] width 31 height 31
click at [696, 252] on icon at bounding box center [698, 260] width 19 height 21
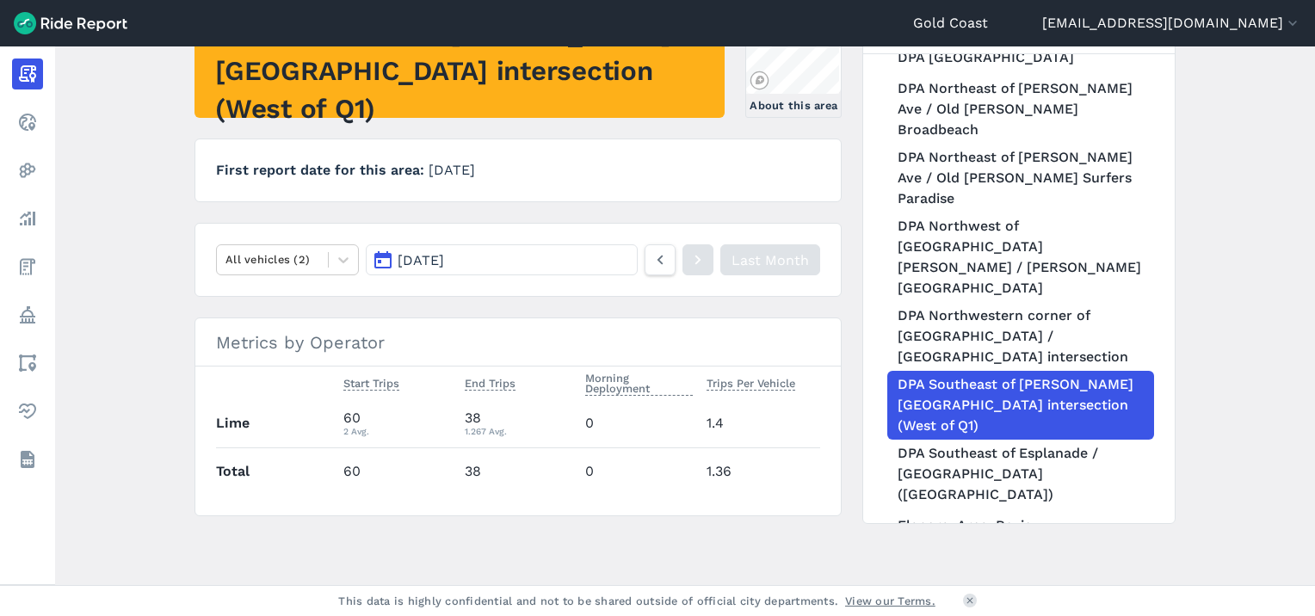
scroll to position [1174, 0]
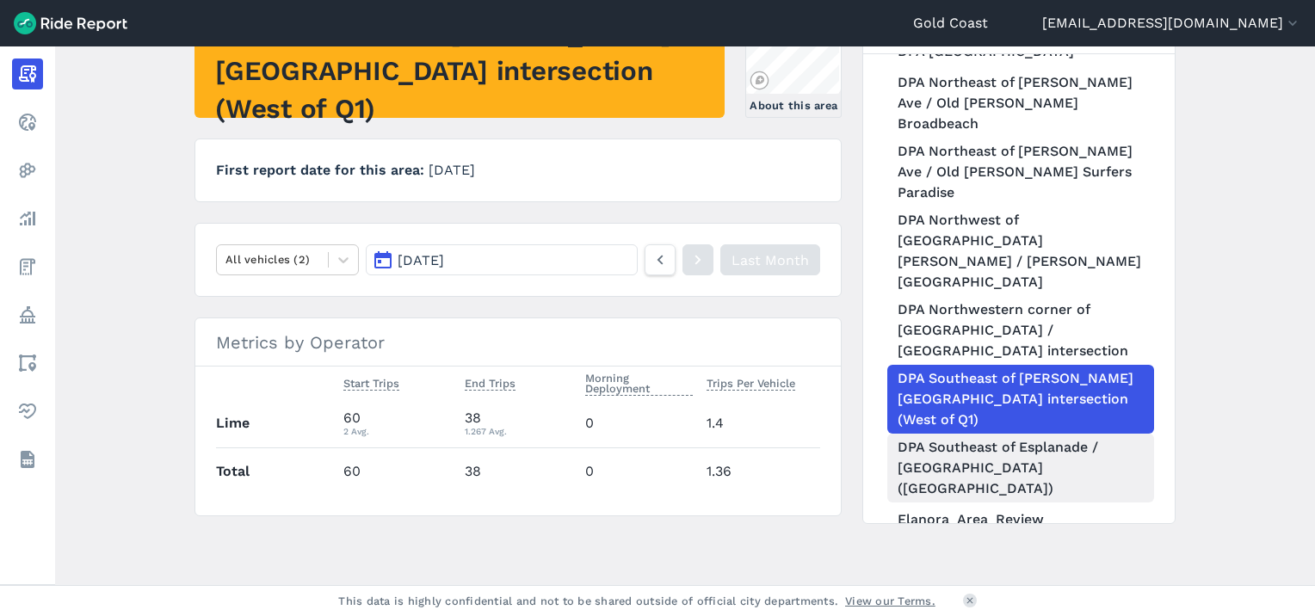
click at [1064, 434] on link "DPA Southeast of Esplanade / View Ave (Oceanway)" at bounding box center [1021, 468] width 267 height 69
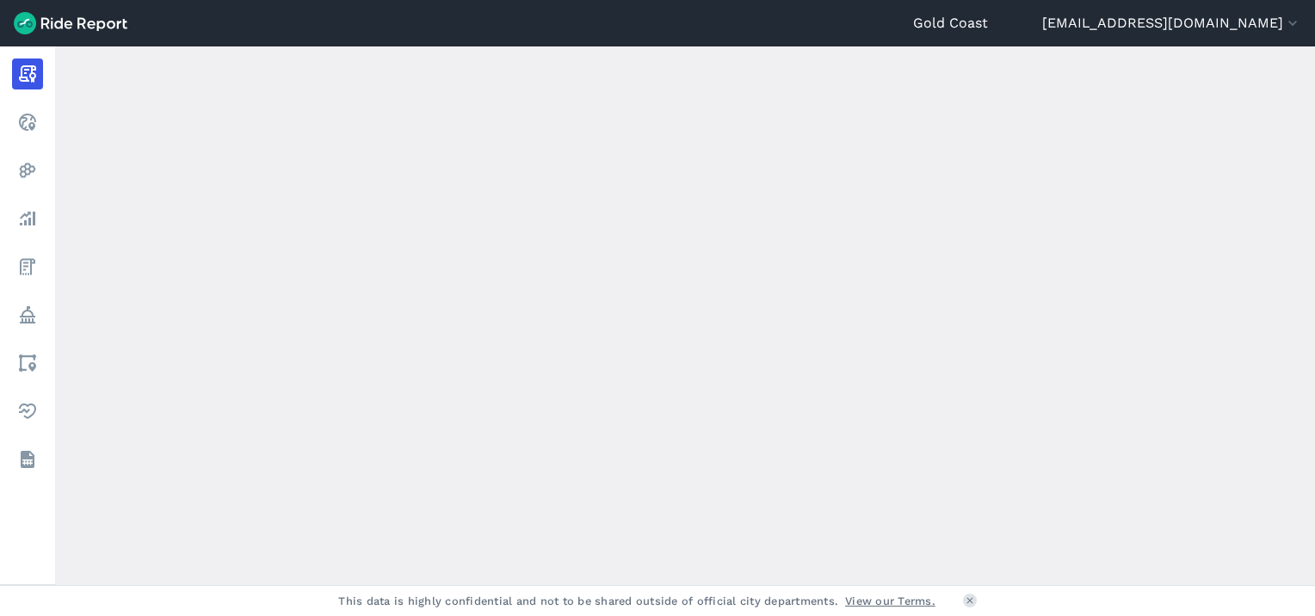
scroll to position [1174, 0]
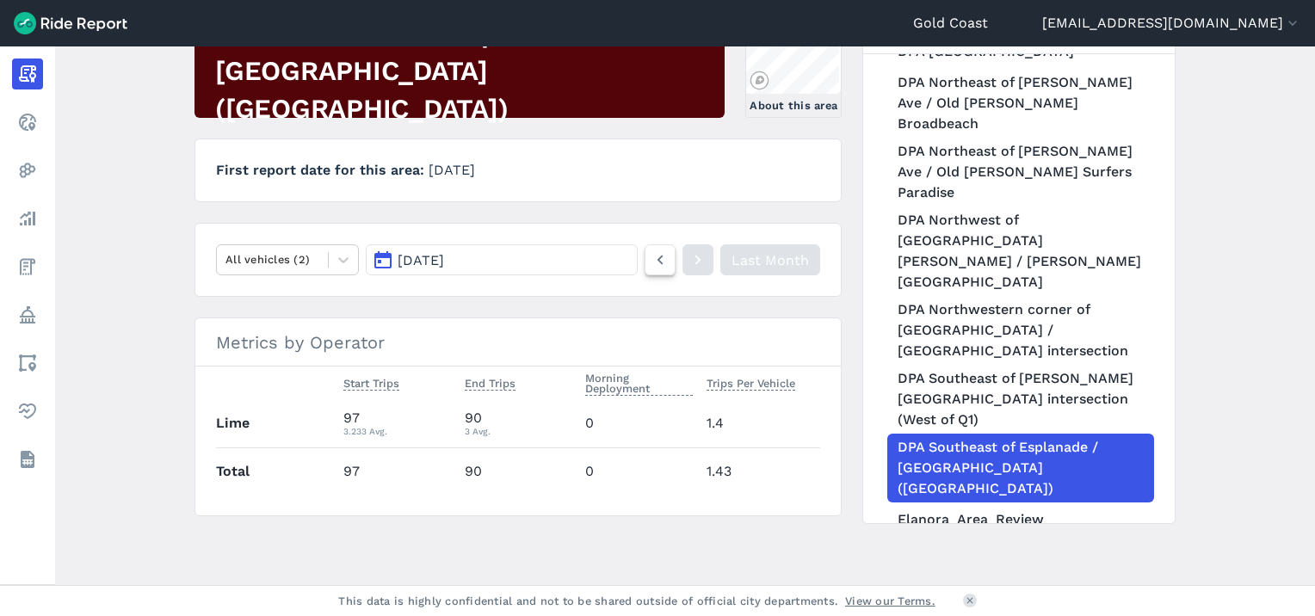
click at [659, 258] on icon at bounding box center [660, 260] width 19 height 21
click at [691, 259] on icon at bounding box center [698, 260] width 19 height 21
click at [696, 258] on icon at bounding box center [698, 260] width 19 height 21
click at [657, 251] on icon at bounding box center [660, 260] width 19 height 21
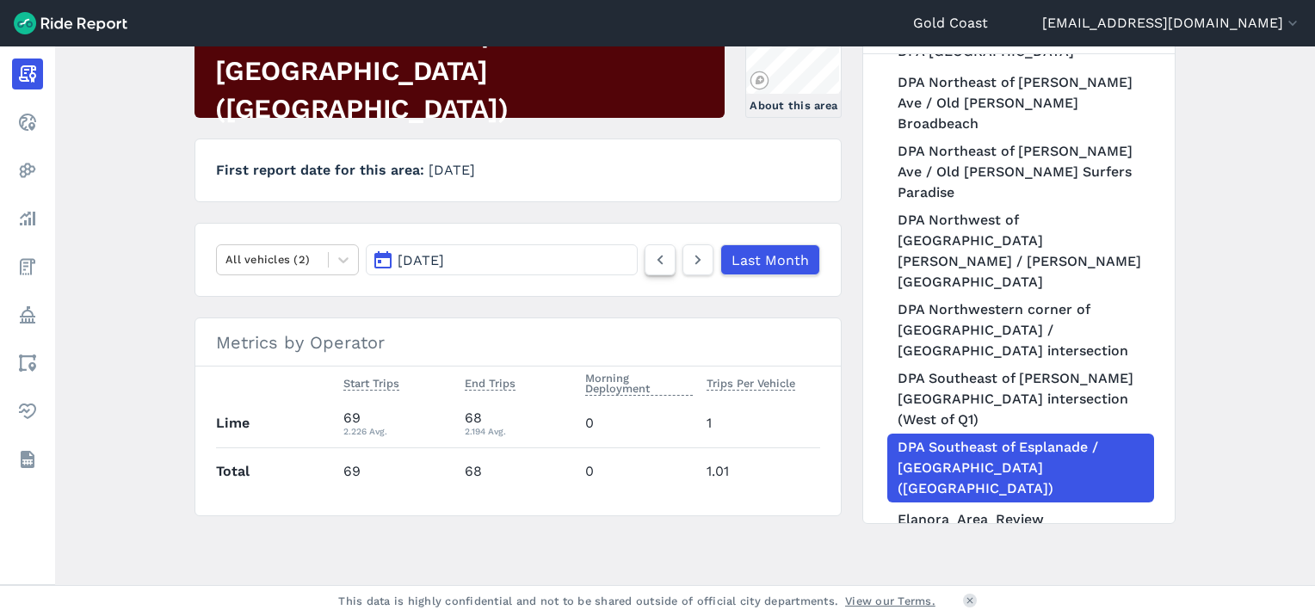
click at [657, 251] on icon at bounding box center [660, 260] width 19 height 21
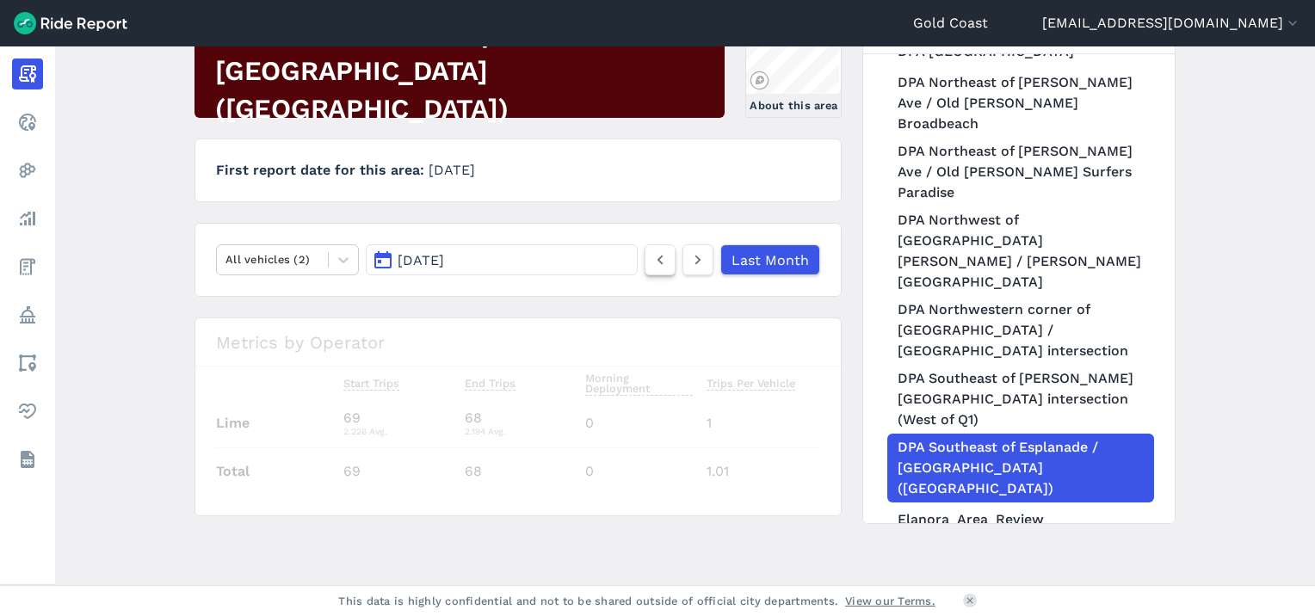
click at [657, 251] on icon at bounding box center [660, 260] width 19 height 21
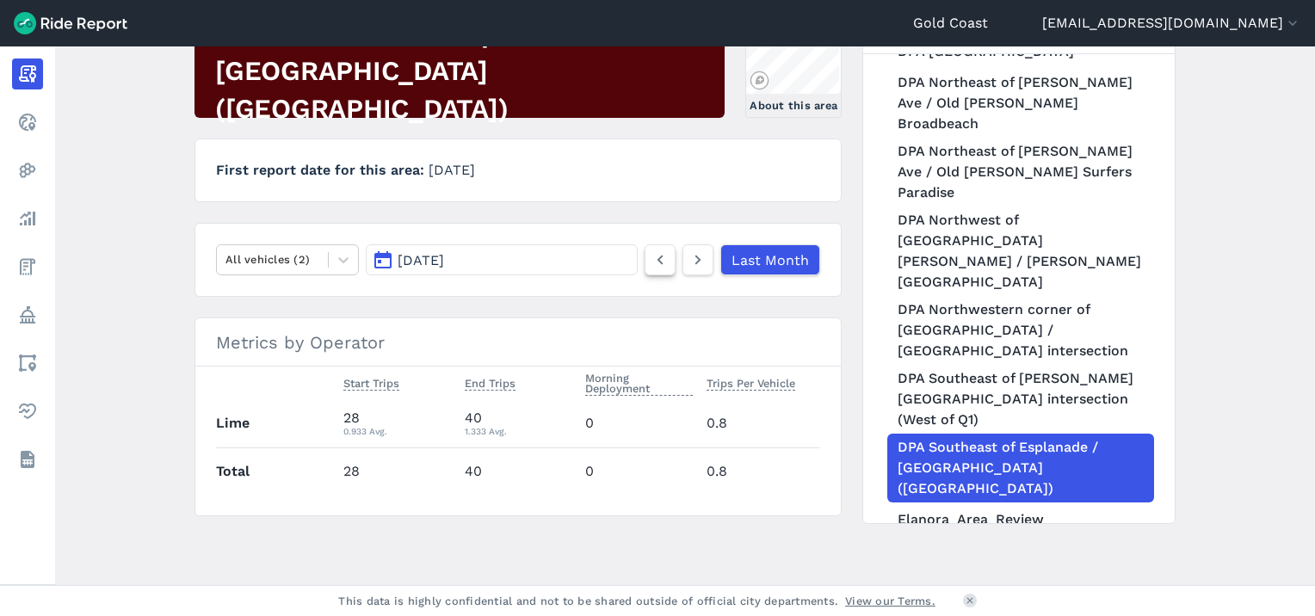
click at [657, 251] on icon at bounding box center [660, 260] width 19 height 21
click at [689, 256] on icon at bounding box center [698, 260] width 19 height 21
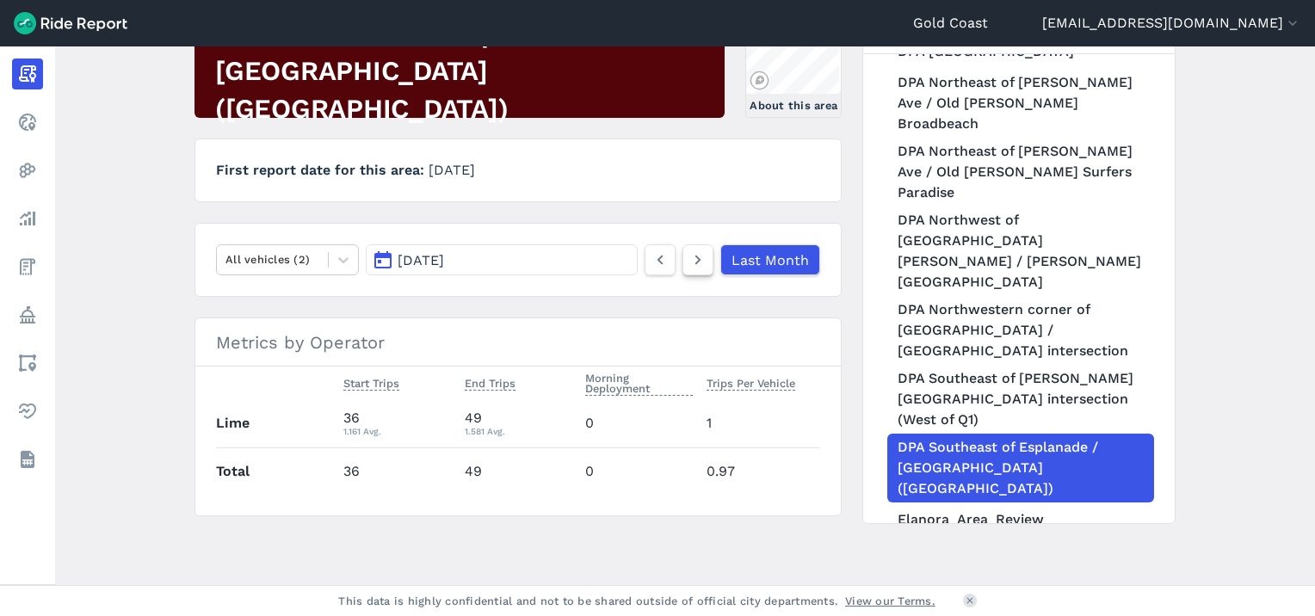
click at [689, 256] on icon at bounding box center [698, 260] width 19 height 21
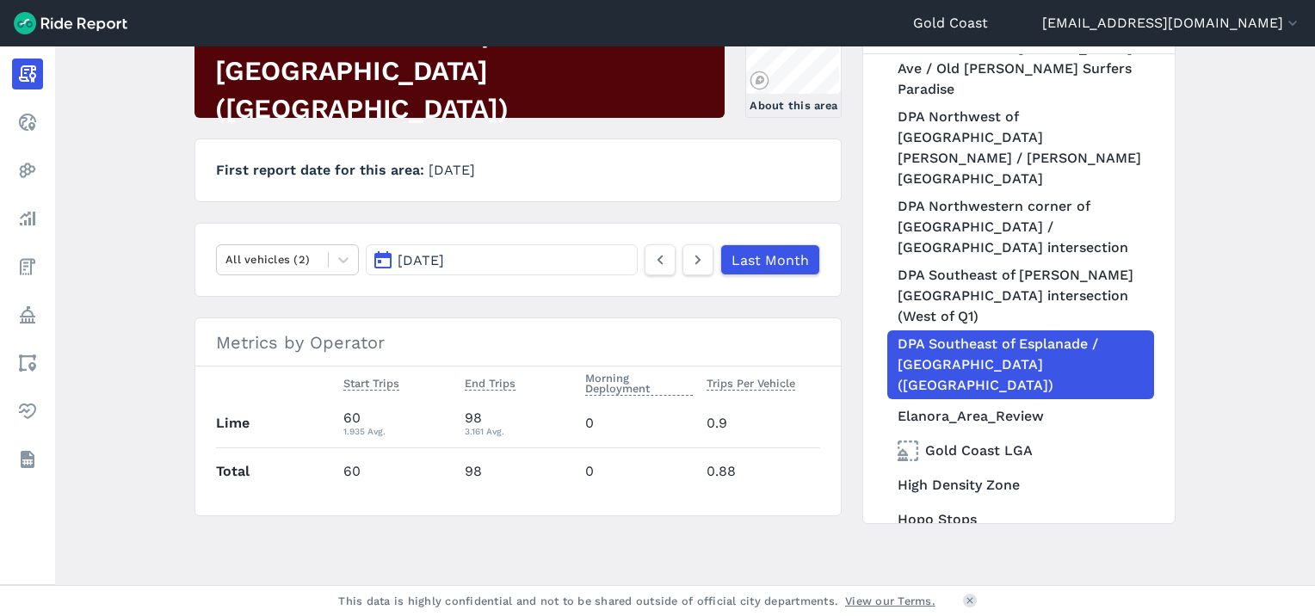
scroll to position [1312, 0]
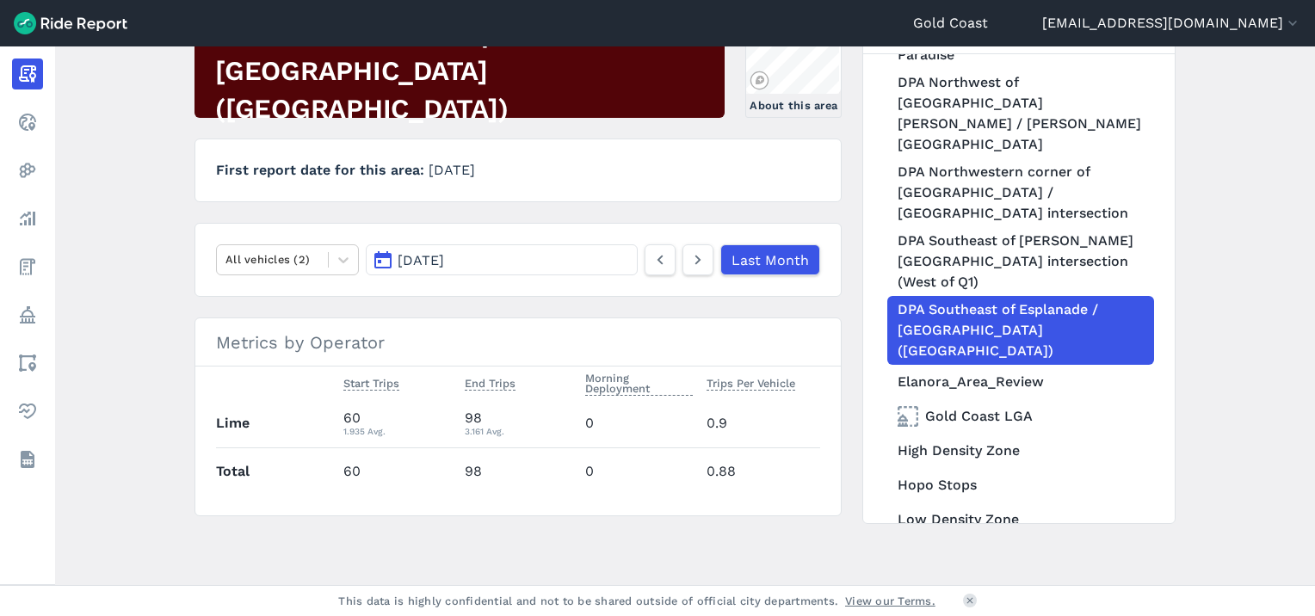
click at [1005, 537] on link "PDA Southwest of Victoria Ave / Surf Pde intersection" at bounding box center [1021, 571] width 267 height 69
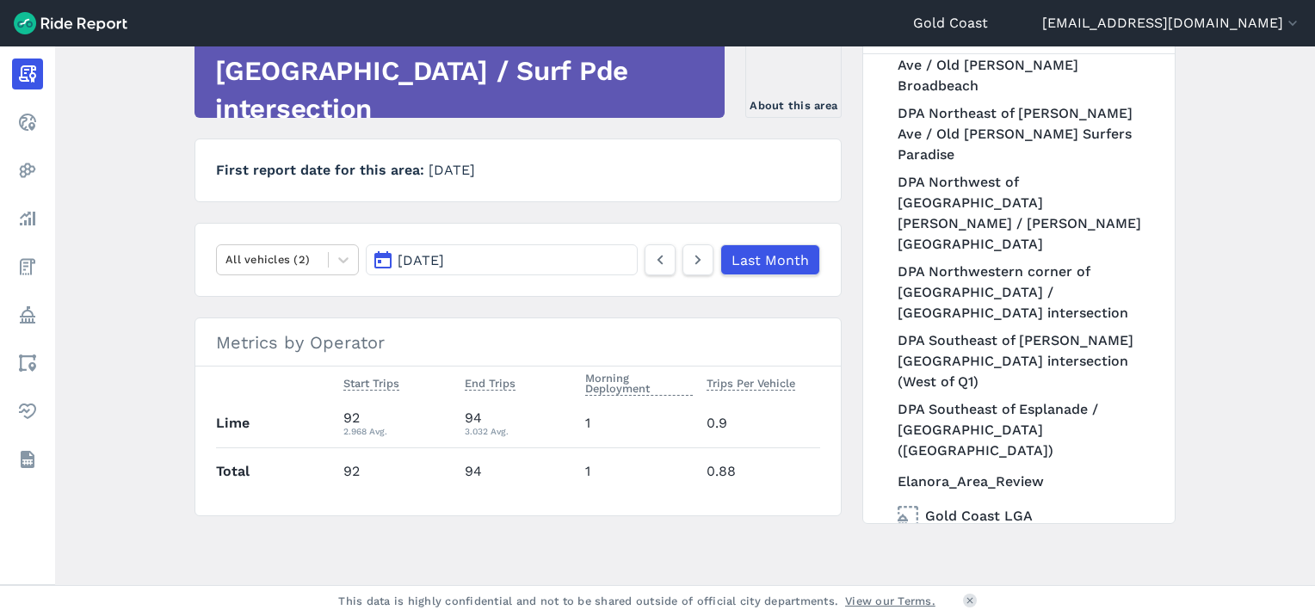
scroll to position [1312, 0]
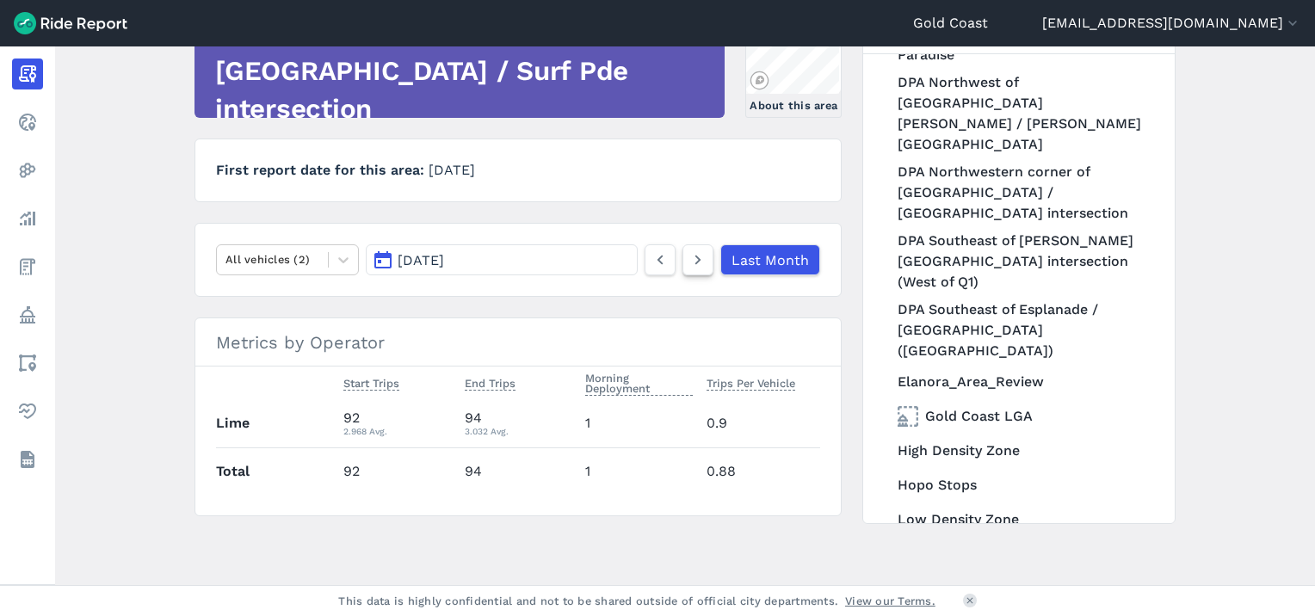
click at [704, 257] on icon at bounding box center [698, 260] width 19 height 21
click at [692, 254] on icon at bounding box center [698, 260] width 19 height 21
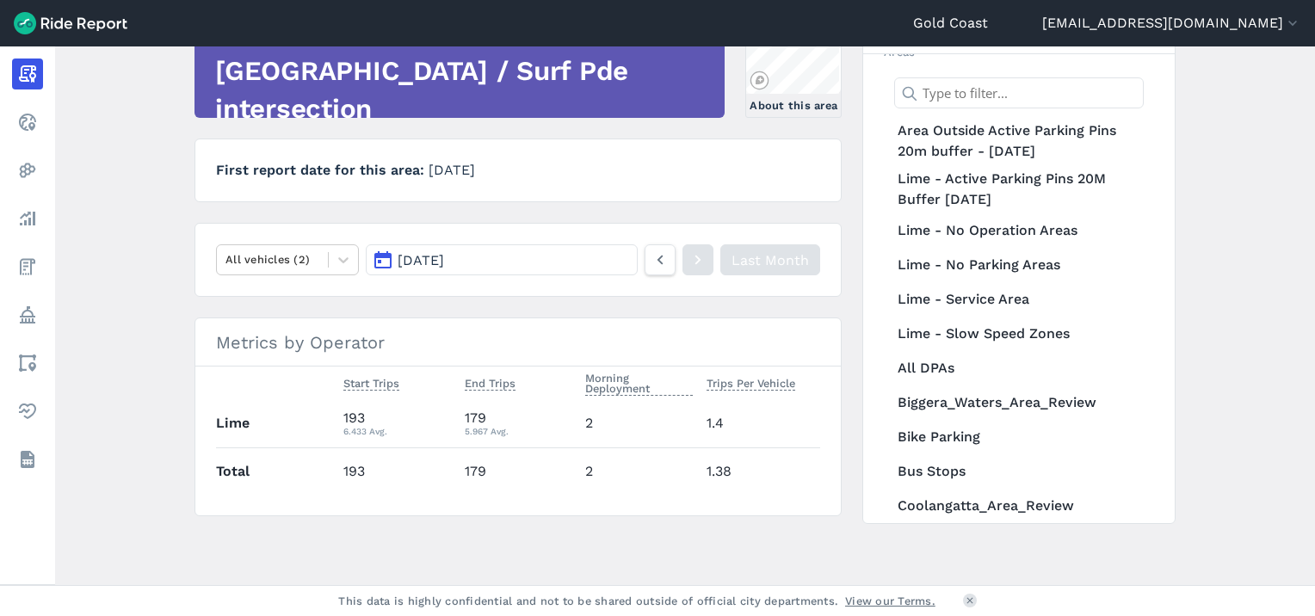
scroll to position [52, 0]
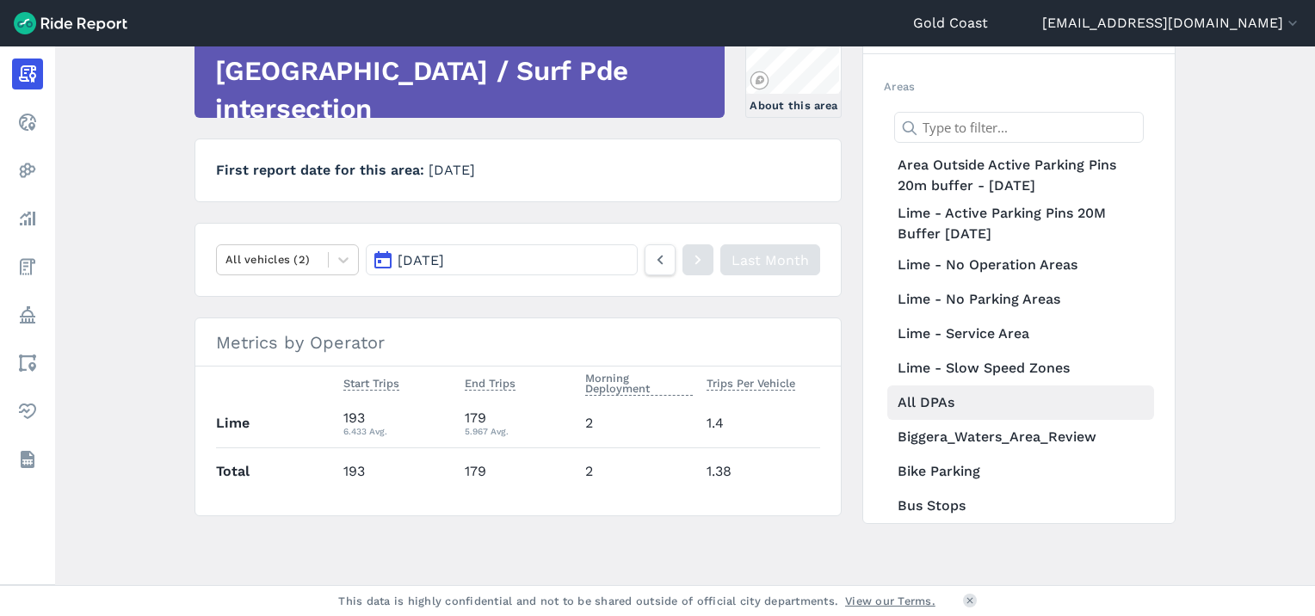
click at [914, 400] on link "All DPAs" at bounding box center [1021, 403] width 267 height 34
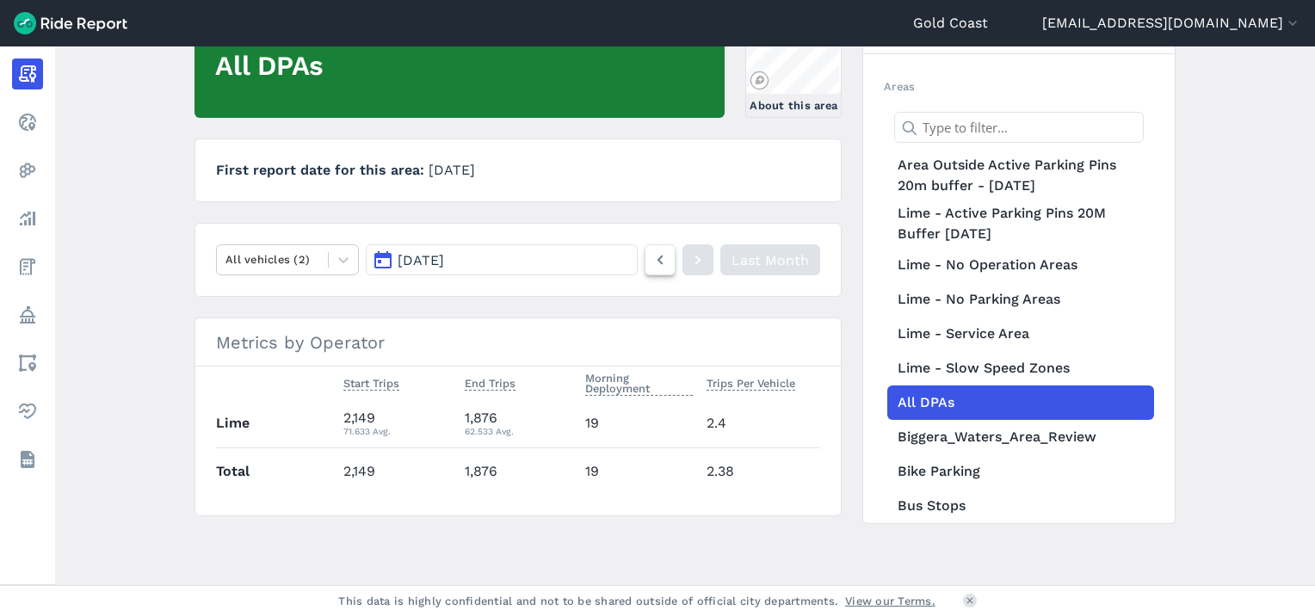
click at [664, 264] on icon at bounding box center [660, 260] width 19 height 21
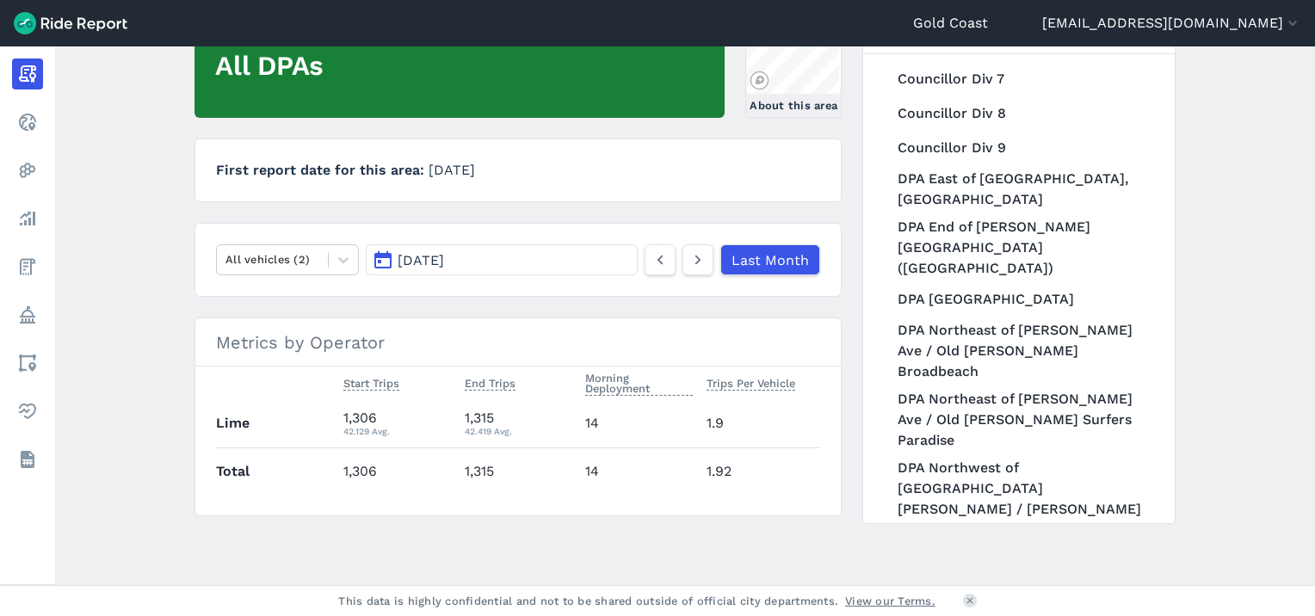
scroll to position [933, 0]
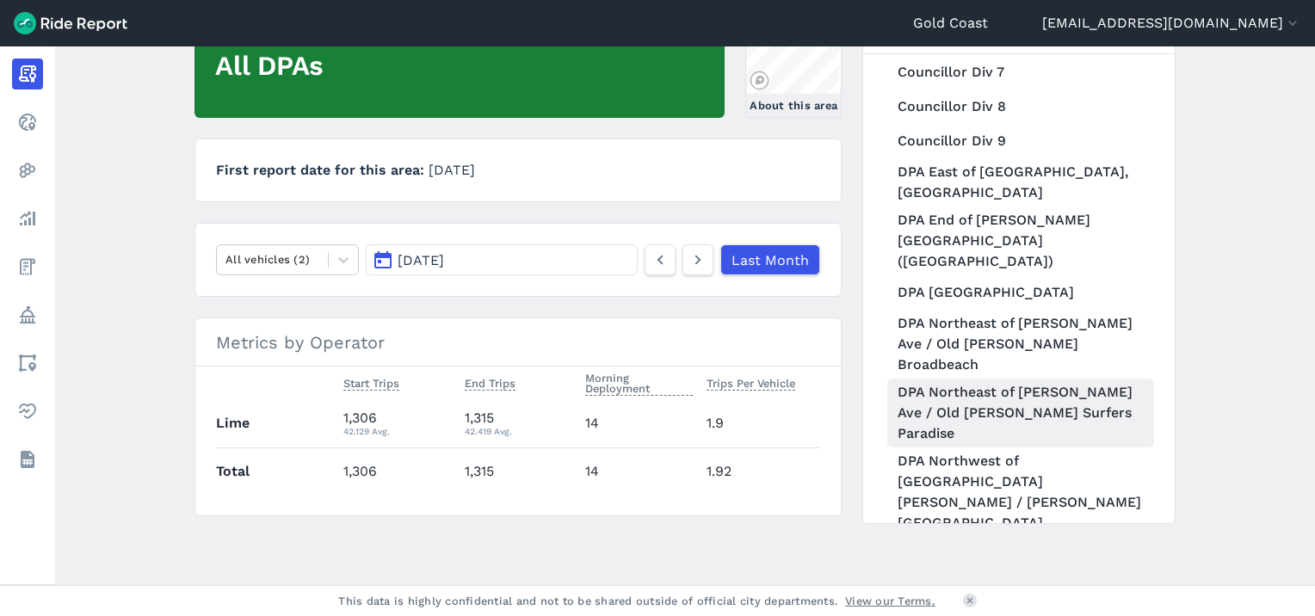
click at [1010, 379] on link "DPA Northeast of Charles Ave / Old Burleigh Rd Surfers Paradise" at bounding box center [1021, 413] width 267 height 69
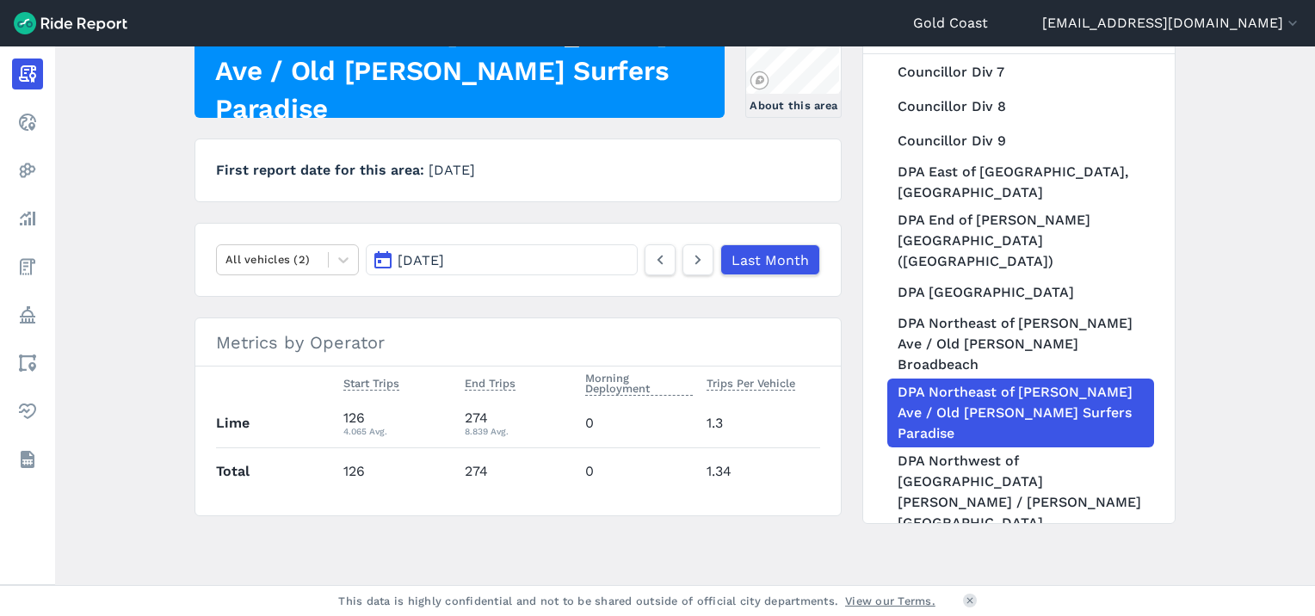
scroll to position [168, 0]
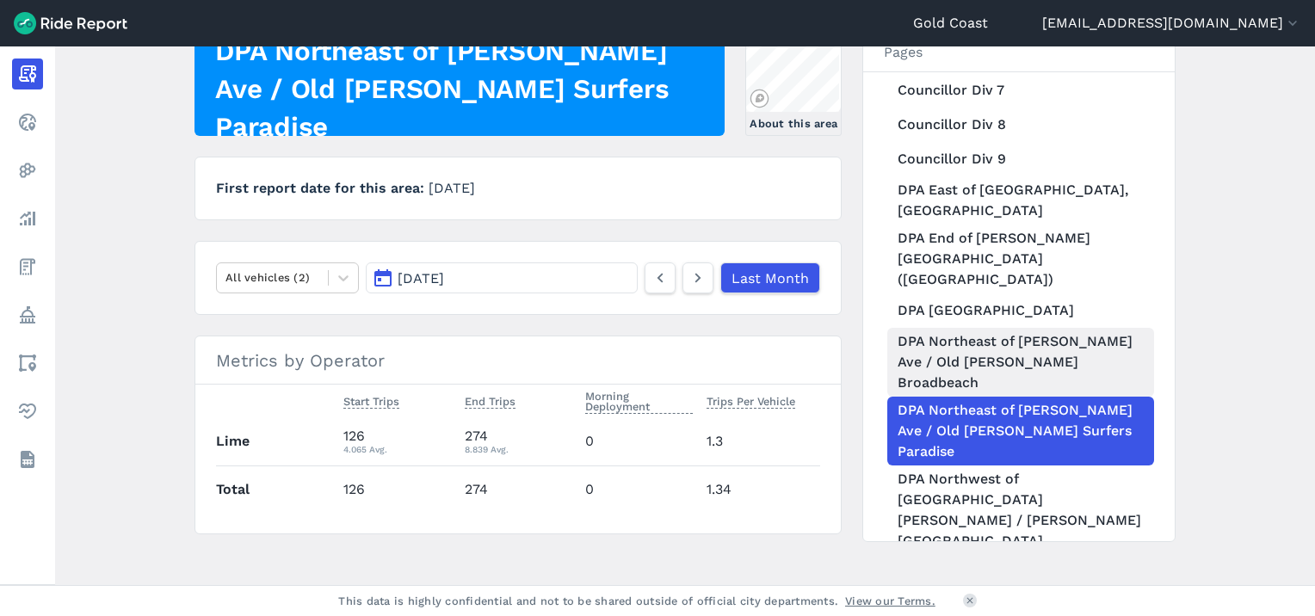
click at [1006, 349] on link "DPA Northeast of Charles Ave / Old Burleigh Rd Broadbeach" at bounding box center [1021, 362] width 267 height 69
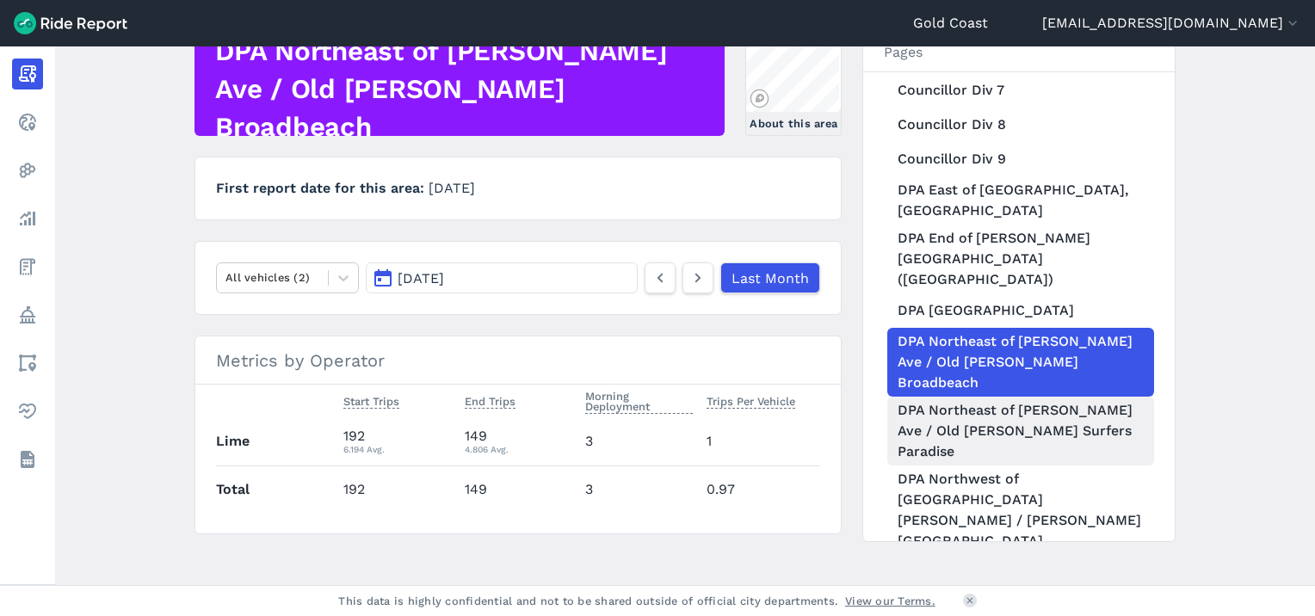
click at [1005, 397] on link "DPA Northeast of Charles Ave / Old Burleigh Rd Surfers Paradise" at bounding box center [1021, 431] width 267 height 69
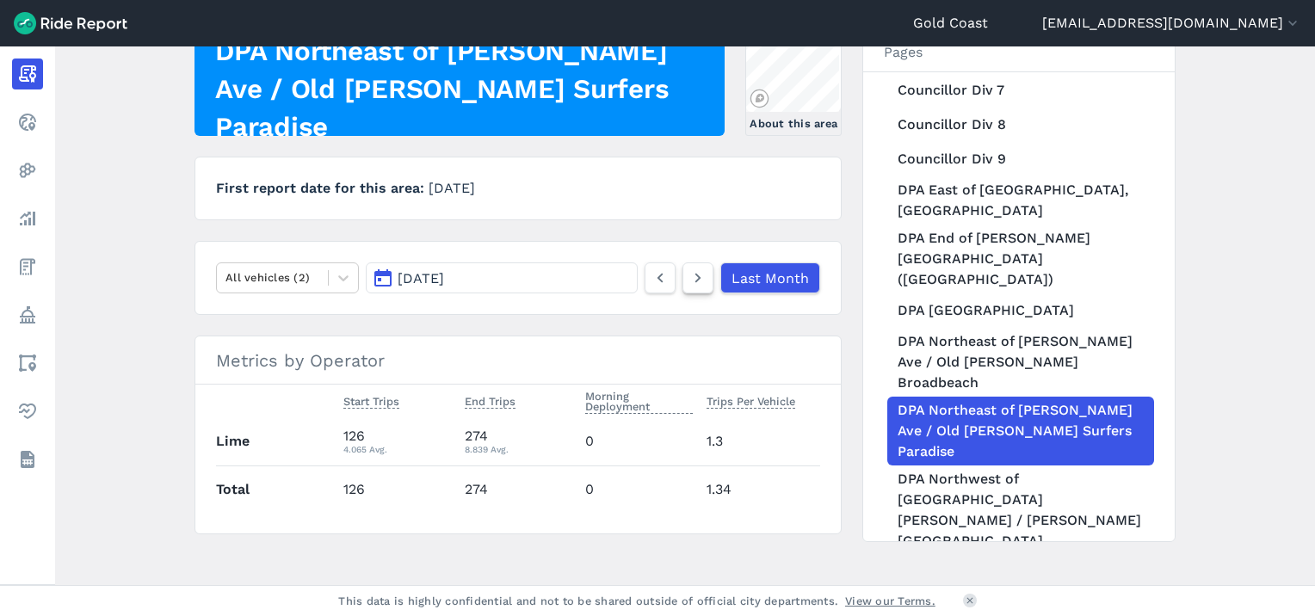
click at [696, 276] on icon at bounding box center [698, 278] width 19 height 21
click at [686, 275] on link at bounding box center [698, 278] width 31 height 31
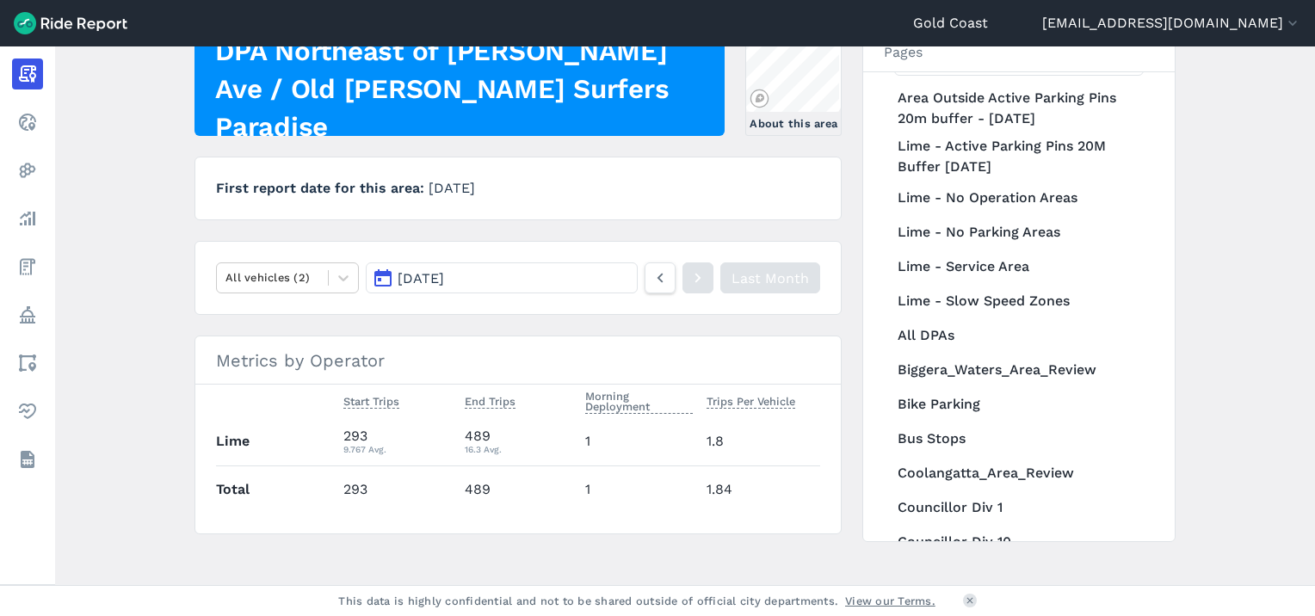
scroll to position [71, 0]
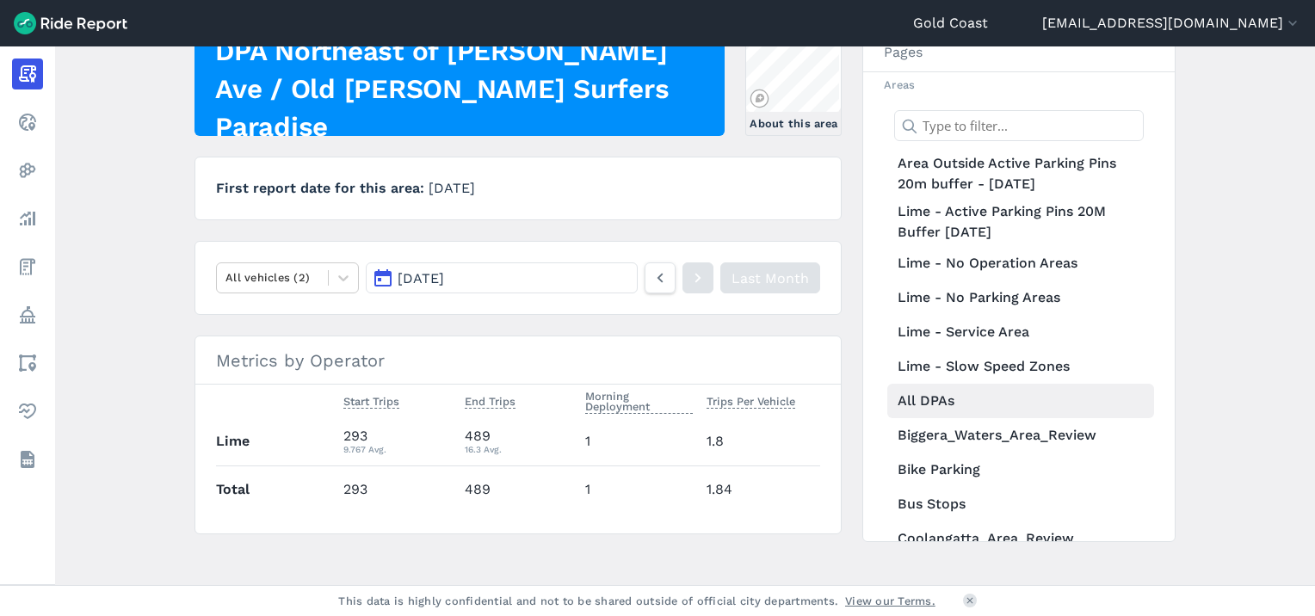
click at [951, 401] on link "All DPAs" at bounding box center [1021, 401] width 267 height 34
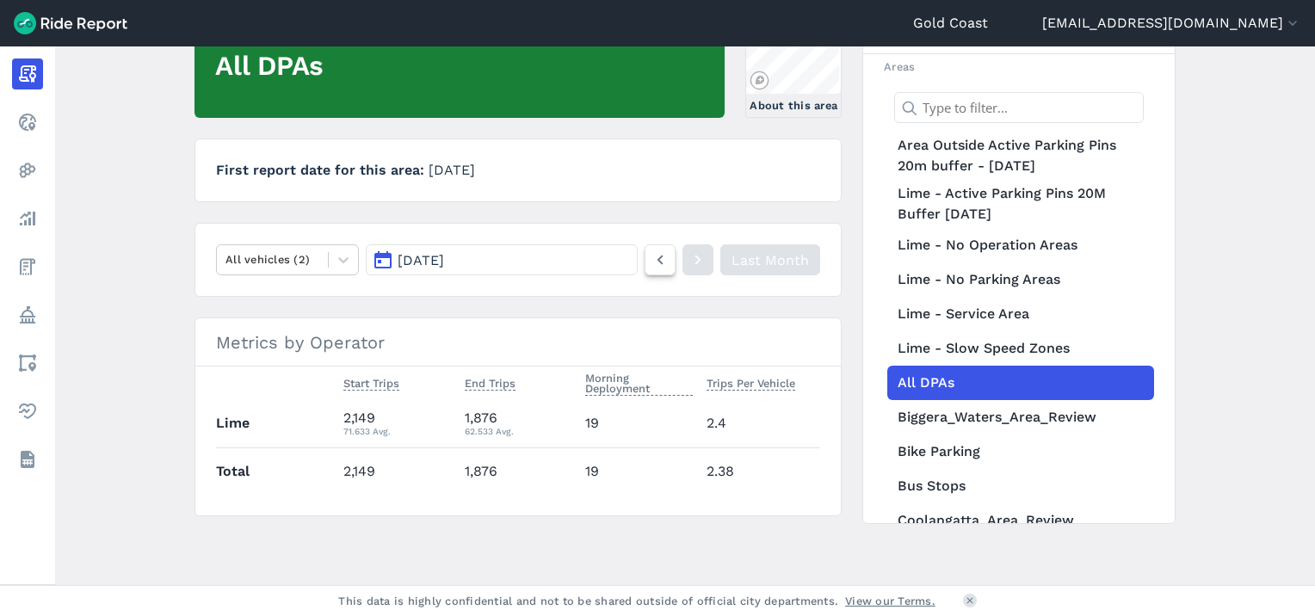
click at [665, 258] on icon at bounding box center [660, 260] width 19 height 21
click at [690, 258] on icon at bounding box center [698, 260] width 19 height 21
click at [661, 256] on use at bounding box center [661, 260] width 6 height 9
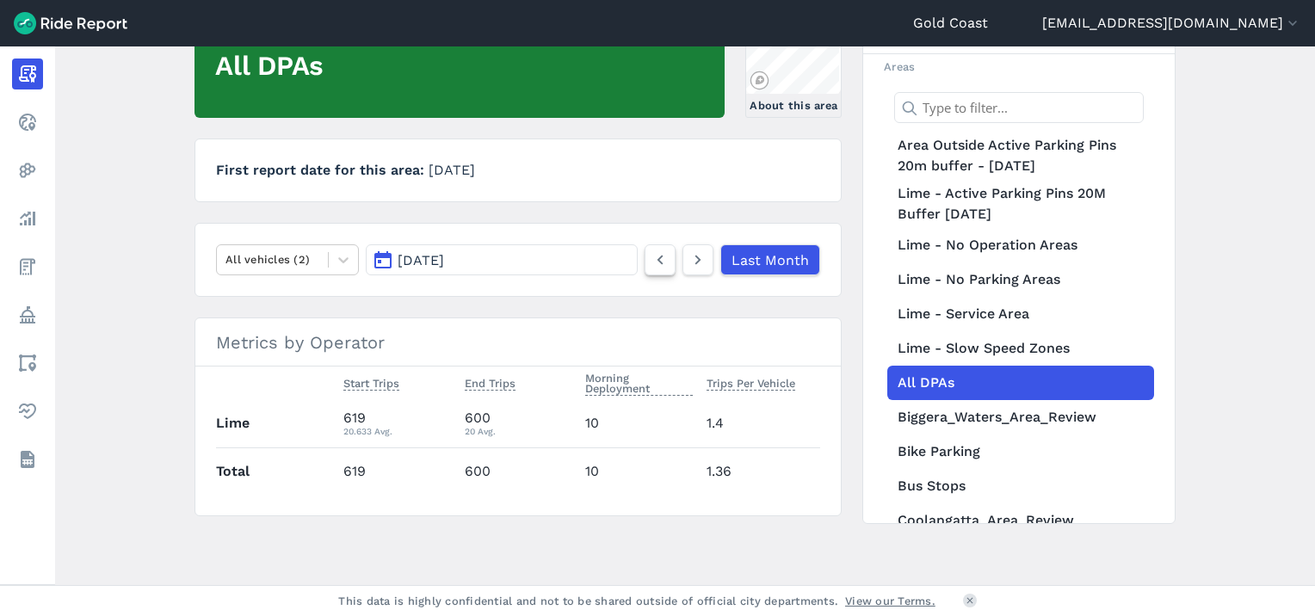
click at [655, 263] on icon at bounding box center [660, 260] width 19 height 21
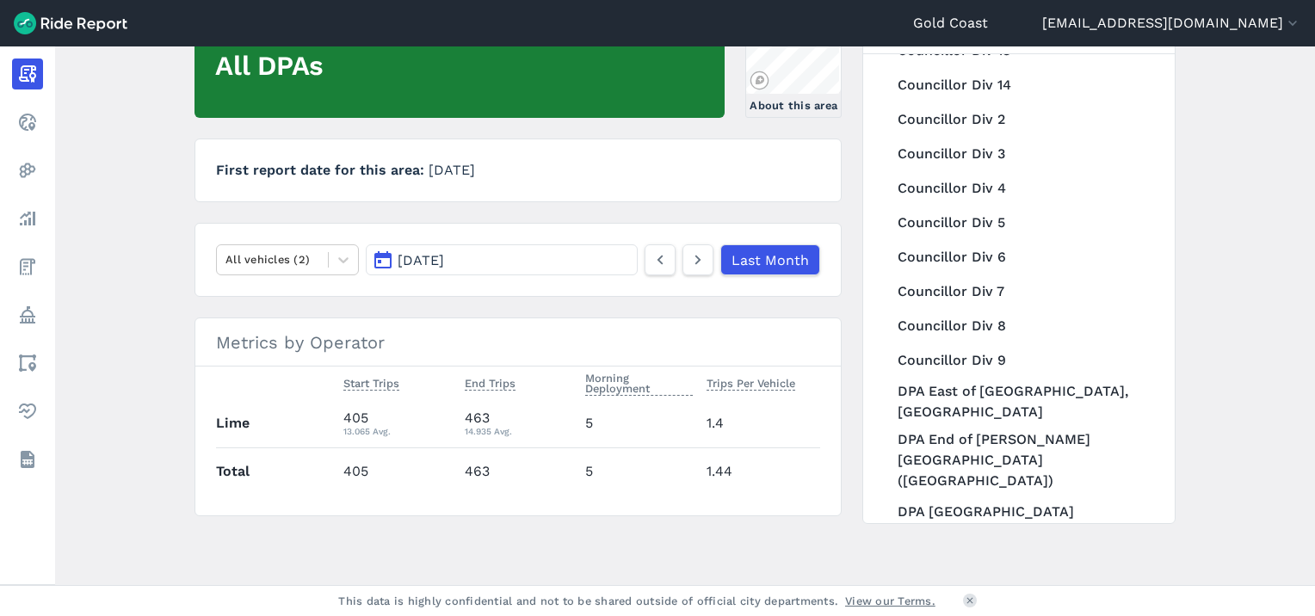
scroll to position [863, 0]
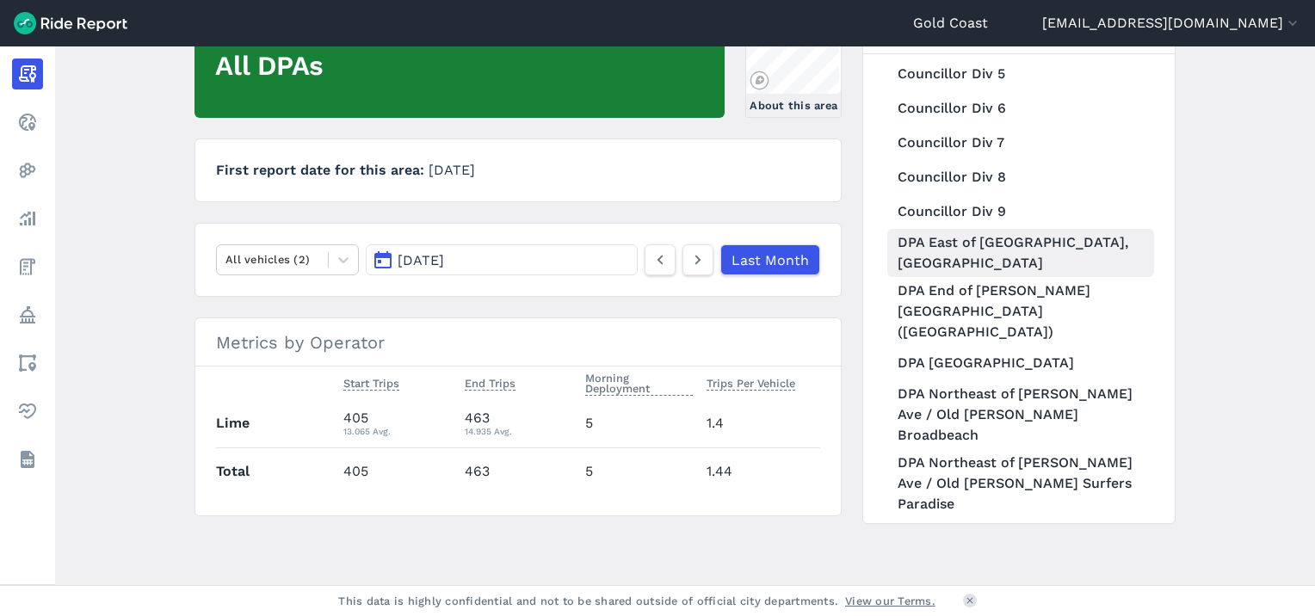
click at [971, 250] on link "DPA East of Broadbeach North Light Rail Station, West of Queensland Avenue" at bounding box center [1021, 253] width 267 height 48
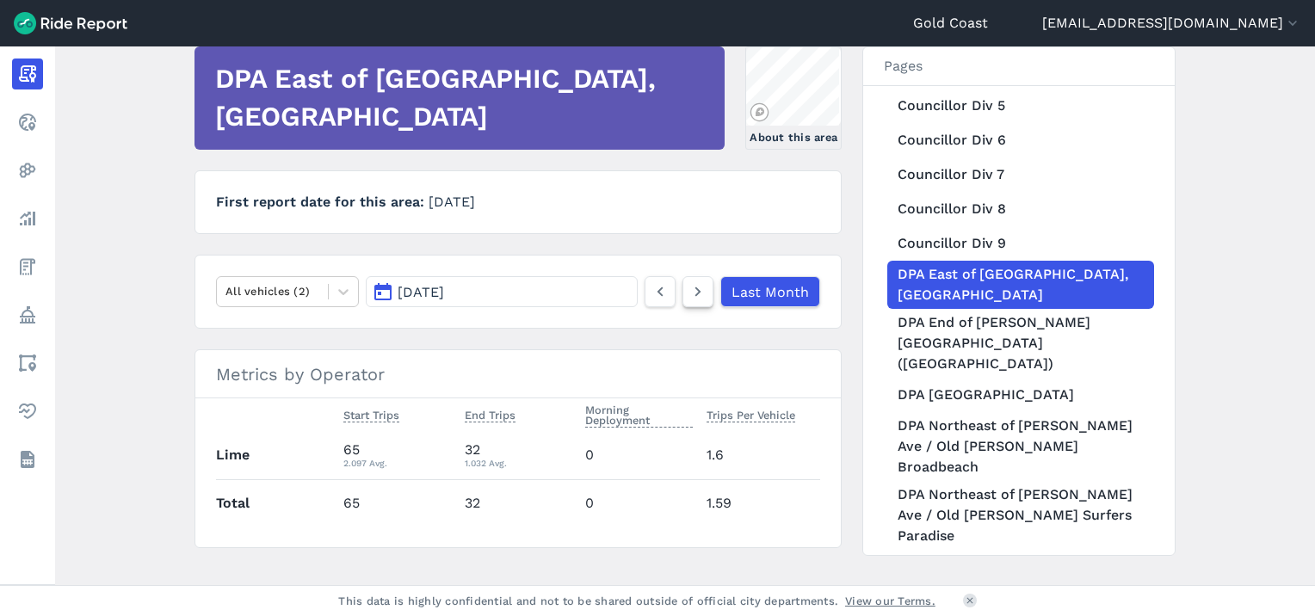
click at [699, 290] on use at bounding box center [699, 292] width 6 height 9
click at [654, 289] on icon at bounding box center [660, 291] width 19 height 21
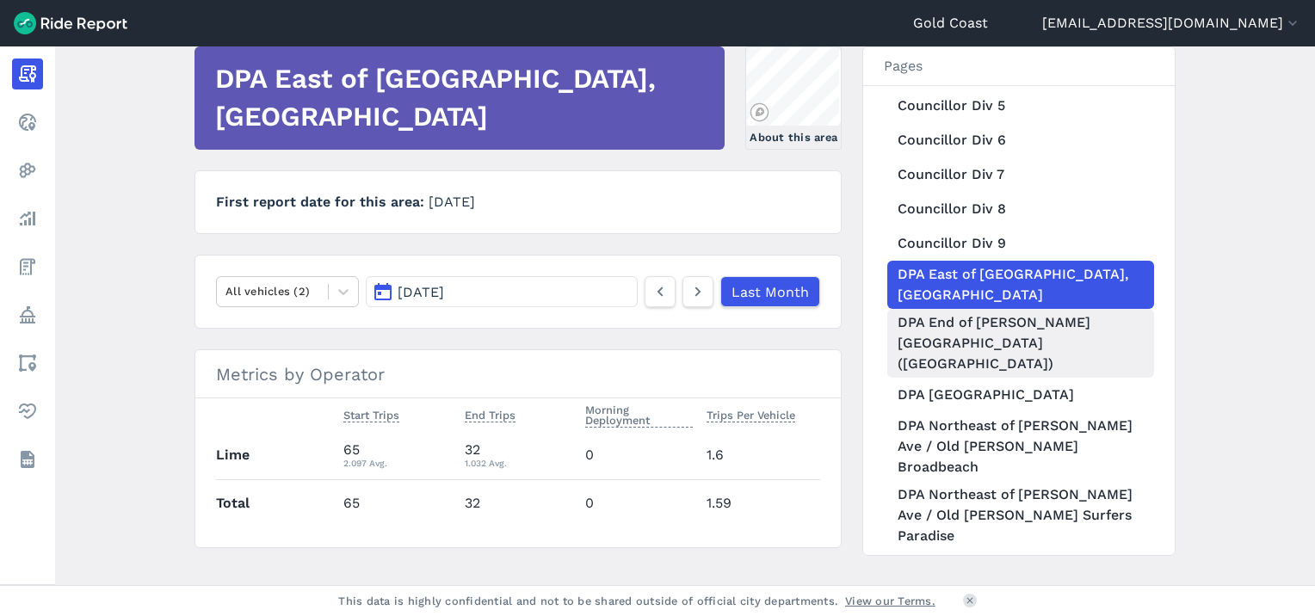
click at [934, 348] on link "DPA End of Hamilton Avenue (Oceanway)" at bounding box center [1021, 343] width 267 height 69
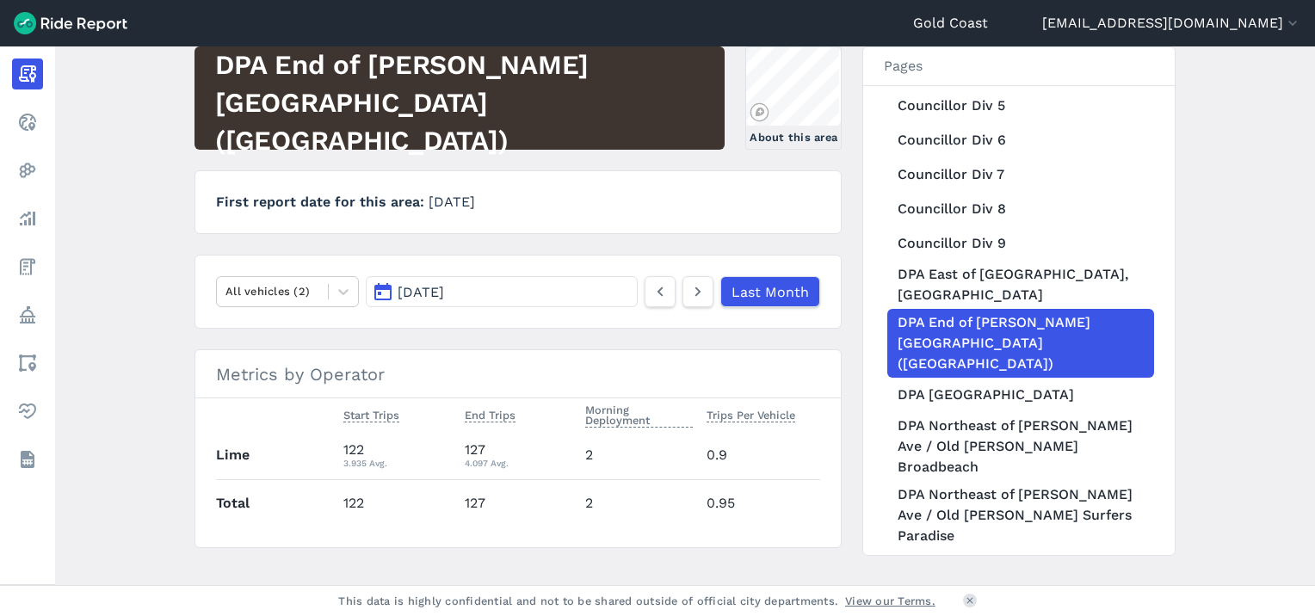
scroll to position [168, 0]
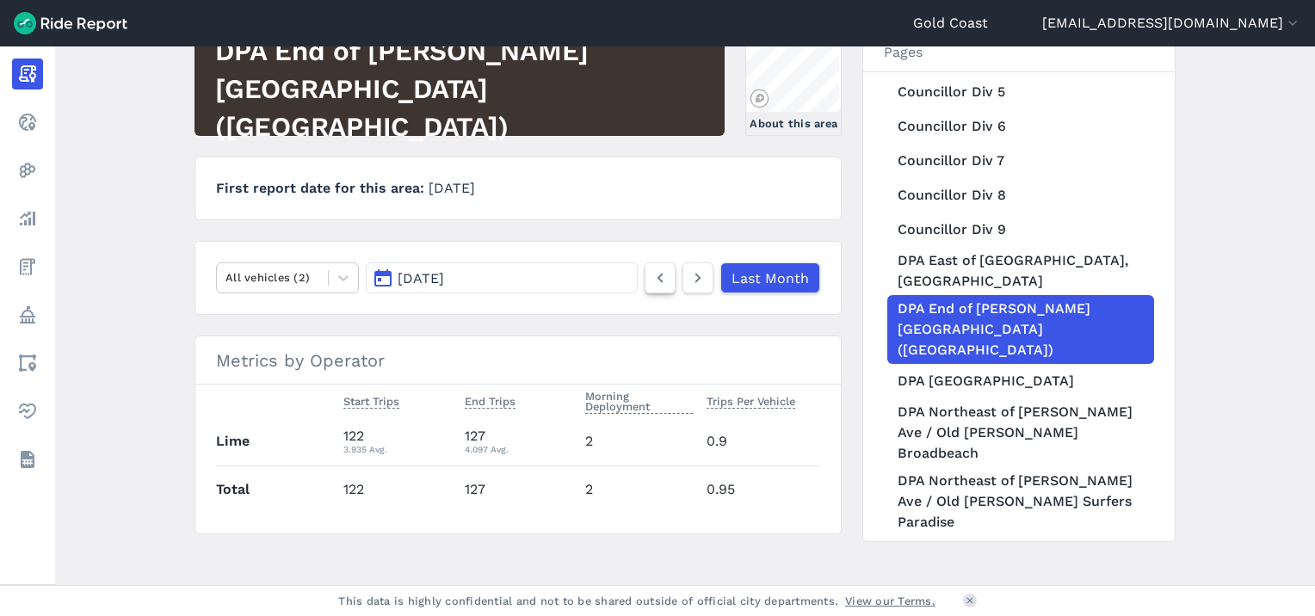
click at [665, 278] on icon at bounding box center [660, 278] width 19 height 21
click at [694, 273] on icon at bounding box center [698, 278] width 19 height 21
click at [923, 273] on link "DPA East of Broadbeach North Light Rail Station, West of Queensland Avenue" at bounding box center [1021, 271] width 267 height 48
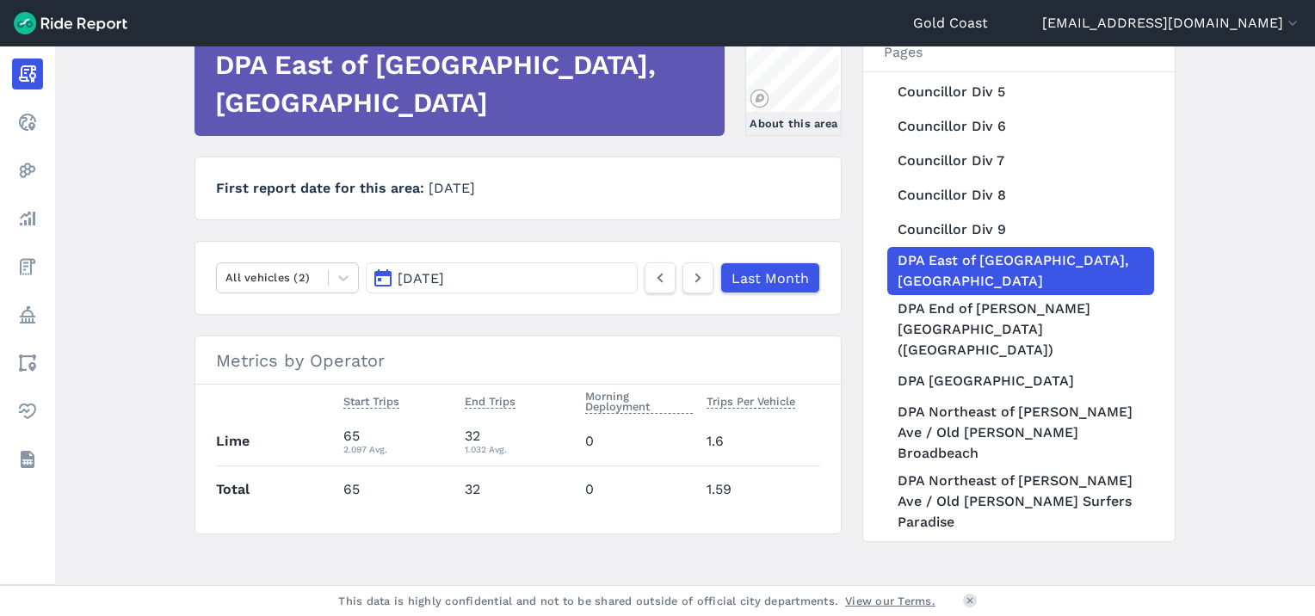
scroll to position [154, 0]
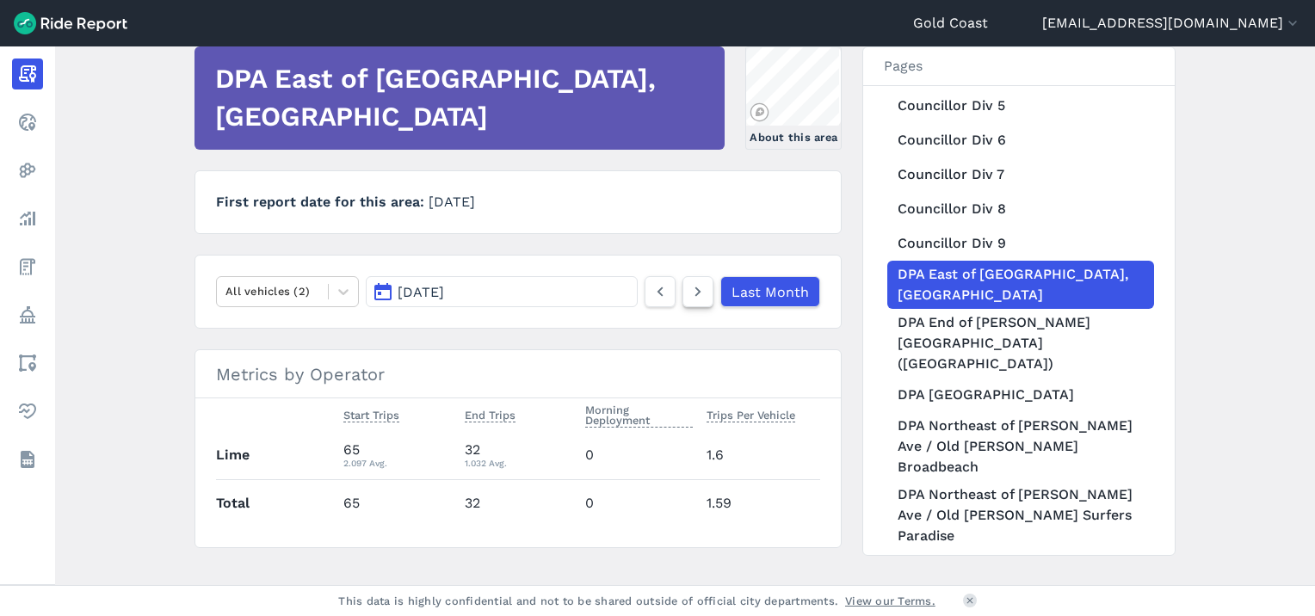
click at [701, 290] on icon at bounding box center [698, 291] width 19 height 21
click at [654, 290] on icon at bounding box center [660, 291] width 19 height 21
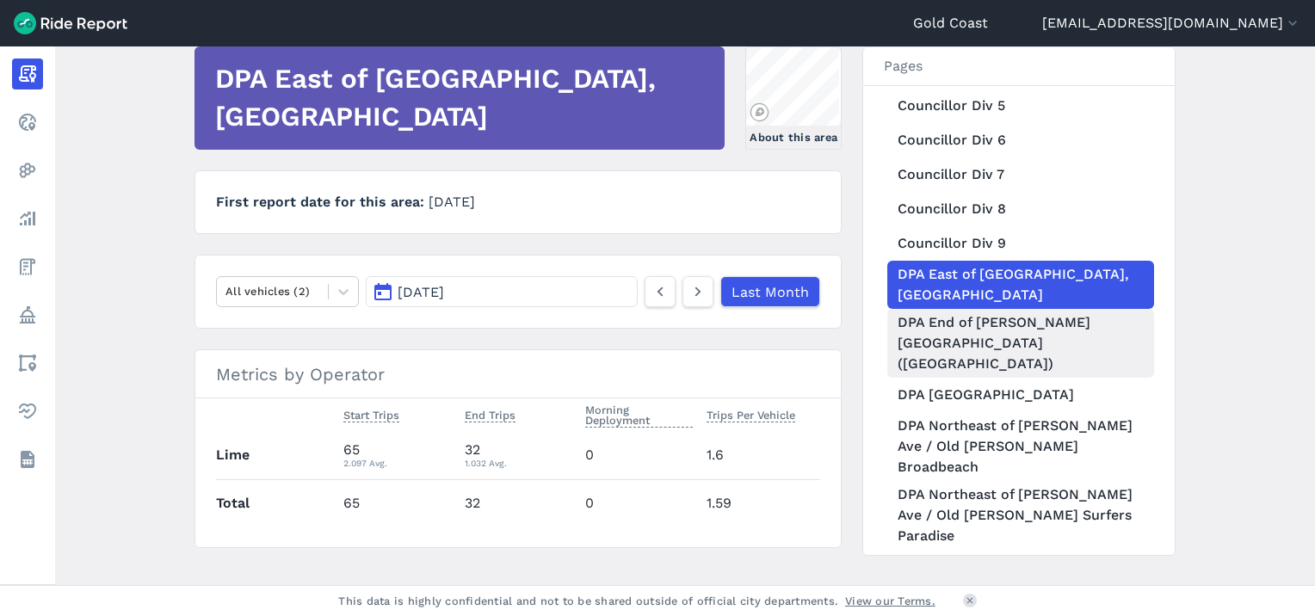
click at [904, 353] on link "DPA End of Hamilton Avenue (Oceanway)" at bounding box center [1021, 343] width 267 height 69
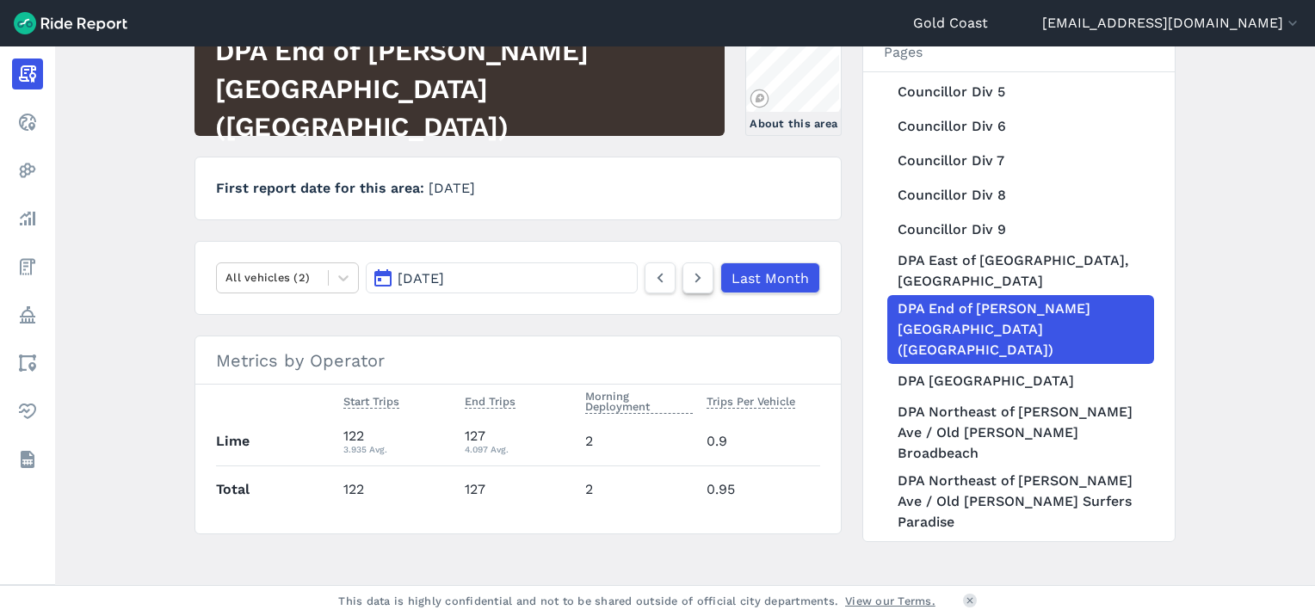
click at [699, 273] on icon at bounding box center [698, 278] width 19 height 21
click at [937, 372] on link "DPA Kurrawa Park" at bounding box center [1021, 381] width 267 height 34
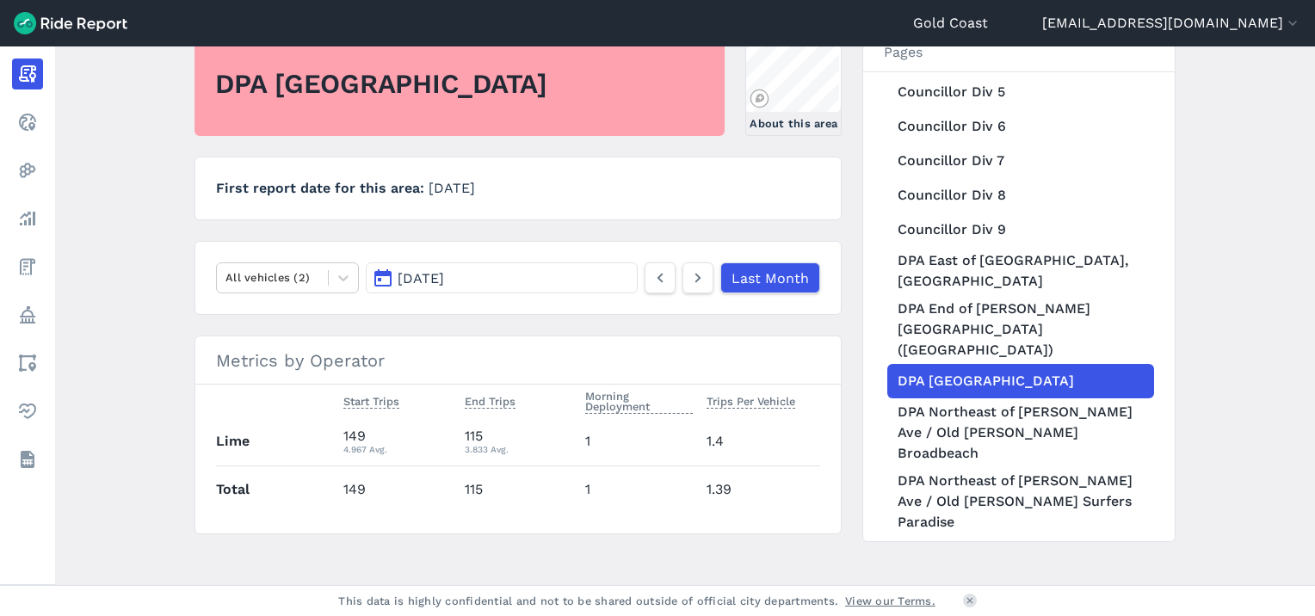
scroll to position [186, 0]
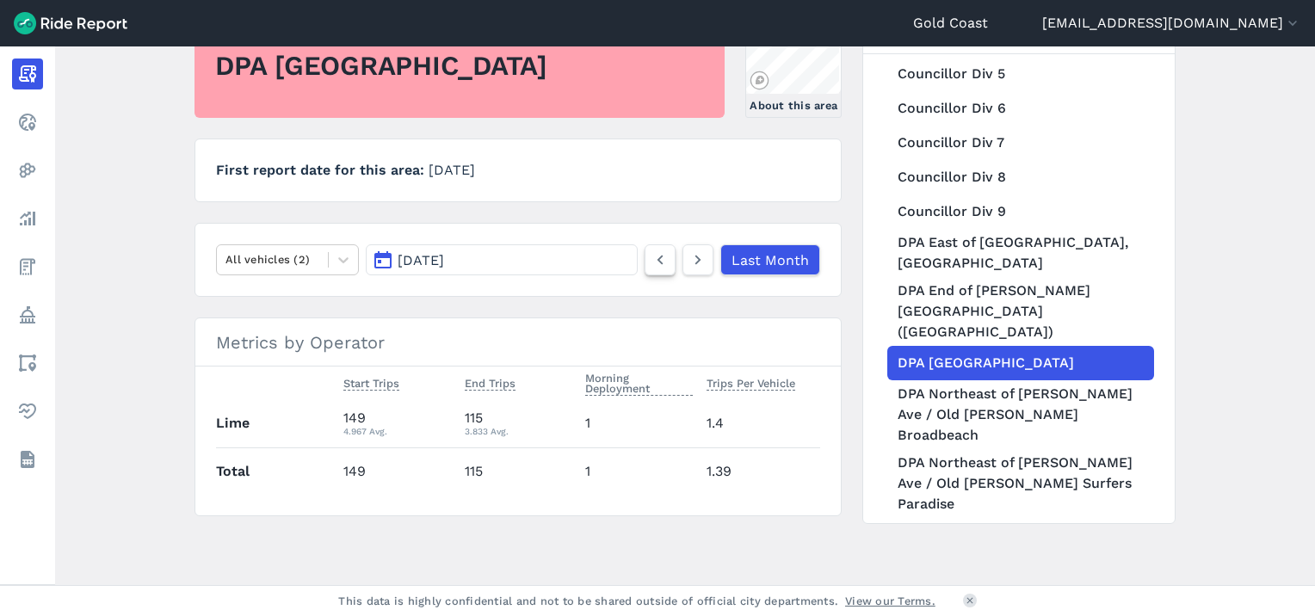
click at [658, 263] on icon at bounding box center [660, 260] width 19 height 21
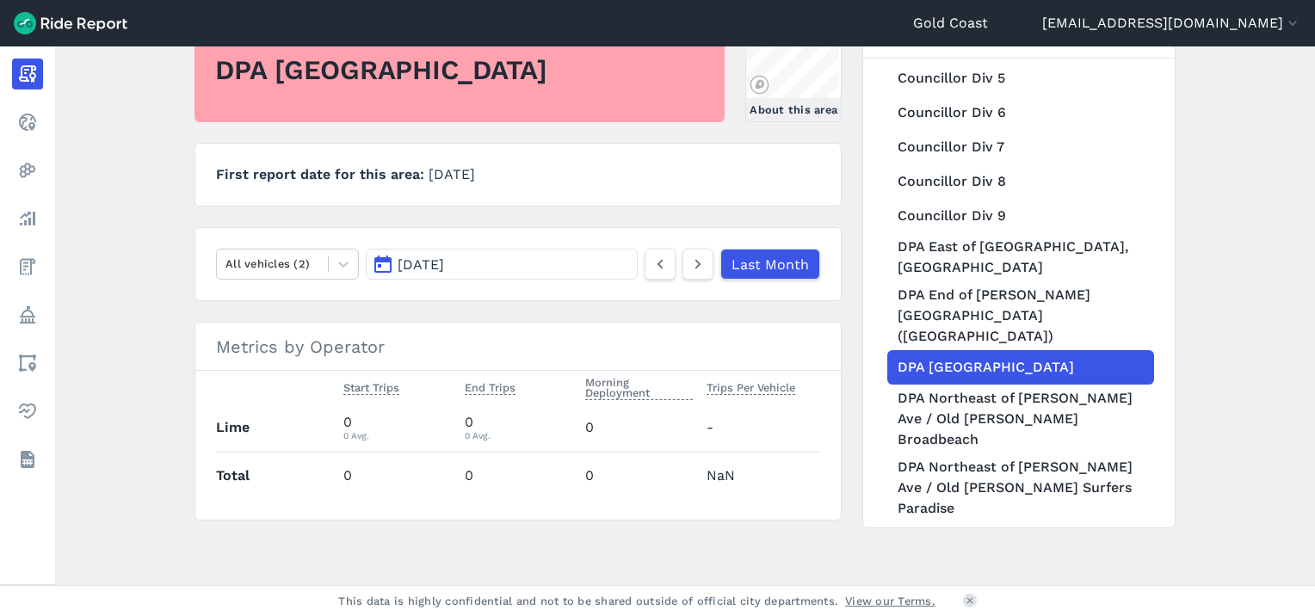
scroll to position [186, 0]
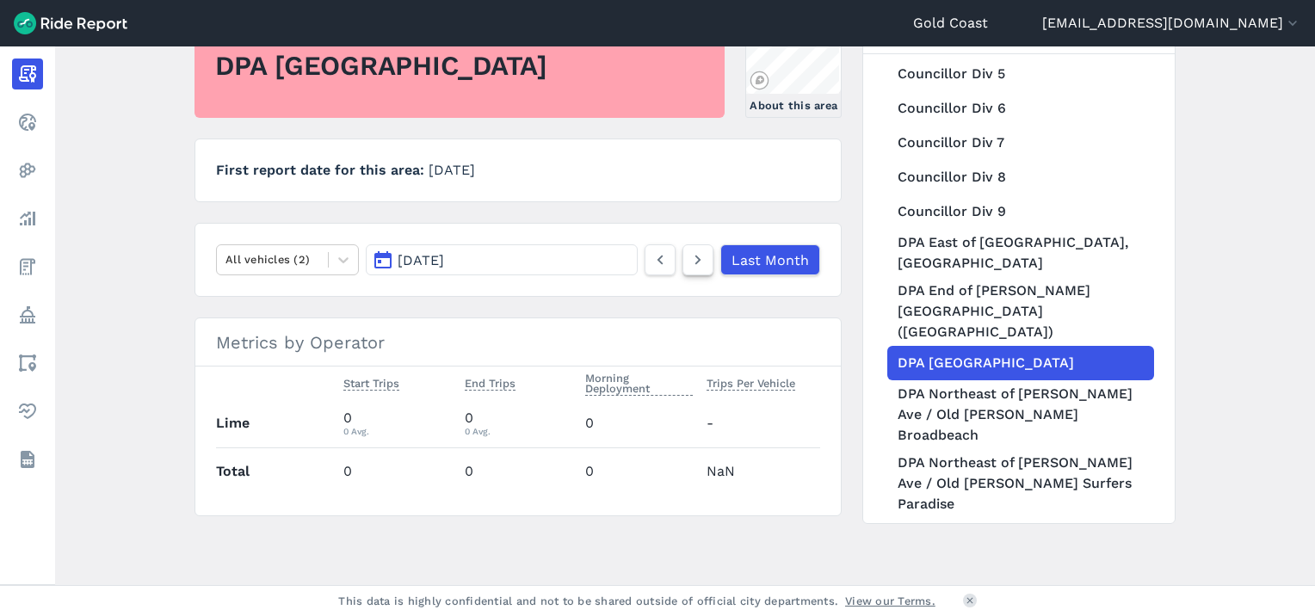
click at [702, 272] on link at bounding box center [698, 259] width 31 height 31
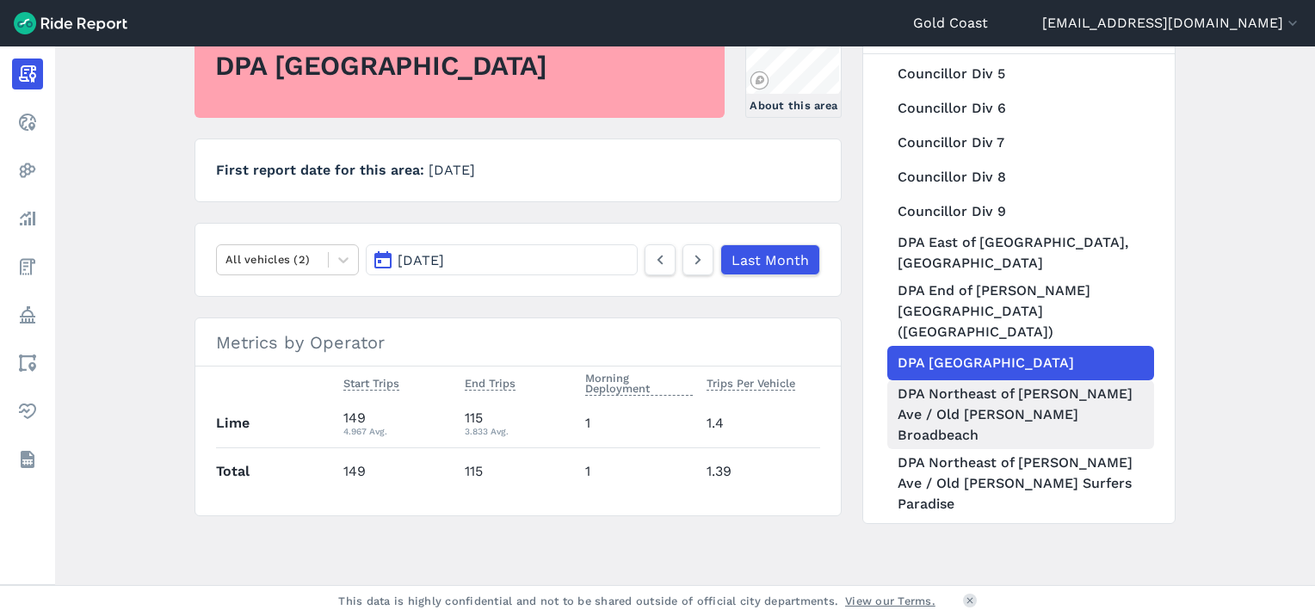
click at [961, 399] on link "DPA Northeast of Charles Ave / Old Burleigh Rd Broadbeach" at bounding box center [1021, 414] width 267 height 69
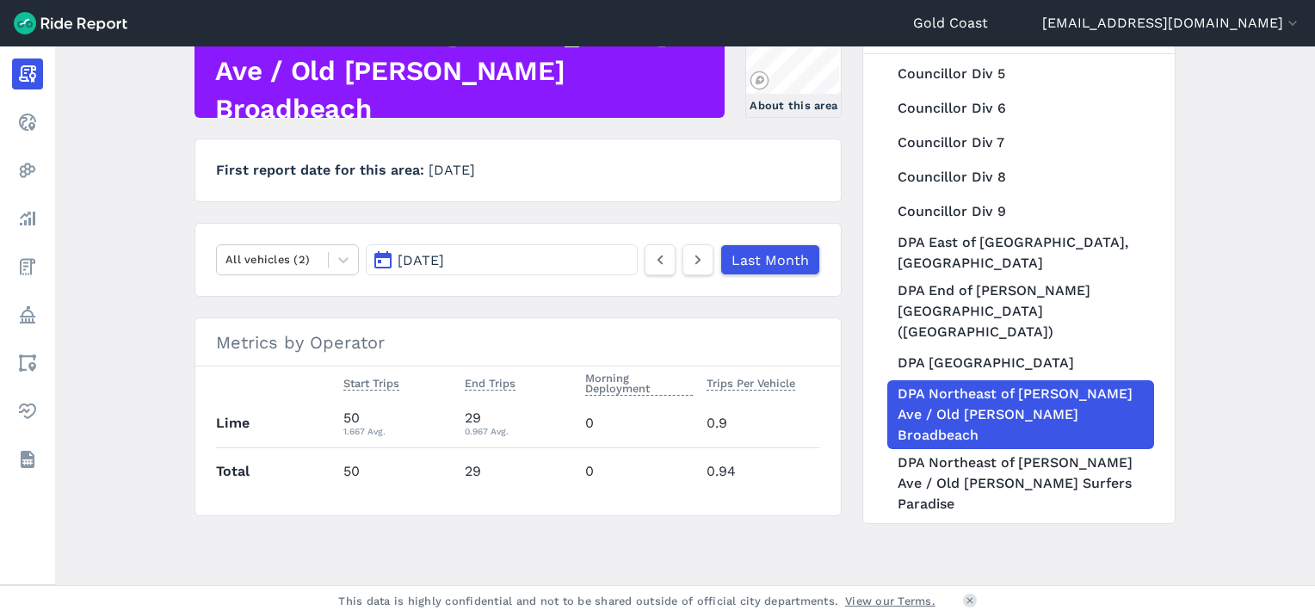
scroll to position [168, 0]
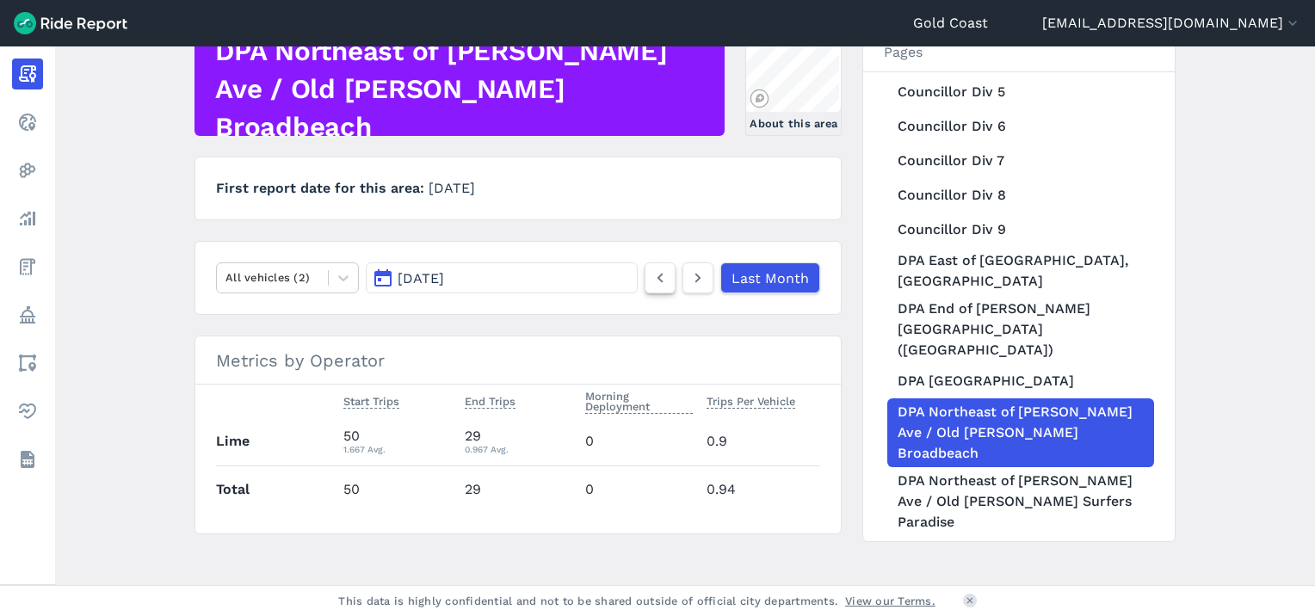
click at [667, 273] on icon at bounding box center [660, 278] width 19 height 21
click at [702, 282] on icon at bounding box center [698, 278] width 19 height 21
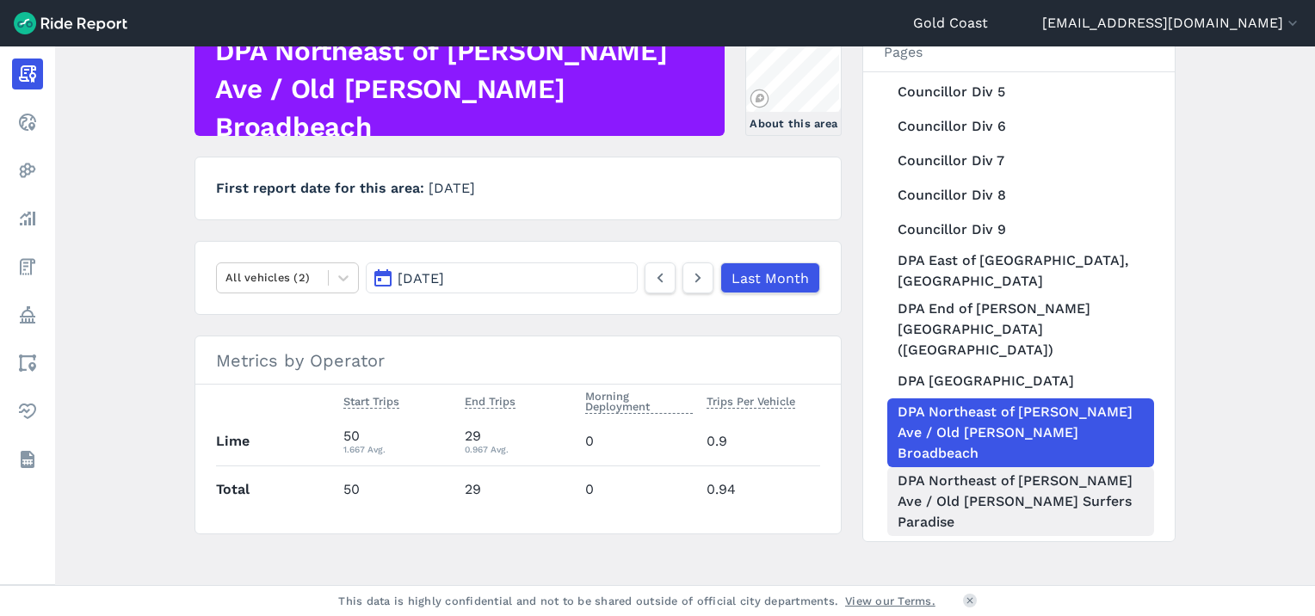
click at [1032, 467] on link "DPA Northeast of Charles Ave / Old Burleigh Rd Surfers Paradise" at bounding box center [1021, 501] width 267 height 69
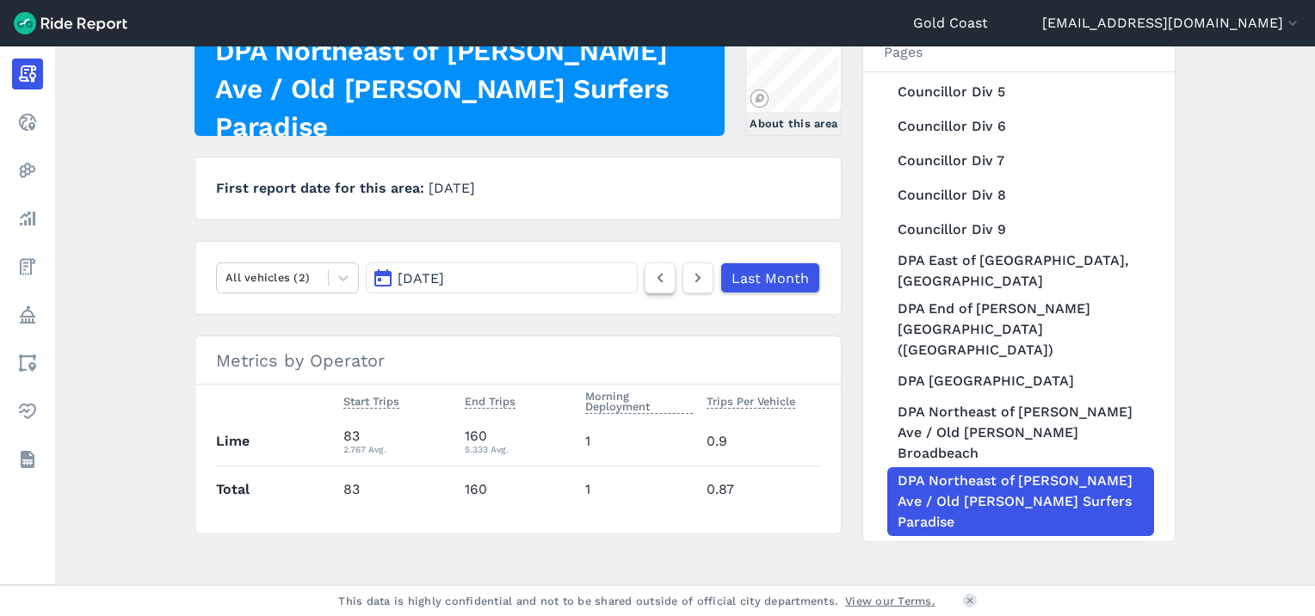
click at [656, 285] on icon at bounding box center [660, 278] width 19 height 21
click at [706, 277] on icon at bounding box center [698, 278] width 19 height 21
click at [947, 536] on link "DPA Northwest of Old Burleigh Rd / Victoria Ave intersection" at bounding box center [1021, 581] width 267 height 90
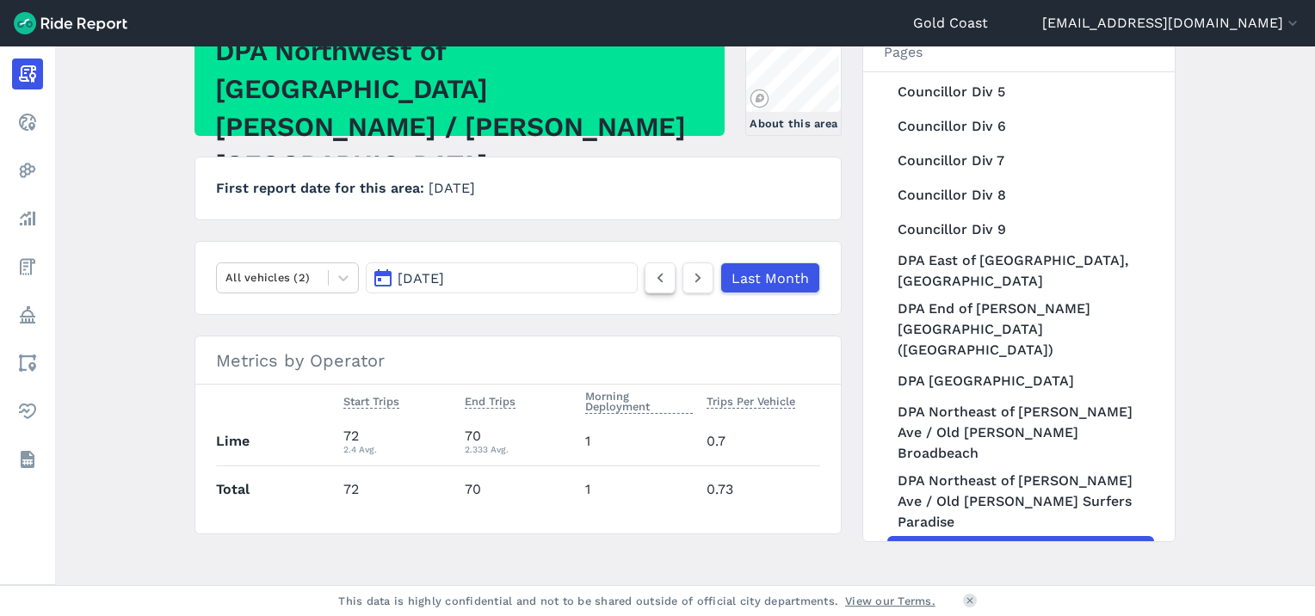
click at [663, 275] on icon at bounding box center [660, 278] width 19 height 21
click at [696, 277] on icon at bounding box center [698, 278] width 19 height 21
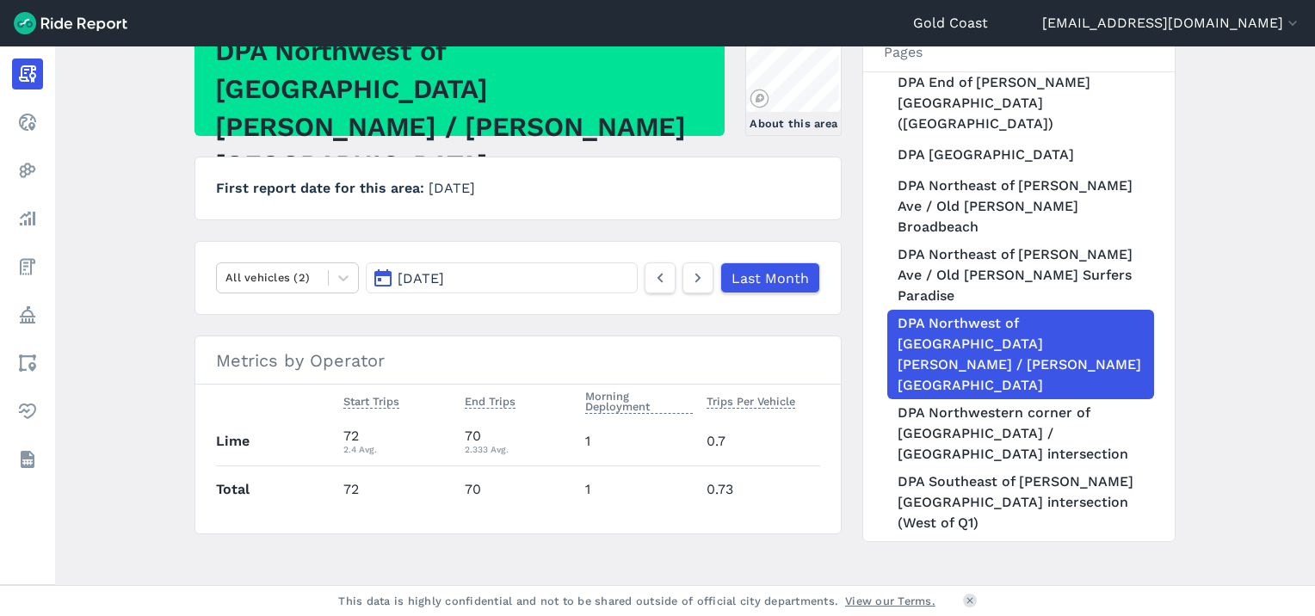
scroll to position [1095, 0]
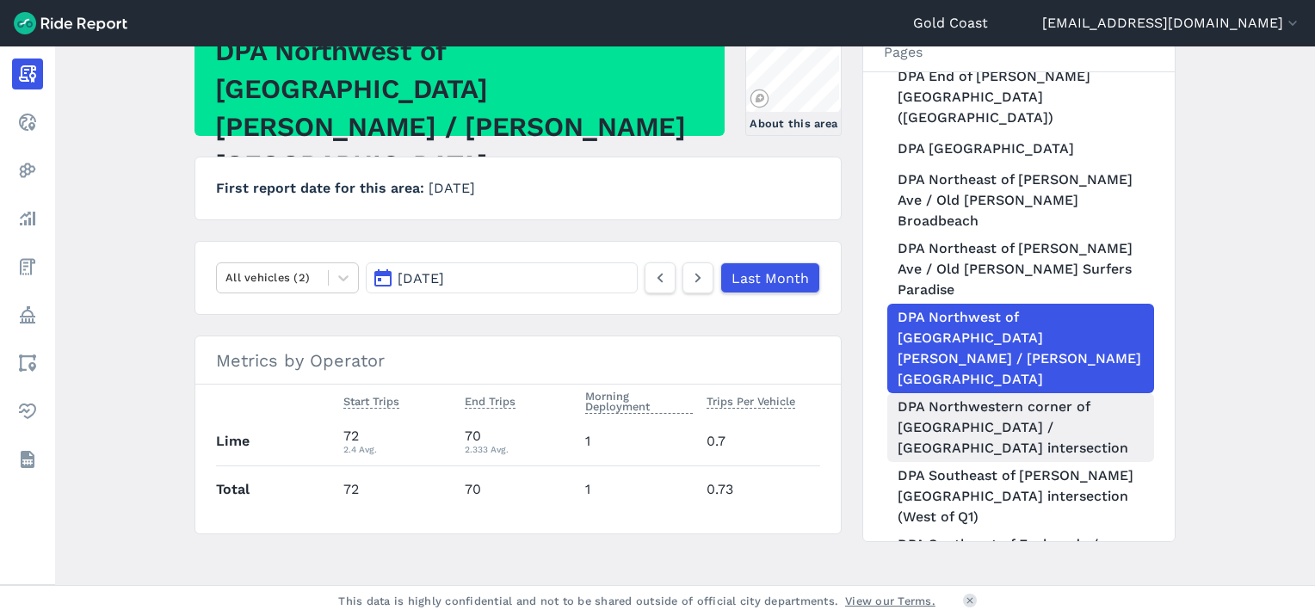
click at [991, 393] on link "DPA Northwestern corner of Esplanade / Staghorn Ave intersection" at bounding box center [1021, 427] width 267 height 69
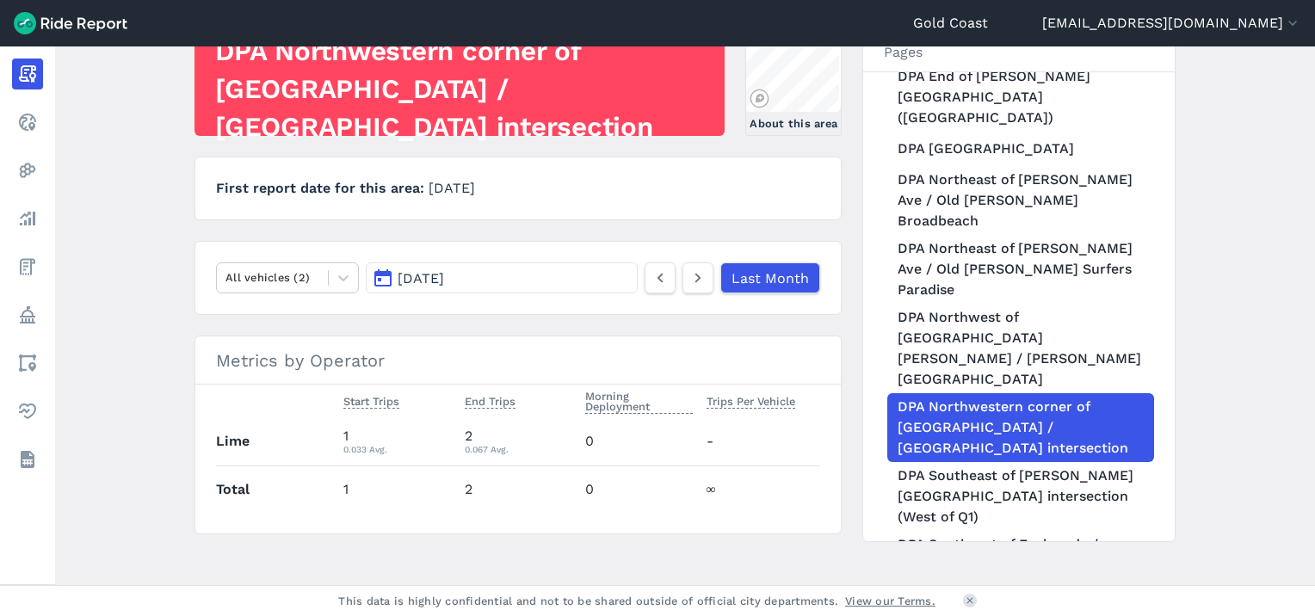
scroll to position [154, 0]
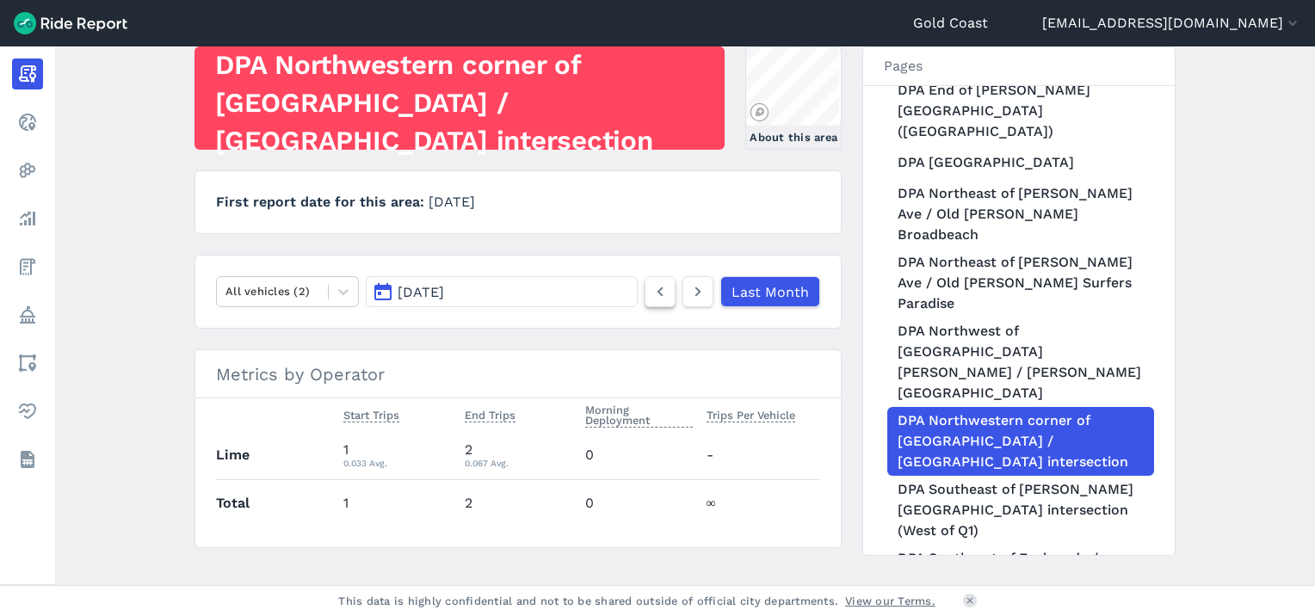
click at [671, 295] on link at bounding box center [660, 291] width 31 height 31
click at [699, 286] on icon at bounding box center [698, 291] width 19 height 21
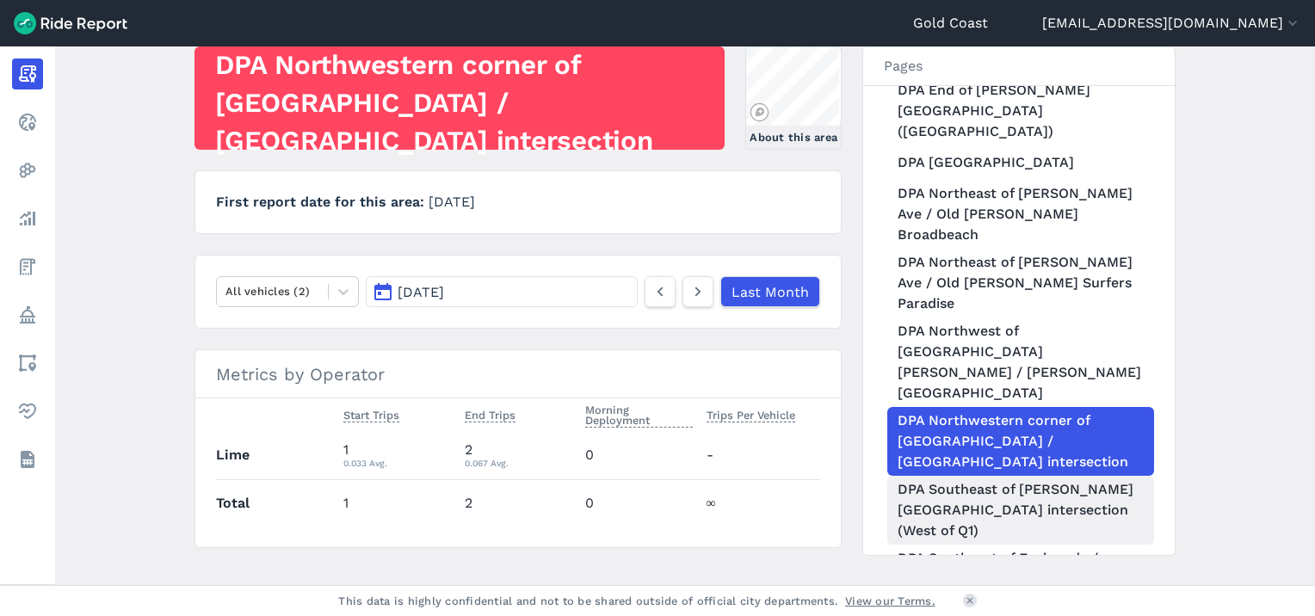
click at [971, 476] on link "DPA Southeast of Clifford St / Surfers Paradise Blvd intersection (West of Q1)" at bounding box center [1021, 510] width 267 height 69
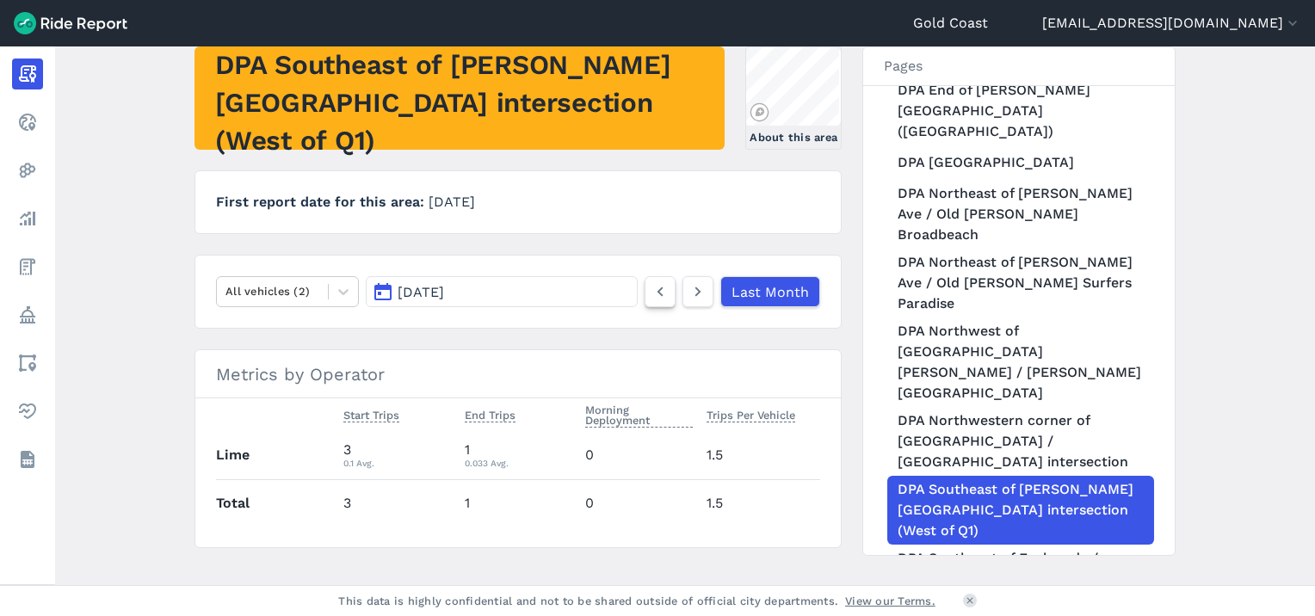
click at [661, 291] on icon at bounding box center [660, 291] width 19 height 21
click at [702, 286] on icon at bounding box center [698, 291] width 19 height 21
click at [923, 545] on link "DPA Southeast of Esplanade / View Ave (Oceanway)" at bounding box center [1021, 579] width 267 height 69
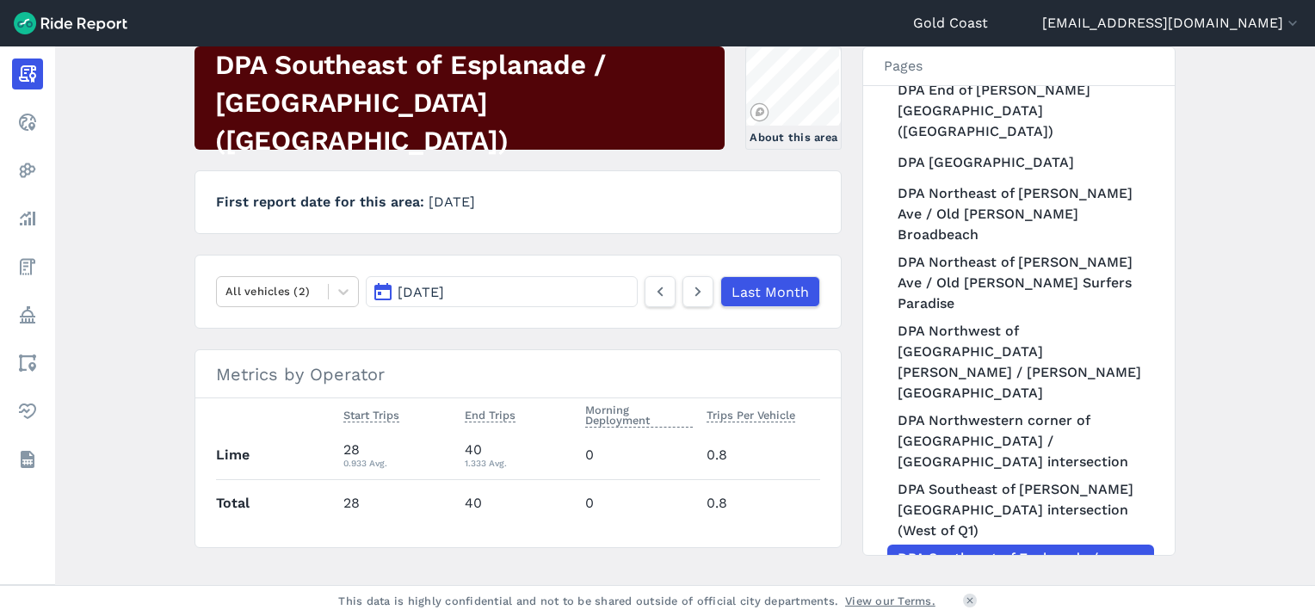
scroll to position [168, 0]
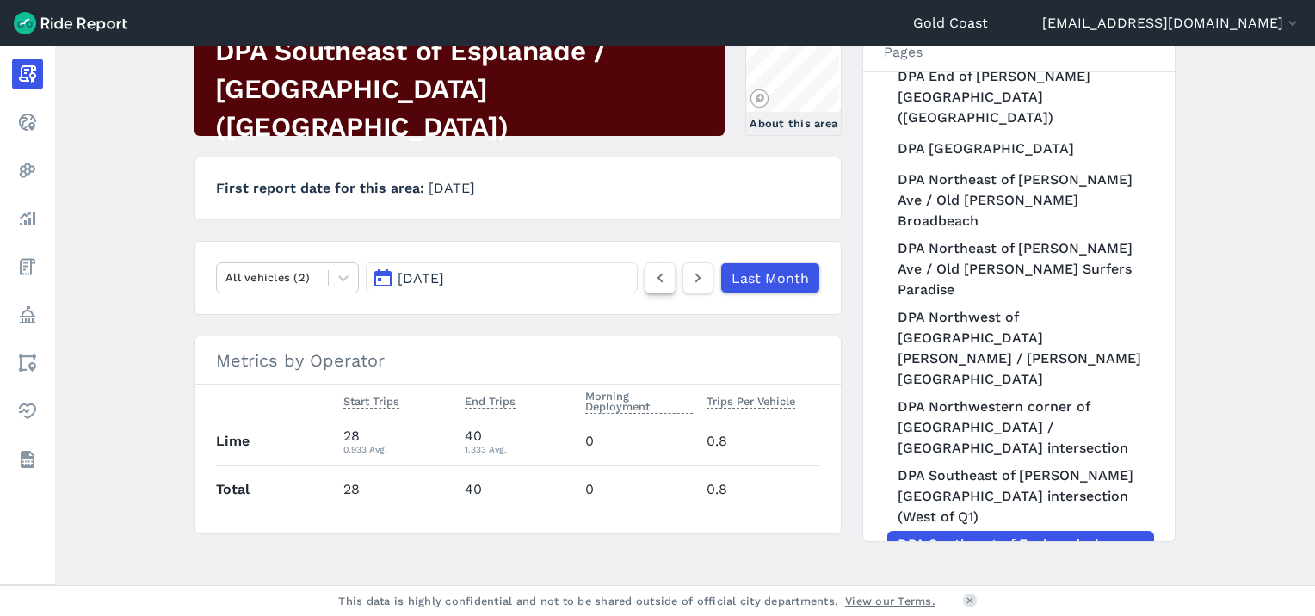
click at [658, 281] on icon at bounding box center [660, 278] width 19 height 21
click at [690, 279] on icon at bounding box center [698, 278] width 19 height 21
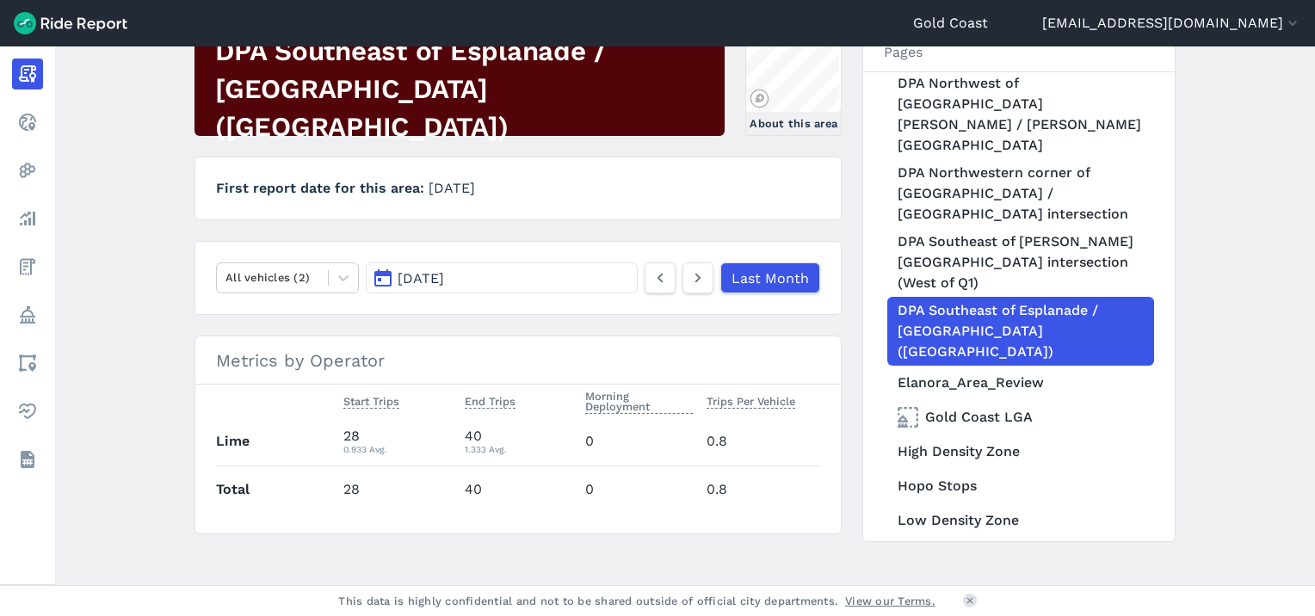
scroll to position [1336, 0]
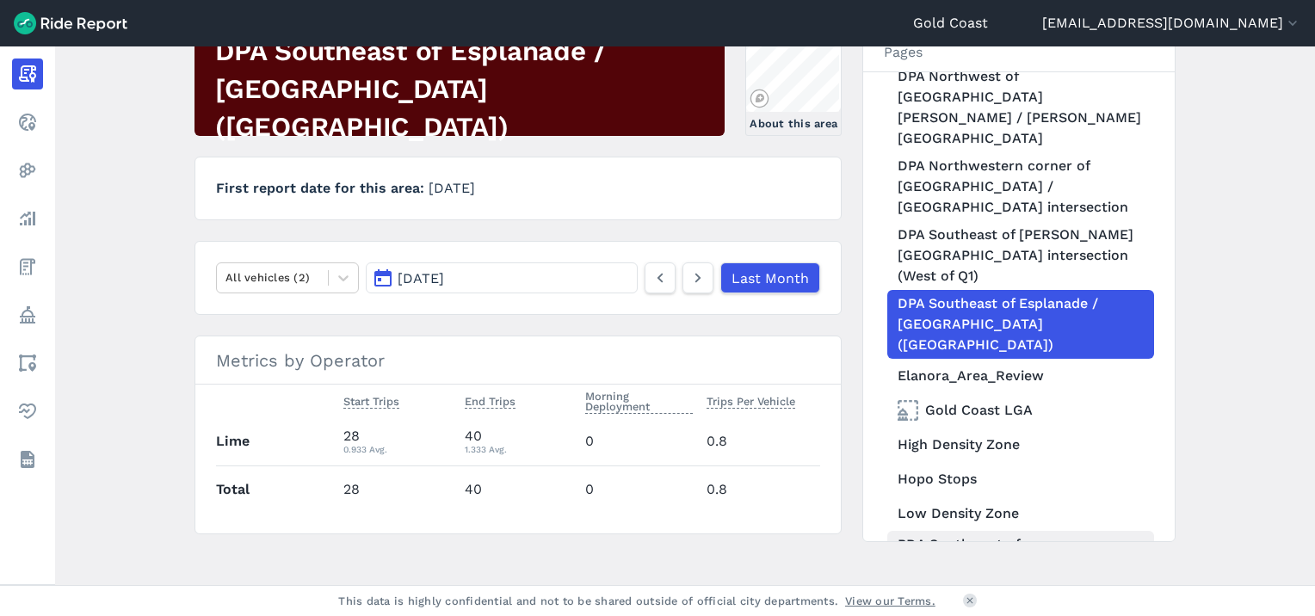
click at [1057, 531] on link "PDA Southwest of Victoria Ave / Surf Pde intersection" at bounding box center [1021, 565] width 267 height 69
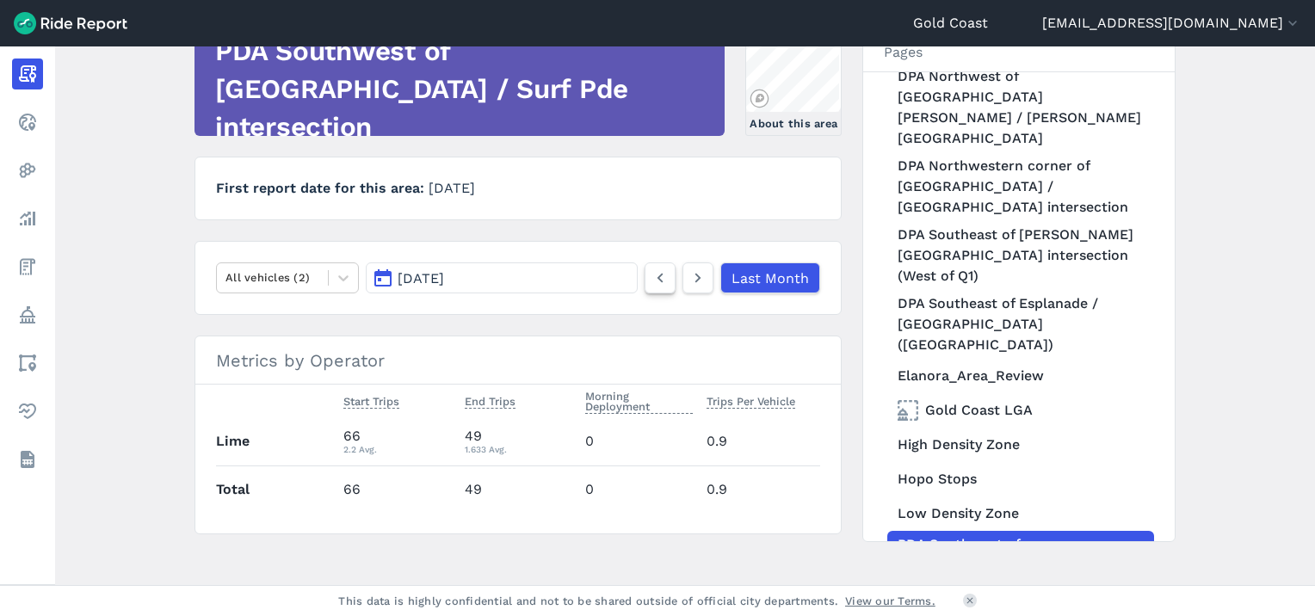
click at [654, 281] on icon at bounding box center [660, 278] width 19 height 21
click at [692, 275] on icon at bounding box center [698, 278] width 19 height 21
click at [655, 280] on icon at bounding box center [660, 278] width 19 height 21
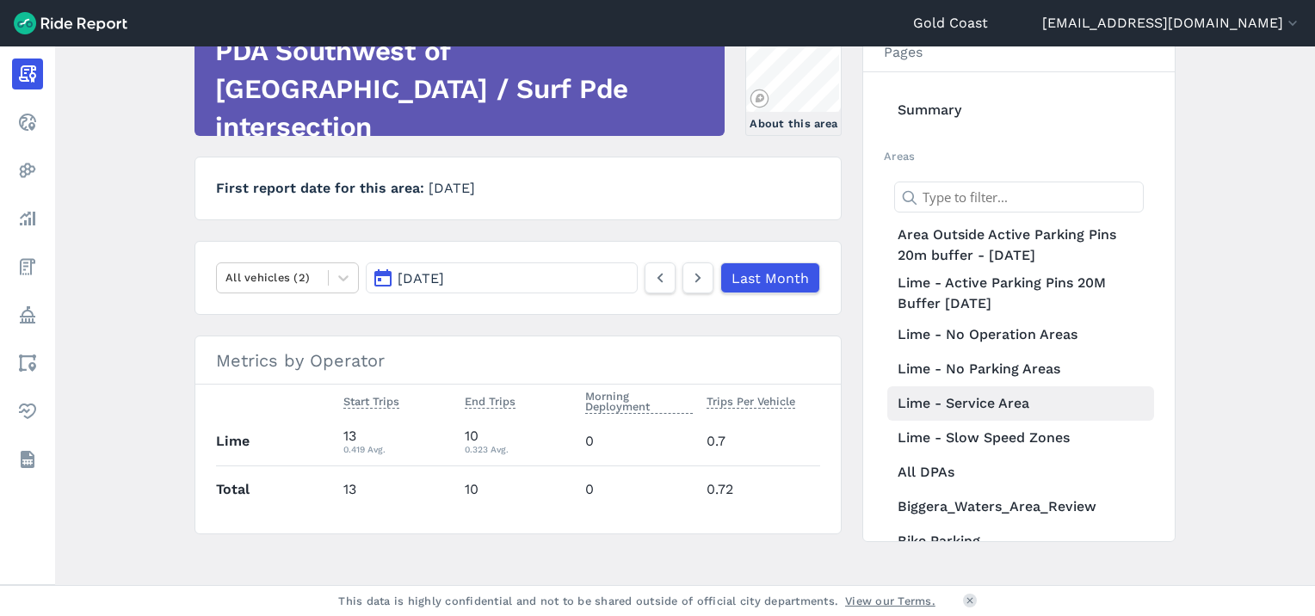
click at [1004, 405] on link "Lime - Service Area" at bounding box center [1021, 404] width 267 height 34
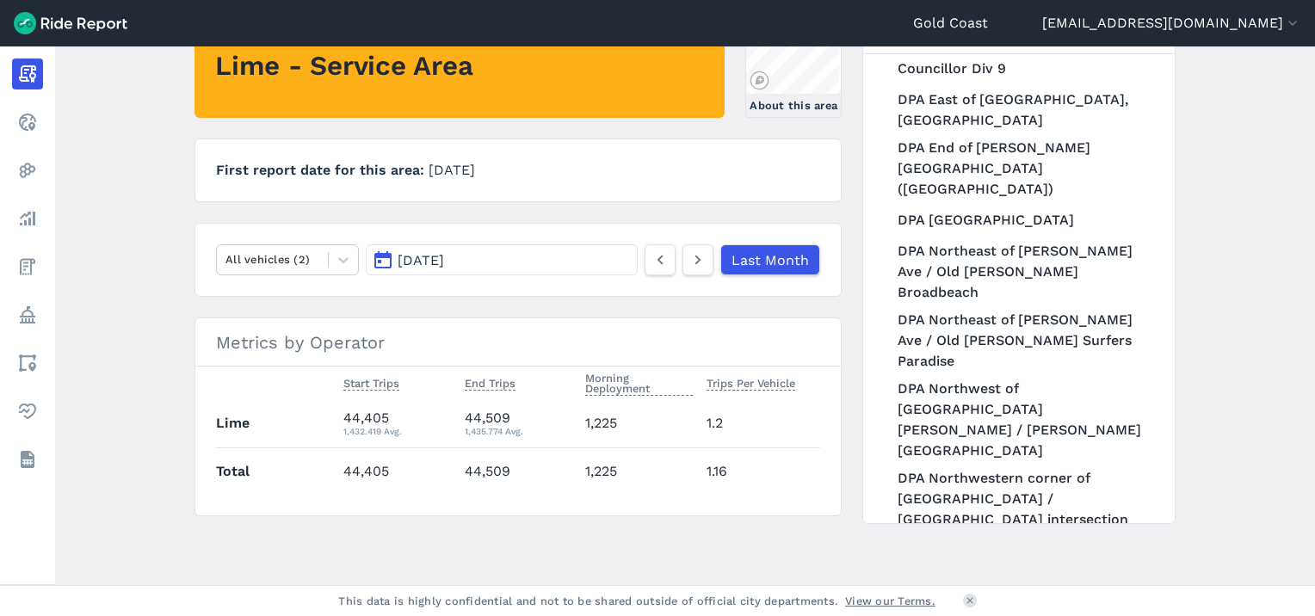
scroll to position [1085, 0]
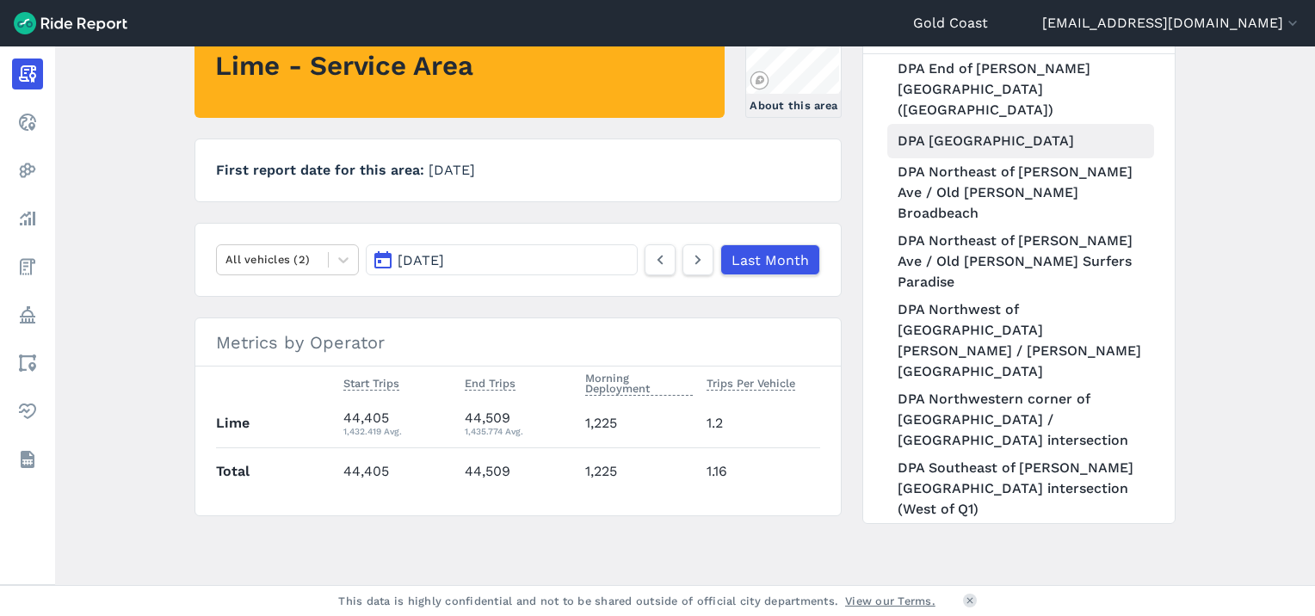
click at [962, 139] on link "DPA Kurrawa Park" at bounding box center [1021, 141] width 267 height 34
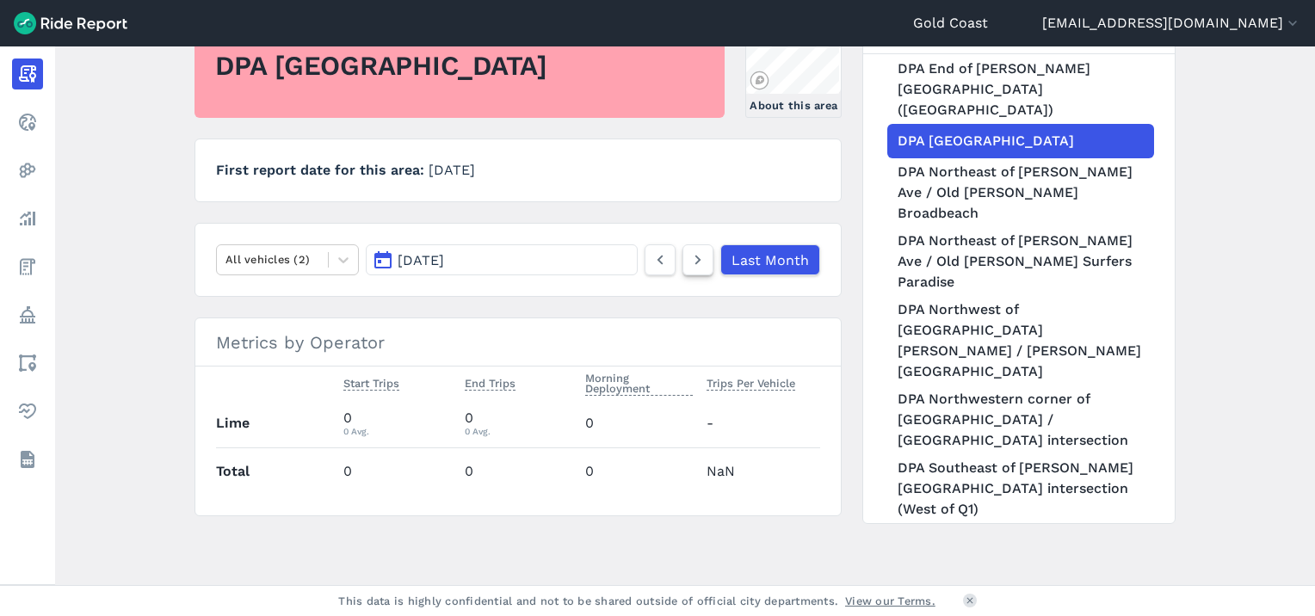
click at [702, 258] on icon at bounding box center [698, 260] width 19 height 21
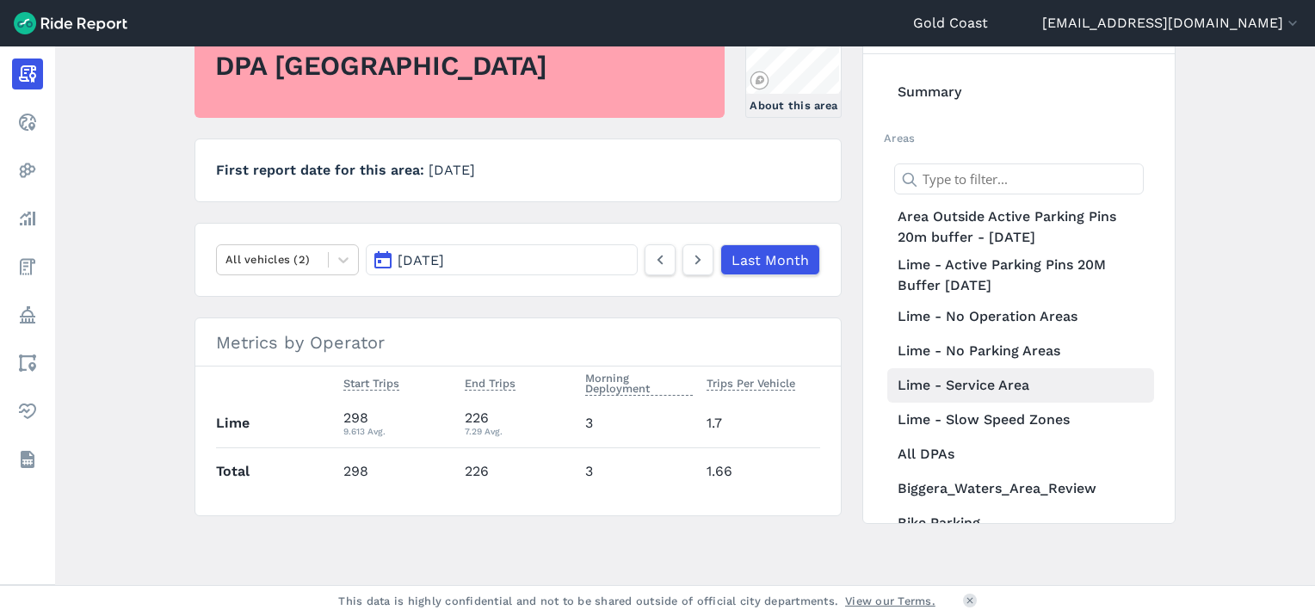
click at [1002, 379] on link "Lime - Service Area" at bounding box center [1021, 385] width 267 height 34
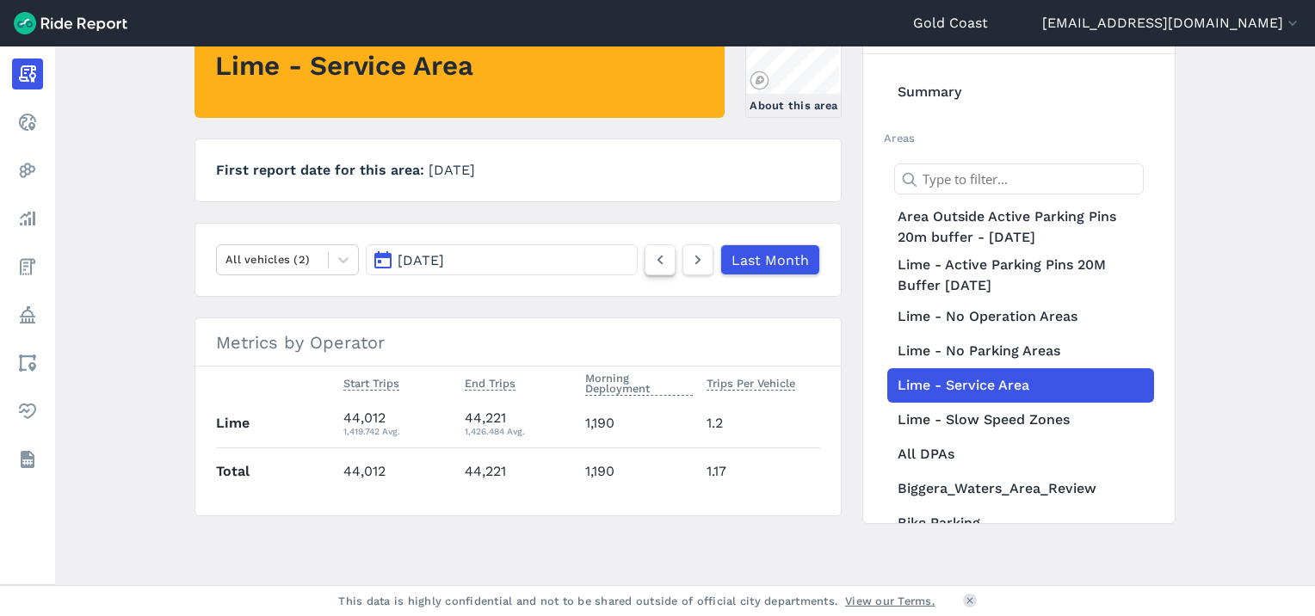
click at [662, 255] on icon at bounding box center [660, 260] width 19 height 21
click at [696, 263] on icon at bounding box center [698, 260] width 19 height 21
click at [659, 265] on icon at bounding box center [660, 260] width 19 height 21
click at [699, 251] on icon at bounding box center [698, 260] width 19 height 21
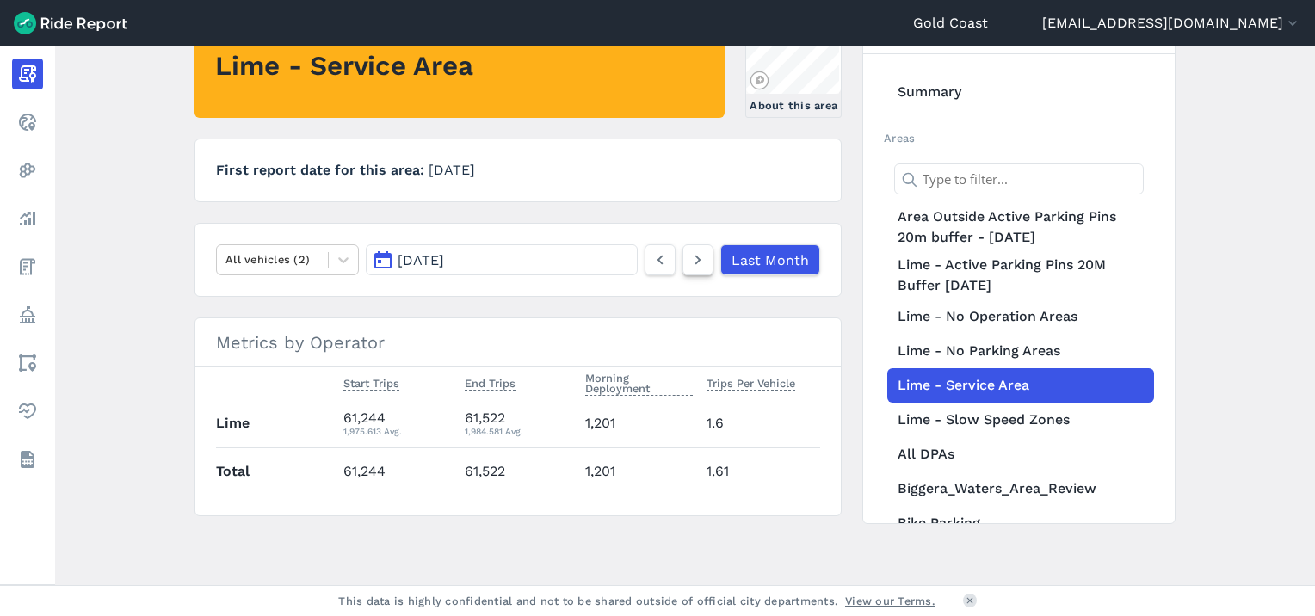
click at [704, 254] on icon at bounding box center [698, 260] width 19 height 21
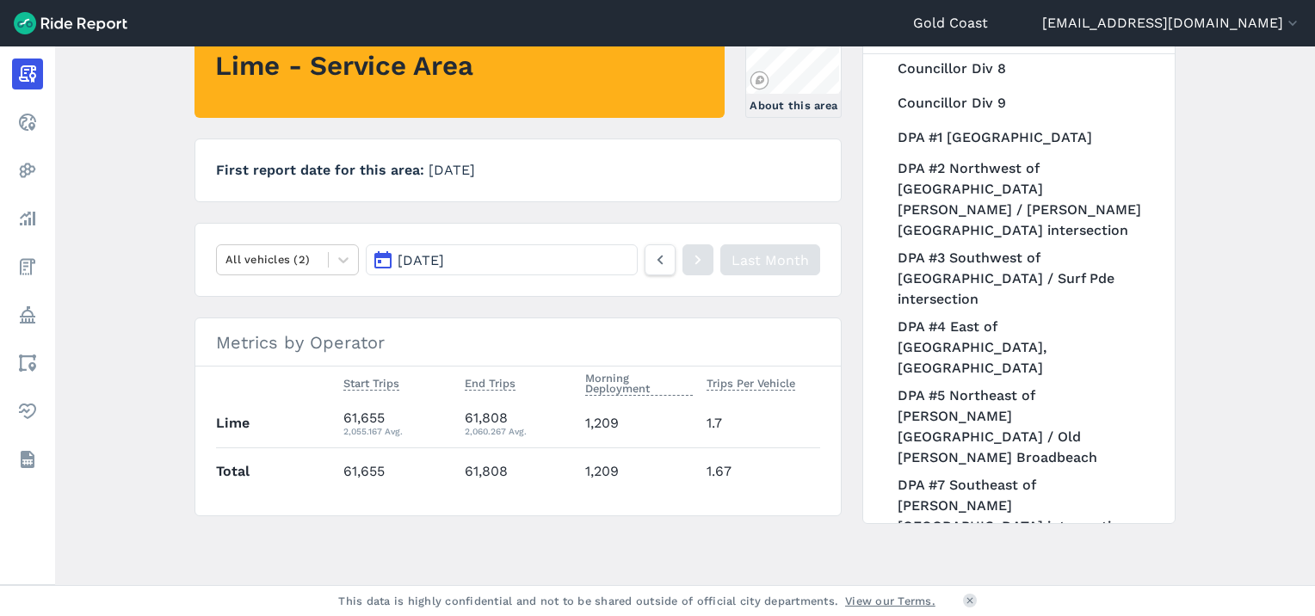
scroll to position [857, 0]
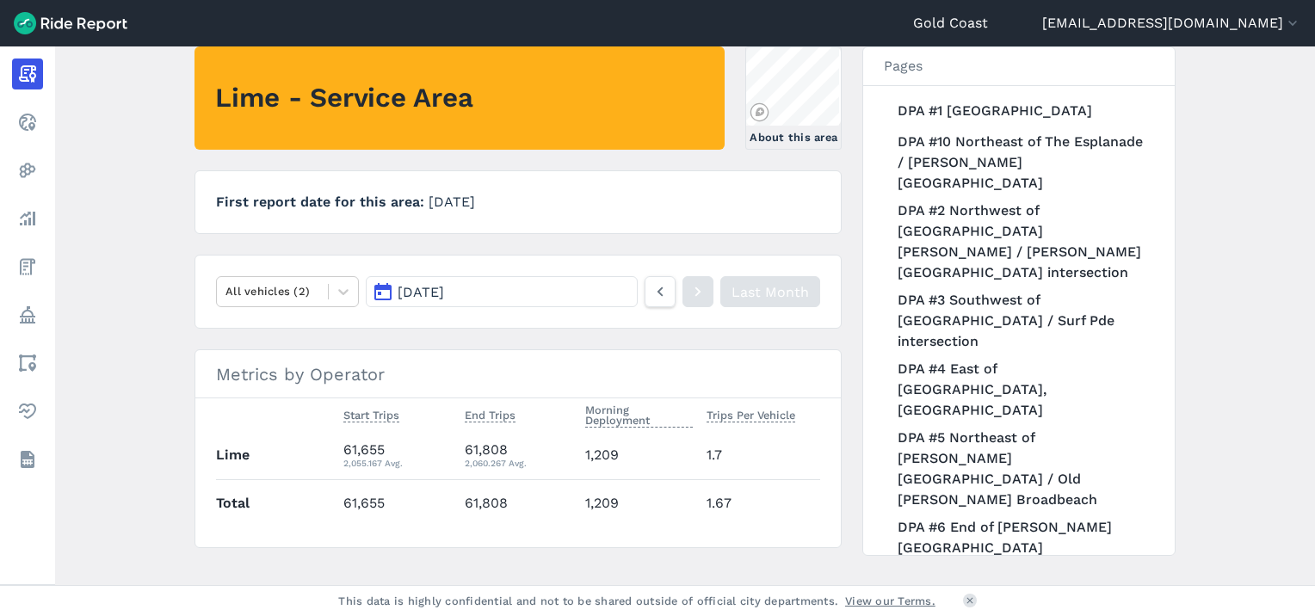
scroll to position [995, 0]
